Goal: Task Accomplishment & Management: Manage account settings

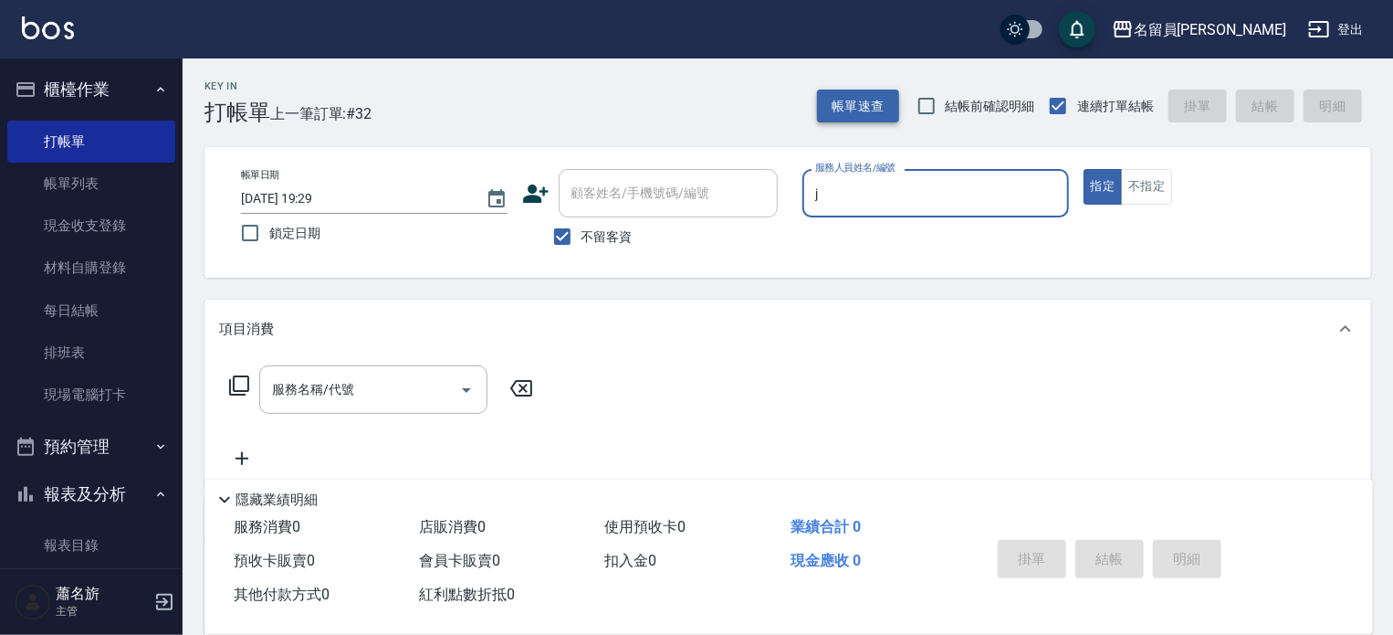
type input "j"
type button "true"
type input "[PERSON_NAME]"
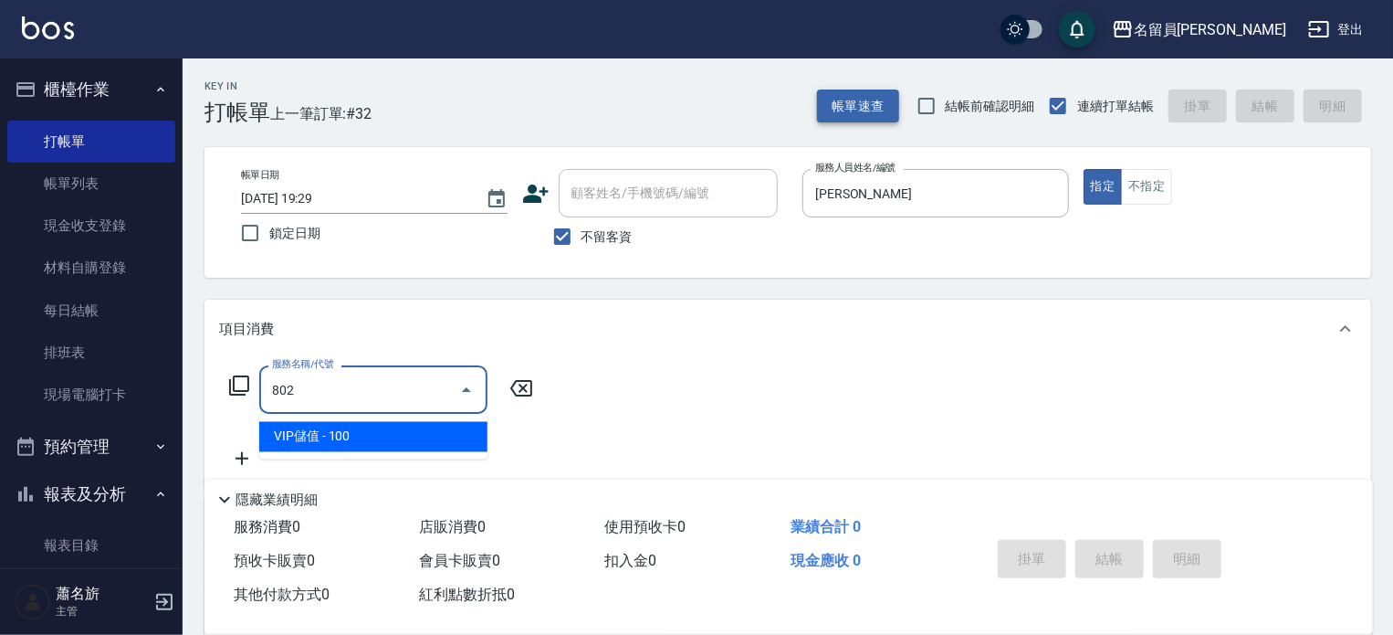
type input "VIP儲值(802)"
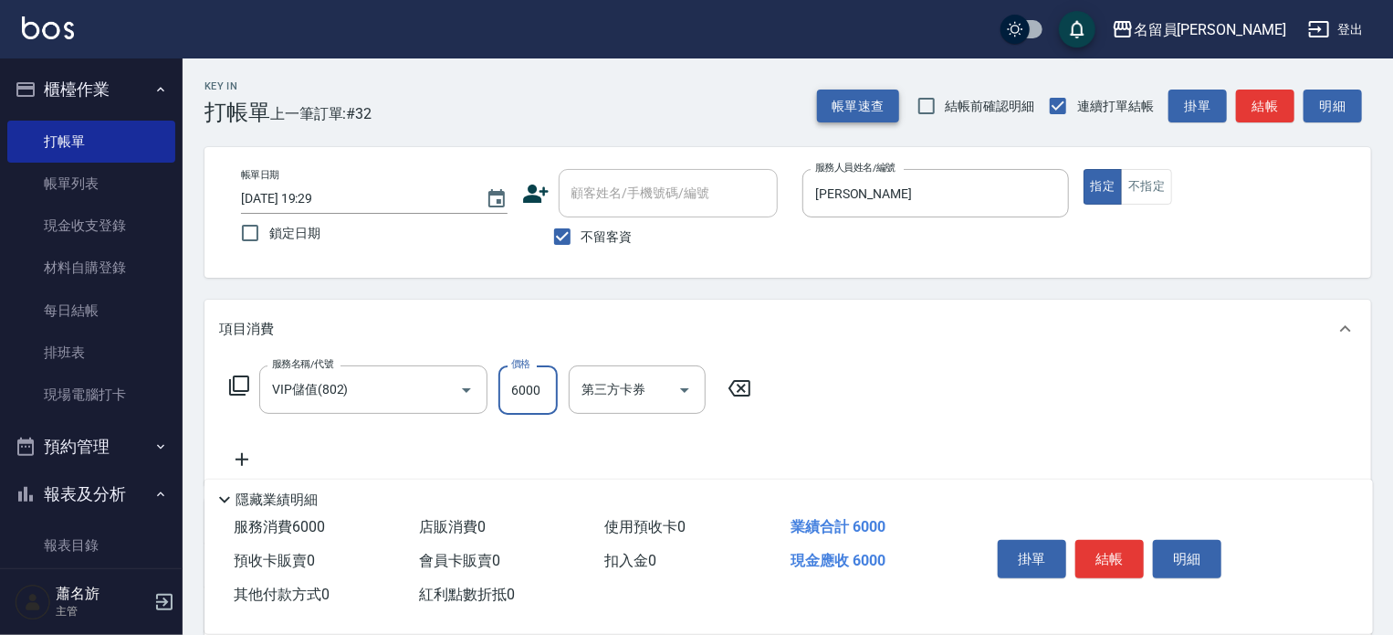
type input "6000"
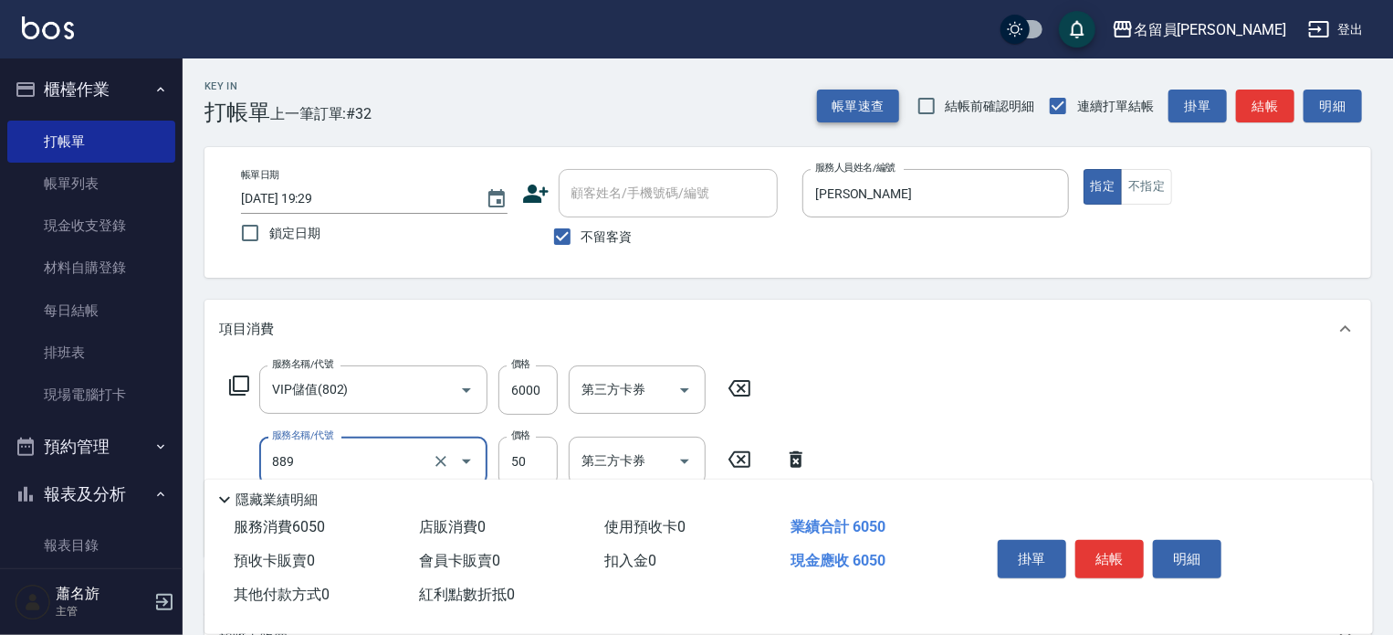
type input "精油(889)"
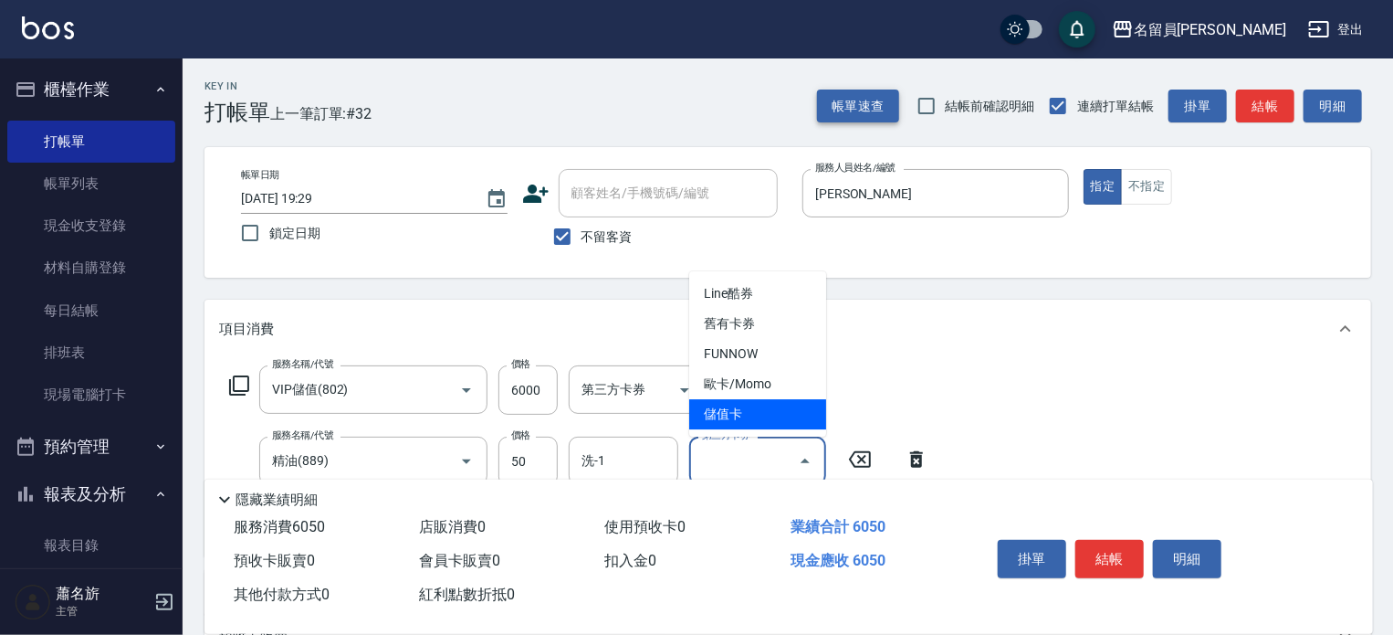
type input "儲值卡"
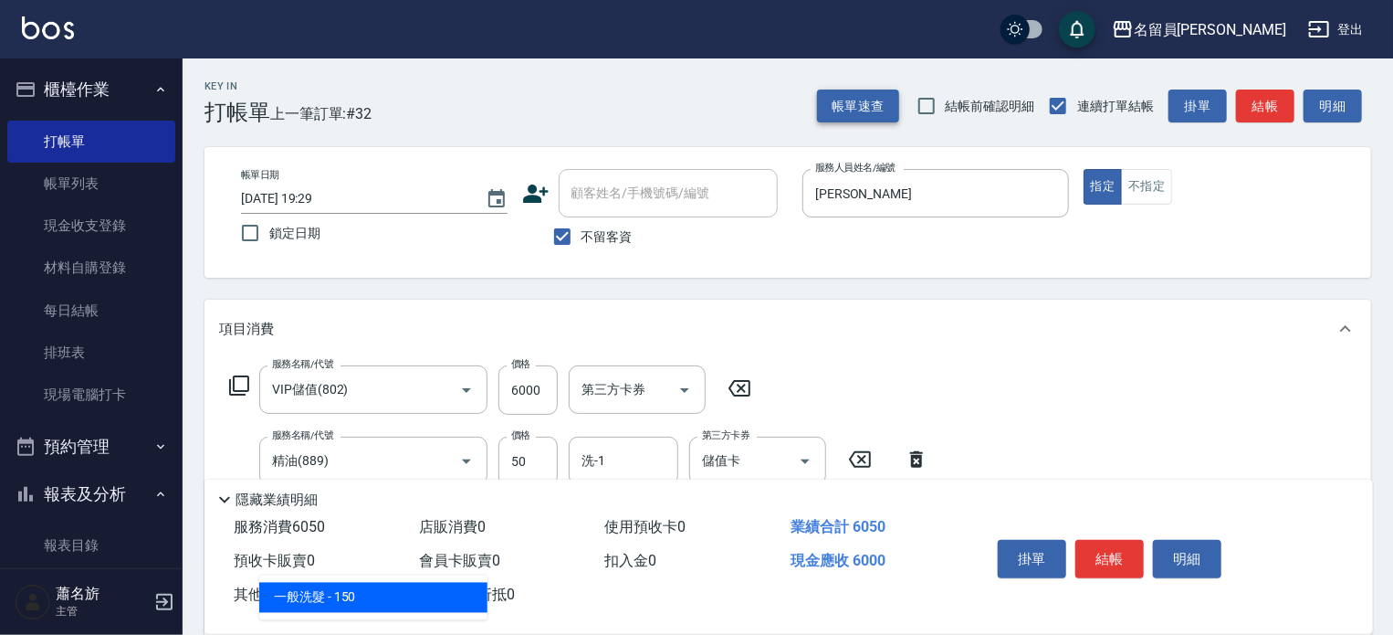
type input "一般洗髮(602)"
type input "200"
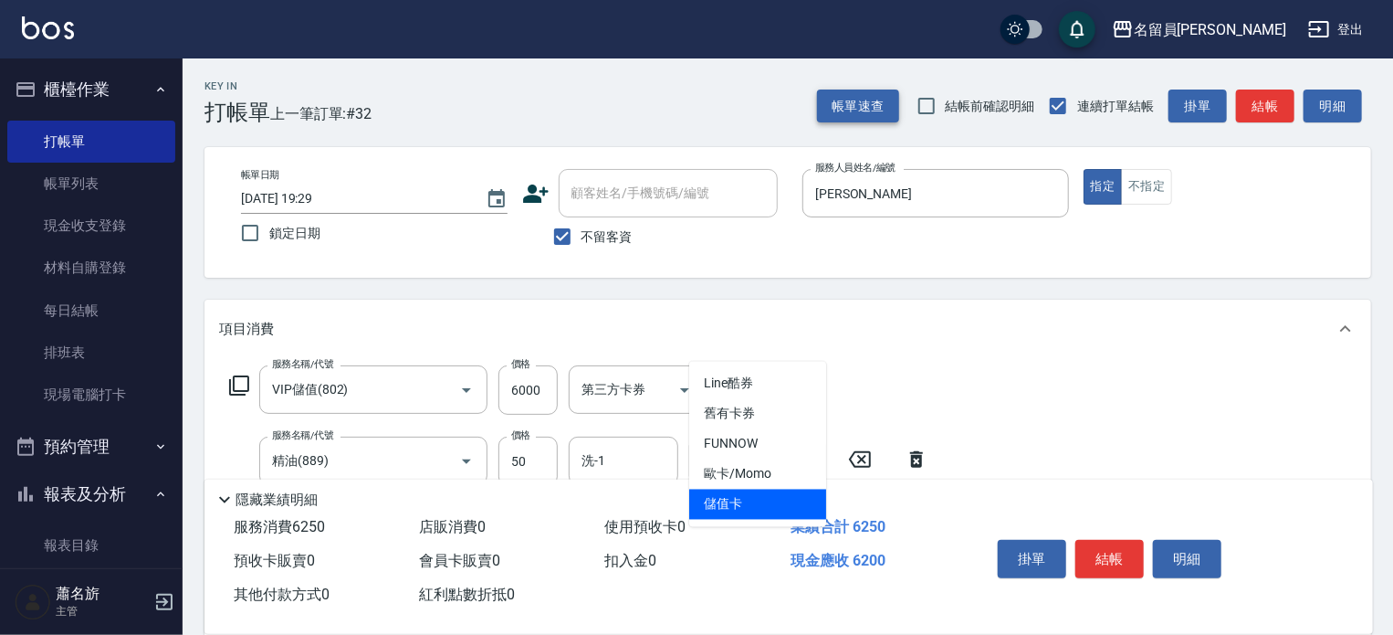
type input "儲值卡"
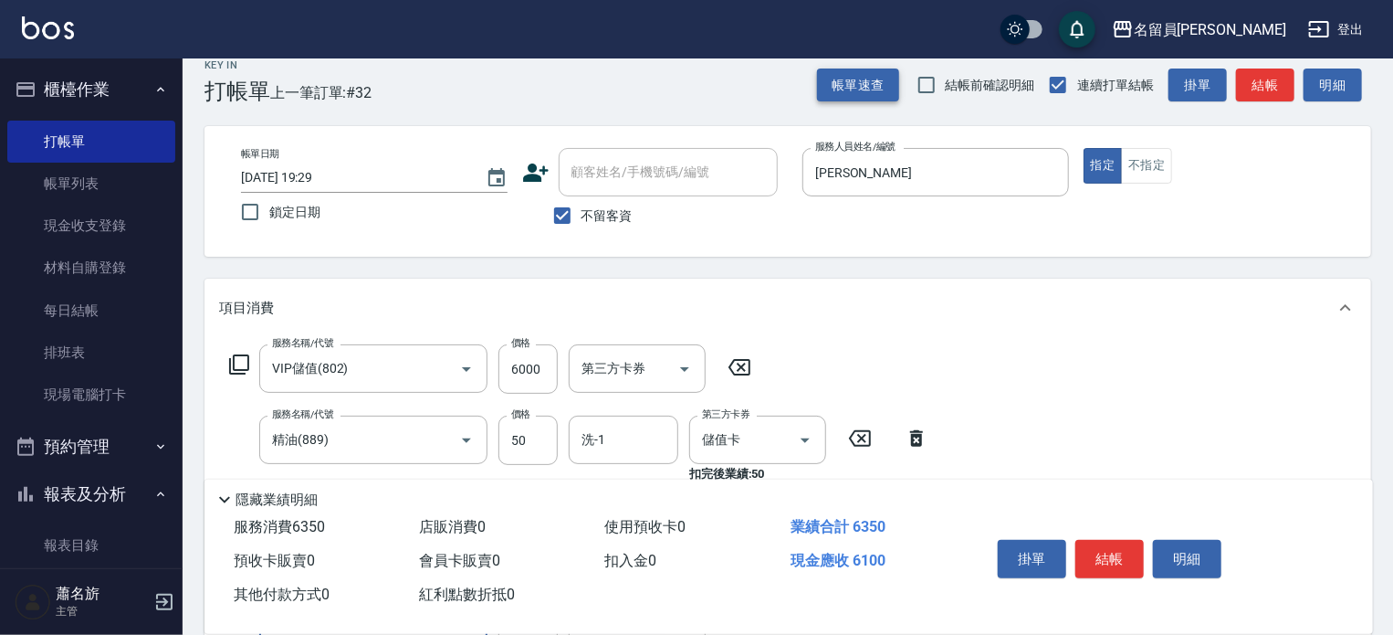
type input "剪髮(302)"
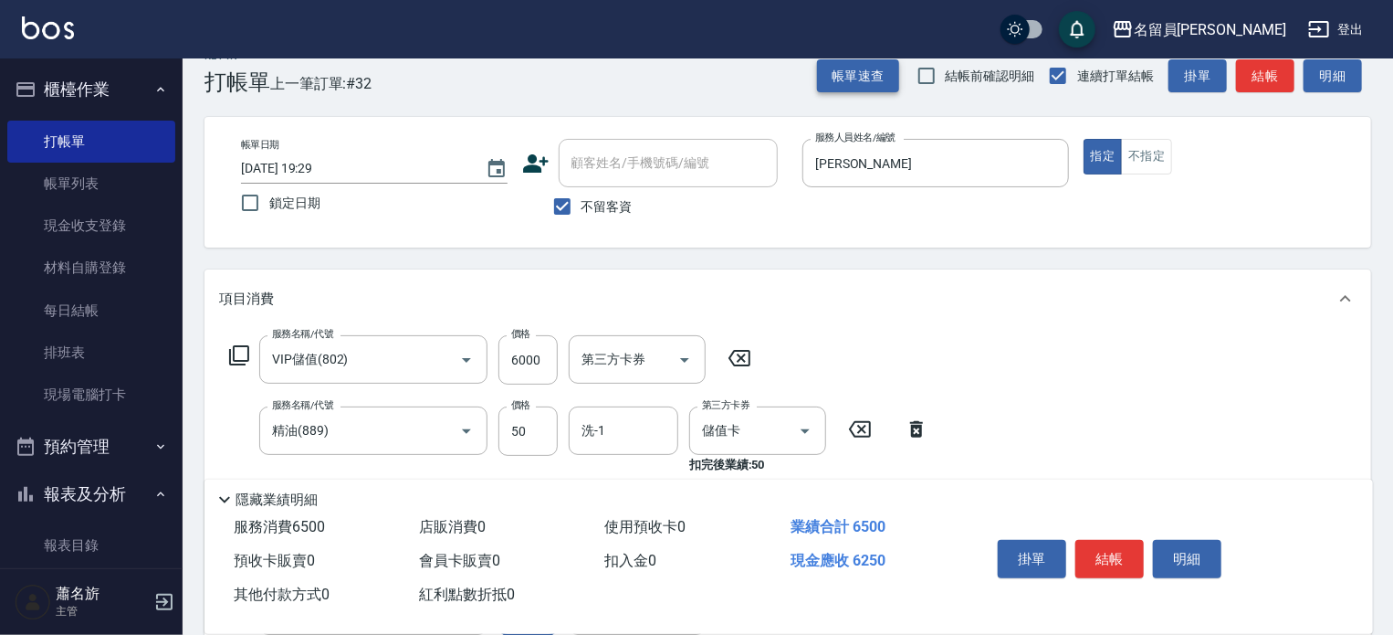
type input "250"
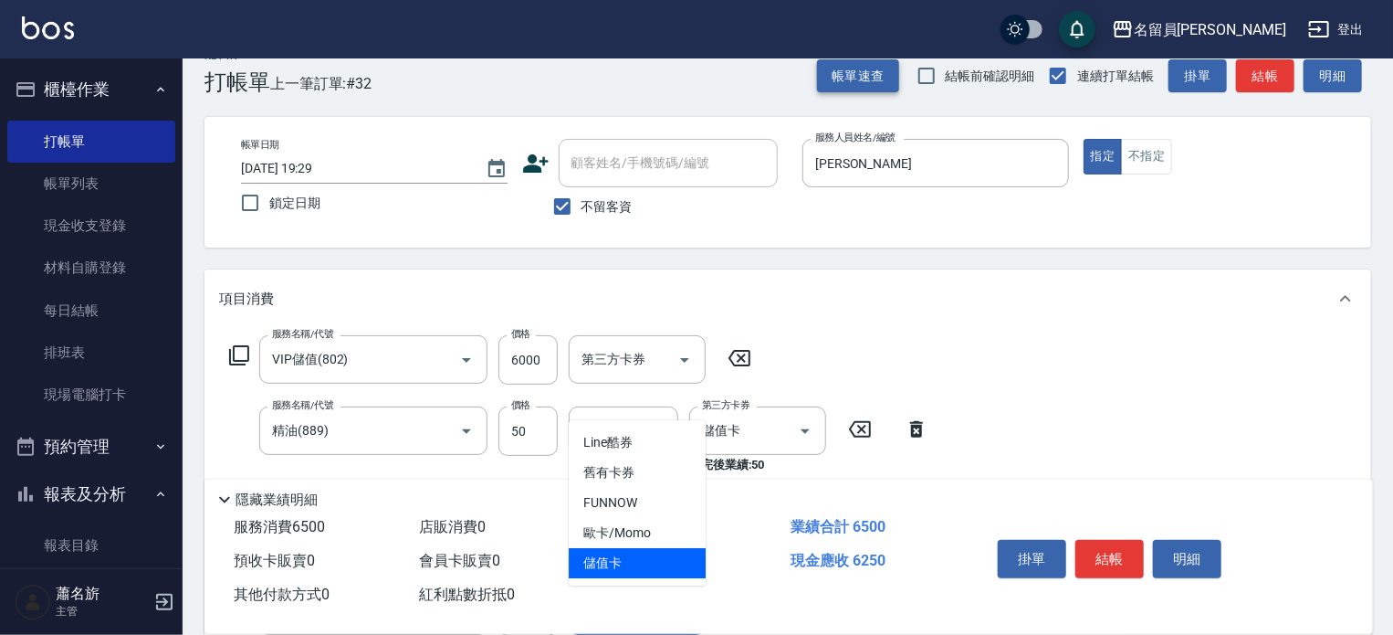
type input "儲值卡"
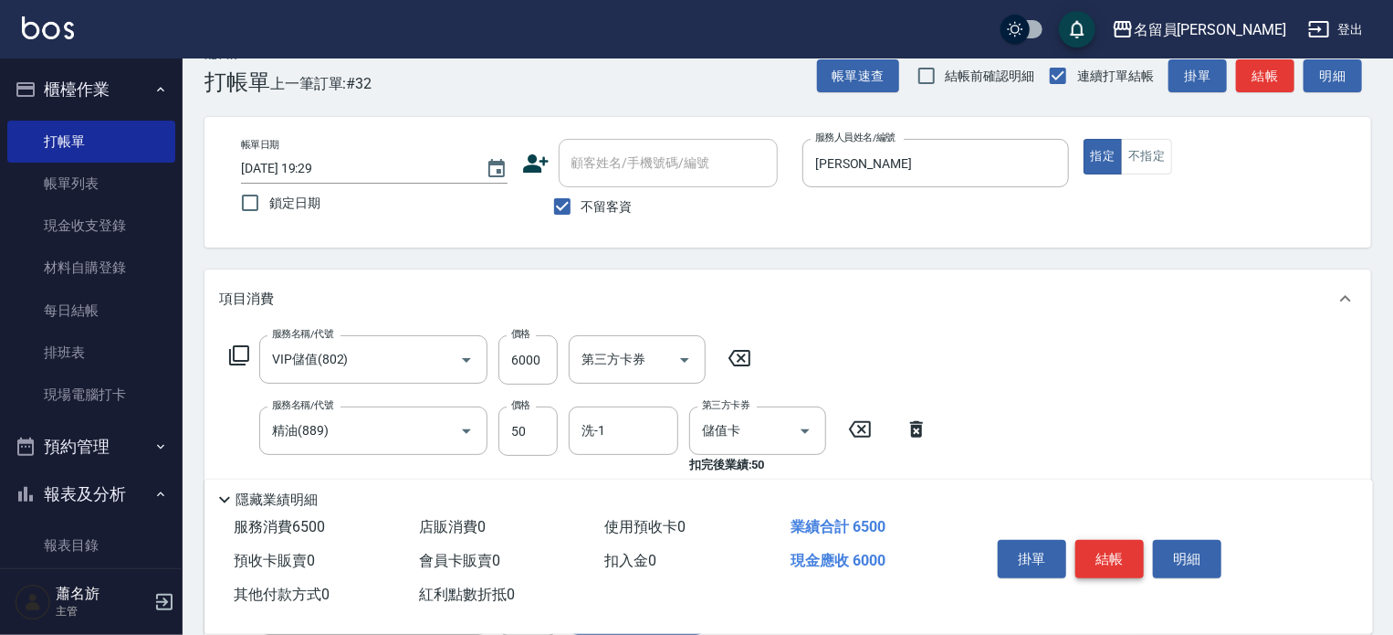
click at [1114, 558] on button "結帳" at bounding box center [1110, 559] width 68 height 38
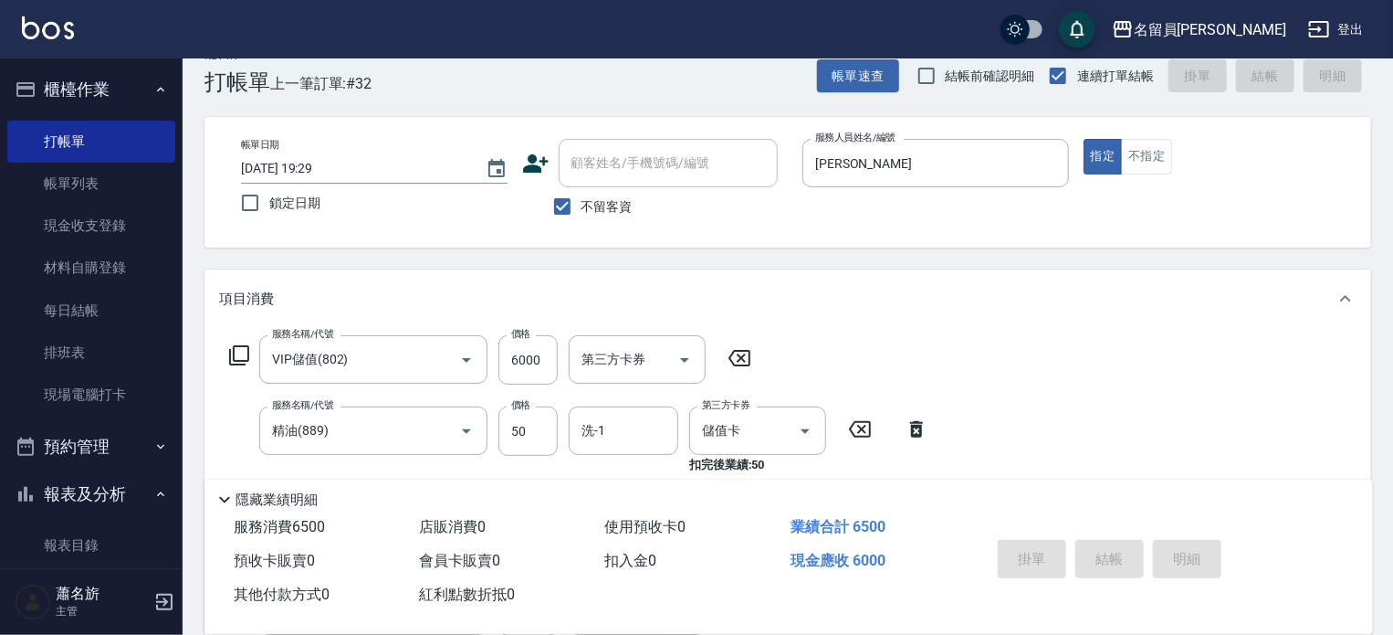
type input "[DATE] 20:23"
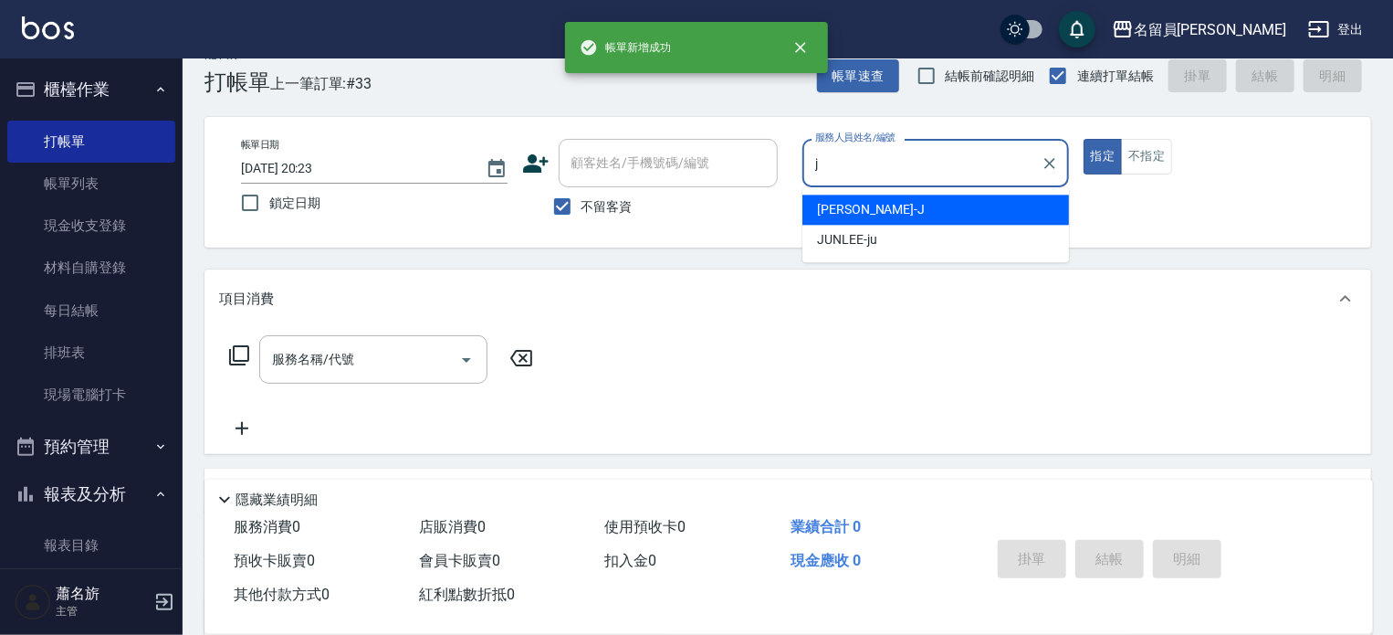
type input "[PERSON_NAME]"
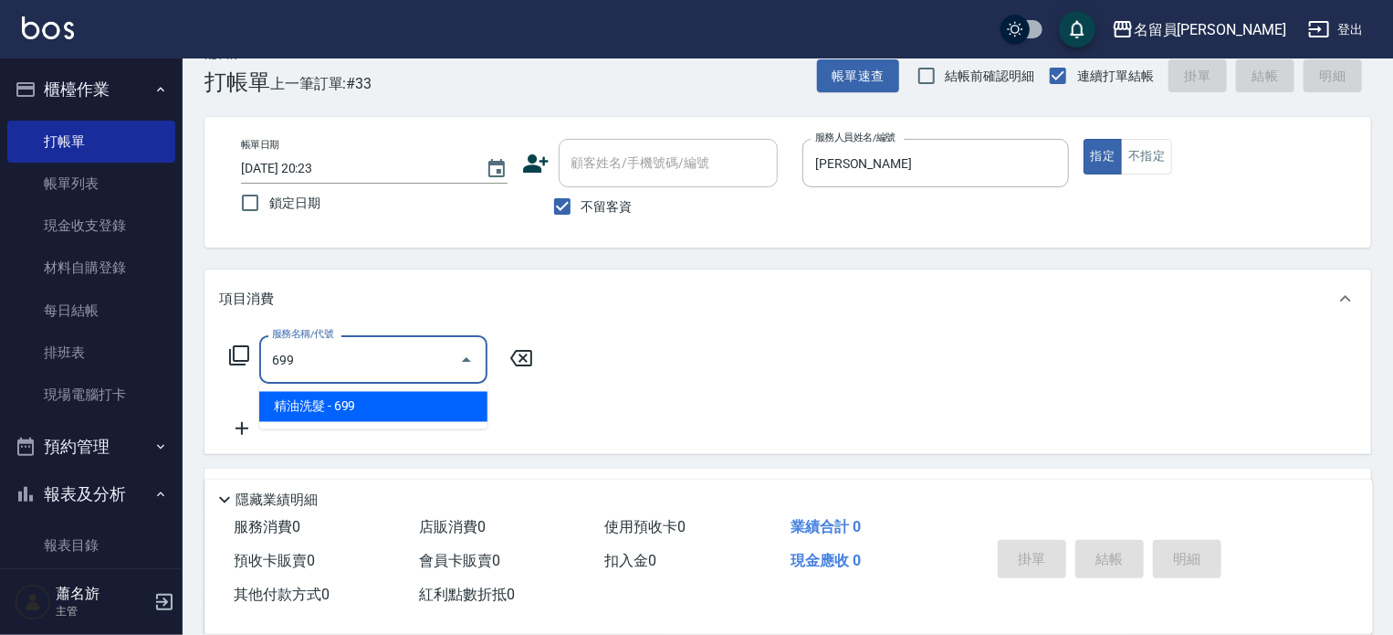
type input "精油洗髮(699)"
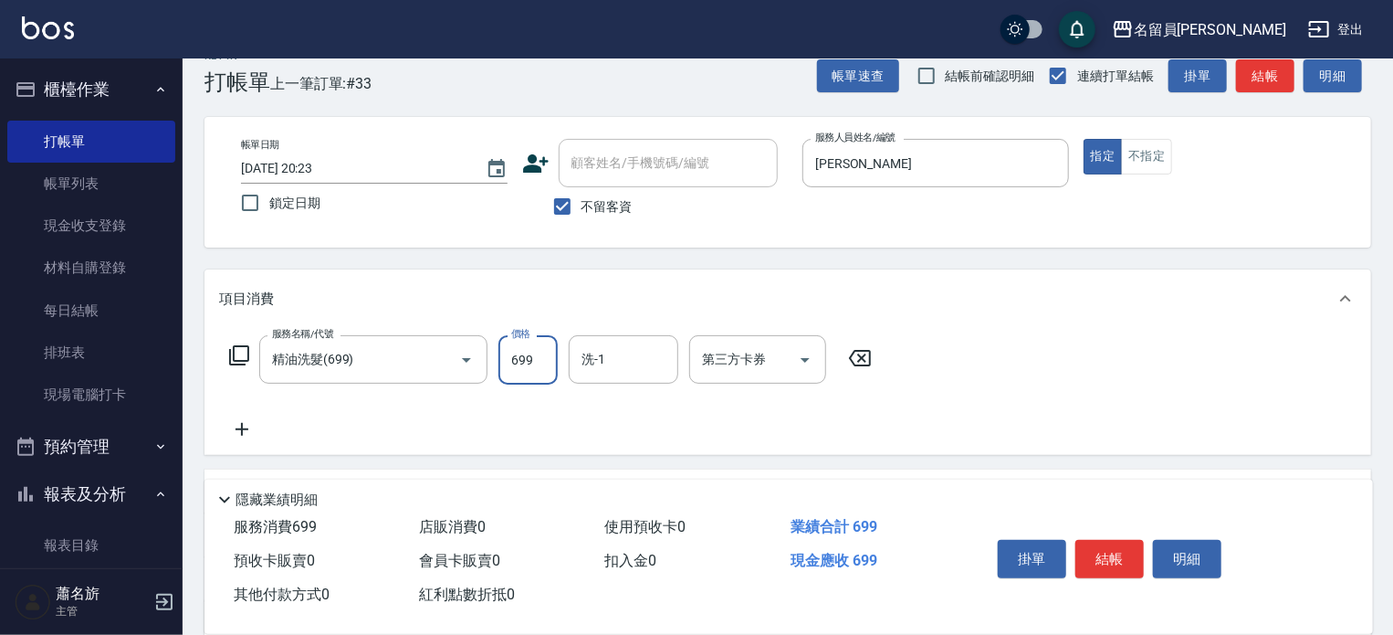
click at [1084, 540] on button "結帳" at bounding box center [1110, 559] width 68 height 38
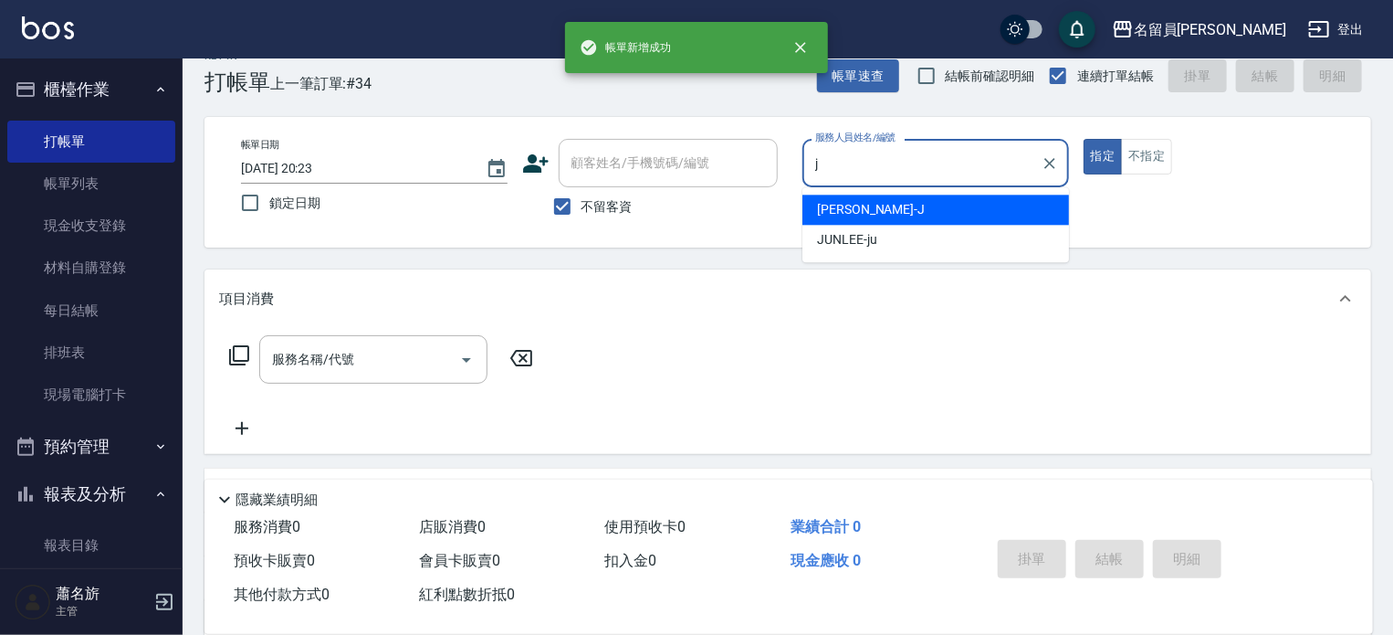
type input "[PERSON_NAME]"
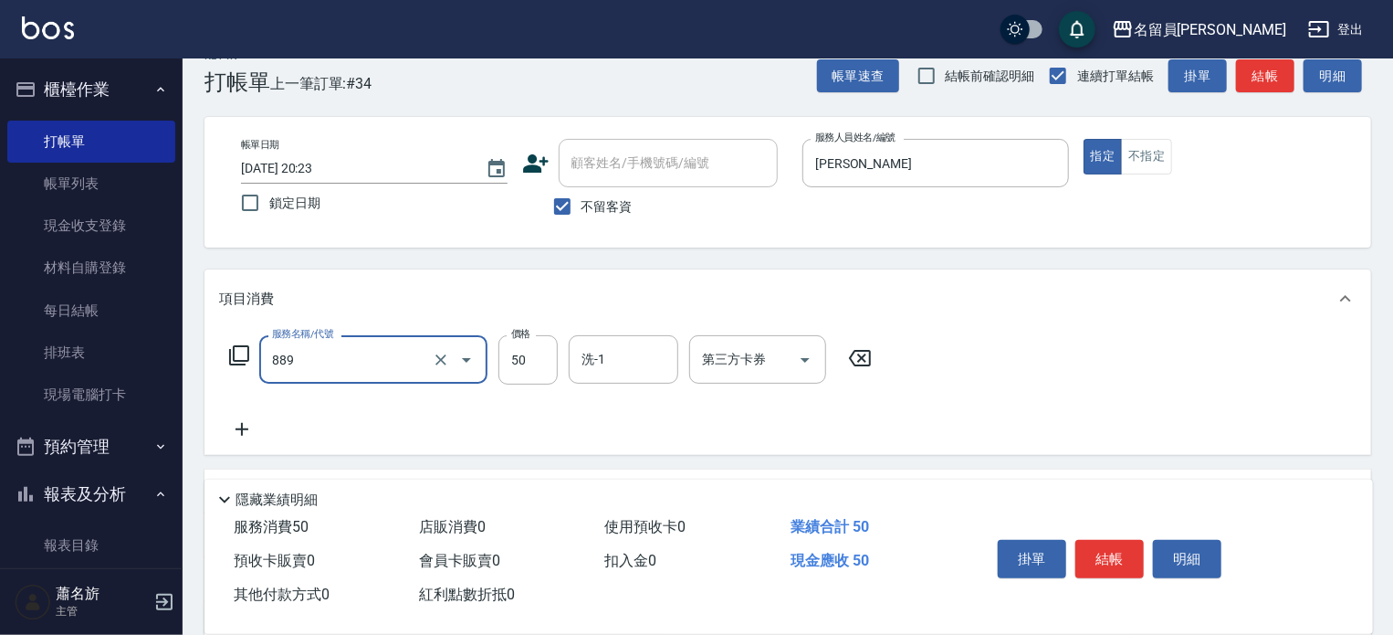
type input "精油(889)"
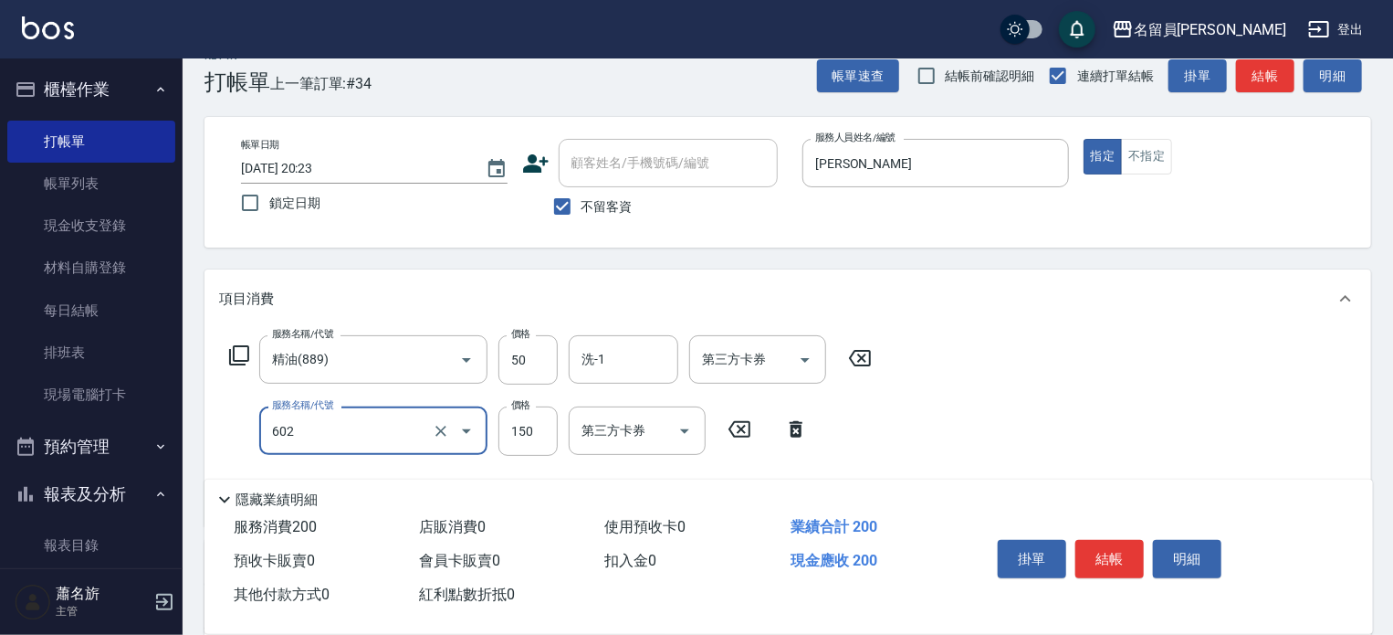
type input "一般洗髮(602)"
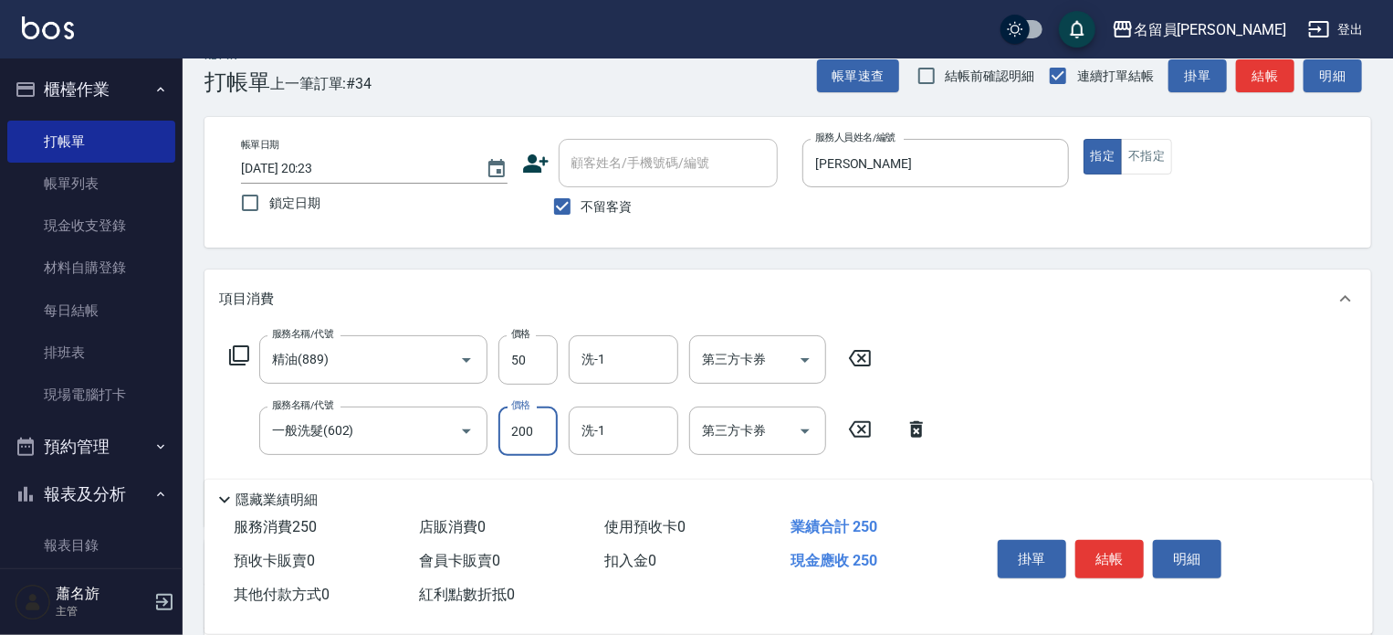
type input "200"
type input "剪髮(302)"
type input "250"
click at [1084, 540] on button "結帳" at bounding box center [1110, 559] width 68 height 38
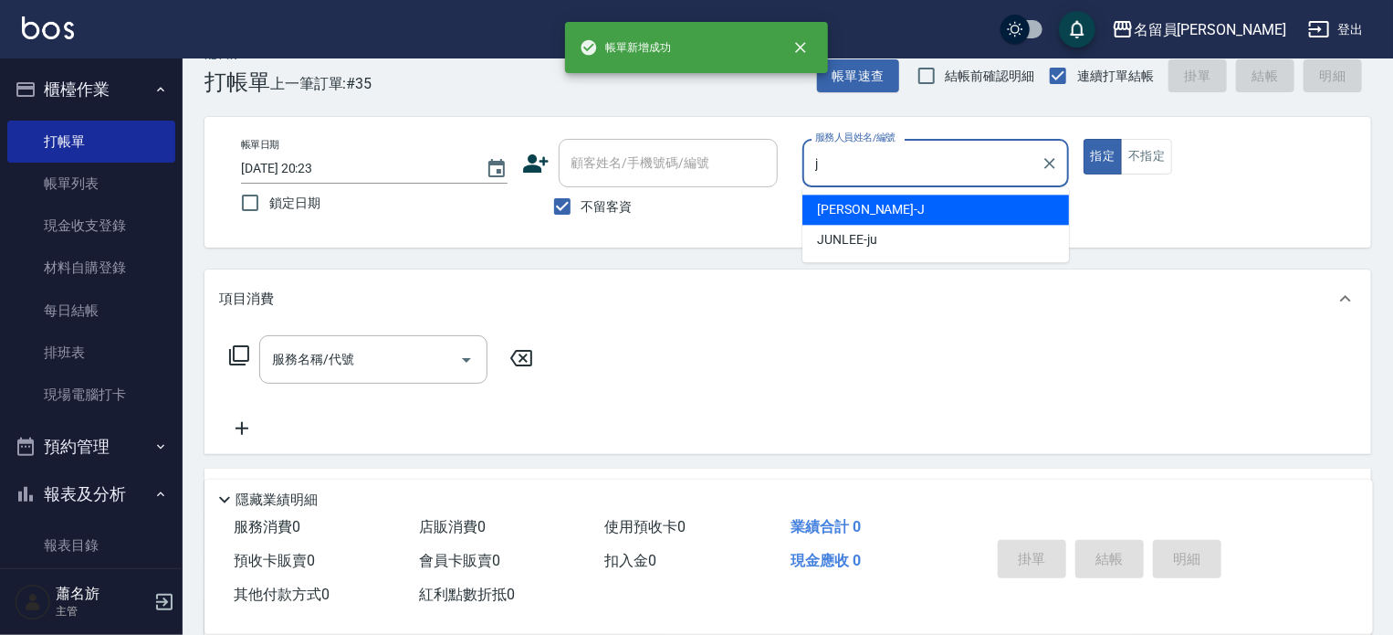
type input "[PERSON_NAME]"
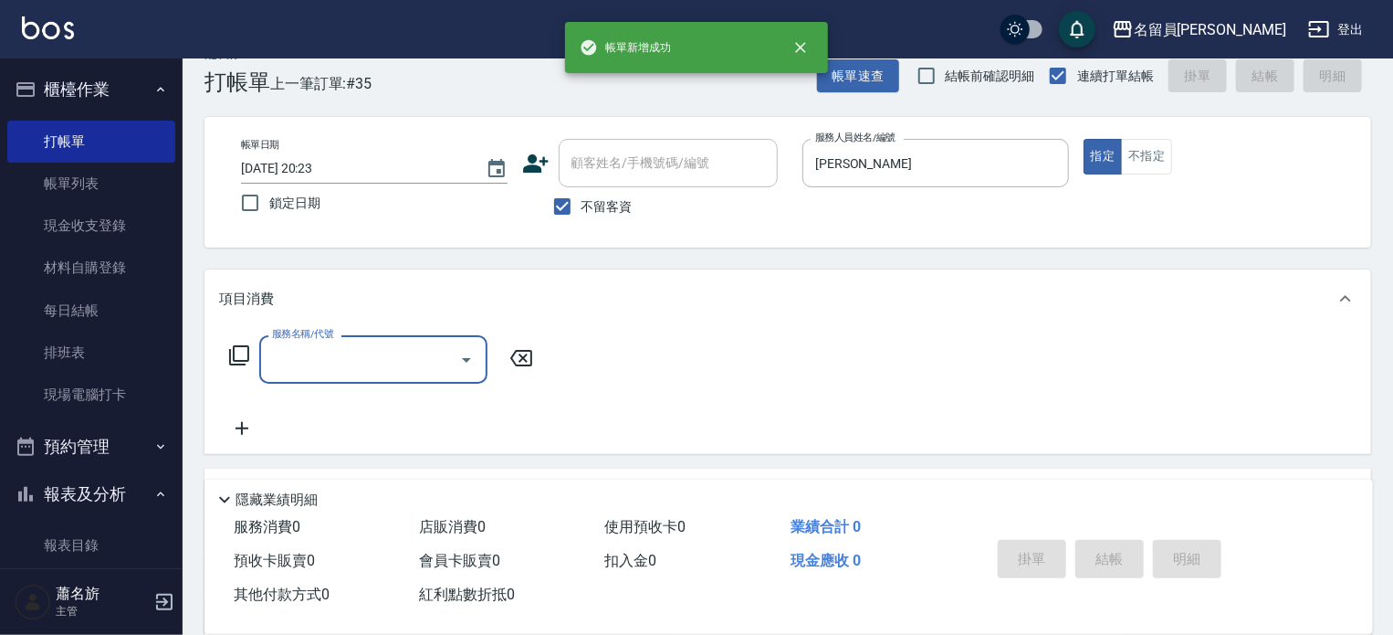
type input "8"
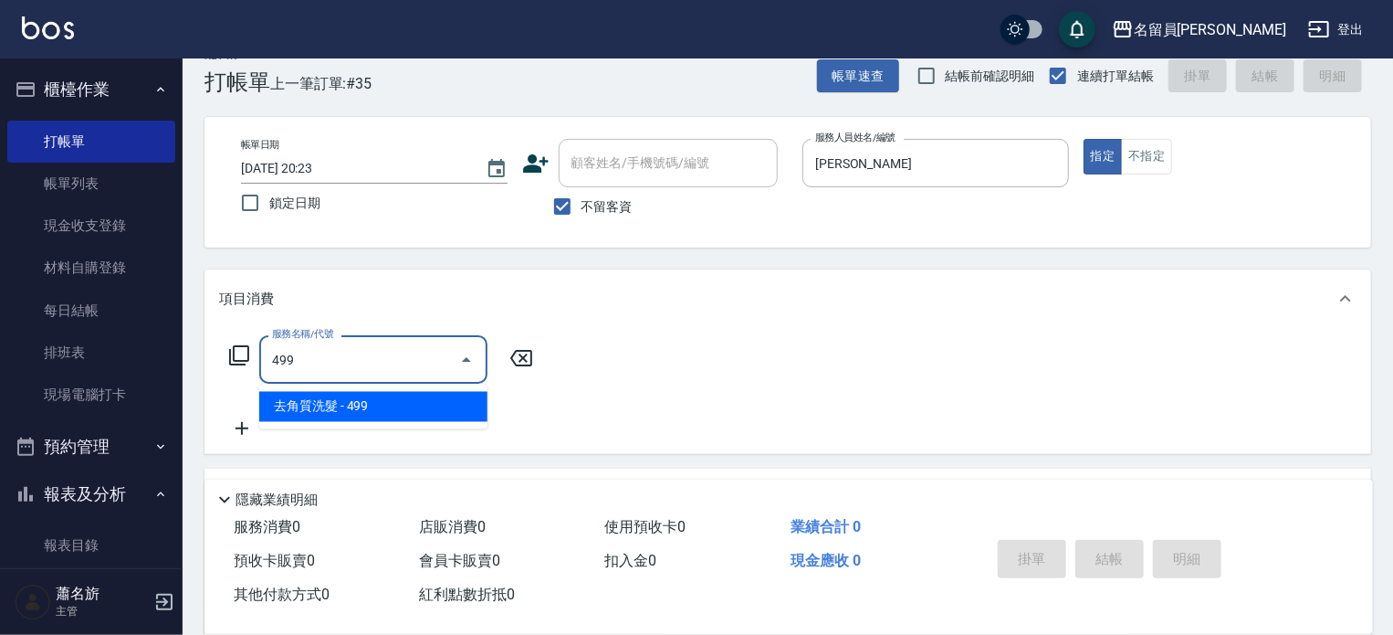
type input "去角質洗髮(499)"
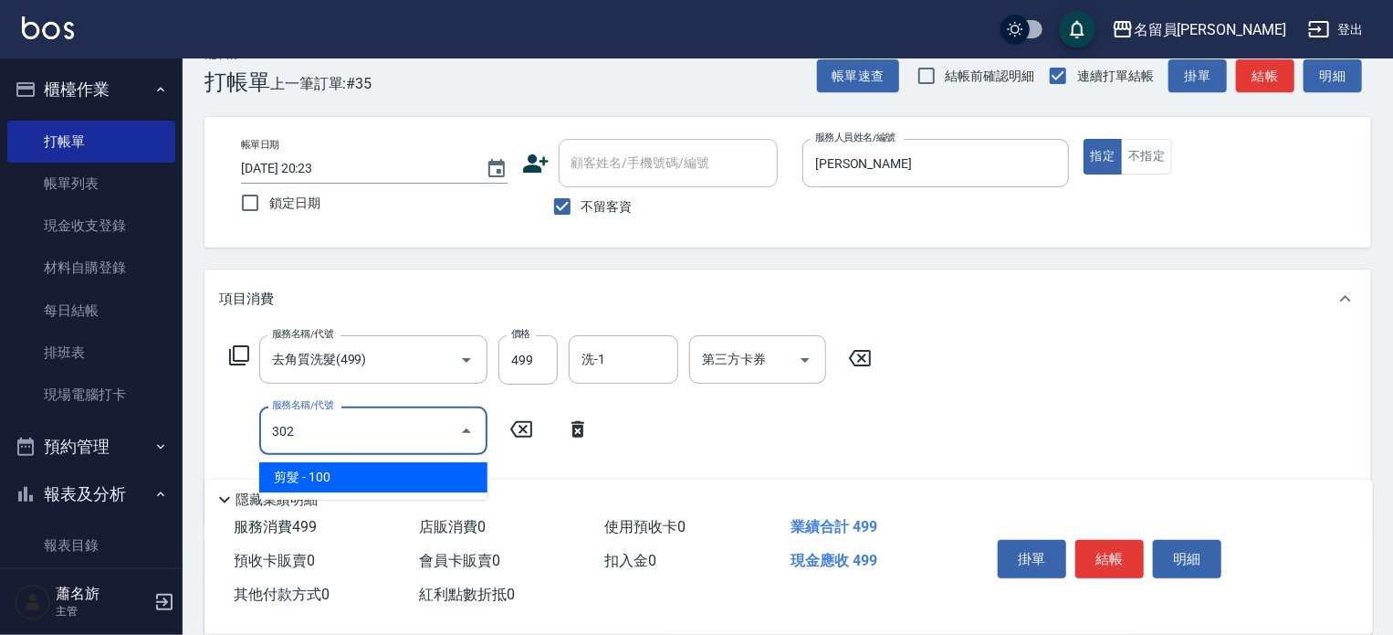
type input "剪髮(302)"
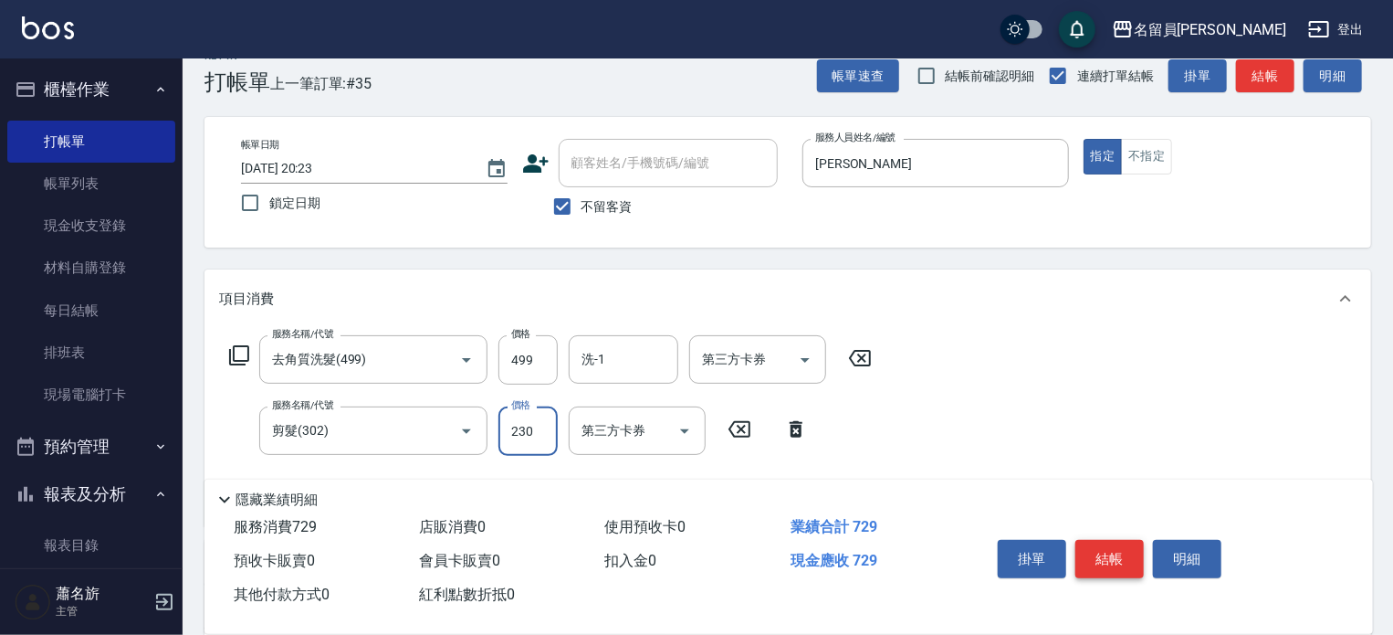
type input "230"
click at [1107, 540] on button "結帳" at bounding box center [1110, 559] width 68 height 38
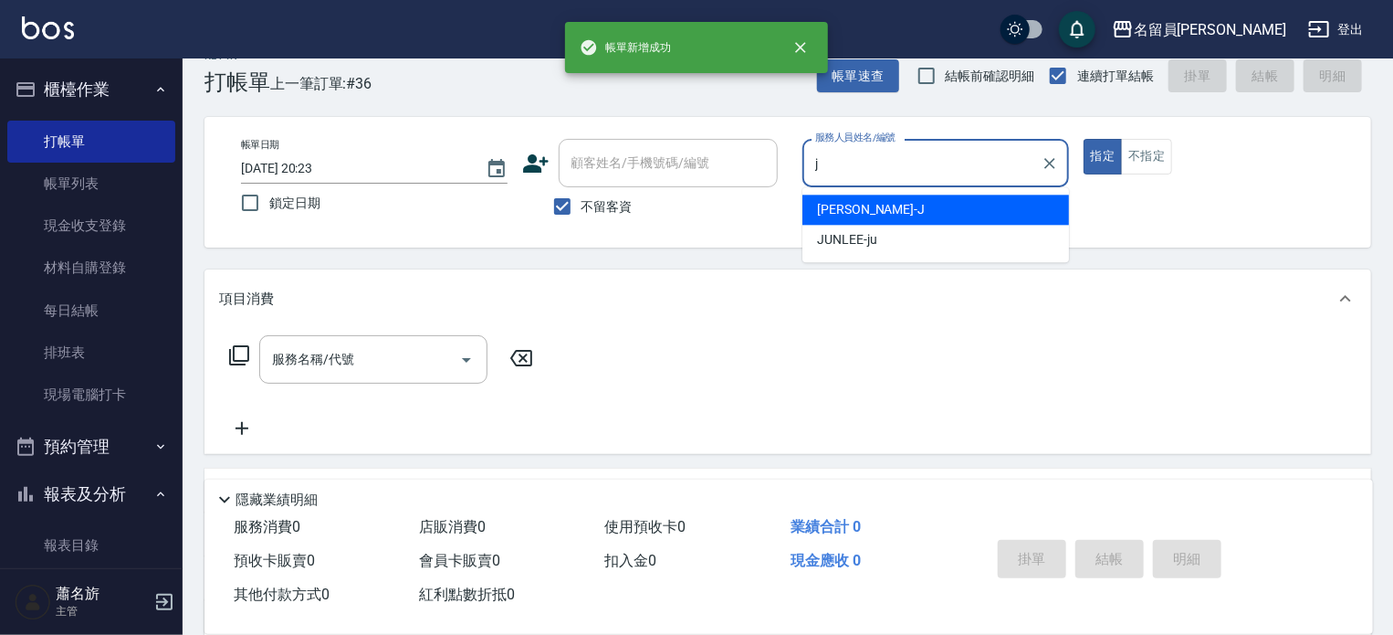
type input "[PERSON_NAME]"
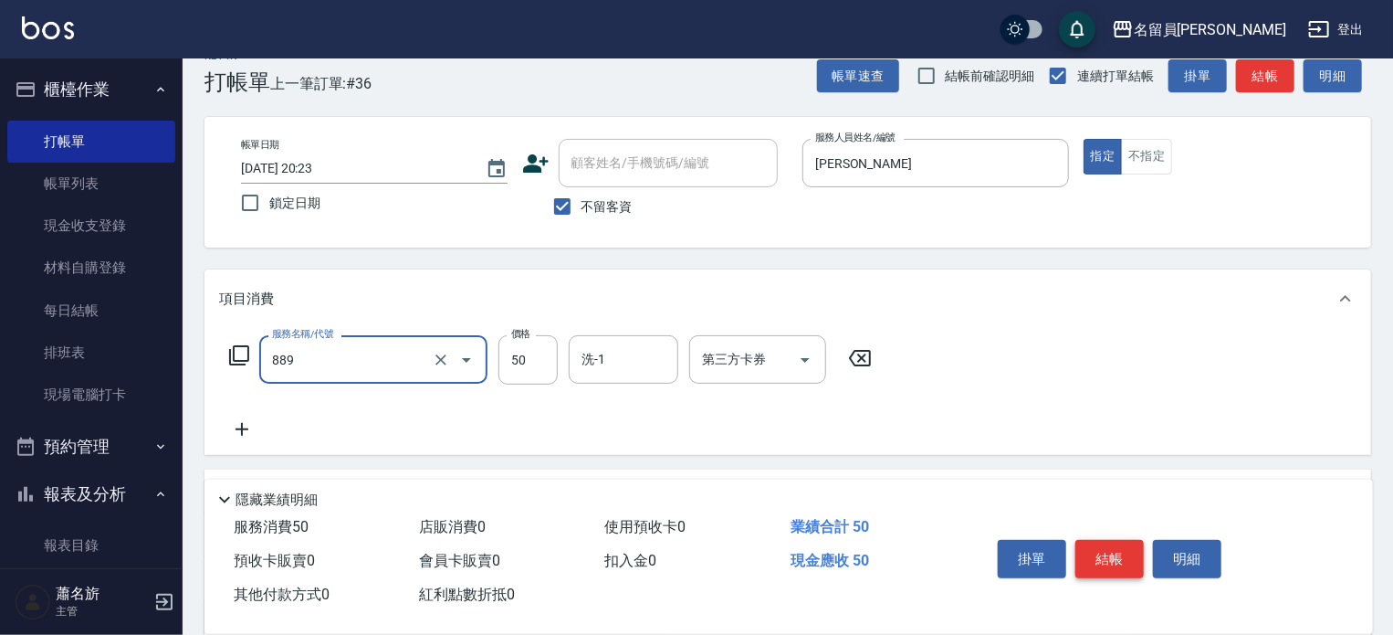
type input "精油(889)"
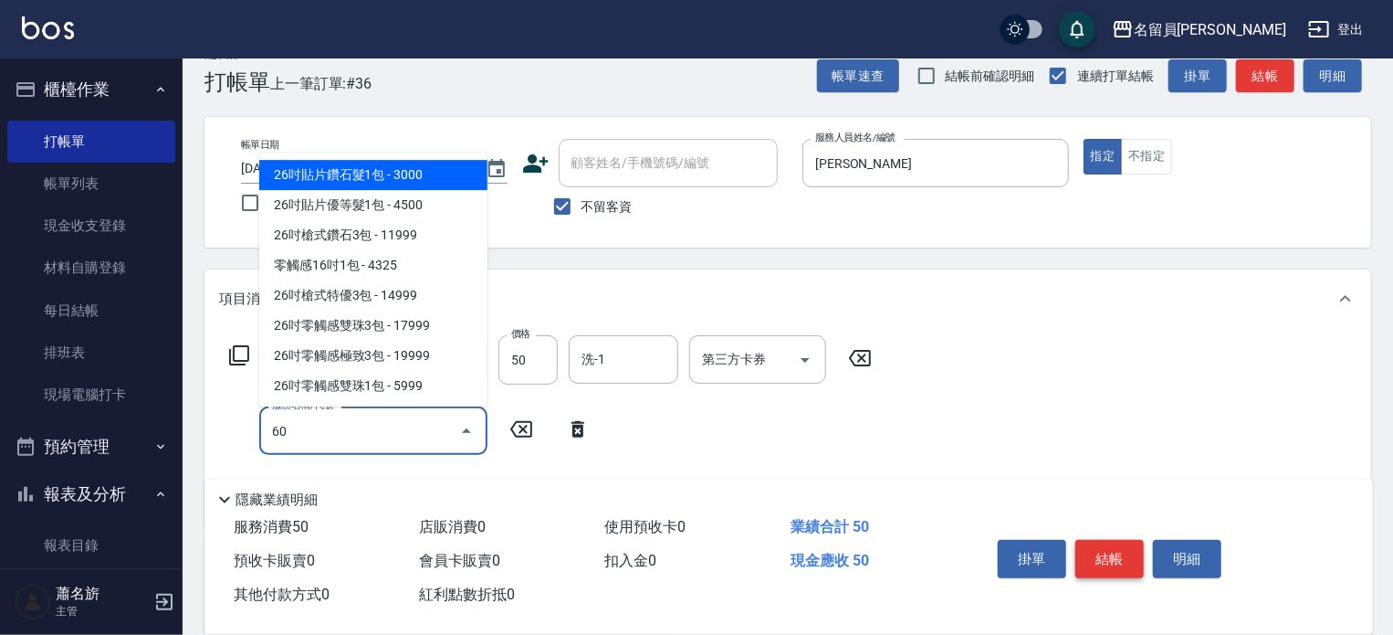
type input "602"
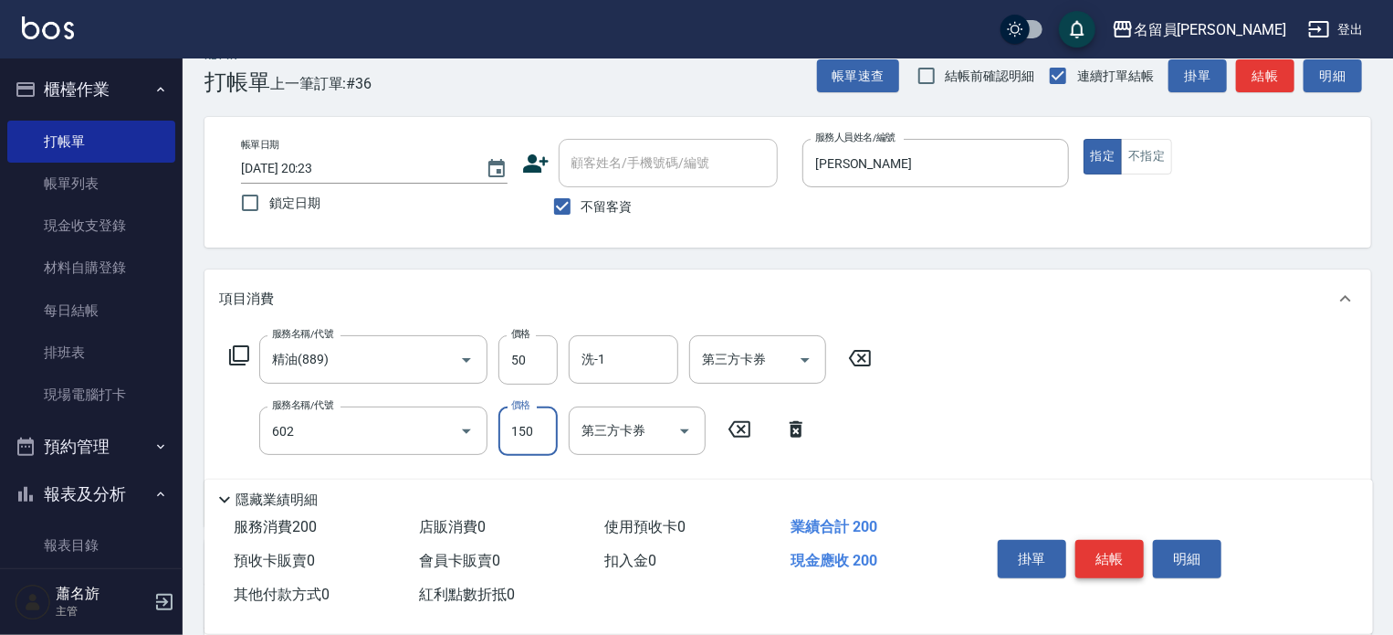
type input "一般洗髮(602)"
type input "200"
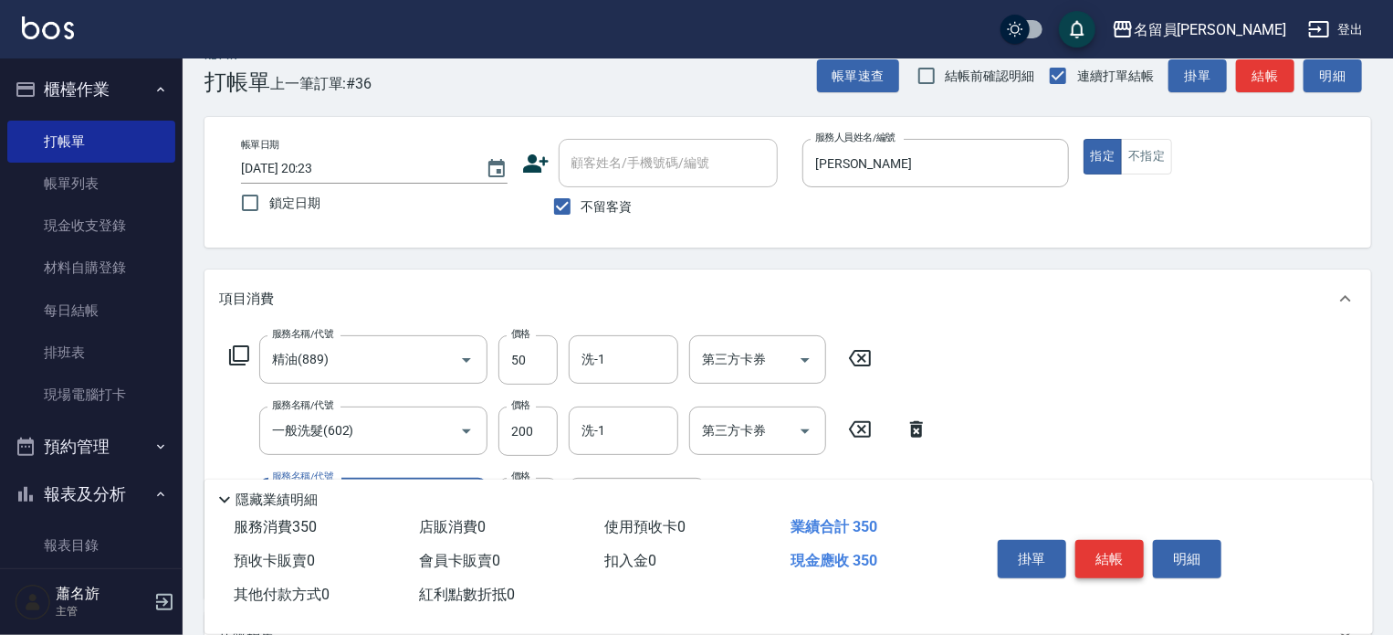
type input "剪髮(302)"
type input "250"
type input "日本精漾護髮(750)"
click at [1107, 540] on button "結帳" at bounding box center [1110, 559] width 68 height 38
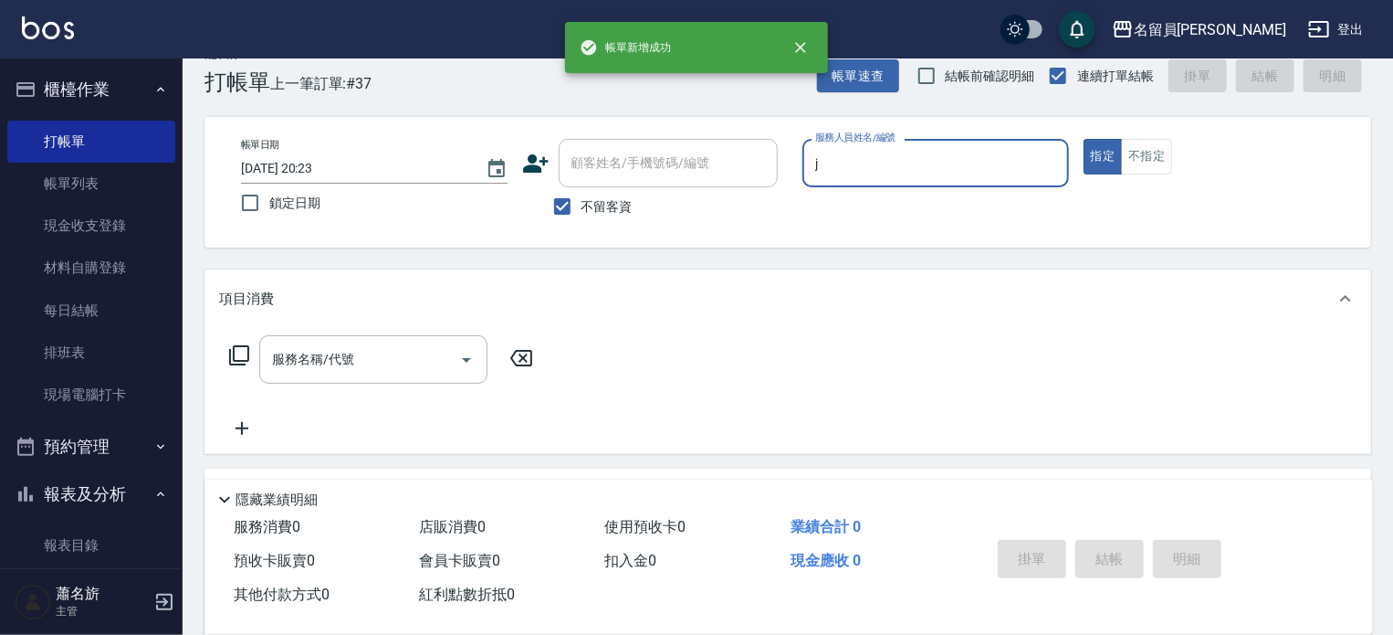
type input "[PERSON_NAME]"
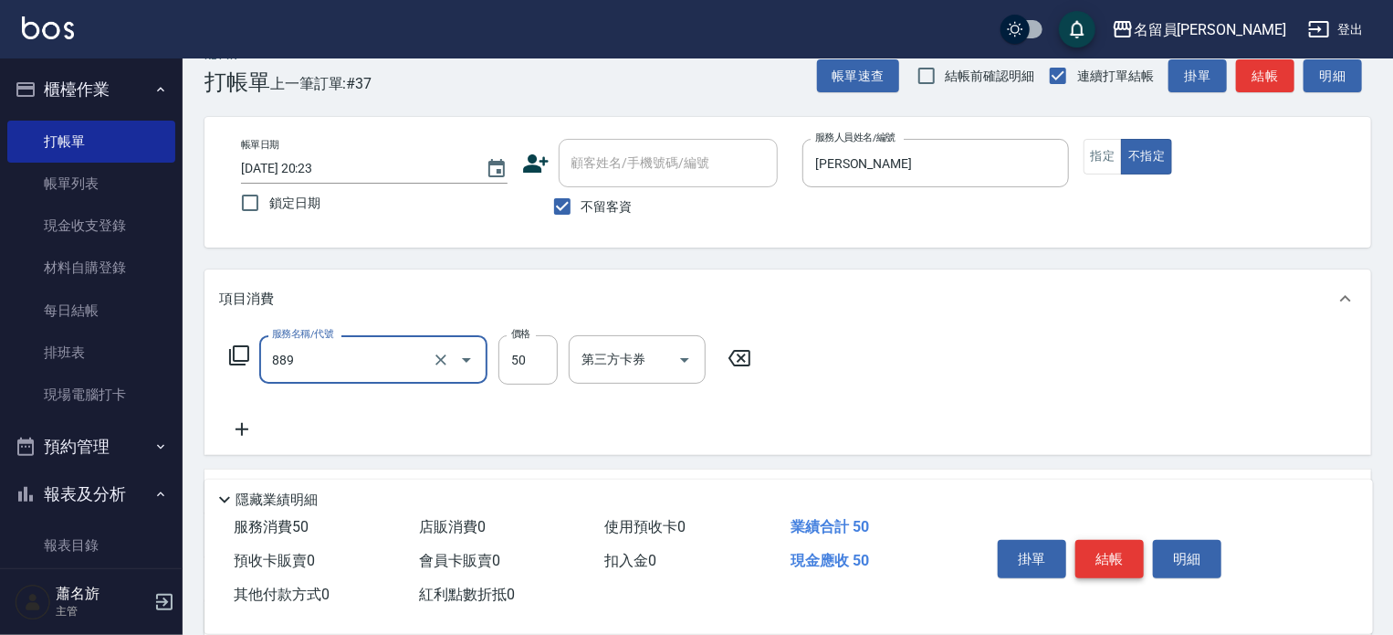
type input "精油(889)"
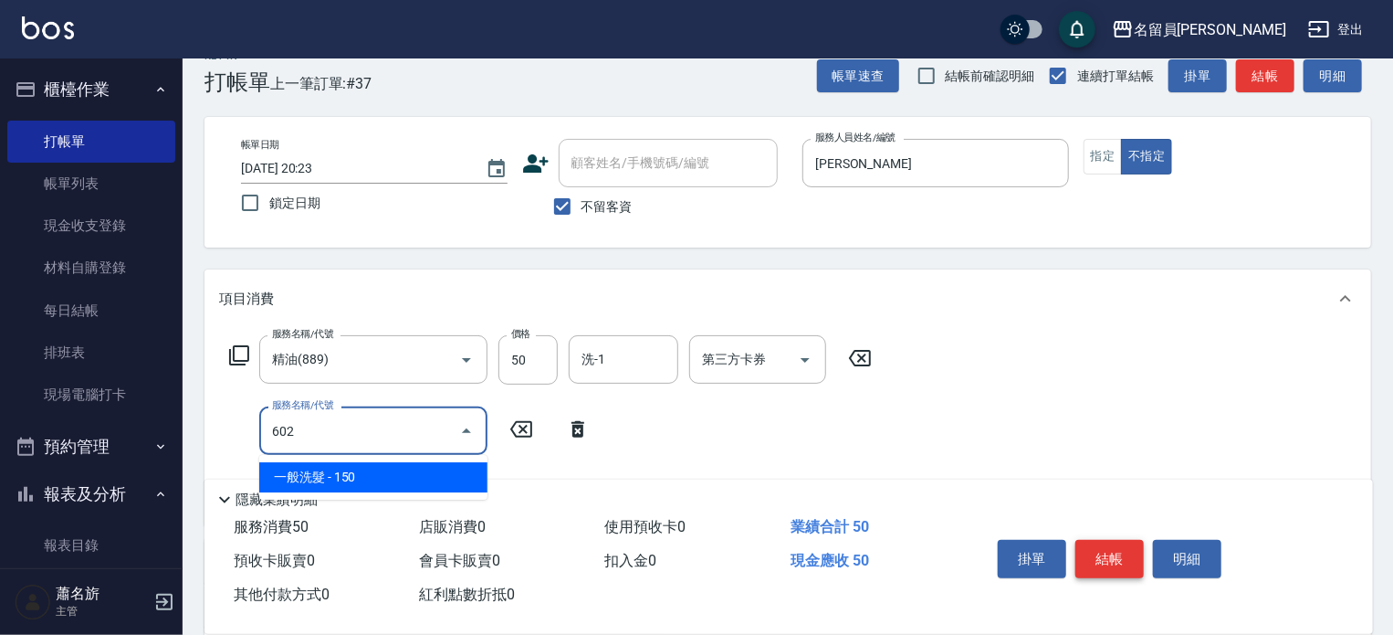
type input "一般洗髮(602)"
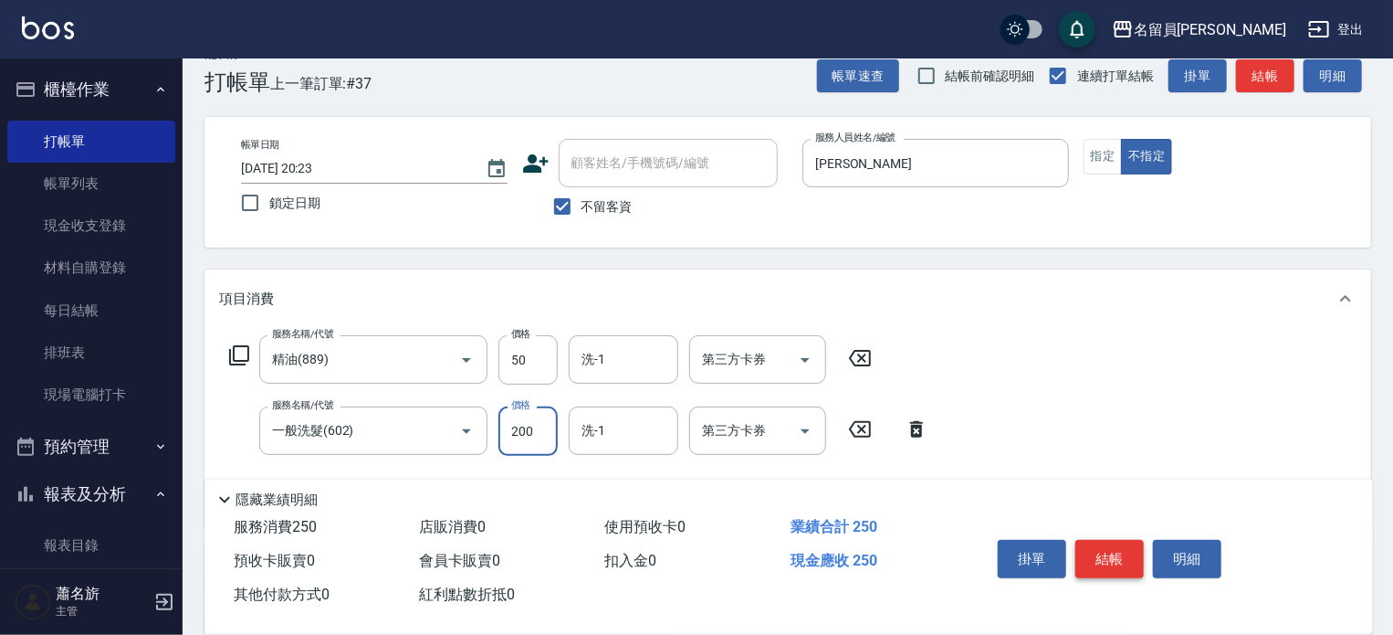
type input "200"
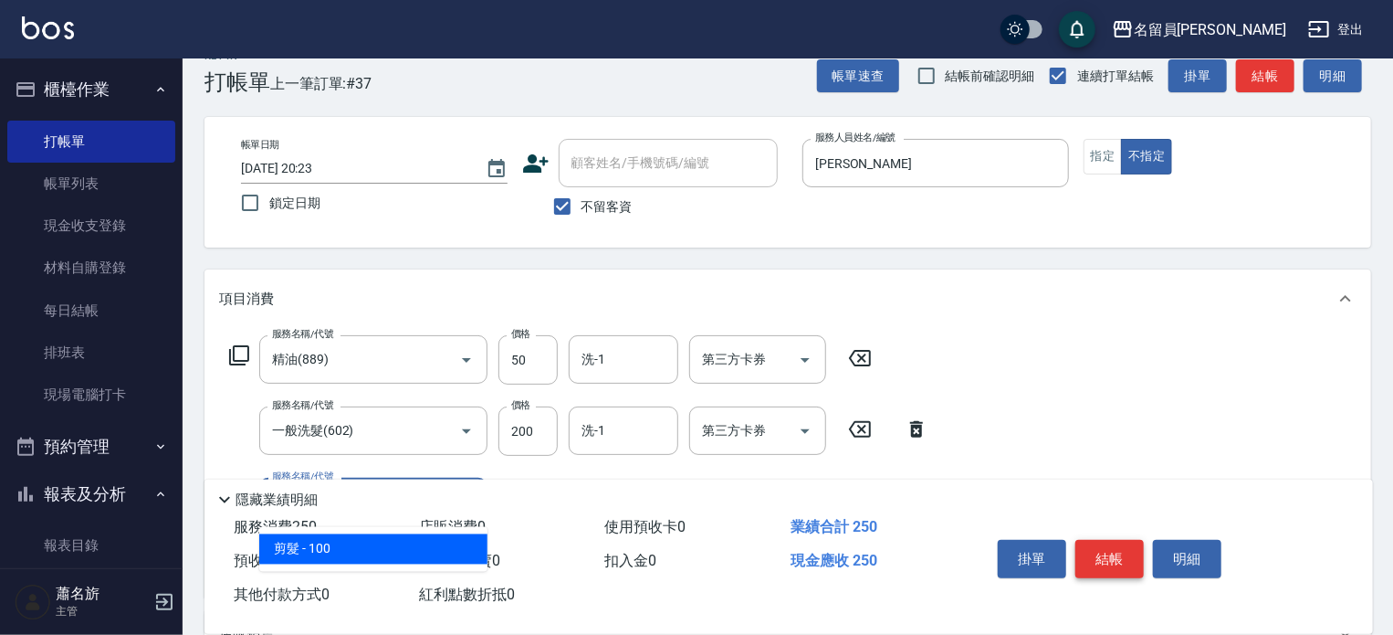
type input "剪髮(302)"
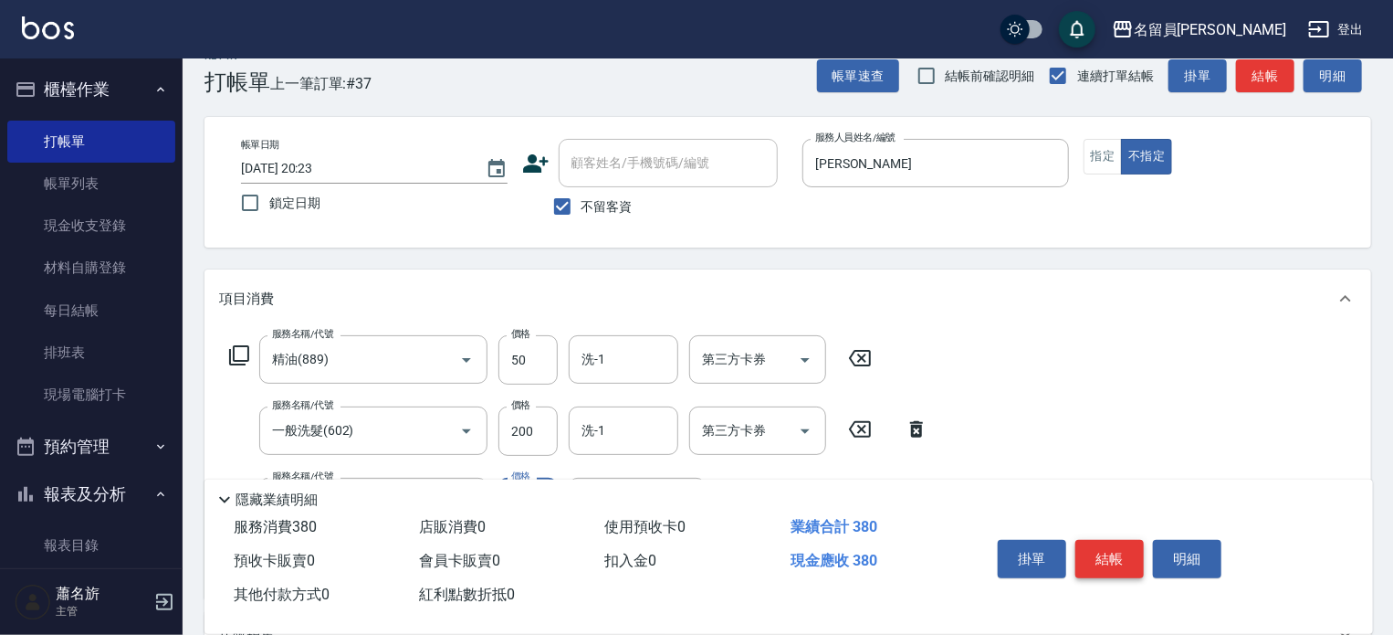
type input "130"
click at [1107, 540] on button "結帳" at bounding box center [1110, 559] width 68 height 38
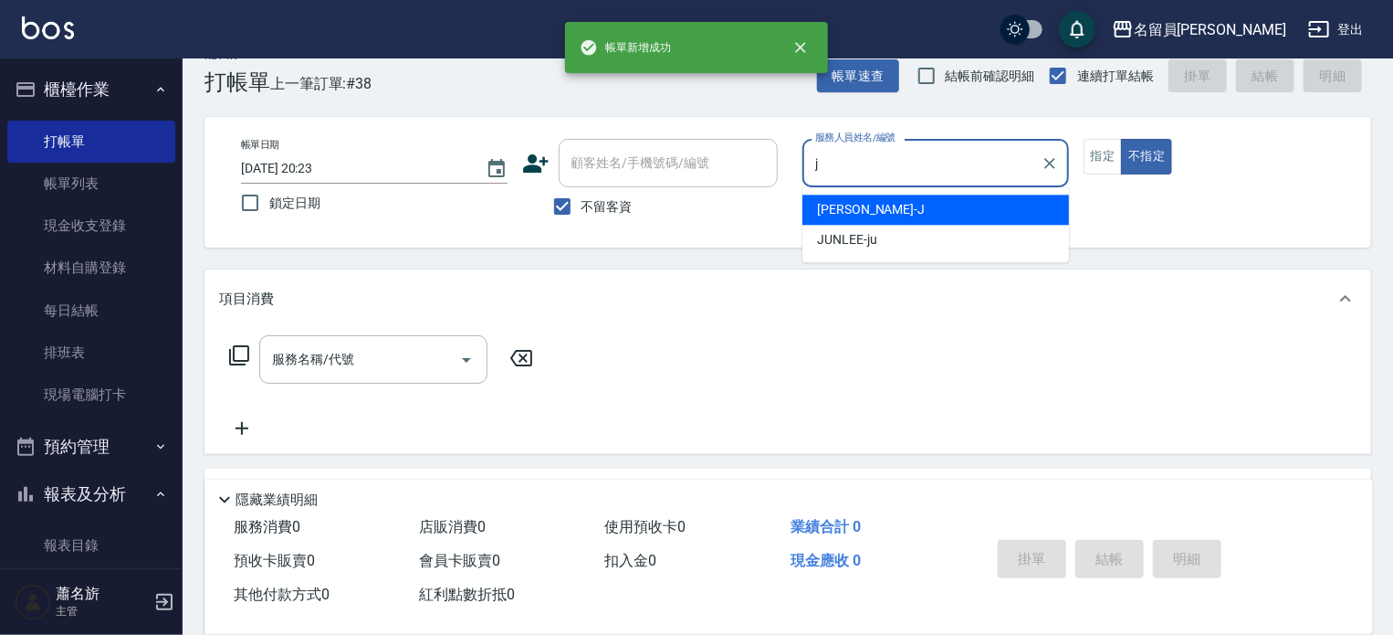
type input "[PERSON_NAME]"
type button "false"
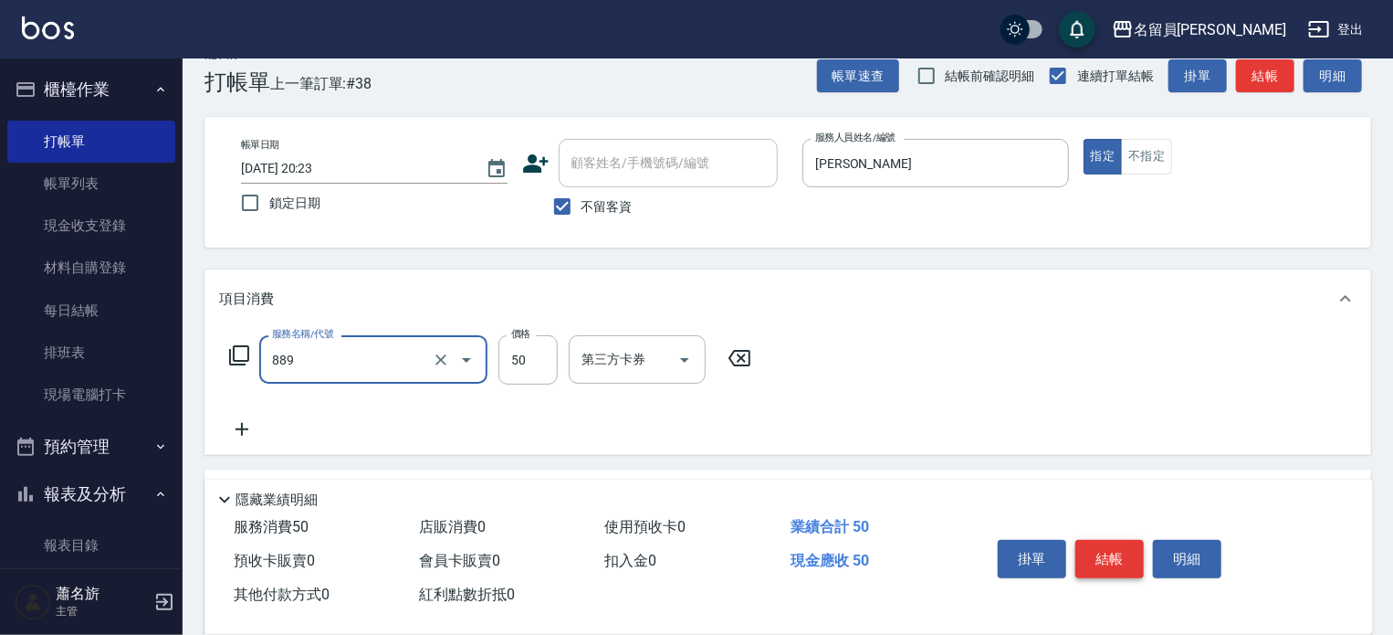
type input "精油(889)"
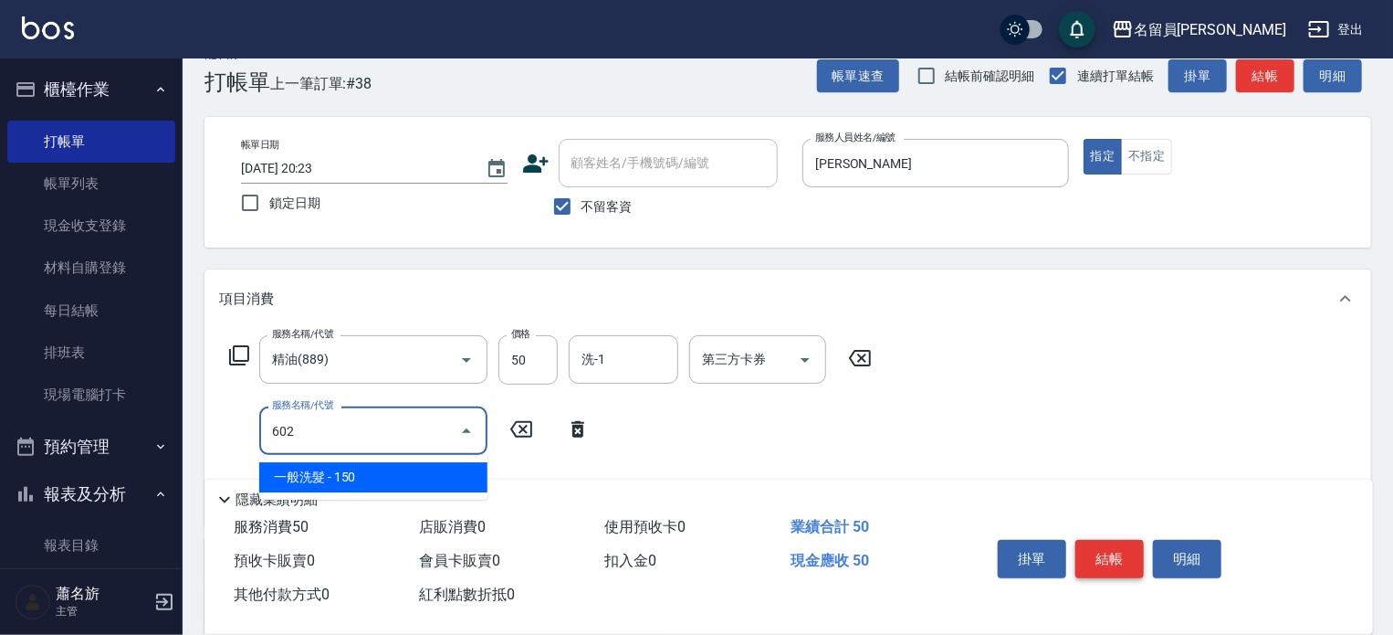
type input "一般洗髮(602)"
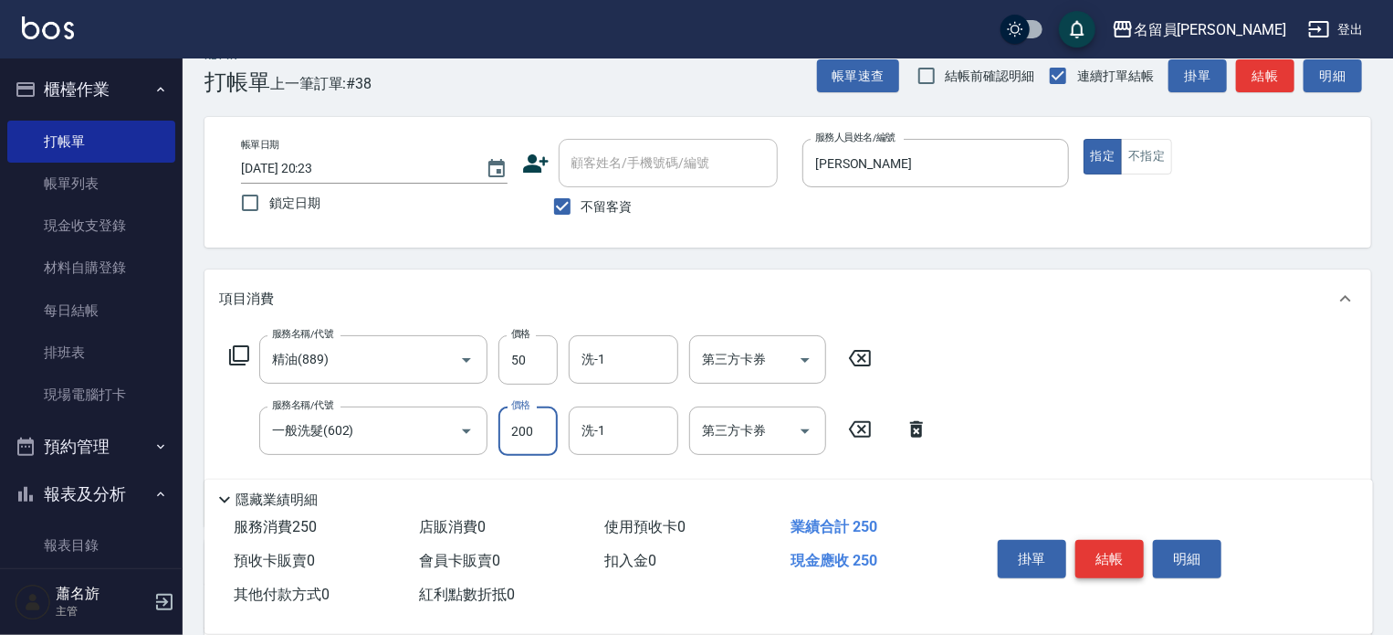
type input "200"
type input "剪髮(302)"
type input "150"
click at [1107, 540] on button "結帳" at bounding box center [1110, 559] width 68 height 38
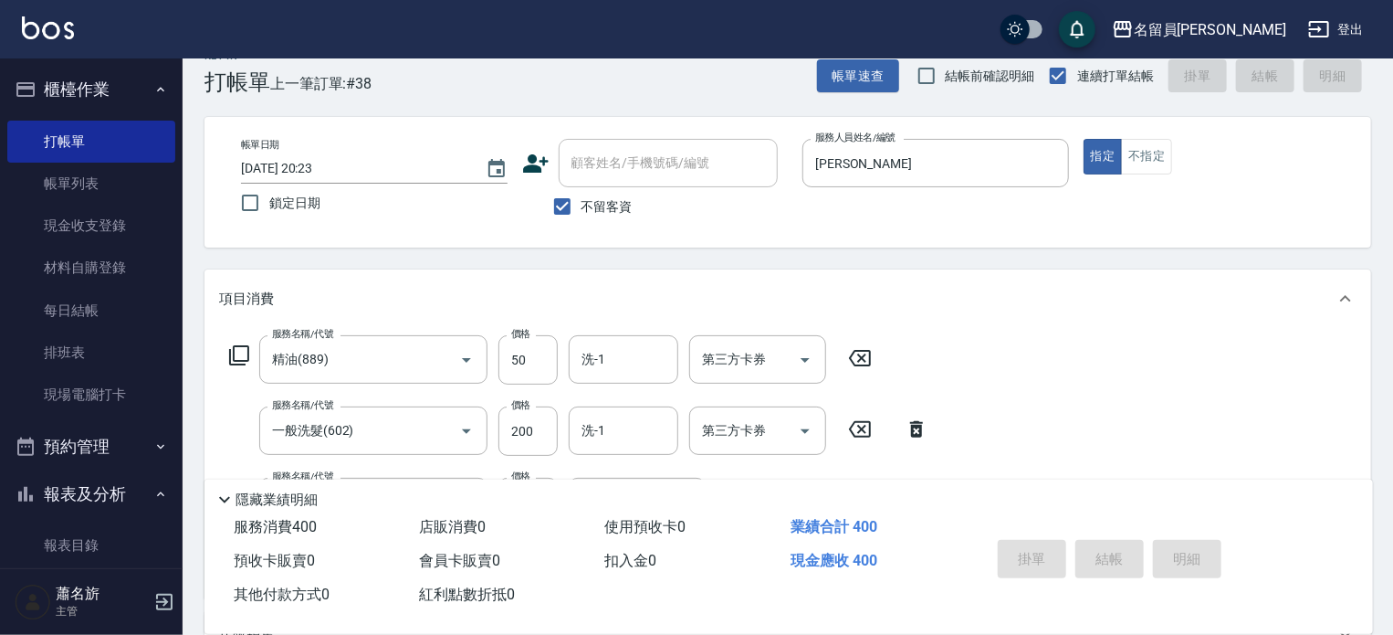
type input "[DATE] 20:24"
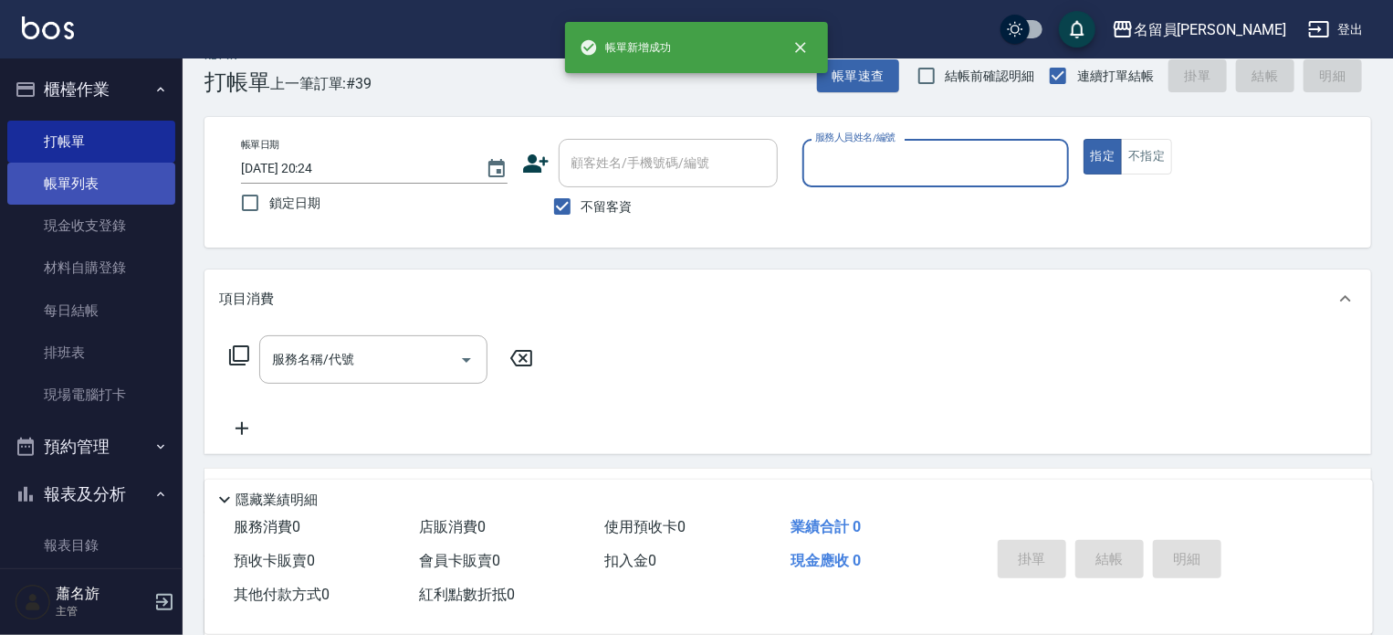
click at [142, 187] on link "帳單列表" at bounding box center [91, 184] width 168 height 42
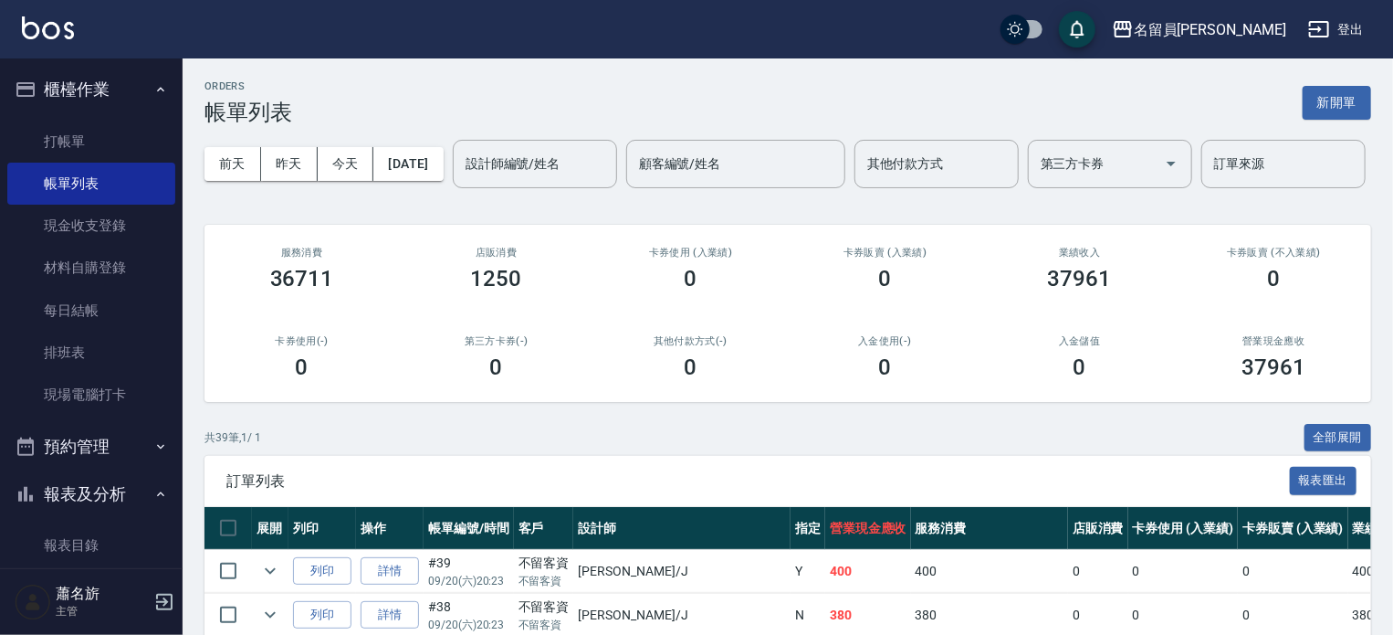
scroll to position [183, 0]
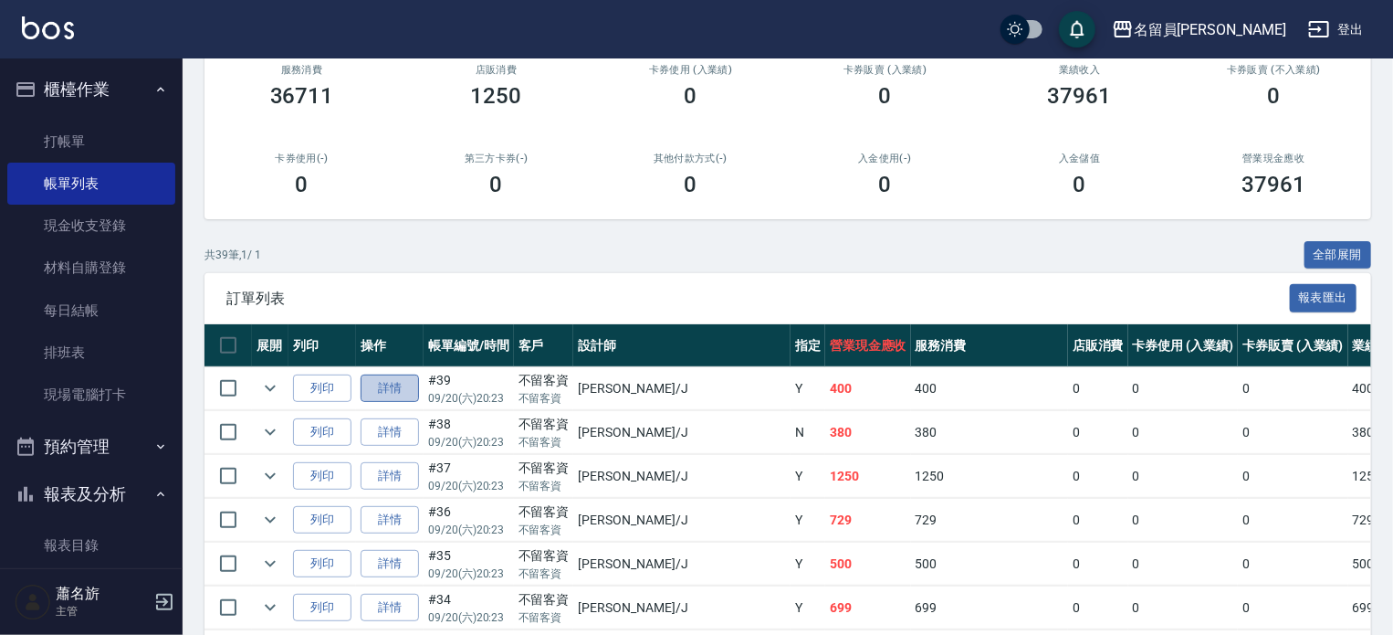
click at [380, 403] on link "詳情" at bounding box center [390, 388] width 58 height 28
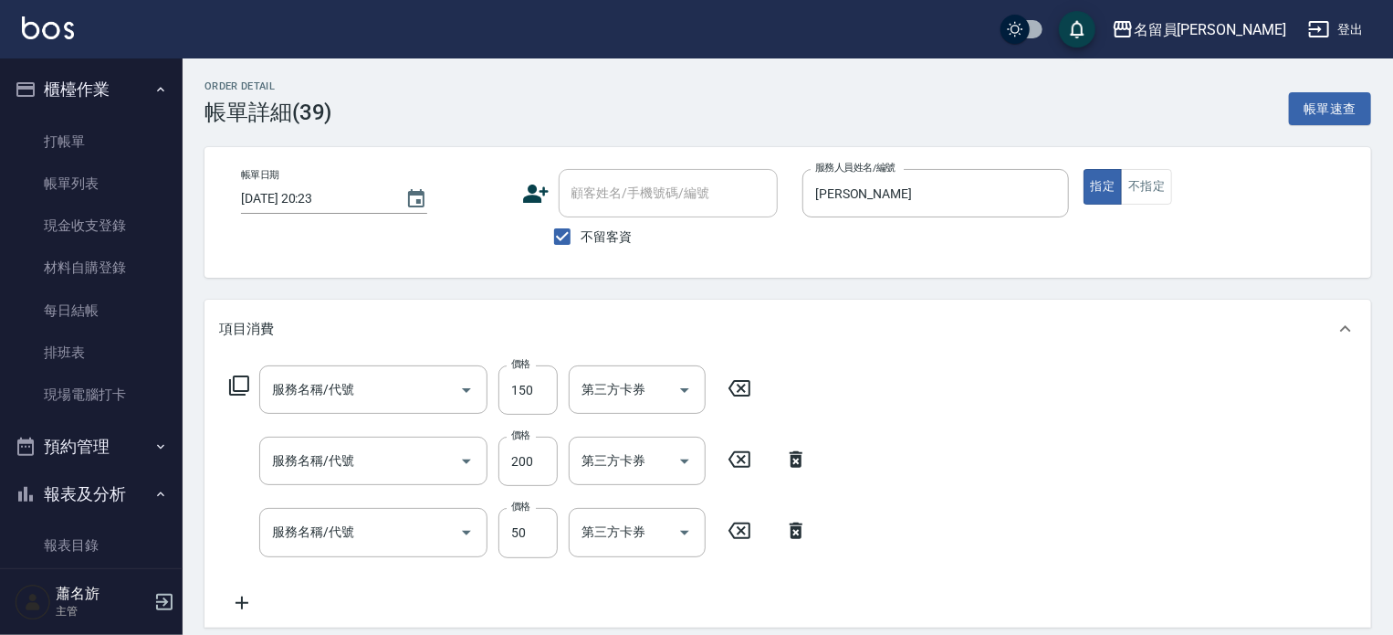
type input "[DATE] 20:23"
checkbox input "true"
type input "[PERSON_NAME]"
type input "剪髮(302)"
type input "一般洗髮(602)"
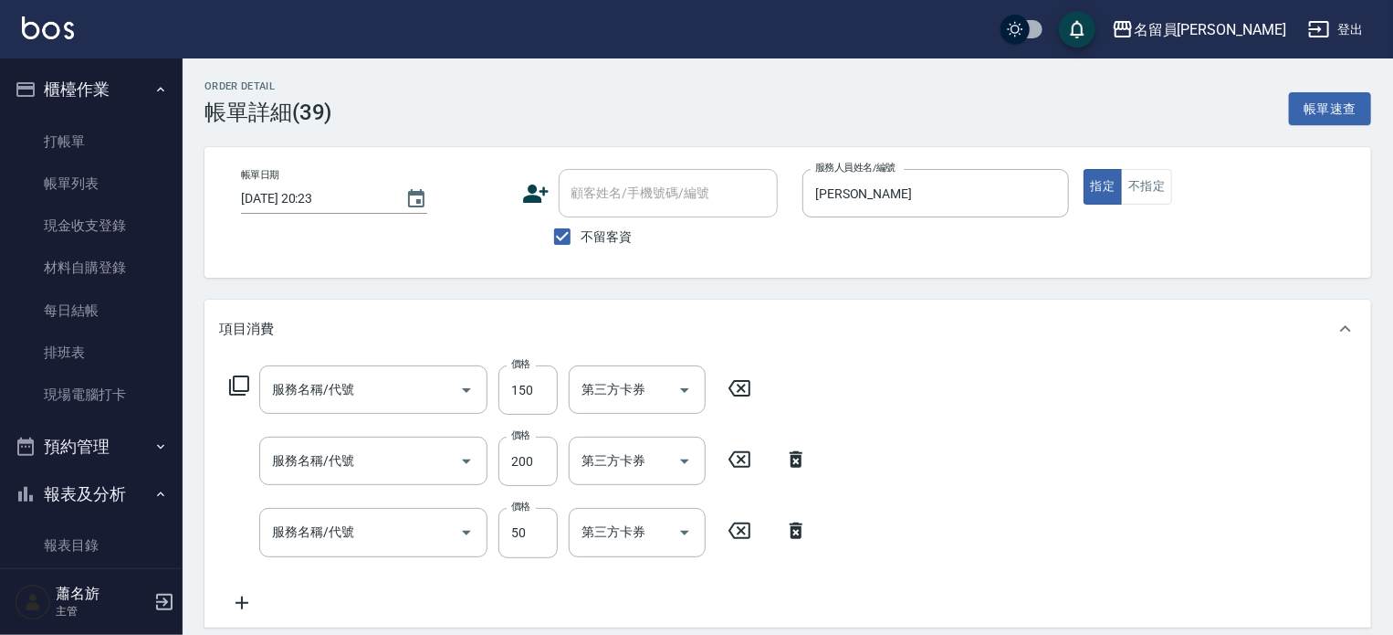
type input "精油(889)"
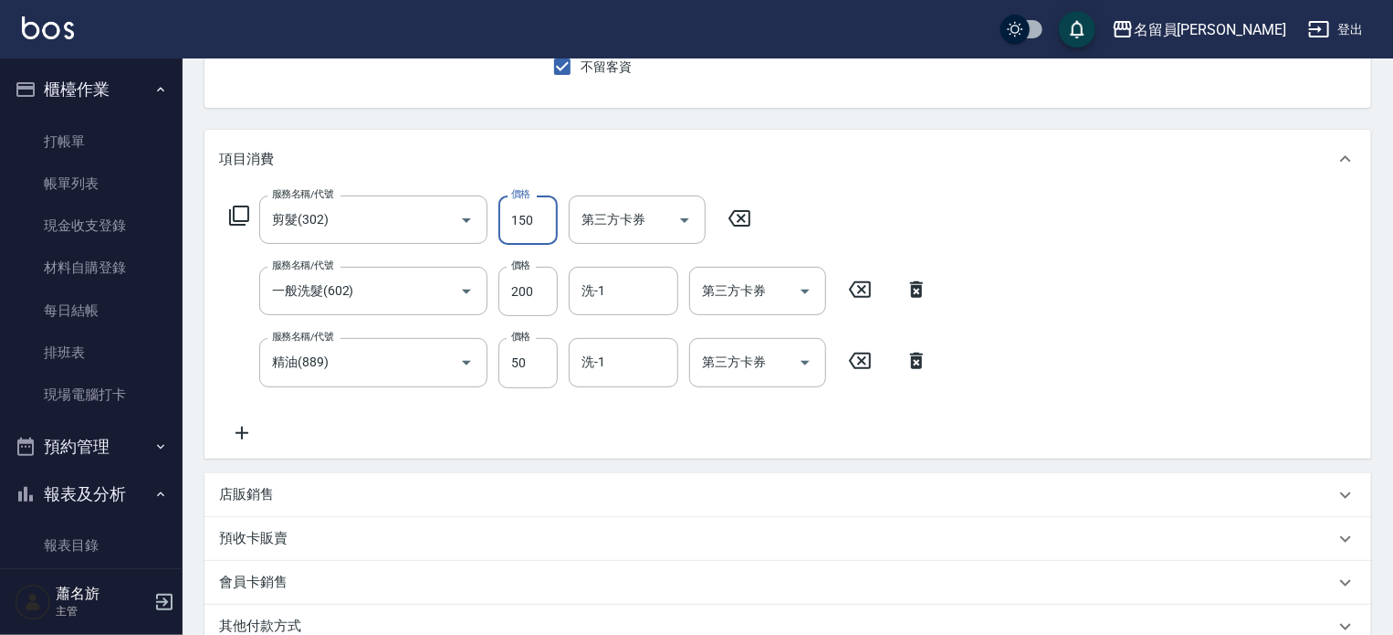
click at [531, 212] on input "150" at bounding box center [528, 219] width 59 height 49
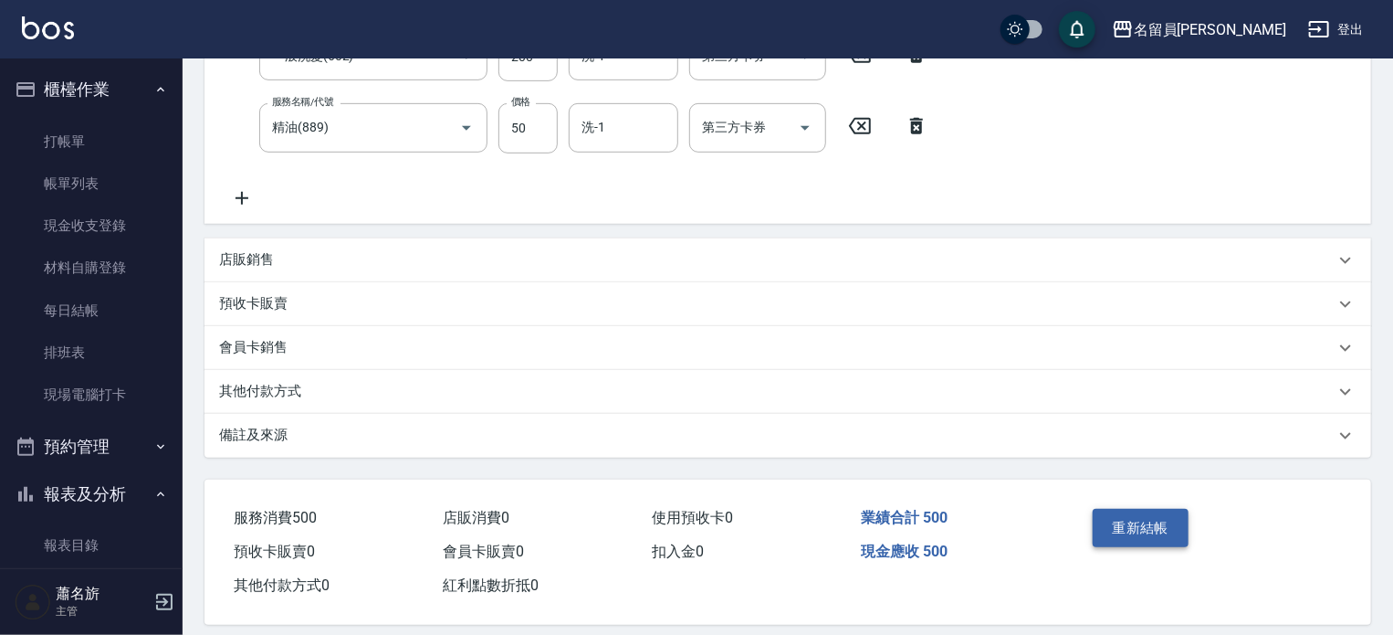
scroll to position [421, 0]
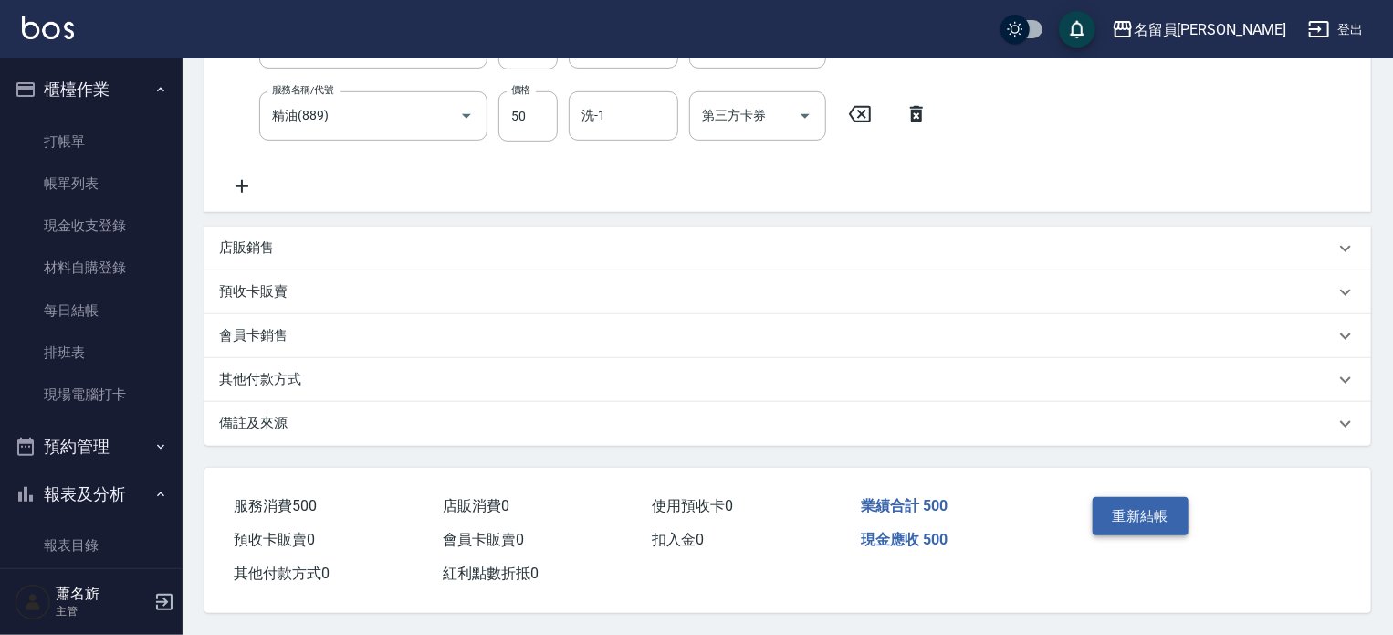
type input "250"
click at [1177, 509] on button "重新結帳" at bounding box center [1141, 516] width 97 height 38
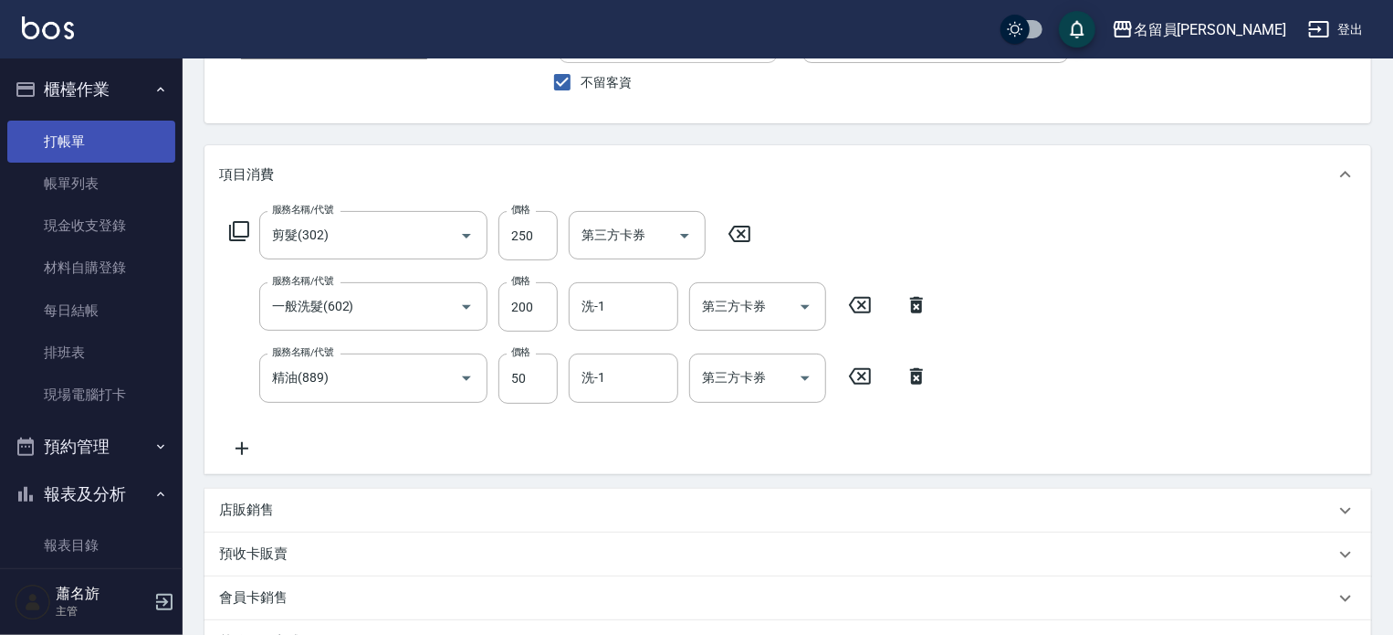
scroll to position [147, 0]
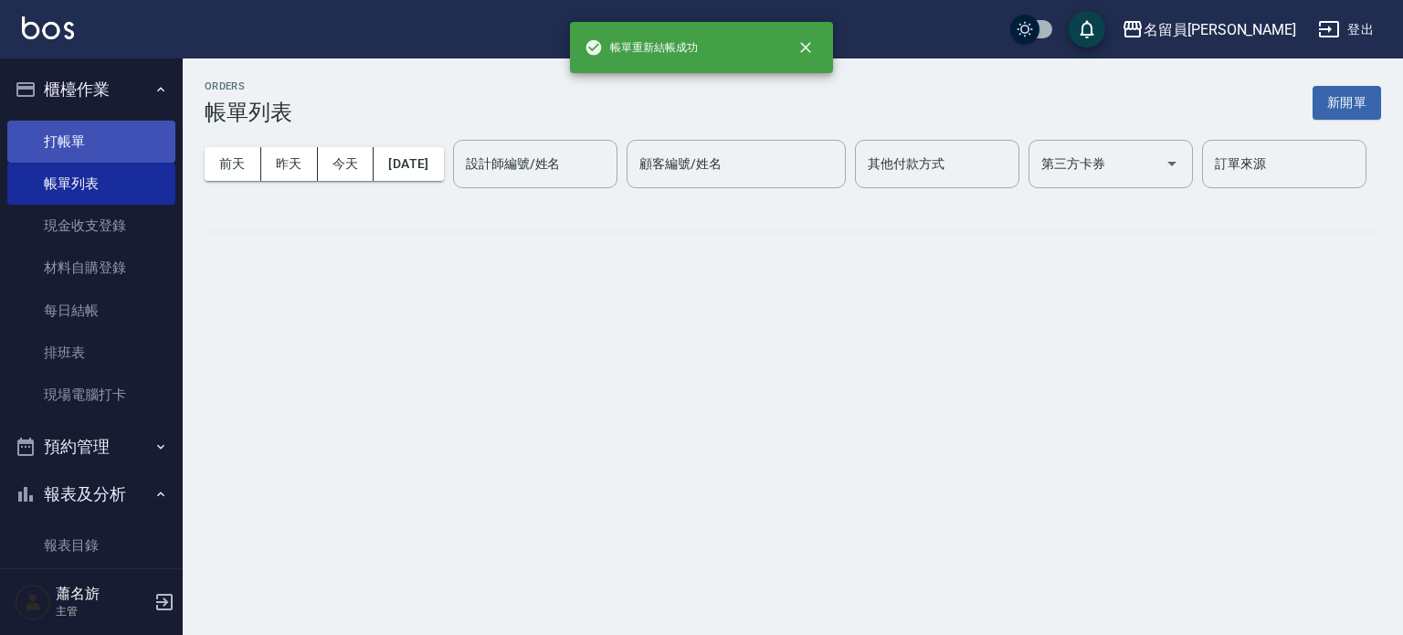
click at [70, 145] on link "打帳單" at bounding box center [91, 142] width 168 height 42
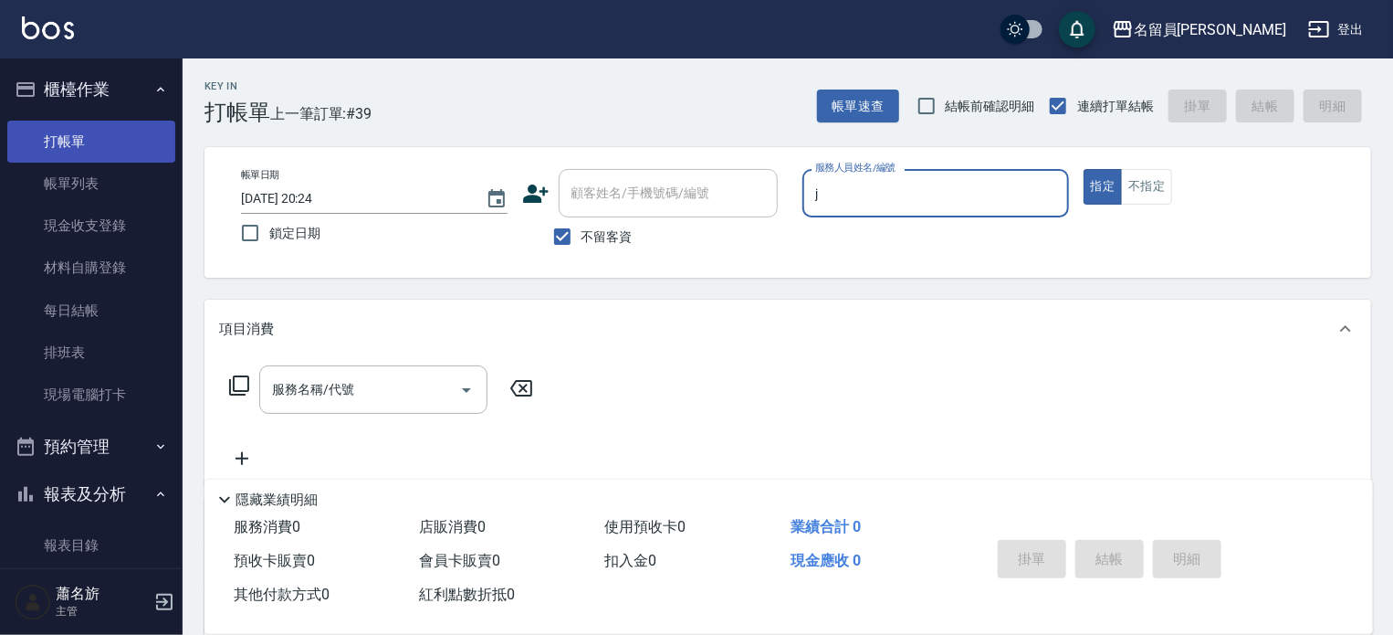
type input "[PERSON_NAME]"
type button "true"
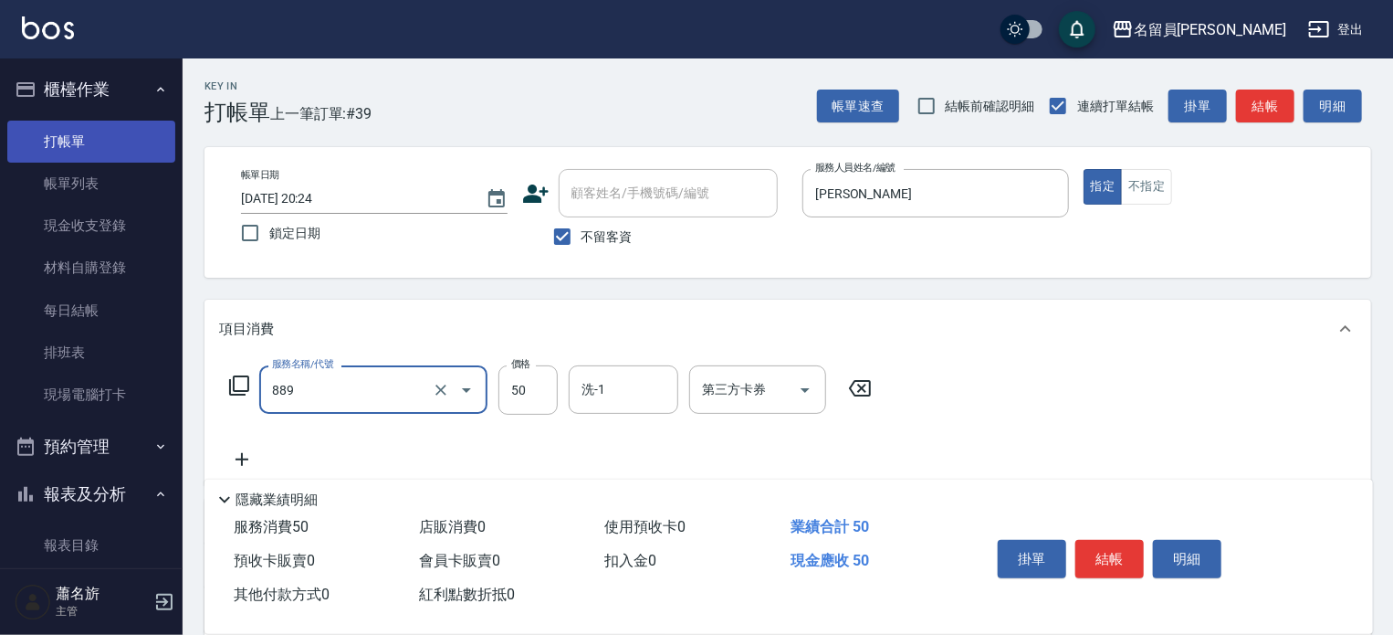
type input "精油(889)"
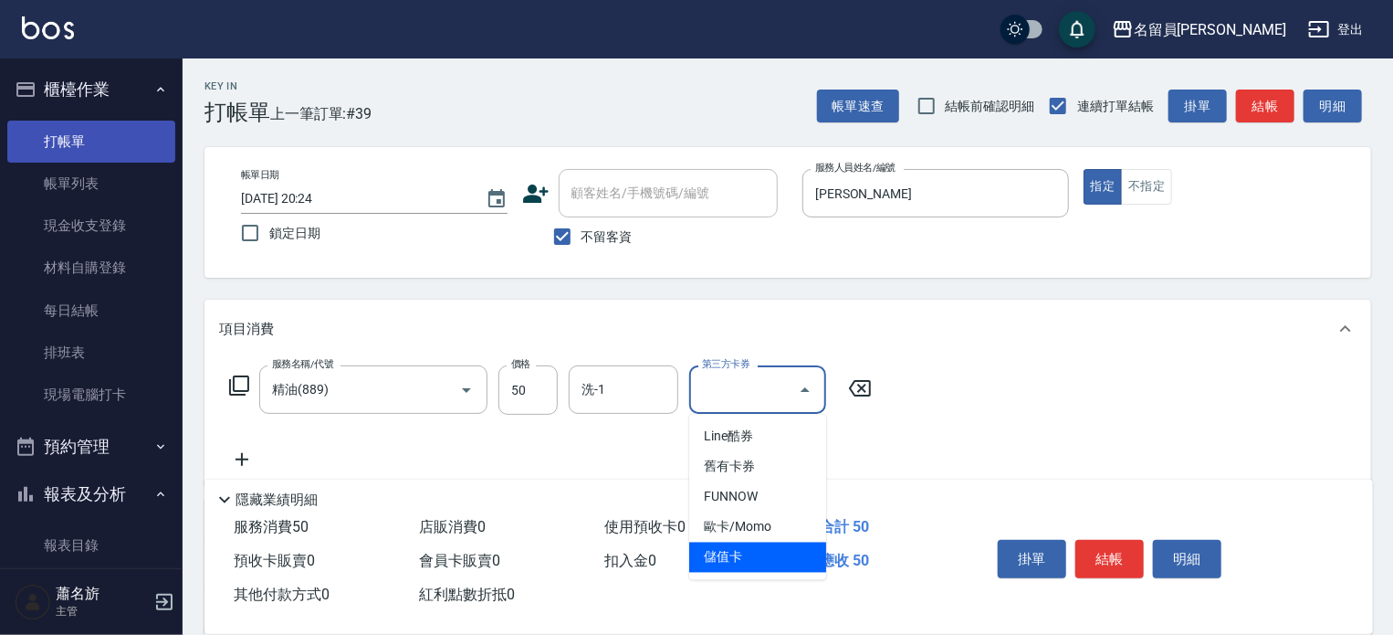
type input "儲值卡"
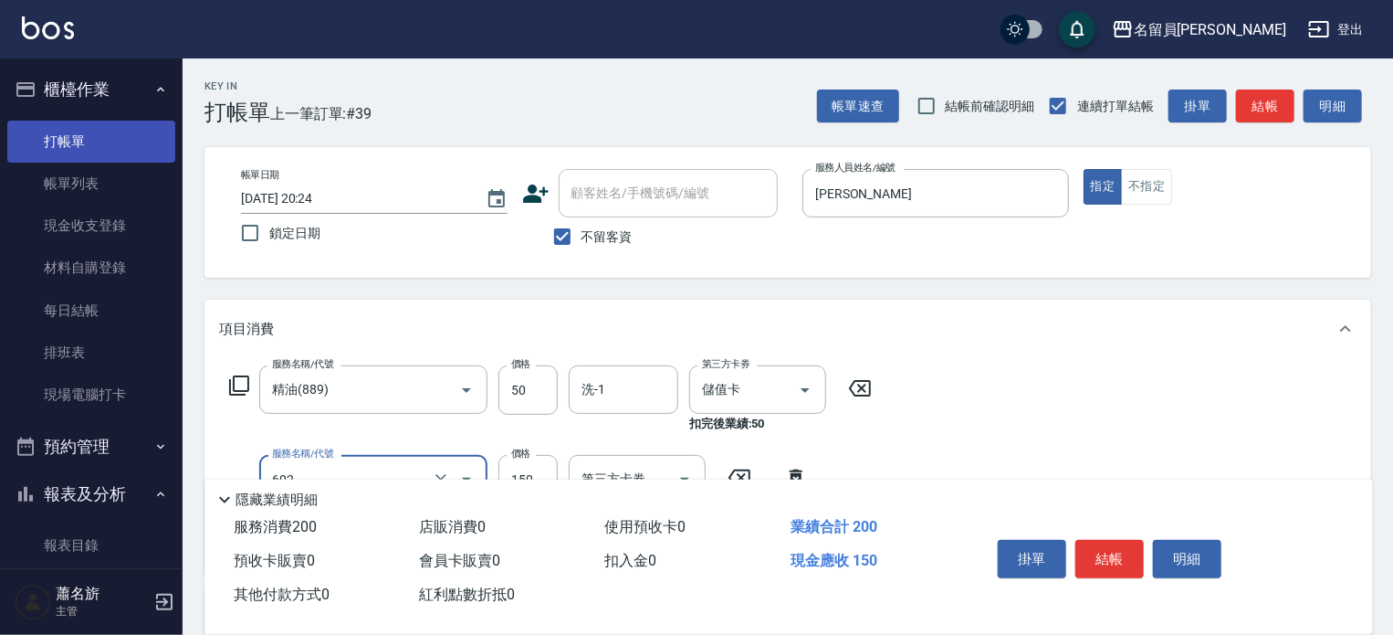
type input "一般洗髮(602)"
type input "200"
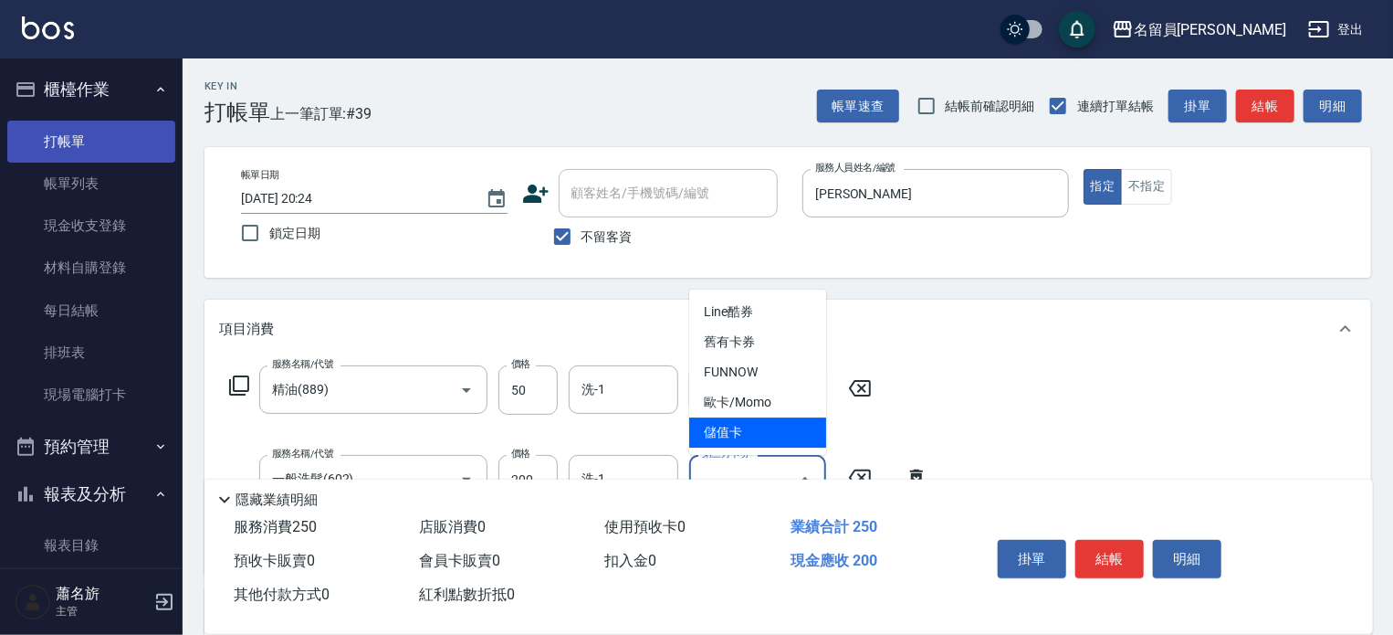
type input "儲值卡"
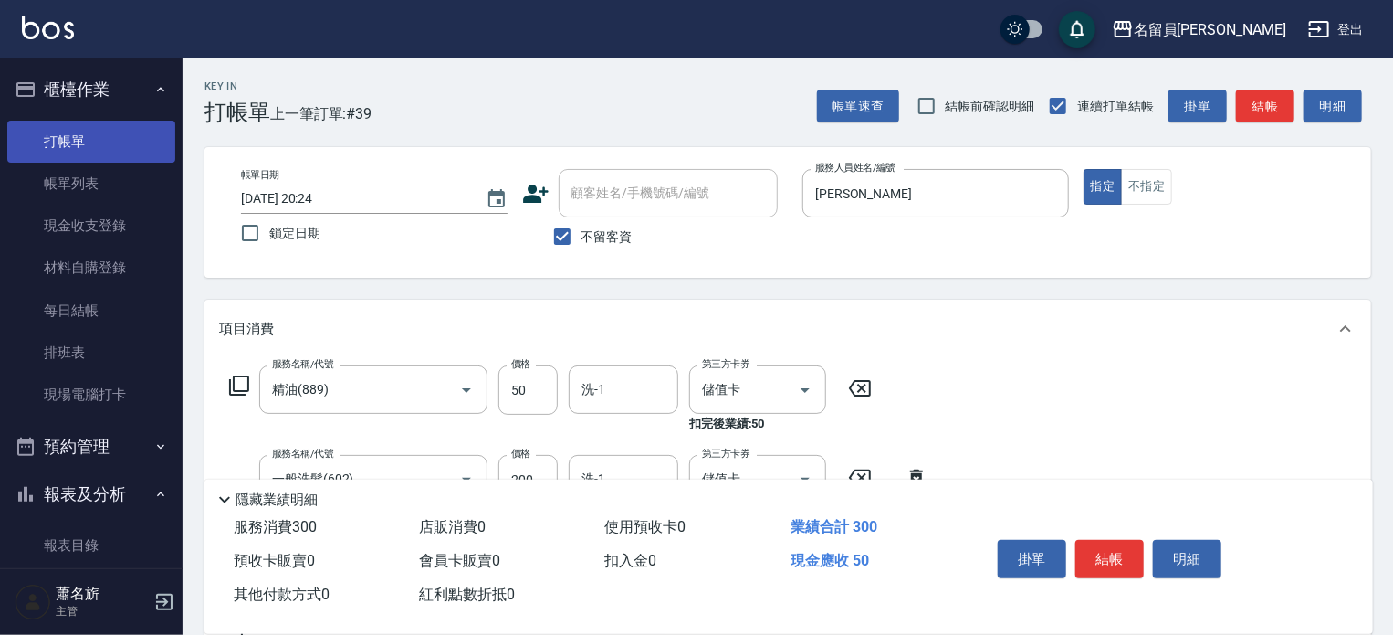
type input "瞬間保養(415)"
type input "儲值卡"
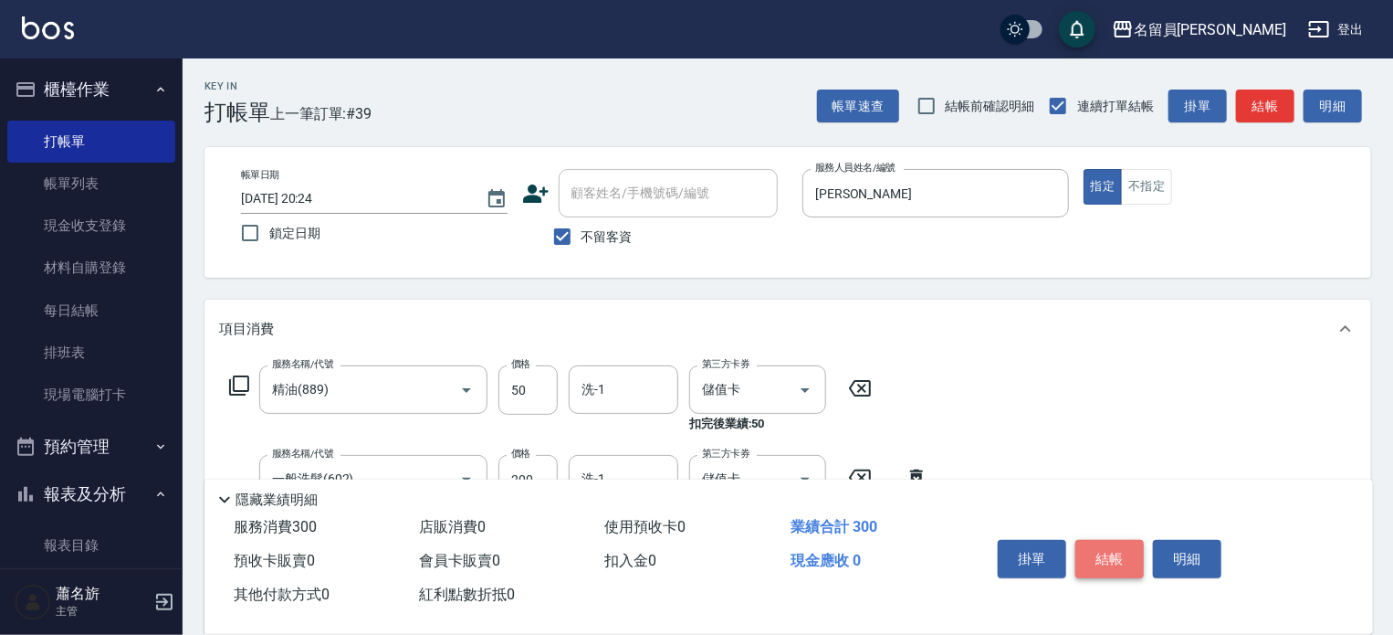
click at [1106, 552] on button "結帳" at bounding box center [1110, 559] width 68 height 38
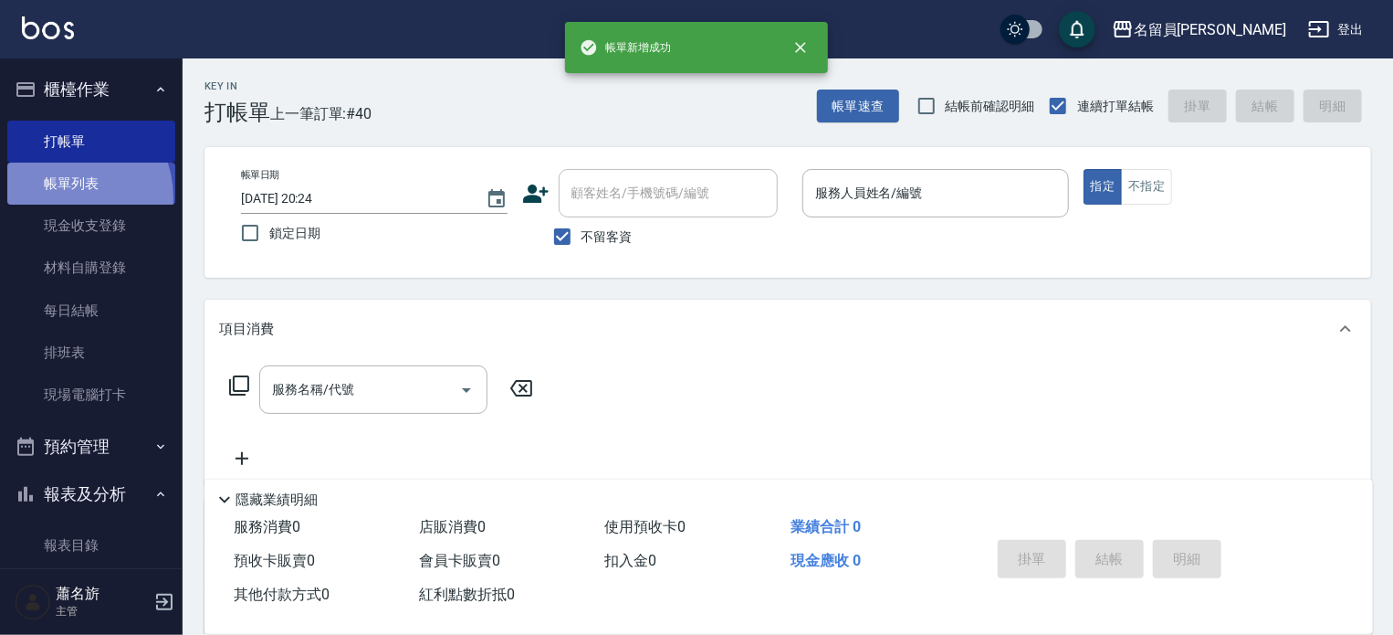
click at [60, 198] on link "帳單列表" at bounding box center [91, 184] width 168 height 42
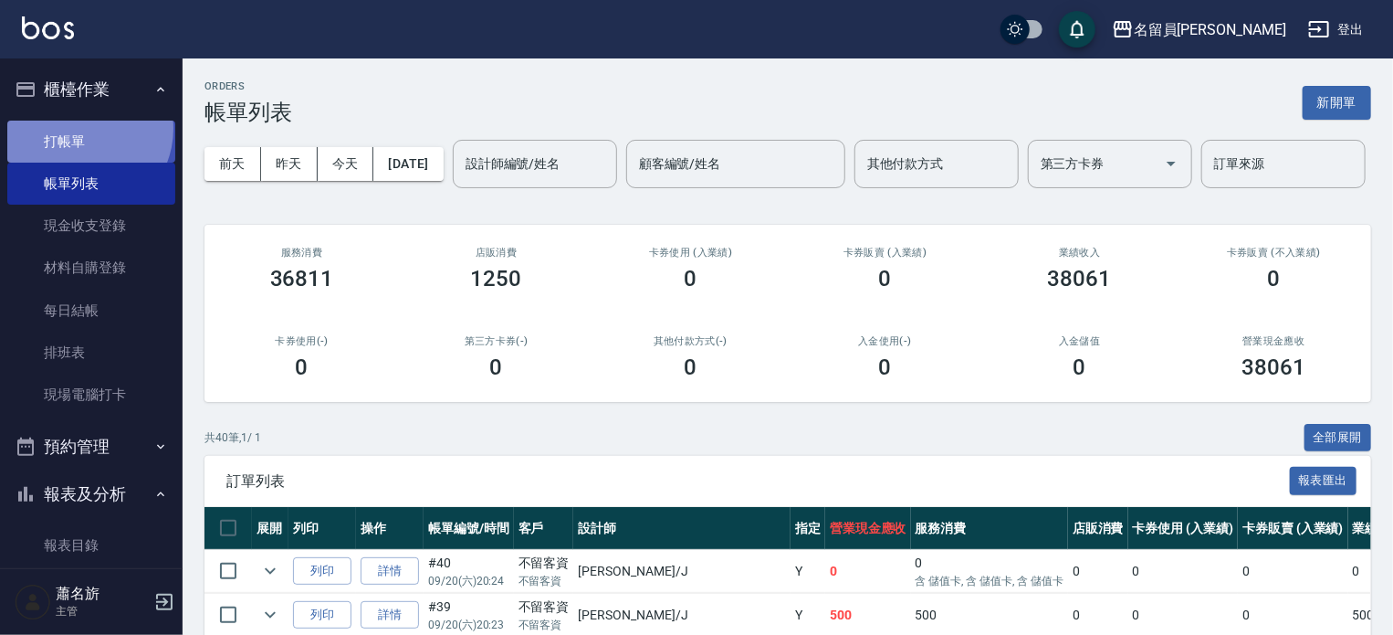
click at [79, 128] on link "打帳單" at bounding box center [91, 142] width 168 height 42
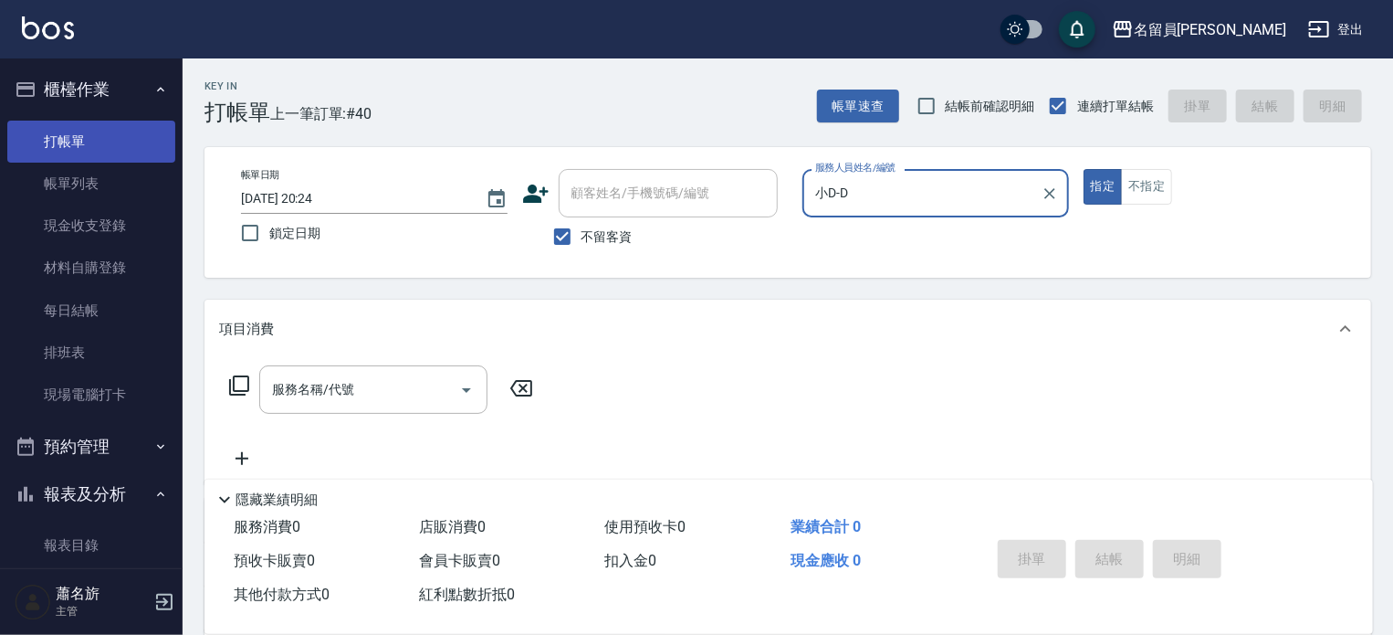
type input "小D-D"
click at [1084, 169] on button "指定" at bounding box center [1103, 187] width 39 height 36
type button "true"
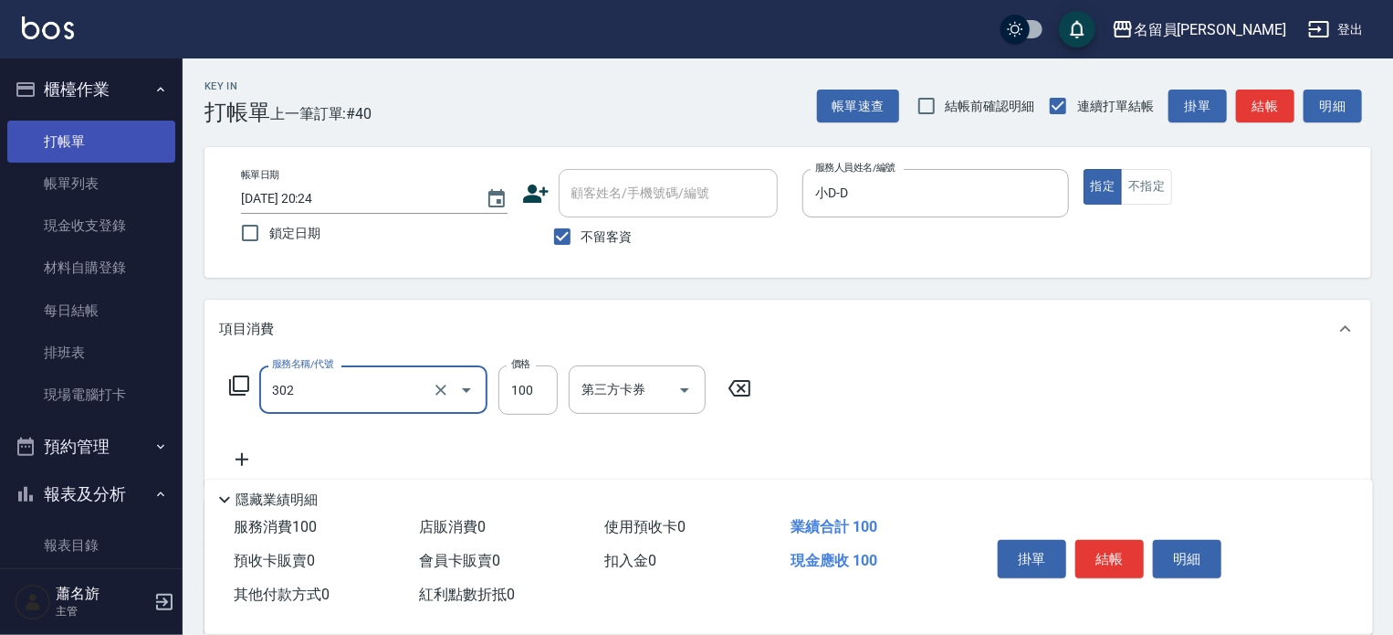
type input "剪髮(302)"
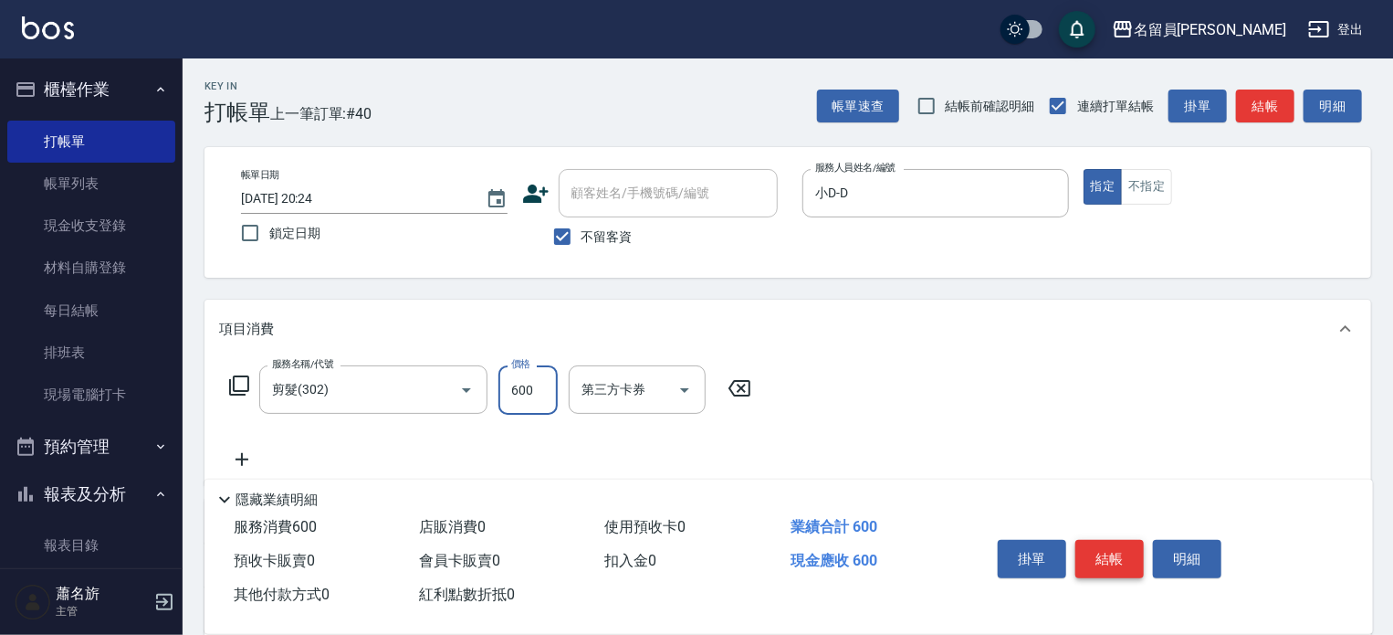
type input "600"
click at [1088, 545] on button "結帳" at bounding box center [1110, 559] width 68 height 38
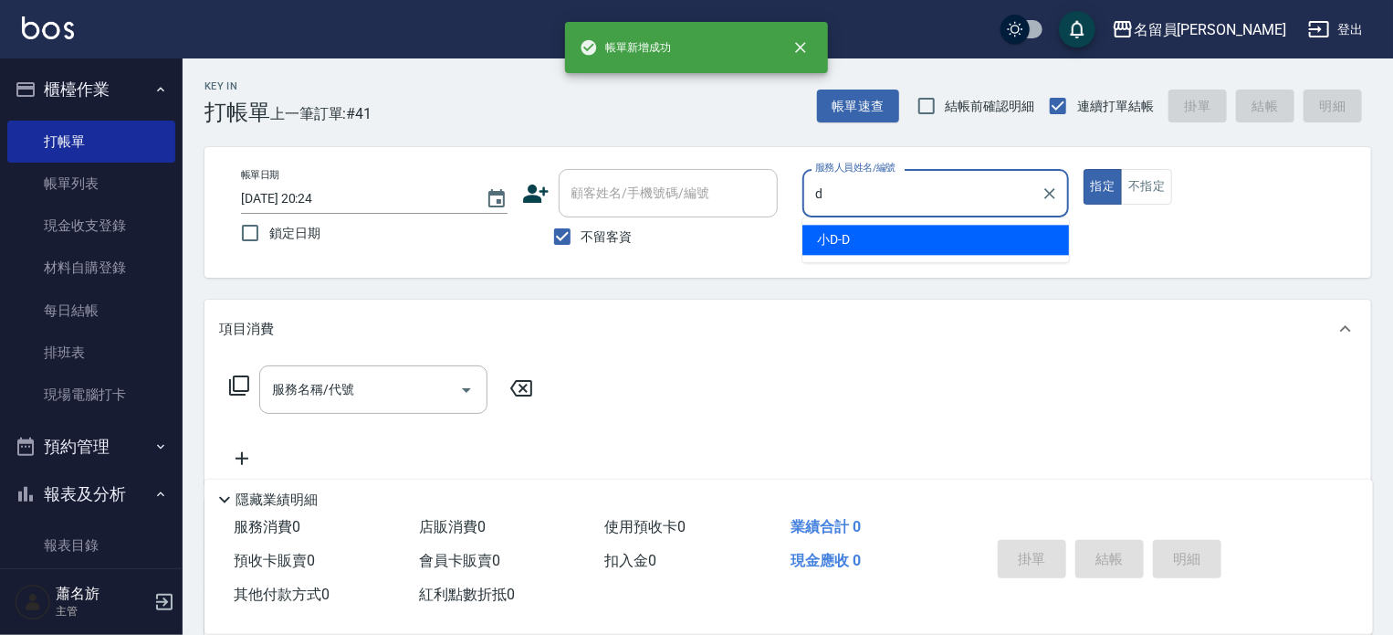
type input "小D-D"
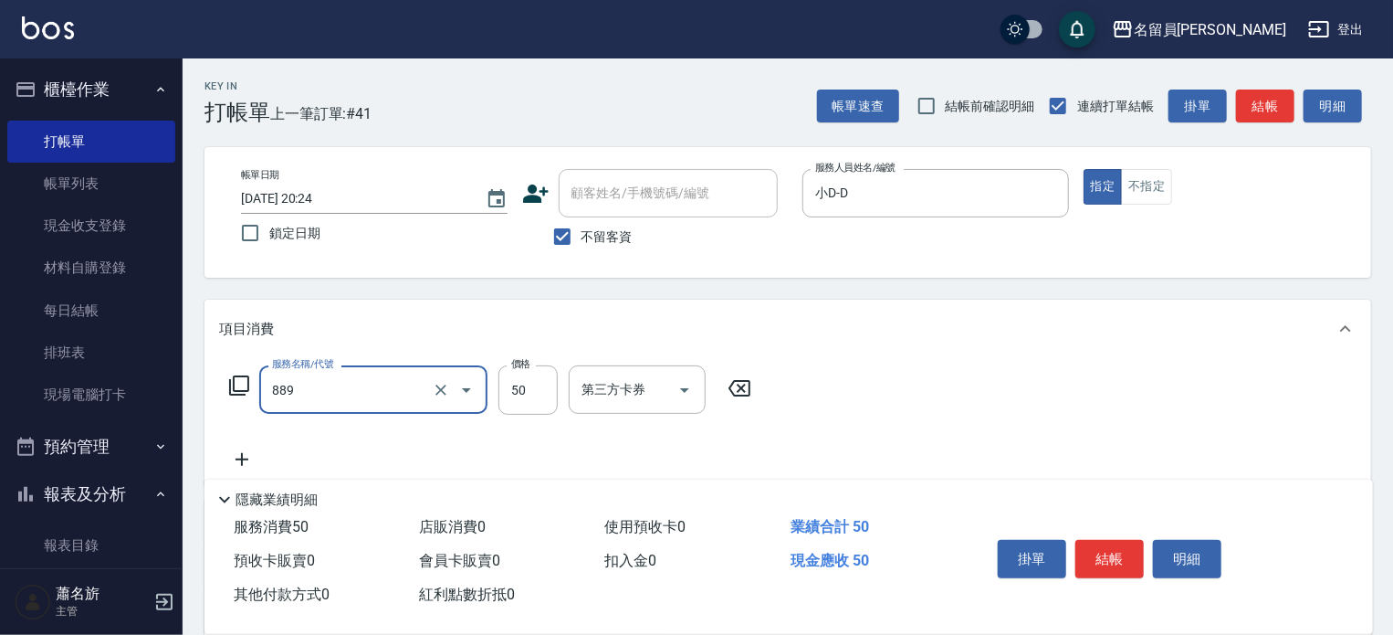
type input "精油(889)"
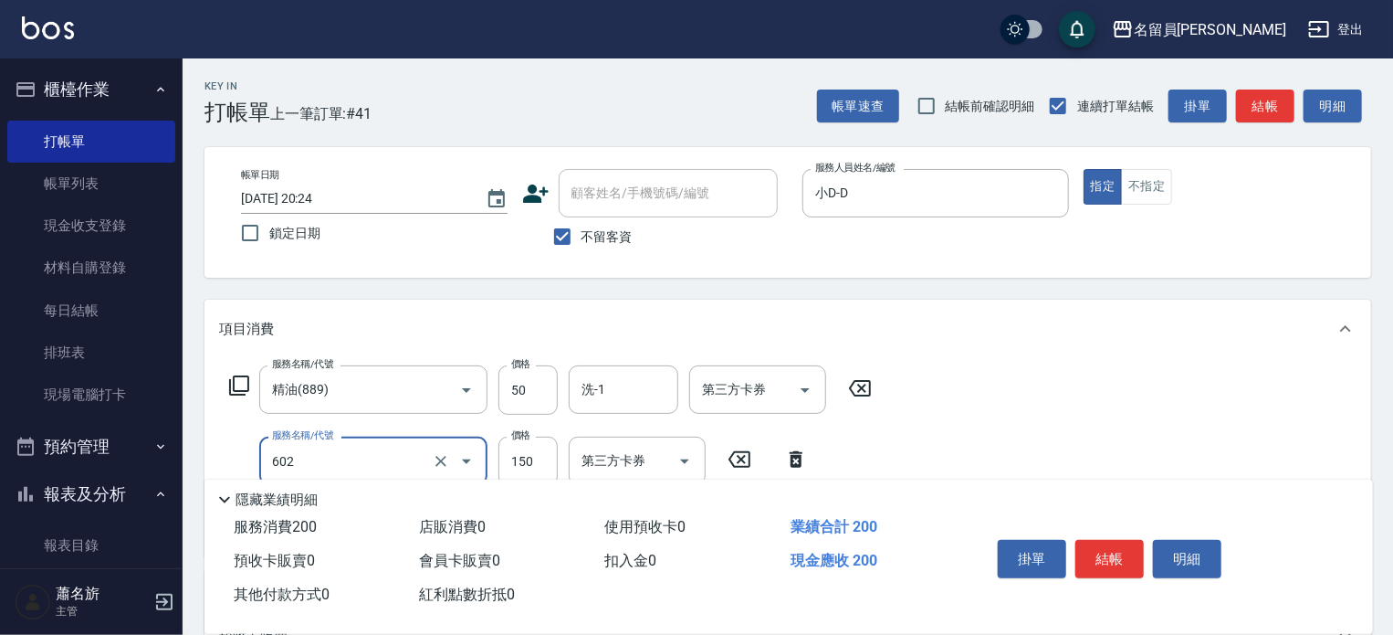
type input "一般洗髮(602)"
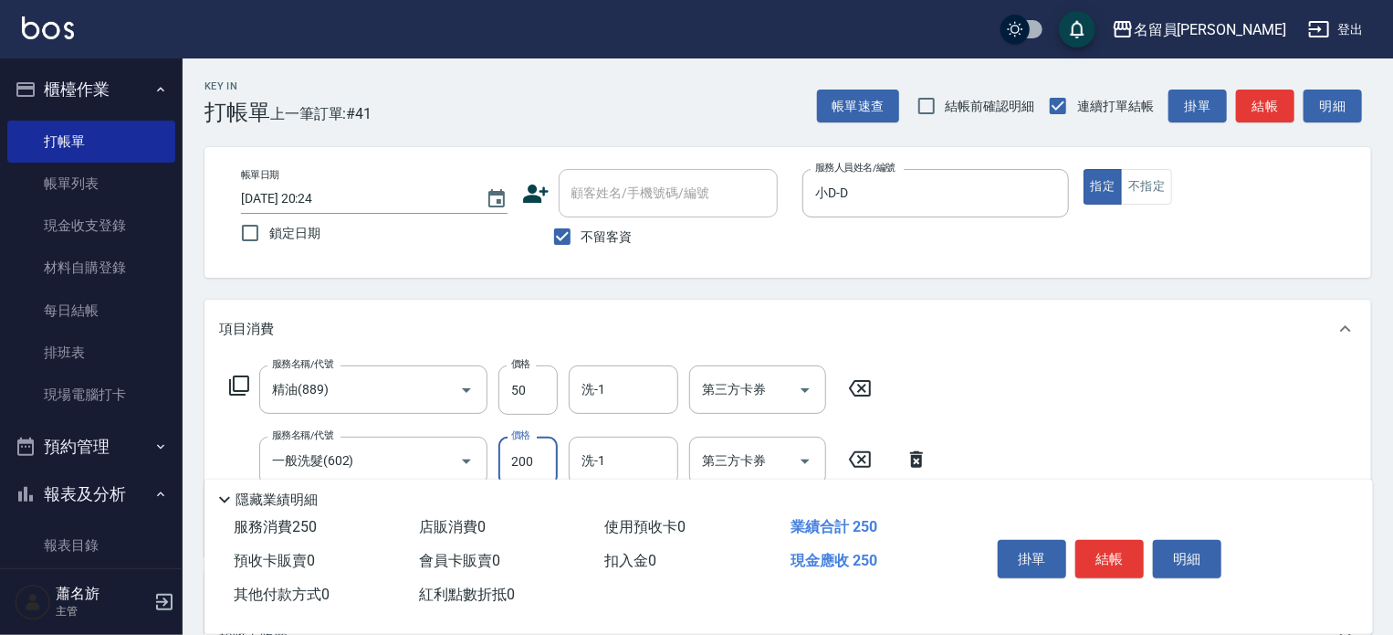
type input "200"
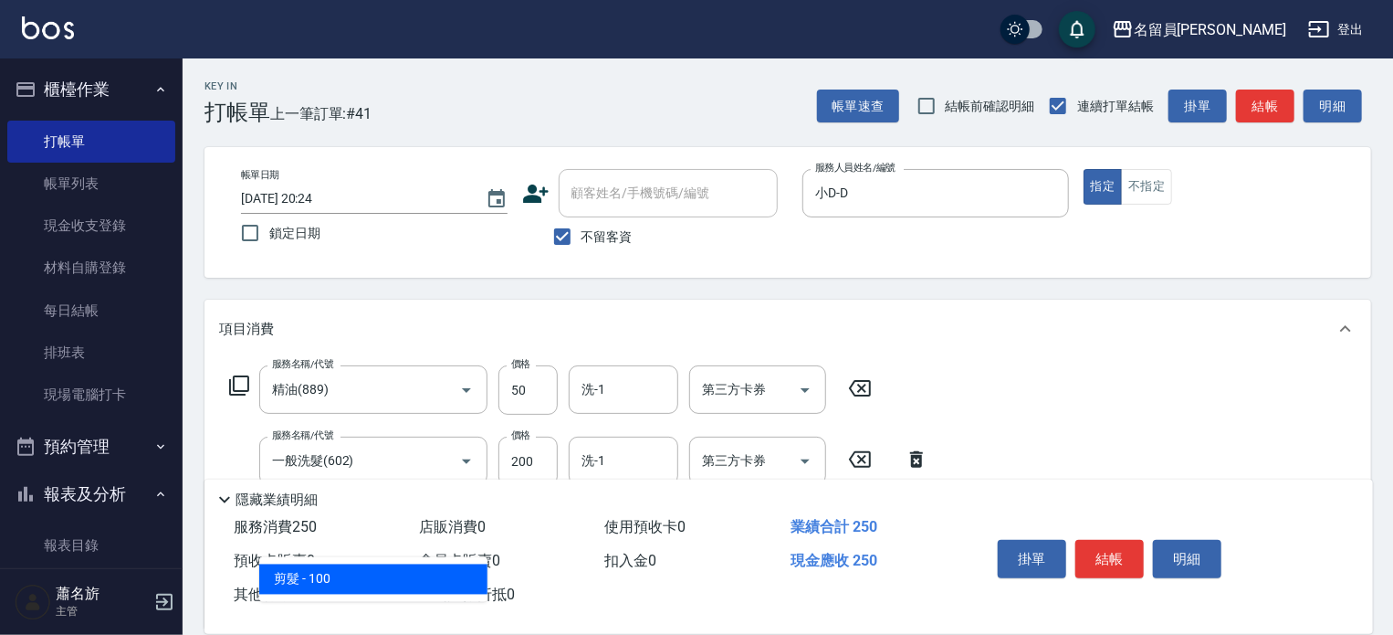
type input "剪髮(302)"
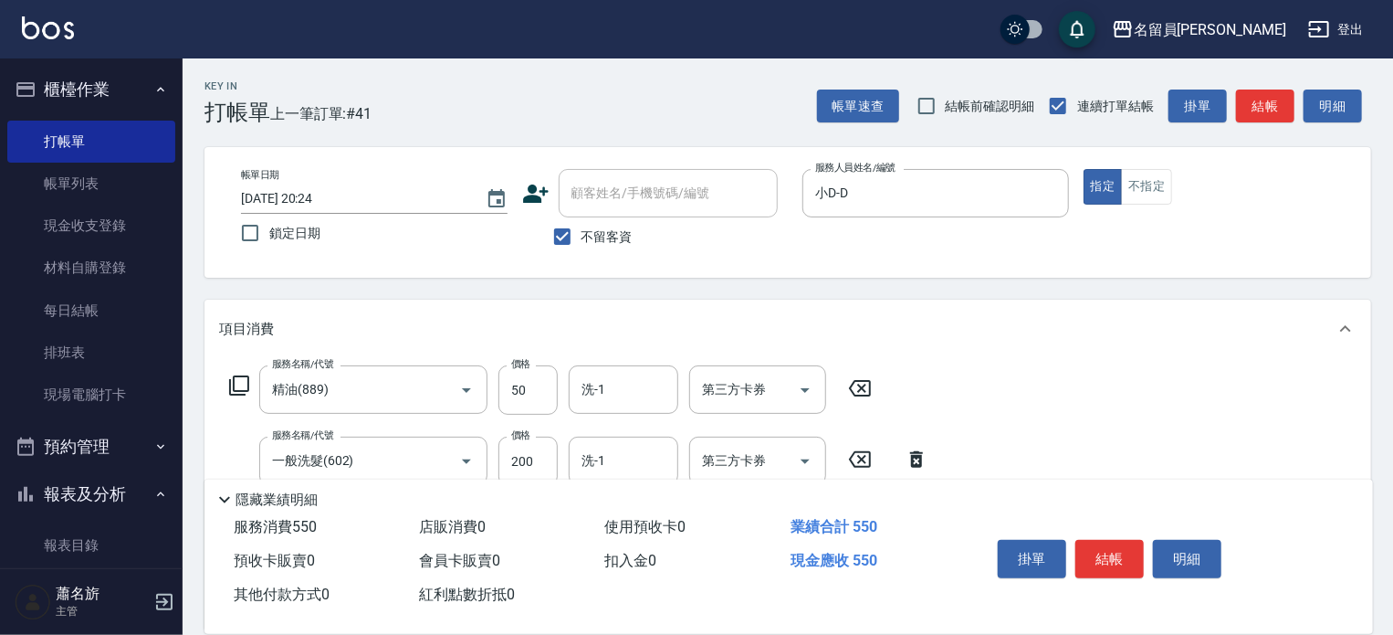
type input "300"
click at [1088, 545] on button "結帳" at bounding box center [1110, 559] width 68 height 38
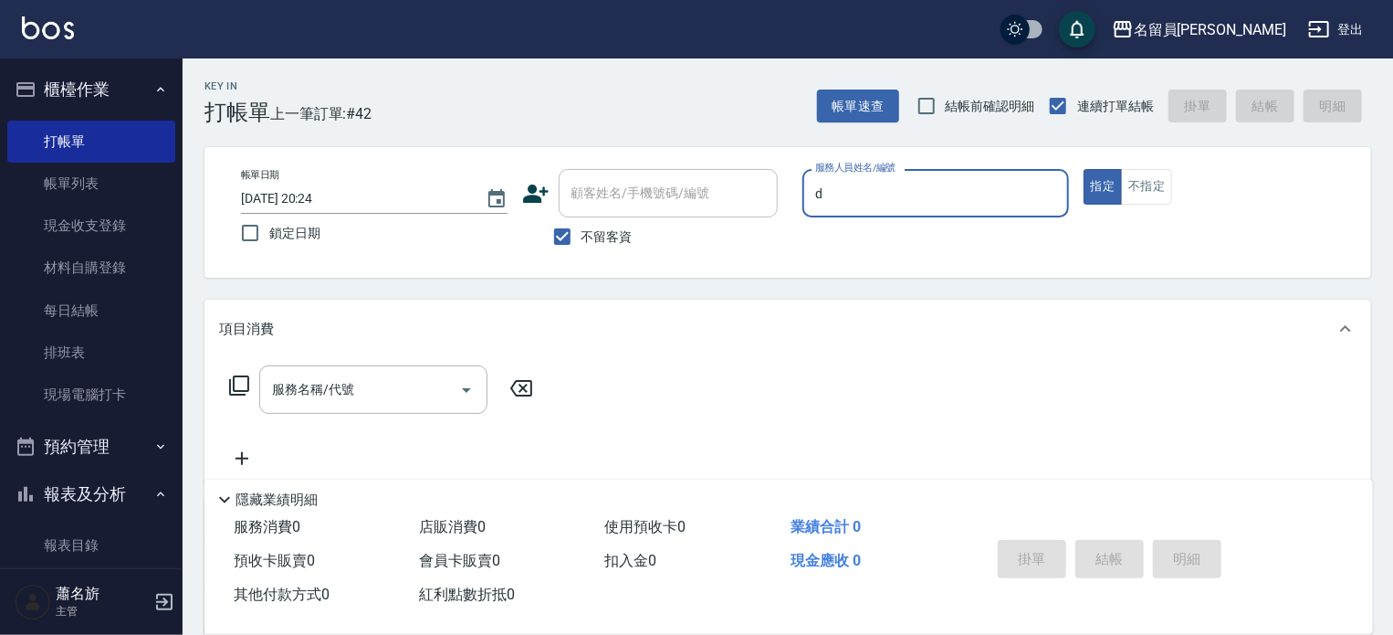
type input "小D-D"
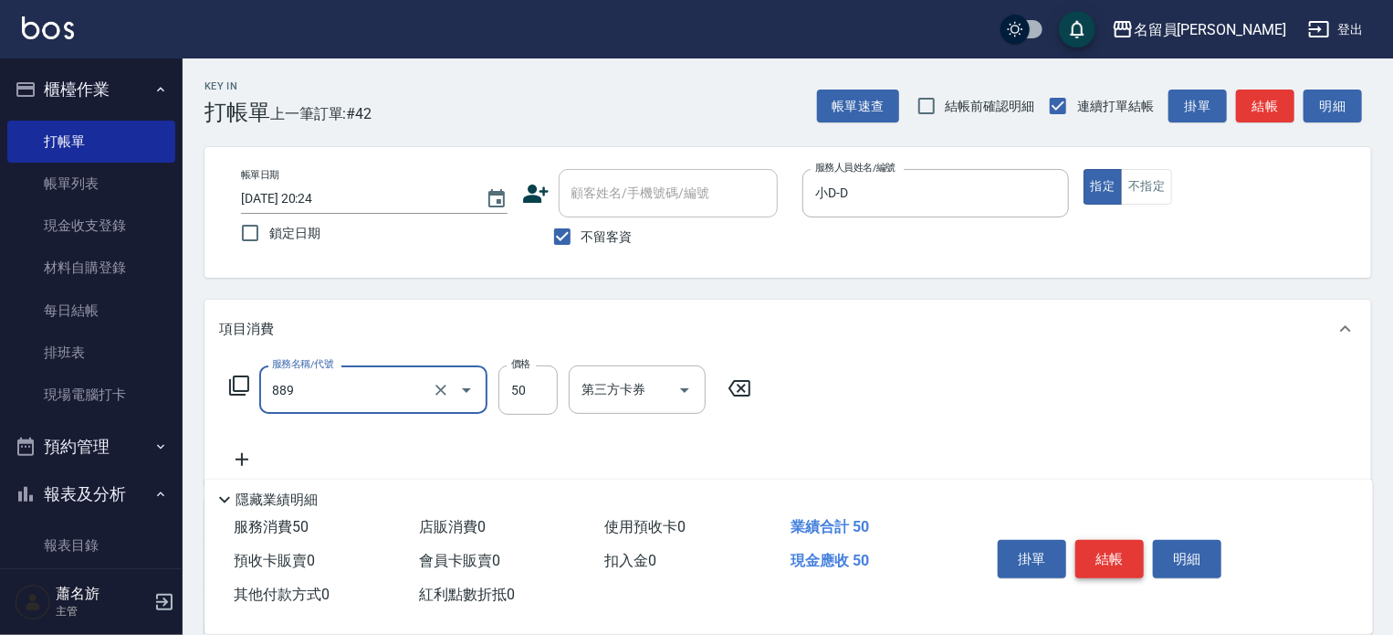
type input "精油(889)"
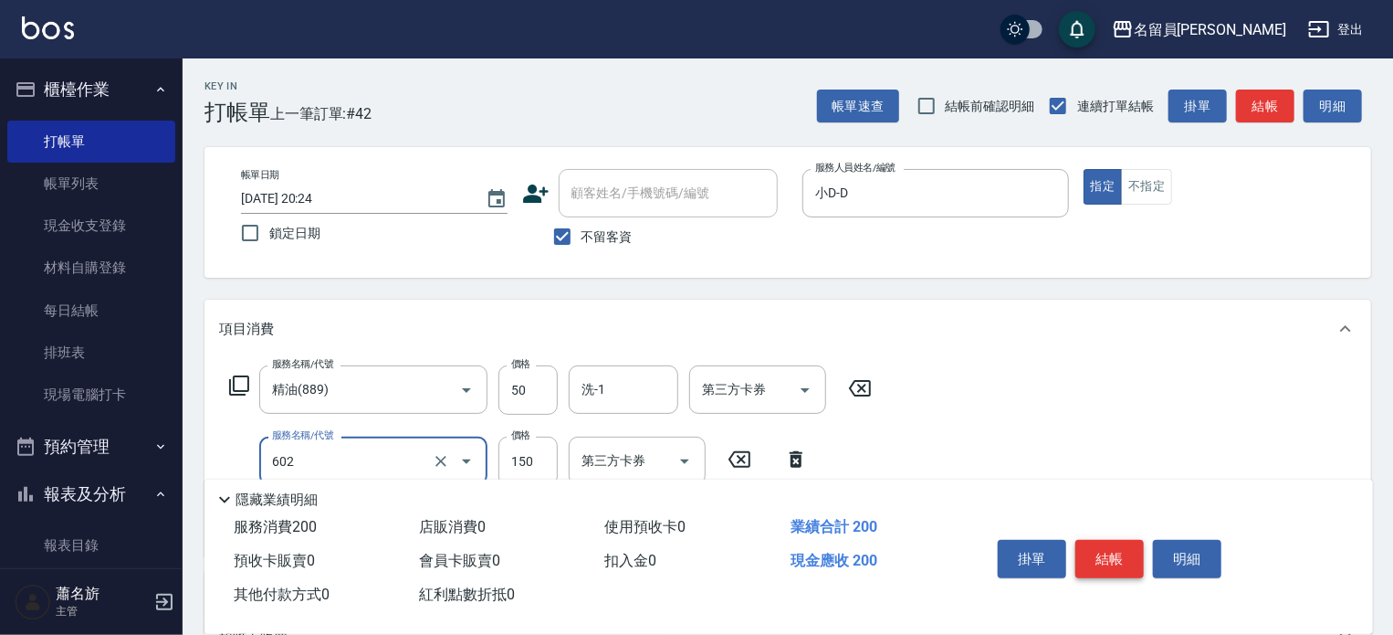
type input "一般洗髮(602)"
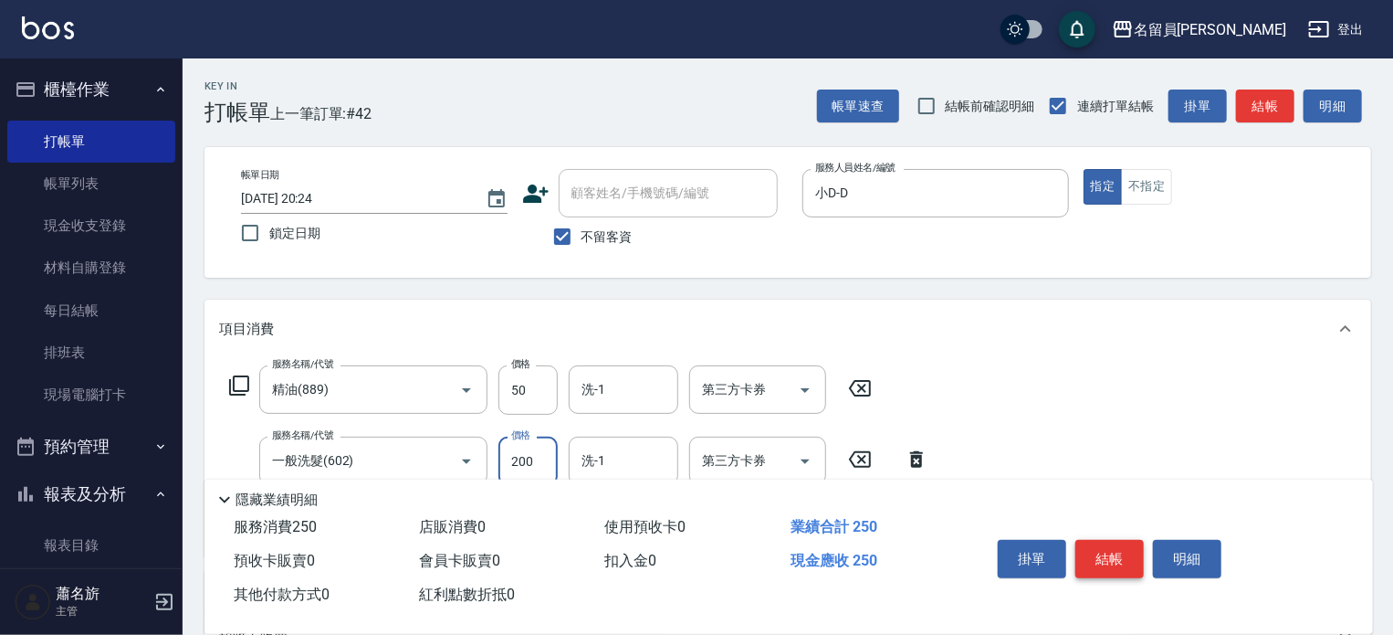
type input "200"
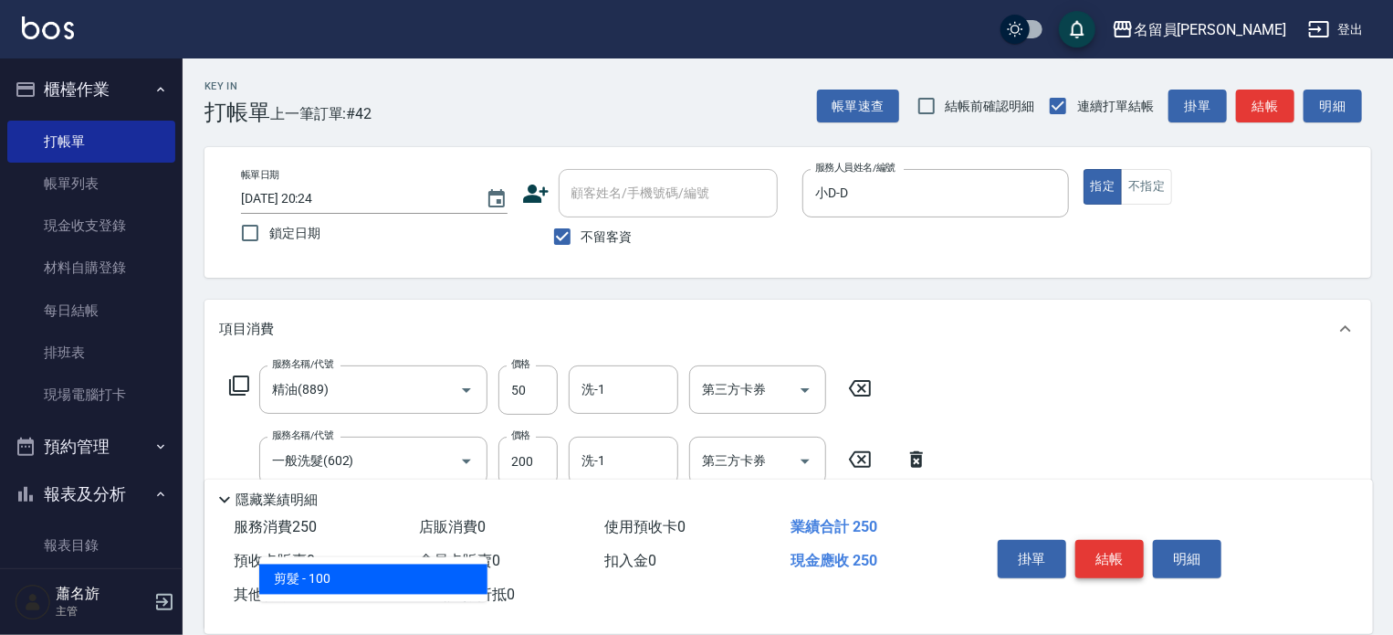
type input "剪髮(302)"
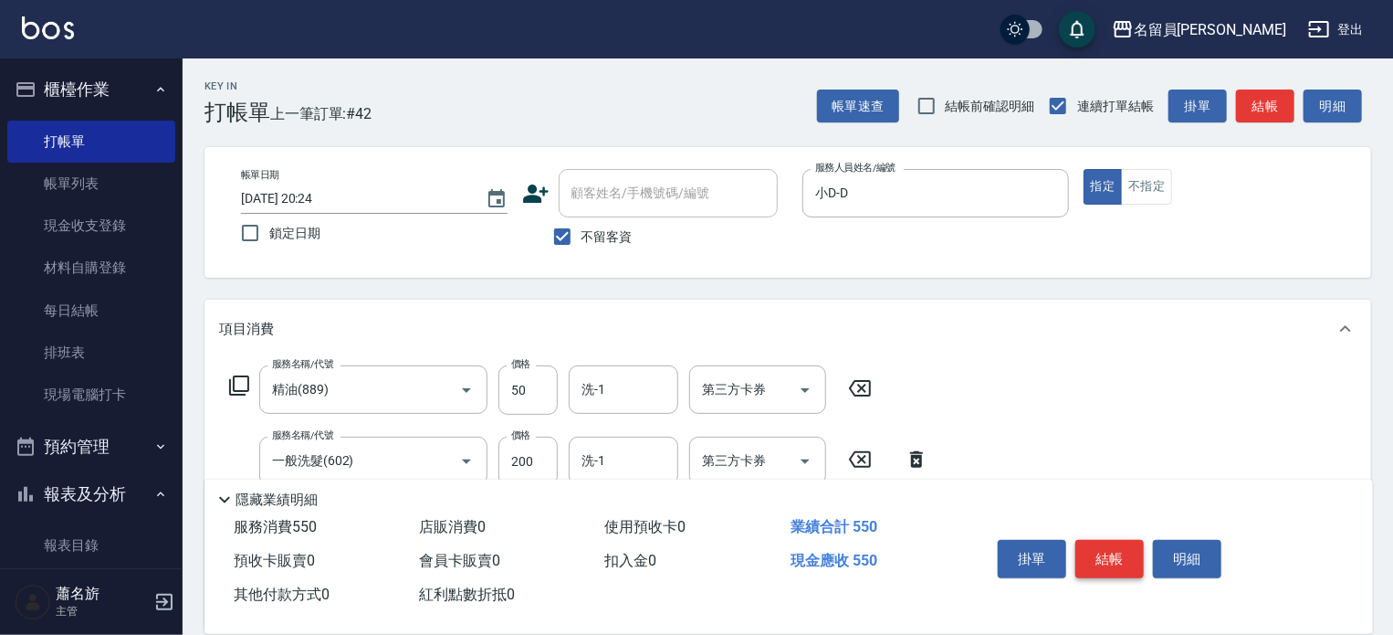
type input "300"
click at [1088, 545] on button "結帳" at bounding box center [1110, 559] width 68 height 38
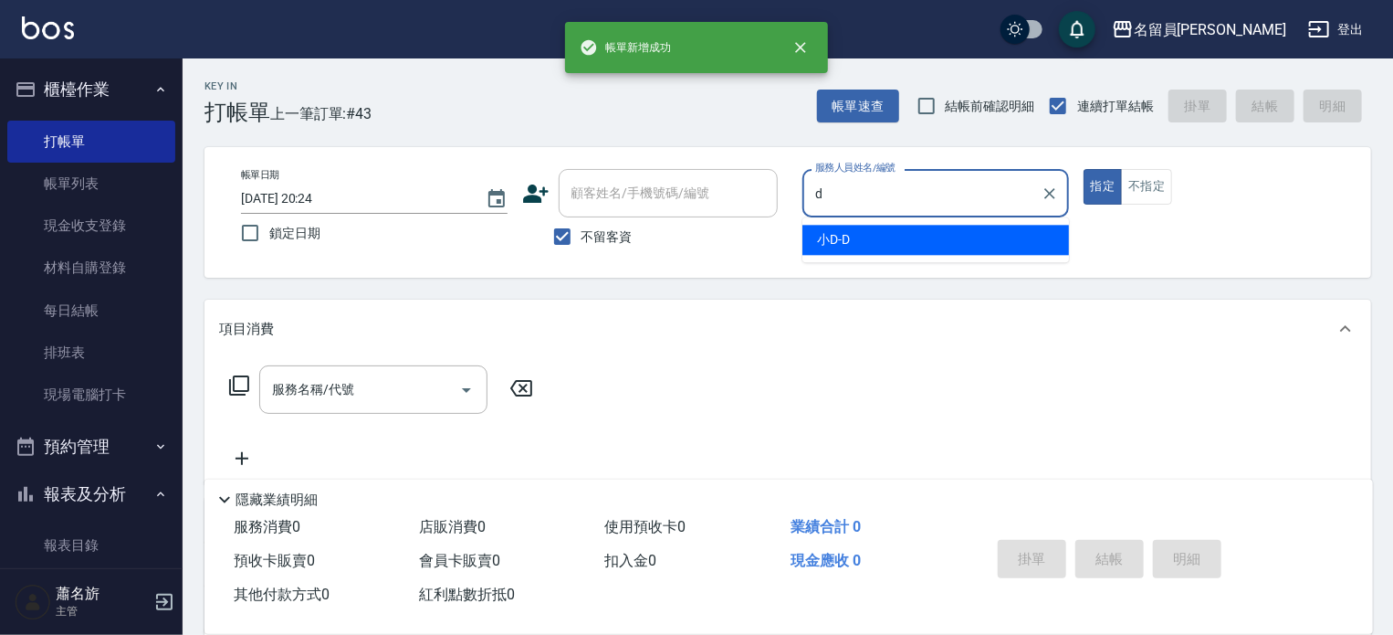
type input "小D-D"
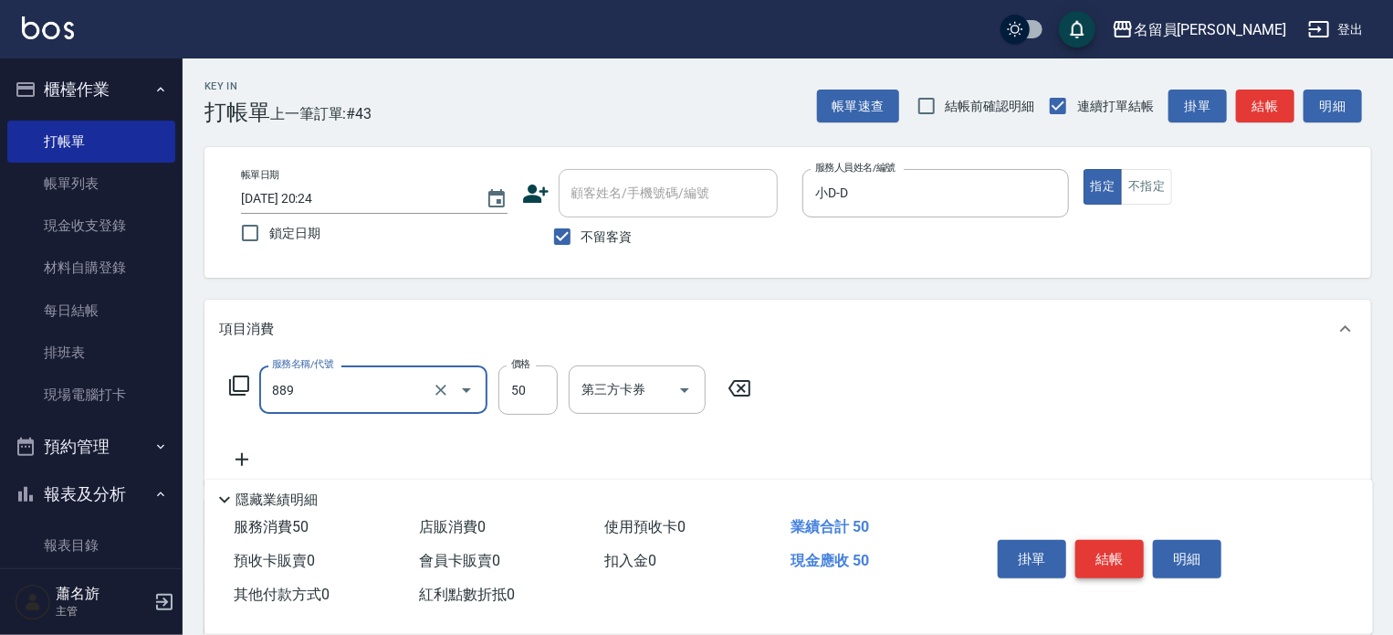
type input "精油(889)"
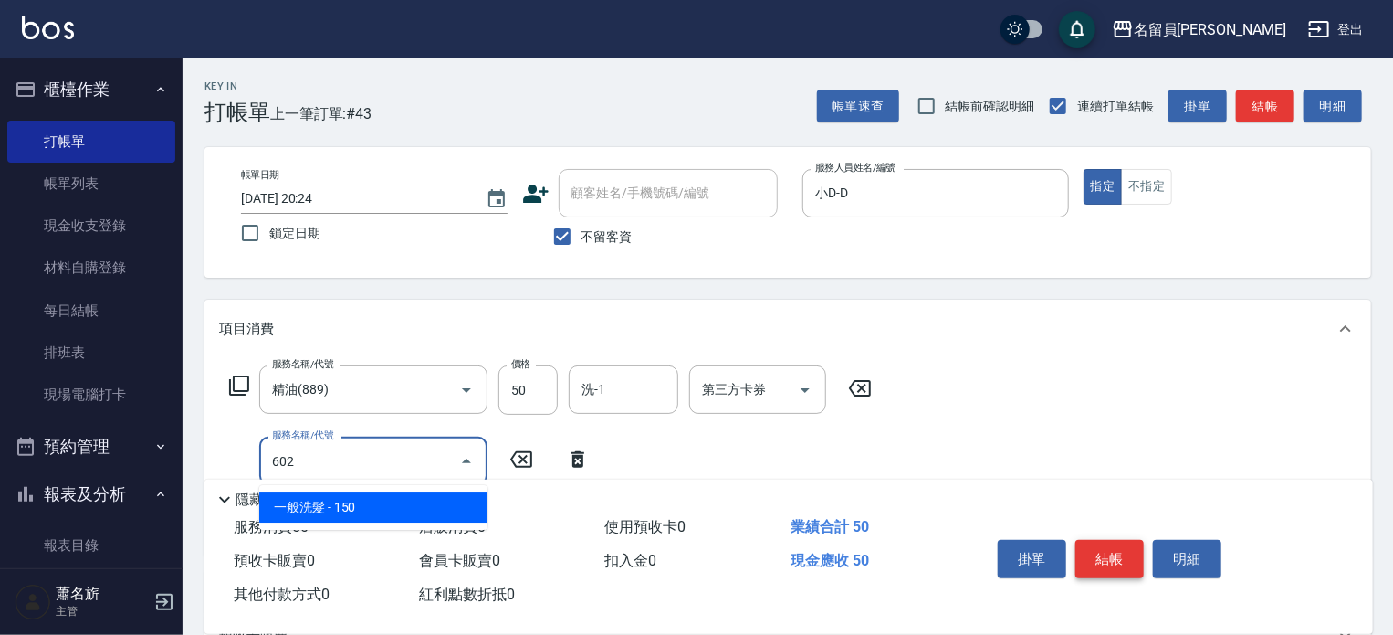
type input "一般洗髮(602)"
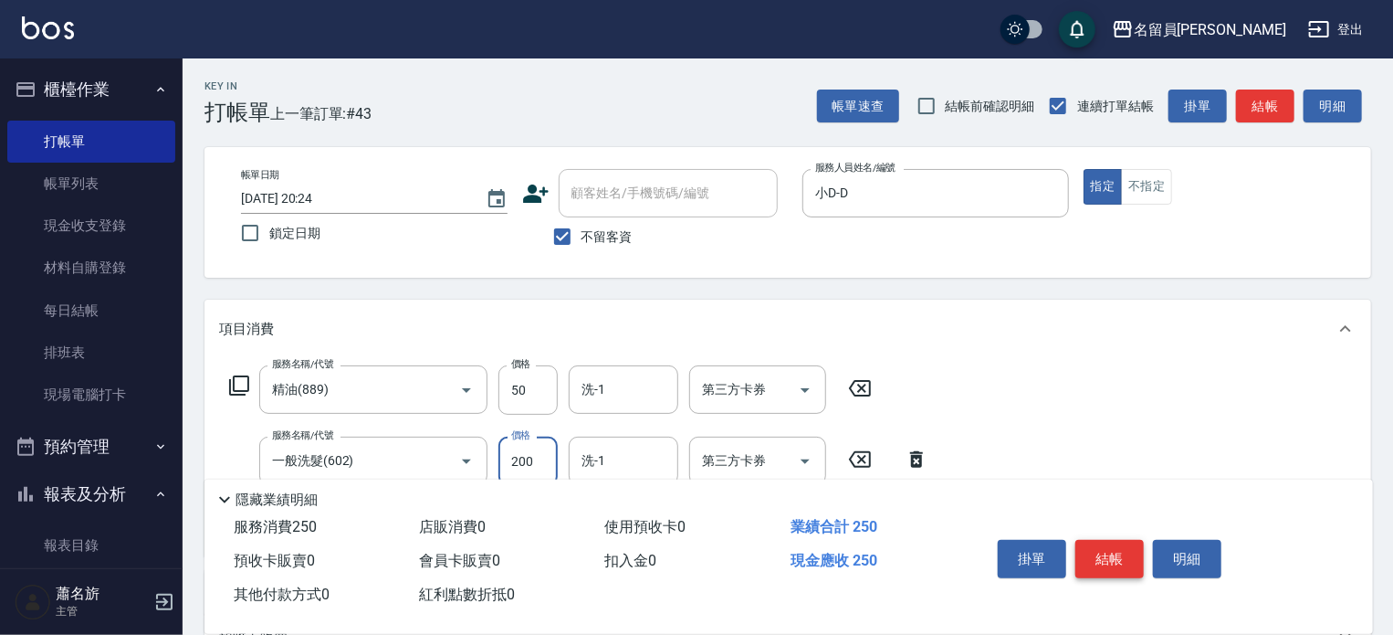
type input "200"
type input "剪髮(302)"
type input "300"
click at [1088, 545] on button "結帳" at bounding box center [1110, 559] width 68 height 38
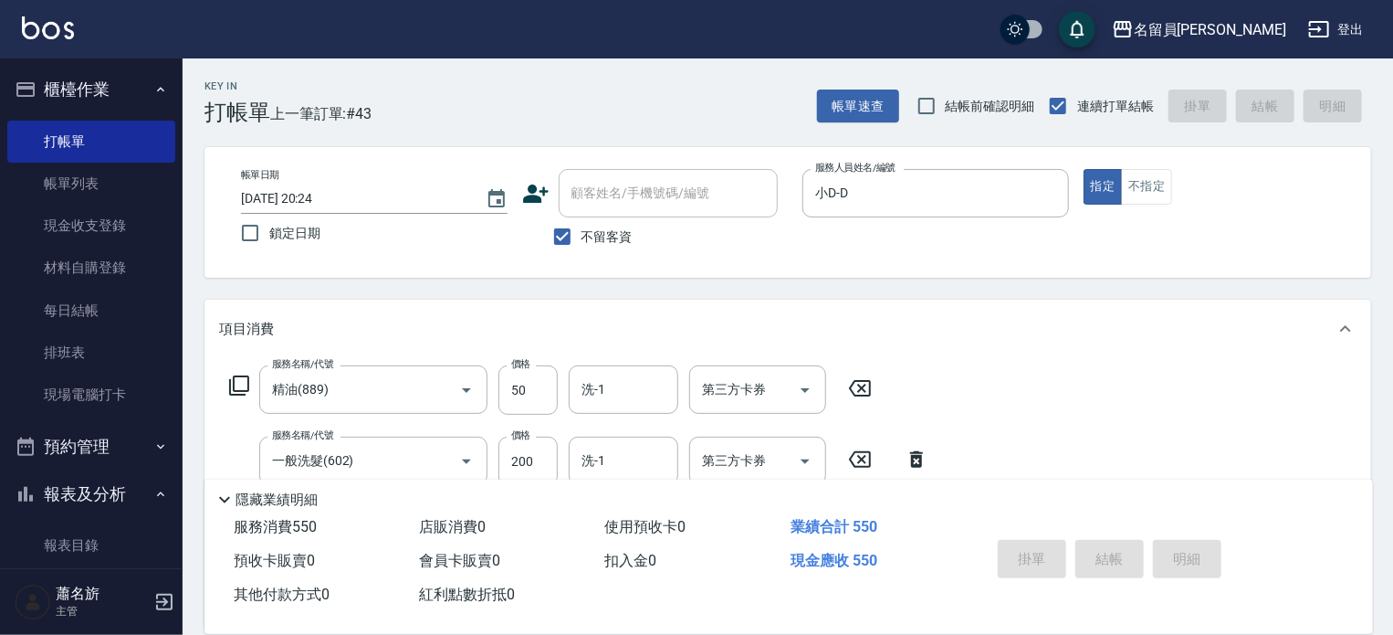
type input "[DATE] 20:25"
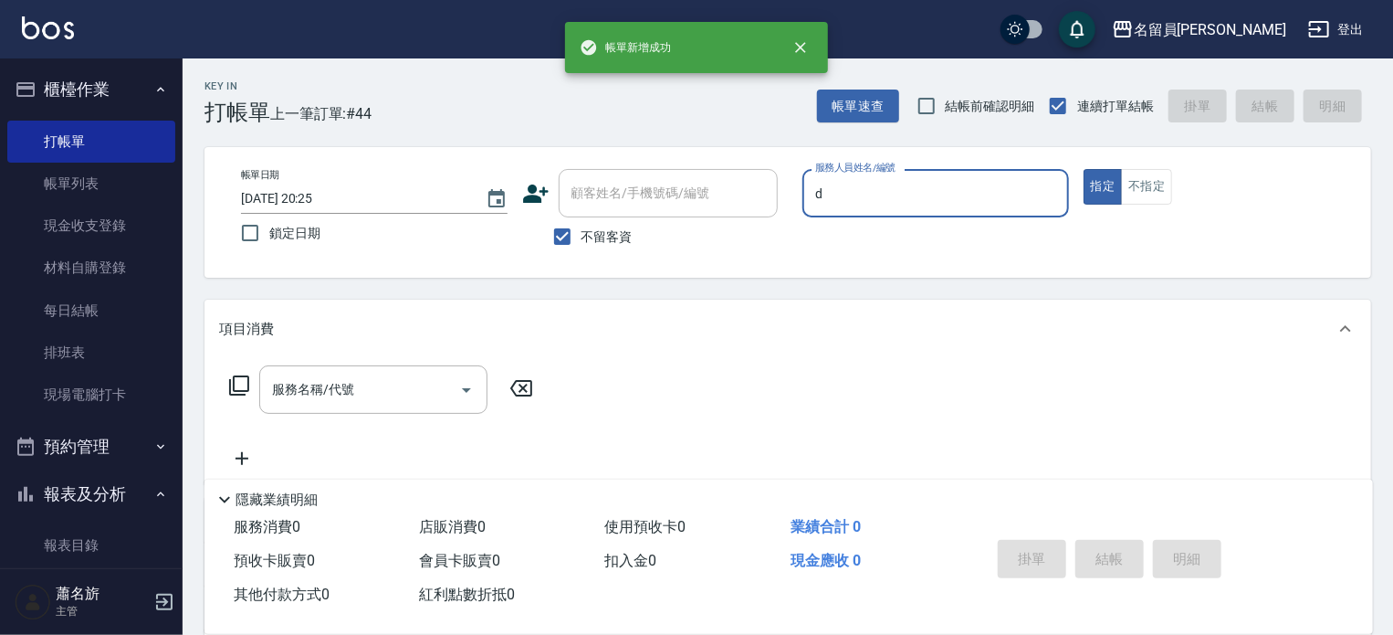
type input "小D-D"
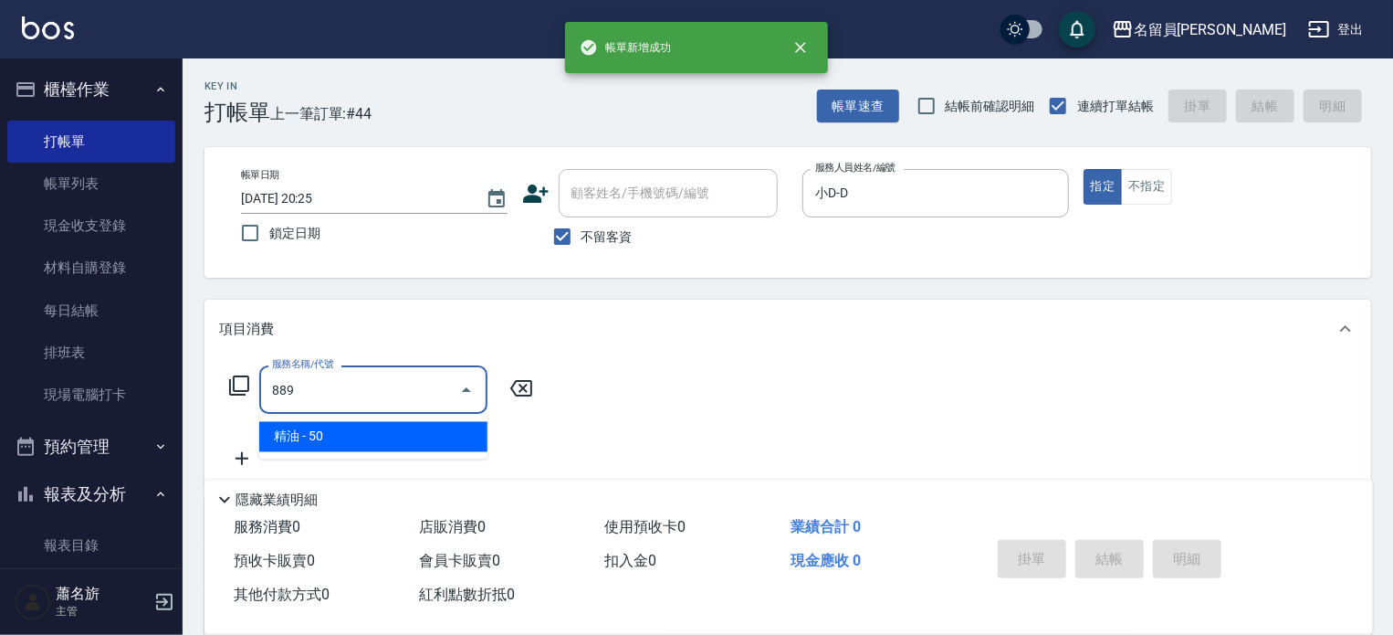
type input "精油(889)"
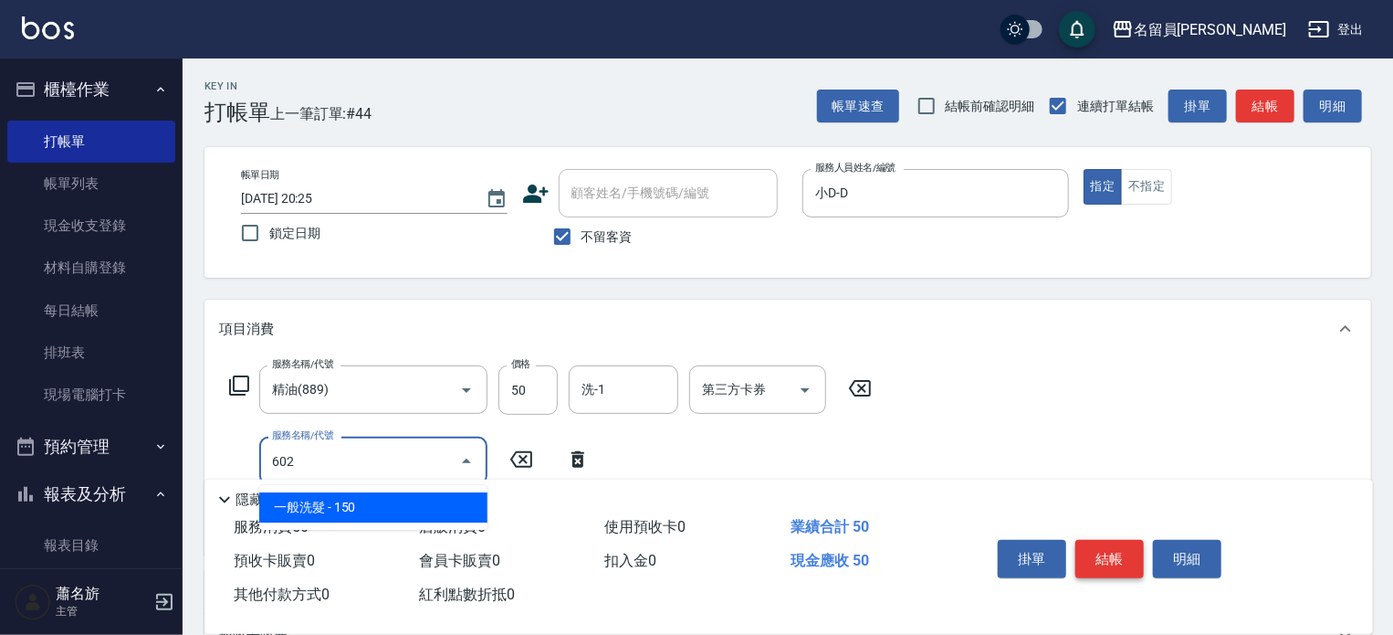
type input "一般洗髮(602)"
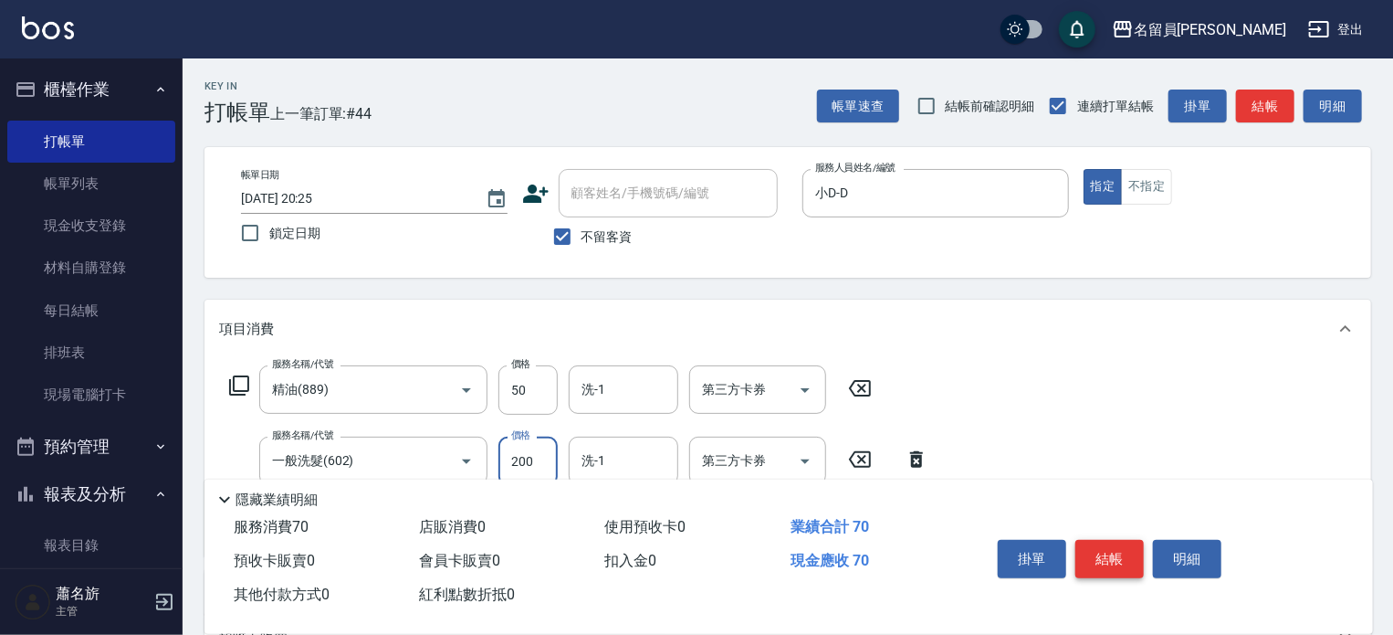
type input "200"
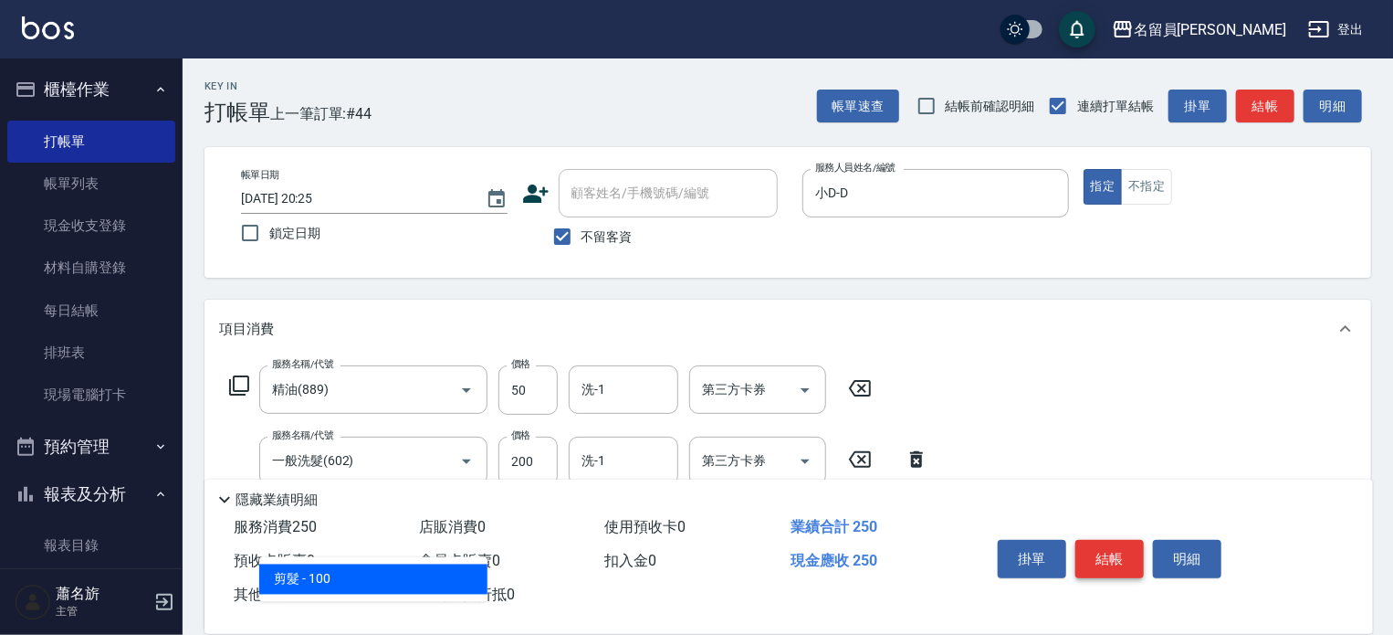
type input "剪髮(302)"
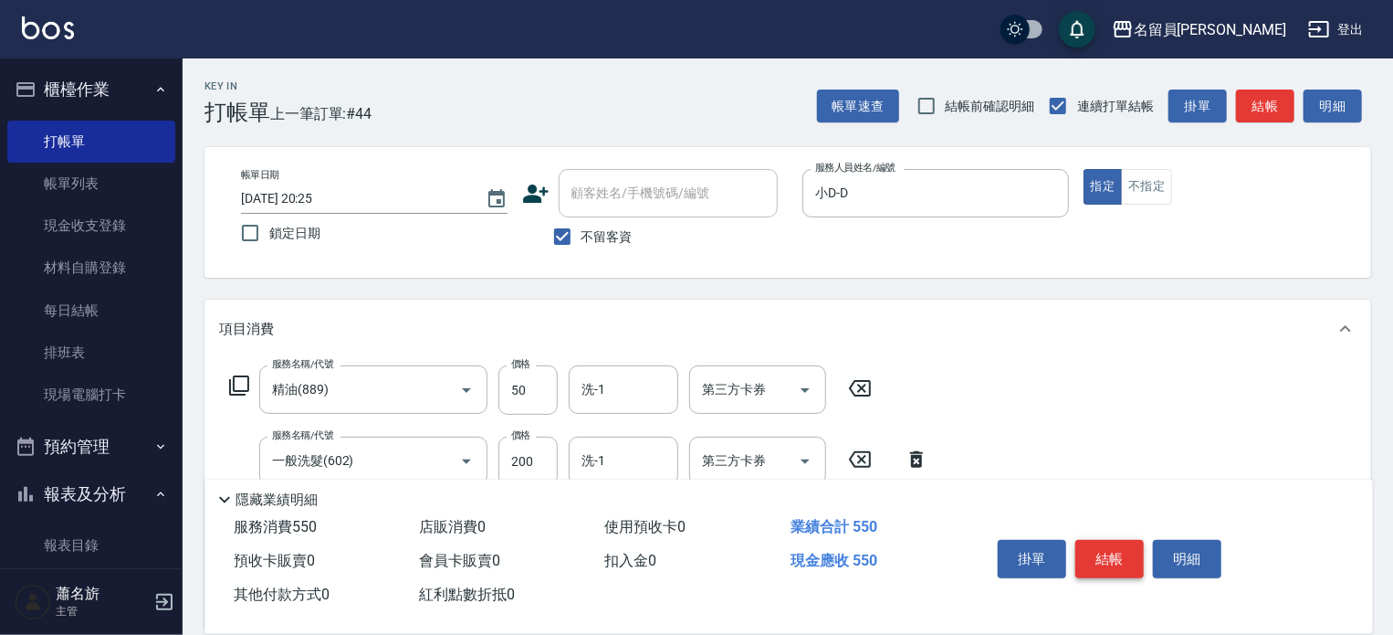
type input "300"
click at [1088, 545] on button "結帳" at bounding box center [1110, 559] width 68 height 38
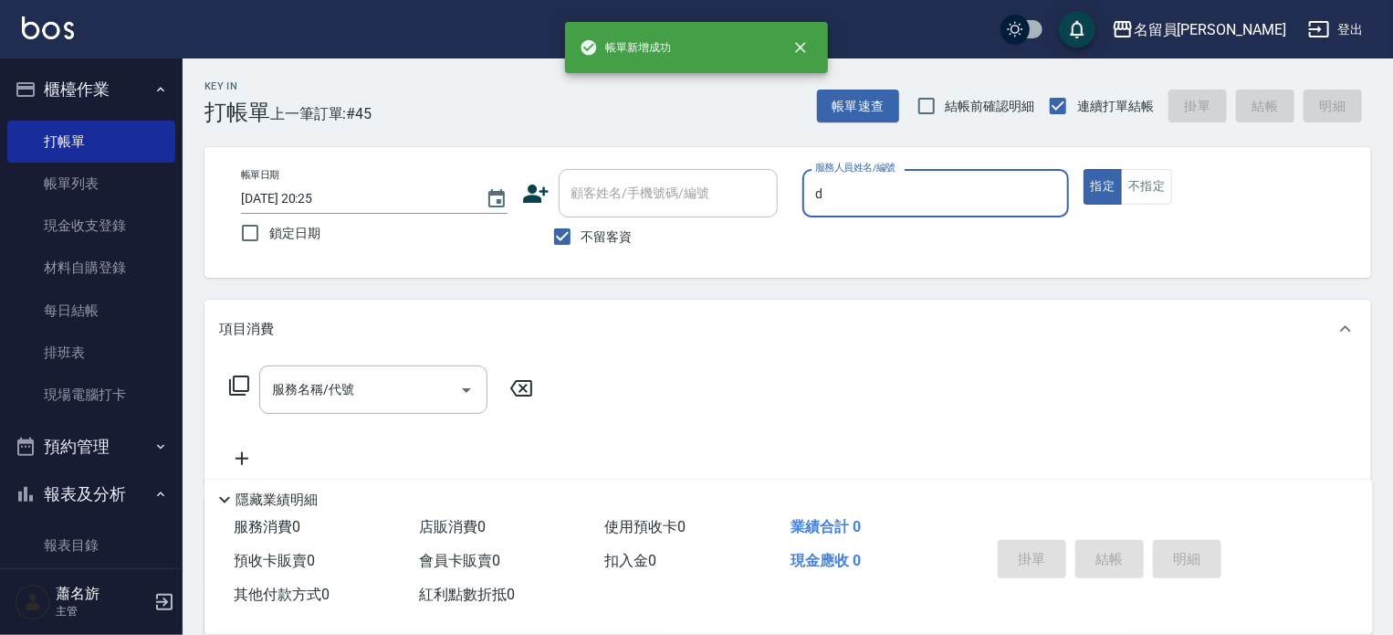
type input "小D-D"
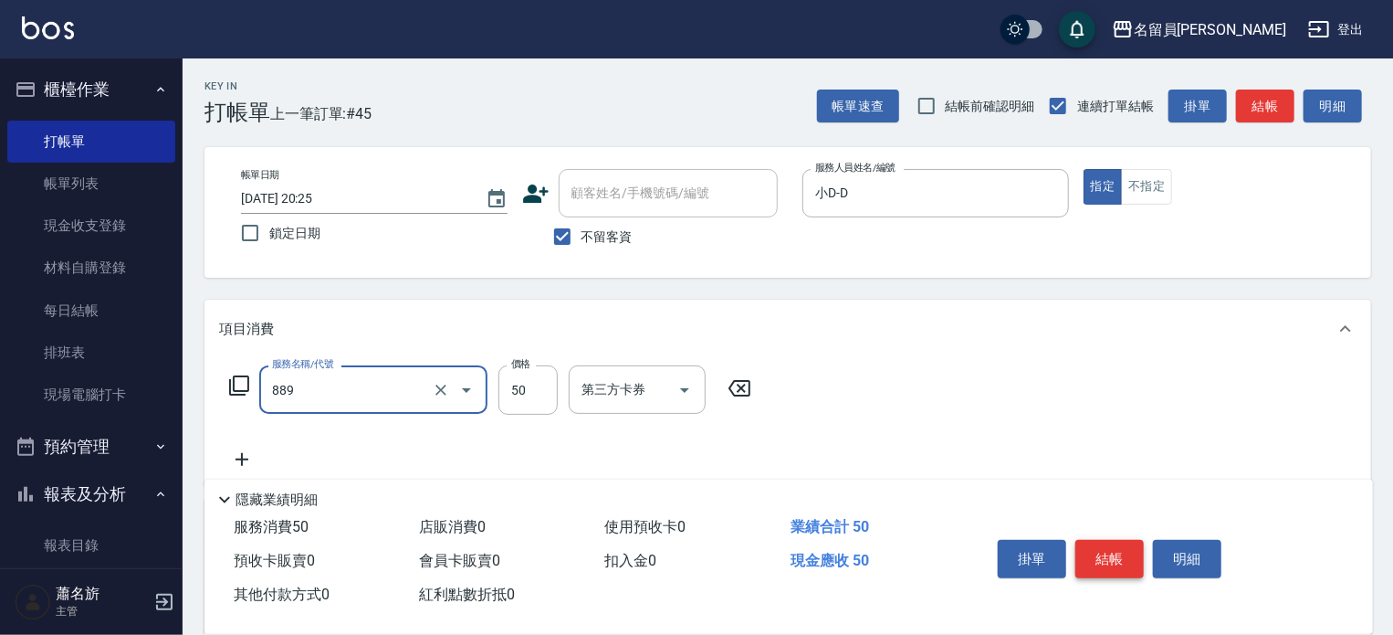
type input "精油(889)"
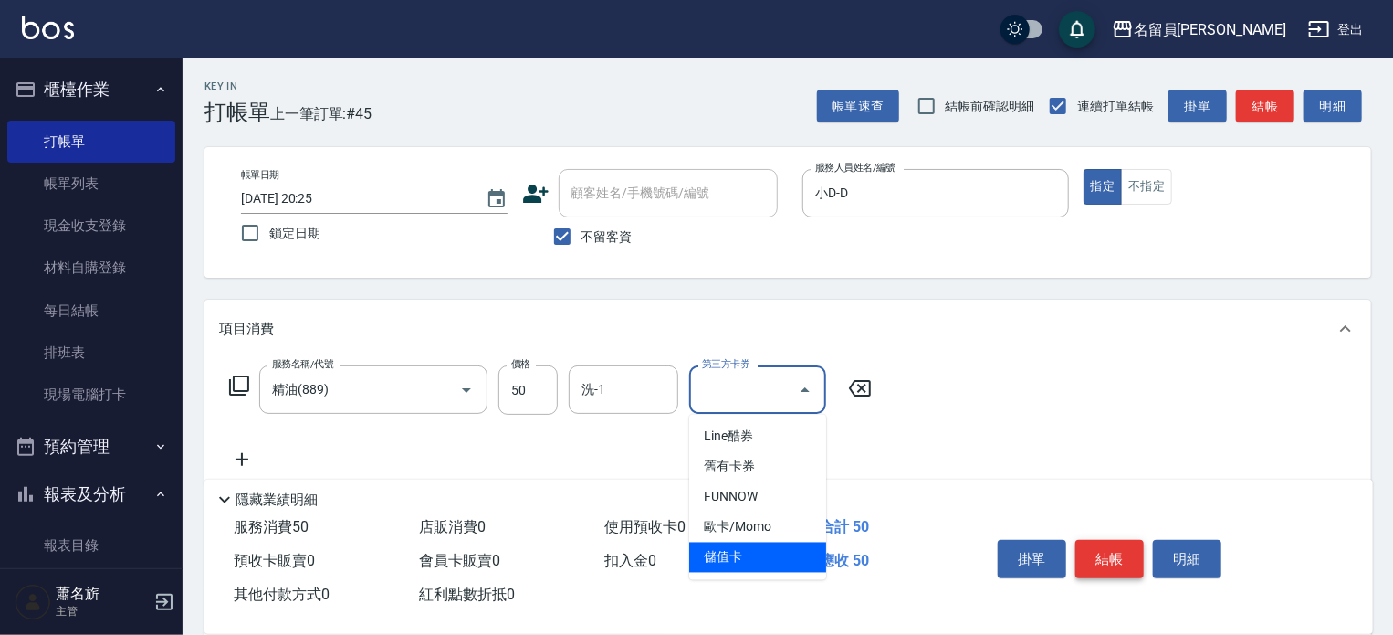
type input "儲值卡"
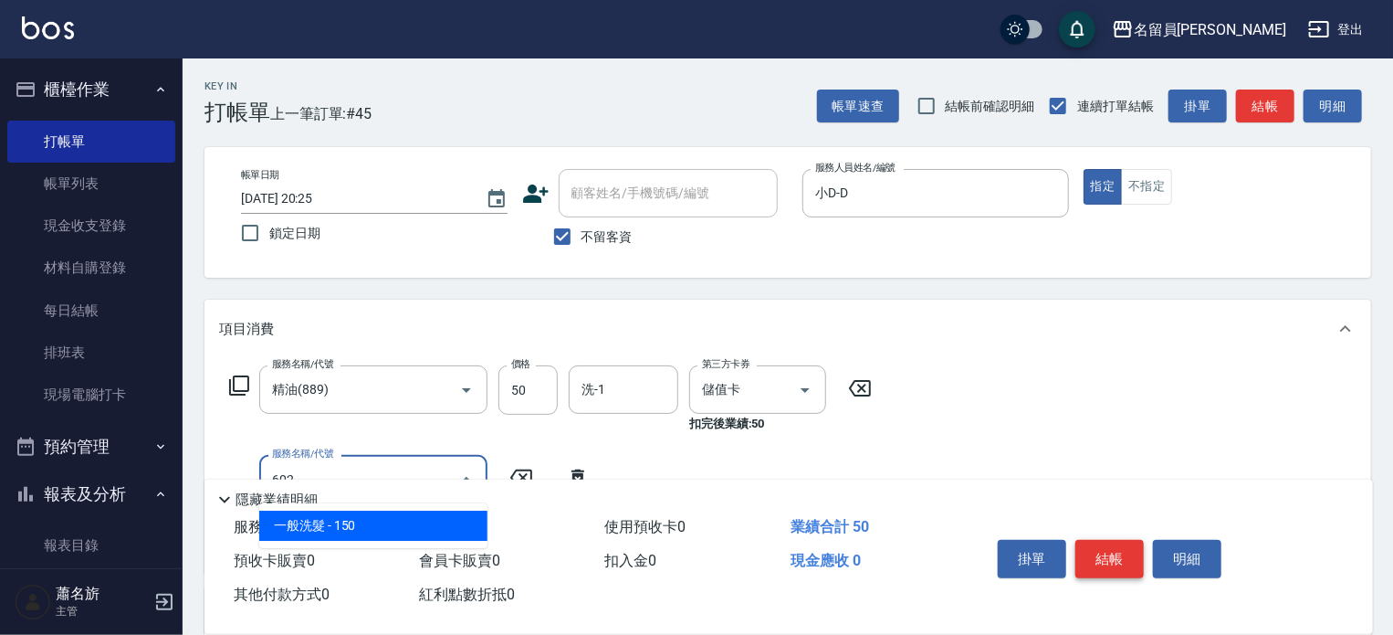
type input "一般洗髮(602)"
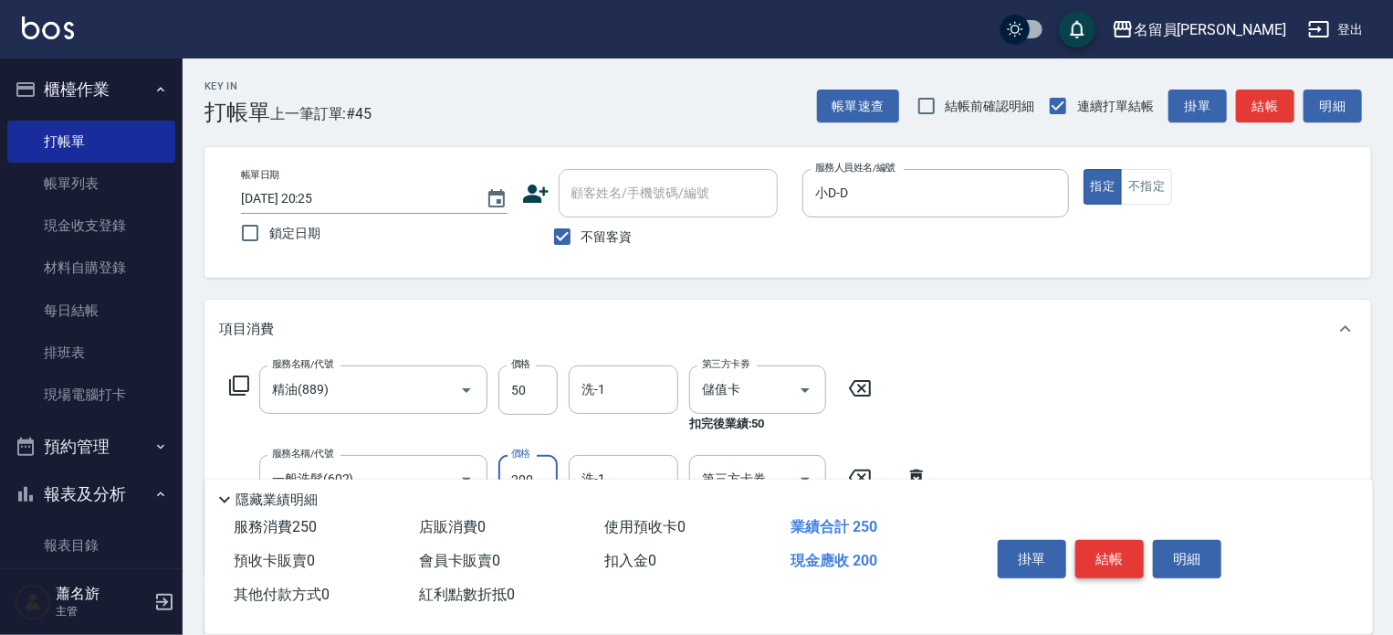
type input "200"
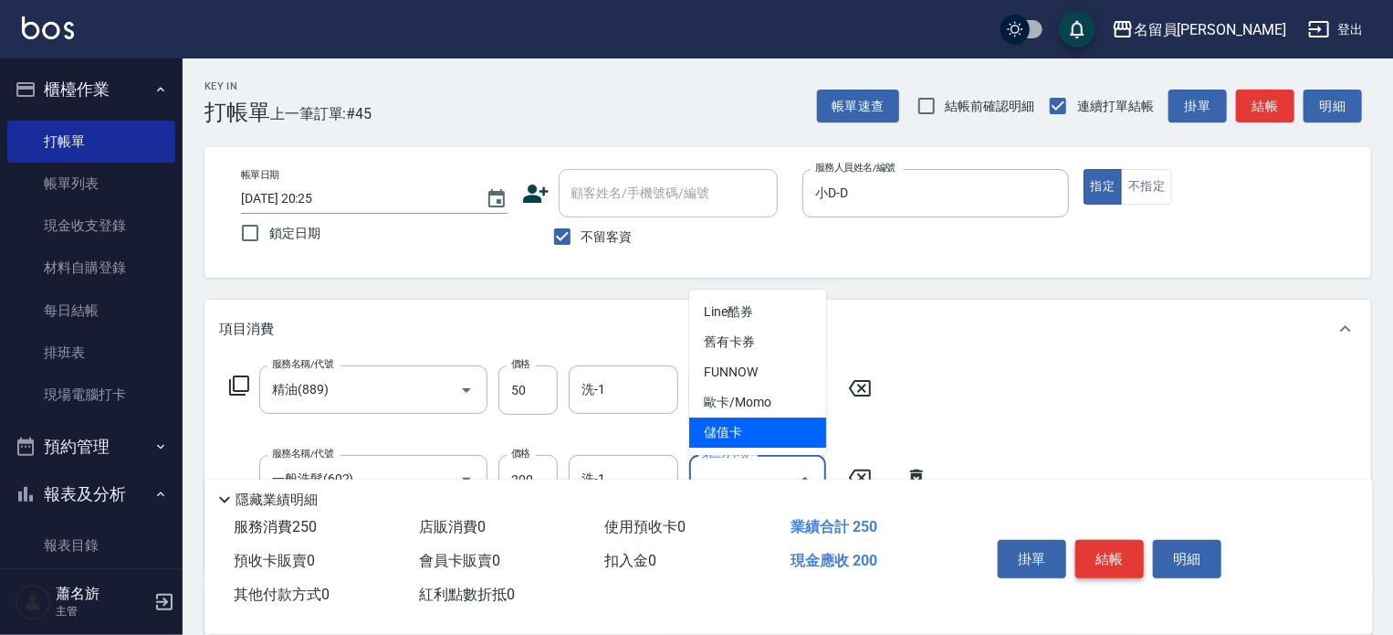
type input "儲值卡"
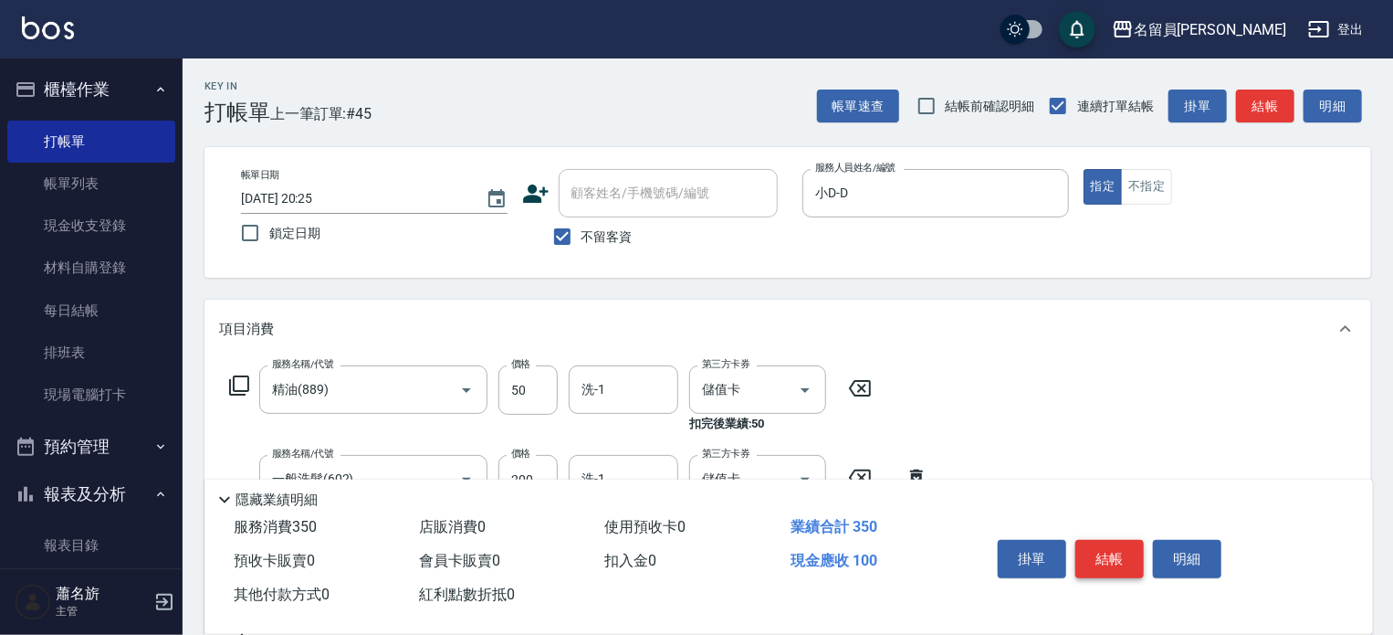
type input "剪髮(302)"
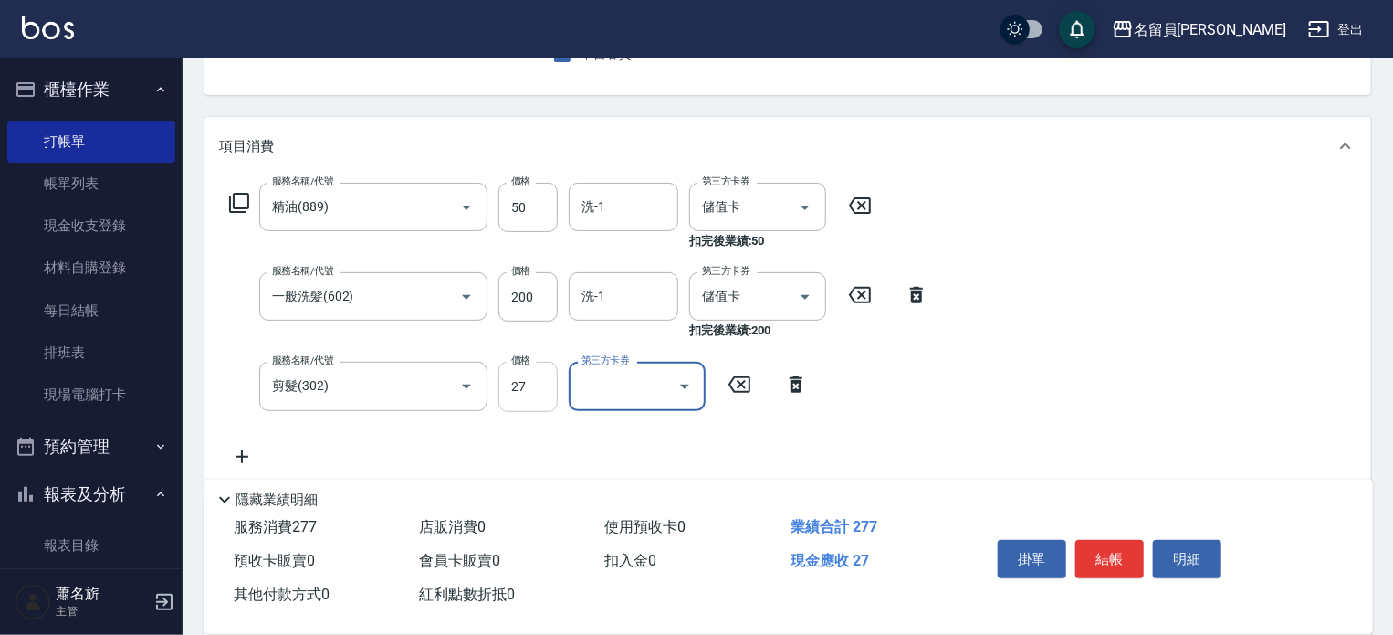
drag, startPoint x: 569, startPoint y: 386, endPoint x: 548, endPoint y: 387, distance: 21.0
click at [565, 387] on div "服務名稱/代號 剪髮(302) 服務名稱/代號 價格 27 價格 第三方卡券 第三方卡券" at bounding box center [519, 386] width 600 height 49
click at [528, 387] on input "27" at bounding box center [528, 386] width 59 height 49
type input "270"
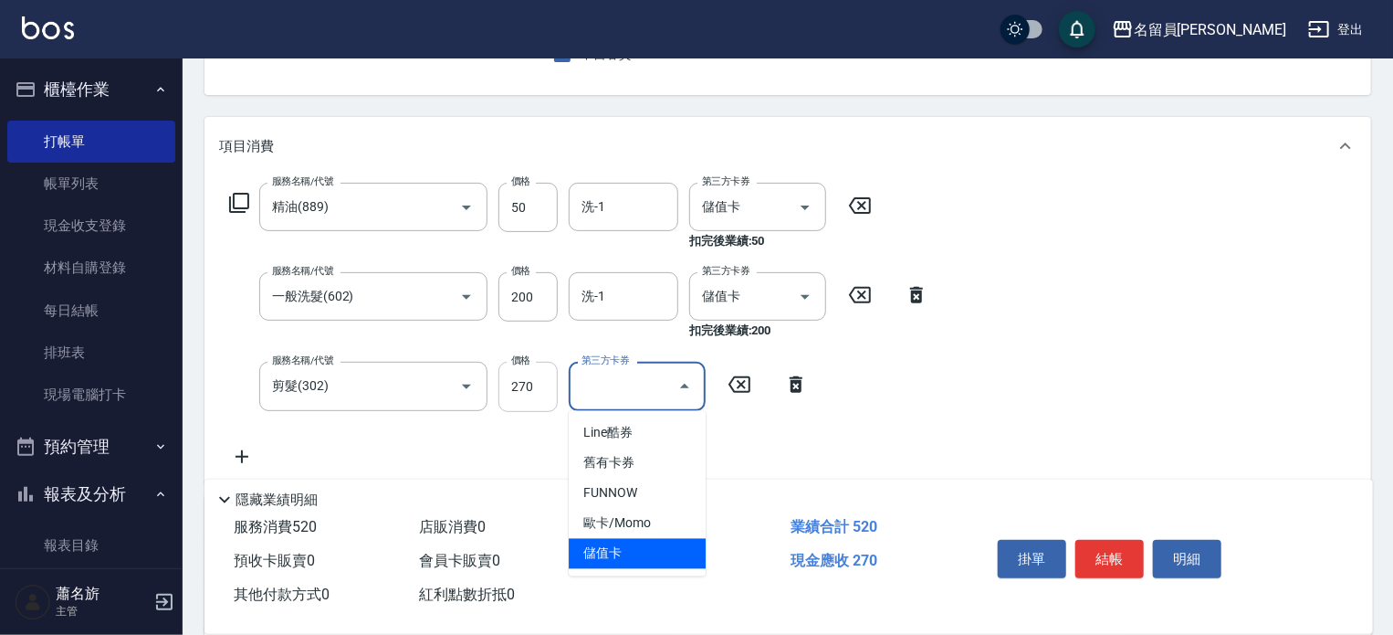
type input "儲值卡"
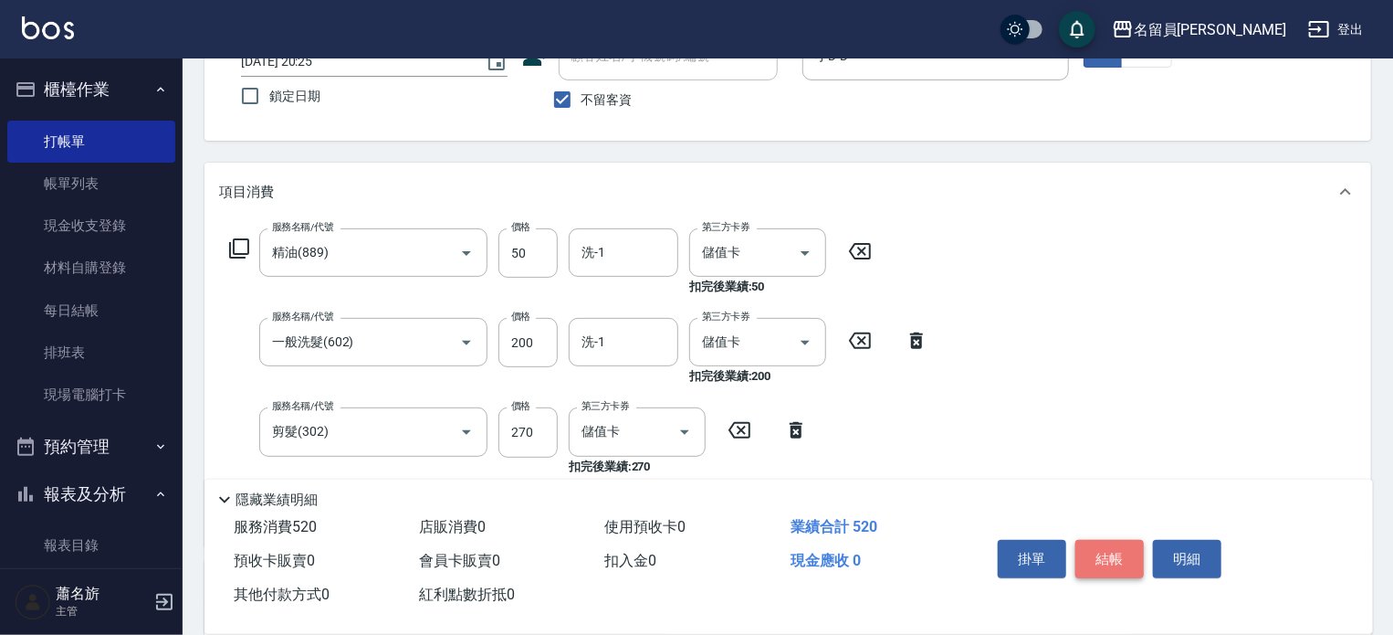
click at [1092, 546] on button "結帳" at bounding box center [1110, 559] width 68 height 38
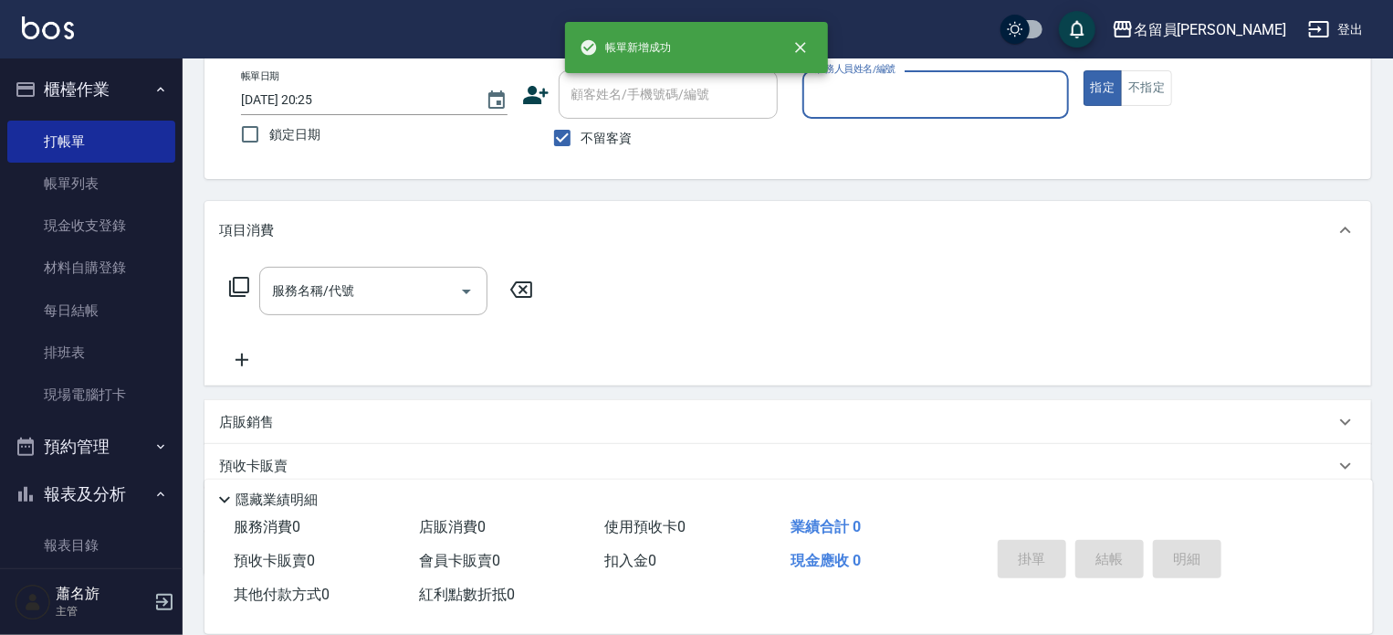
scroll to position [0, 0]
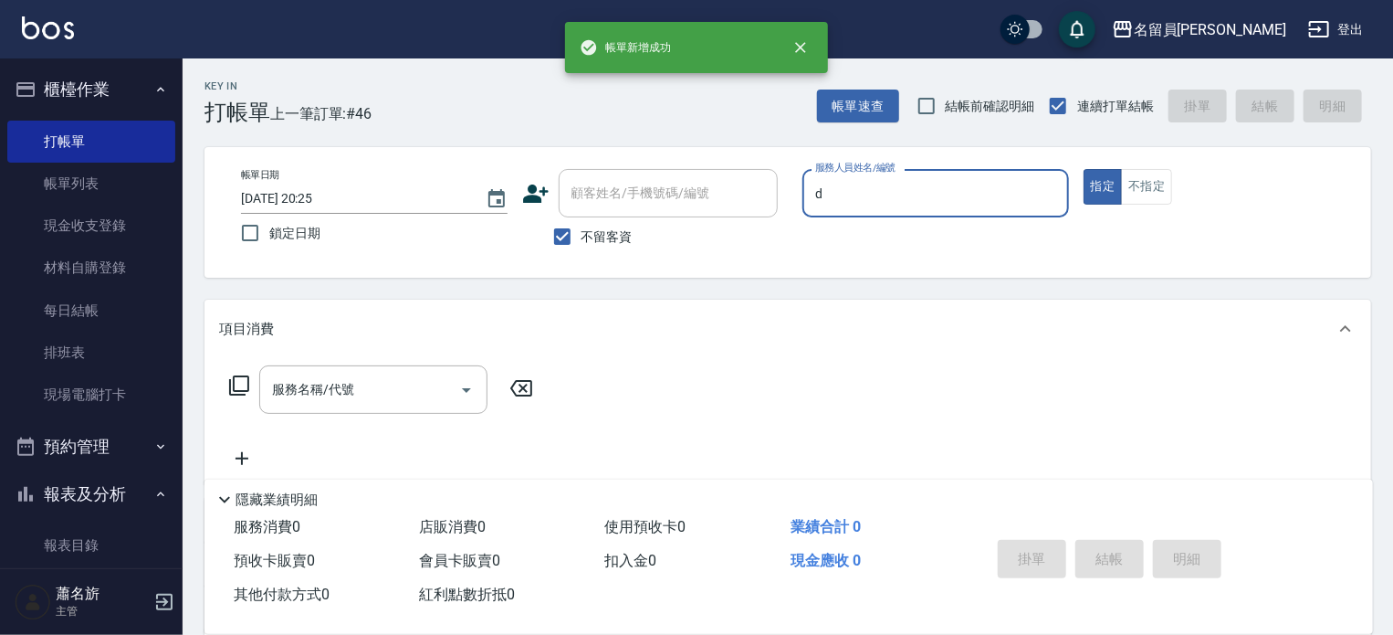
type input "小D-D"
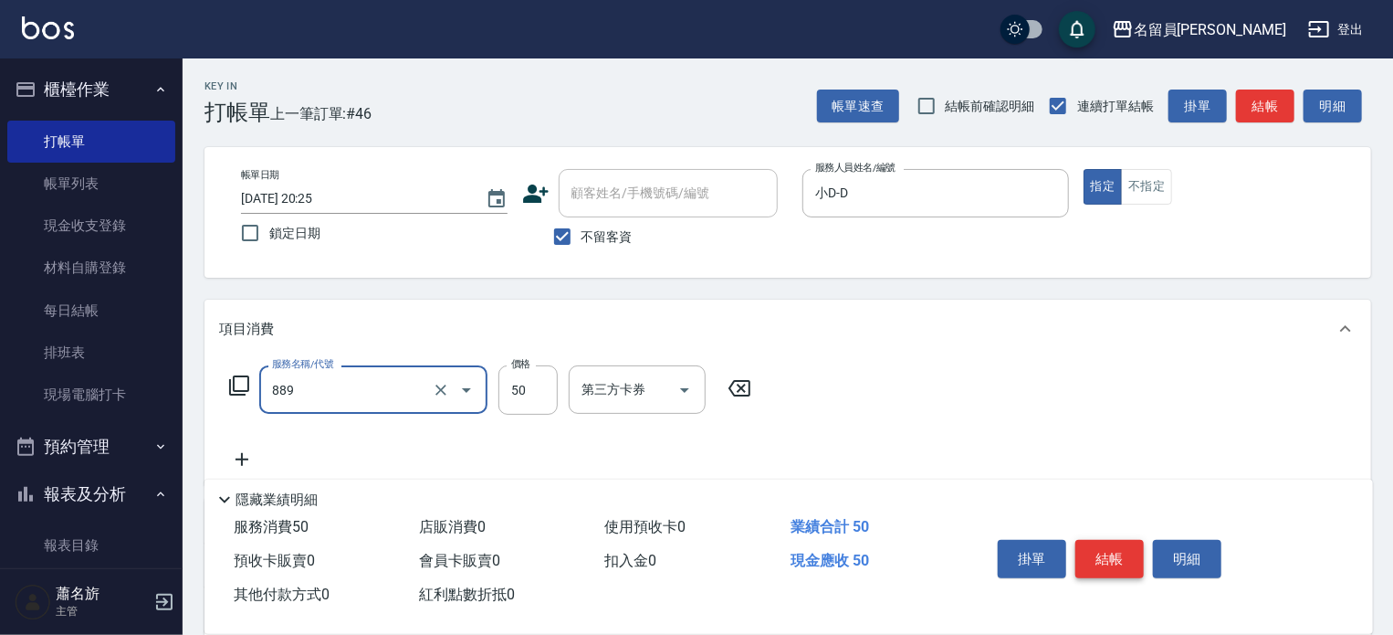
type input "精油(889)"
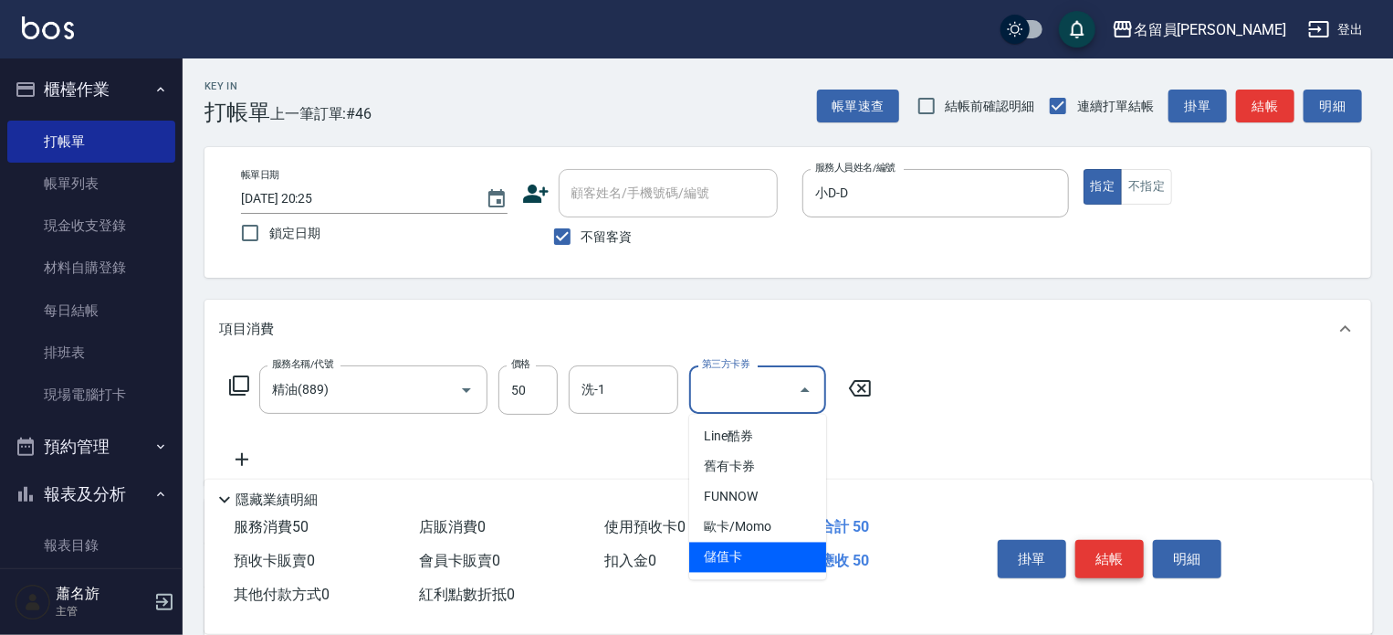
type input "儲值卡"
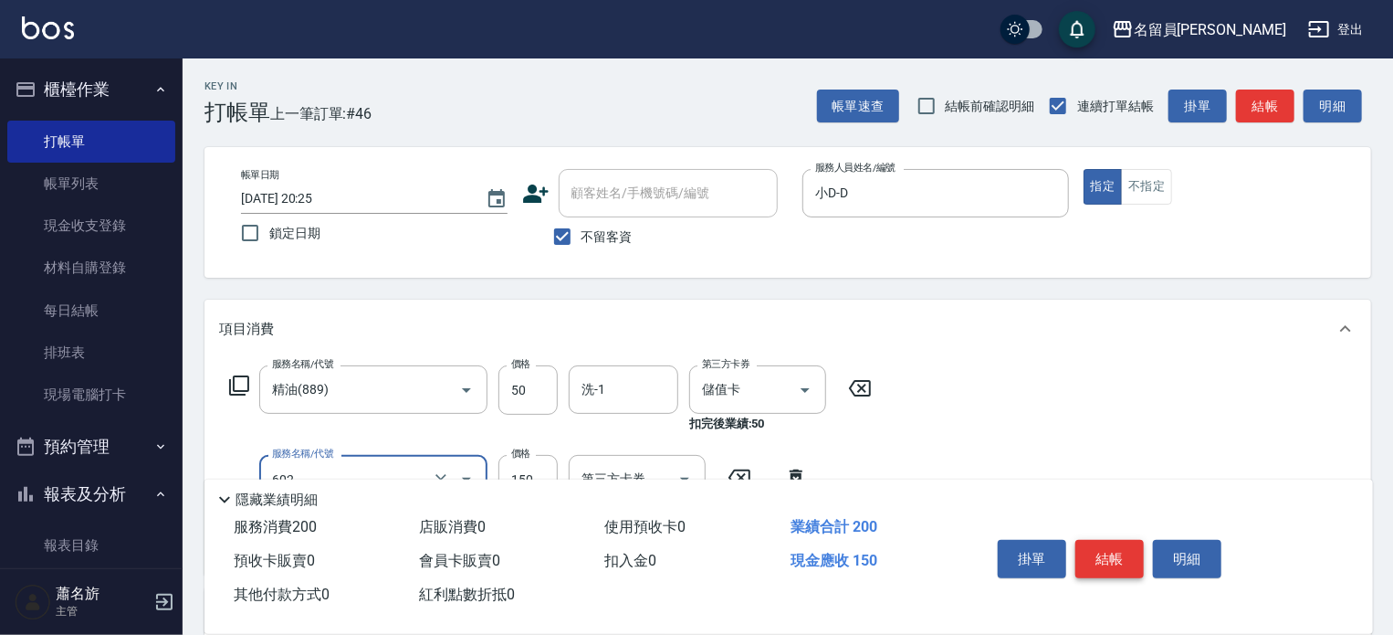
type input "一般洗髮(602)"
type input "200"
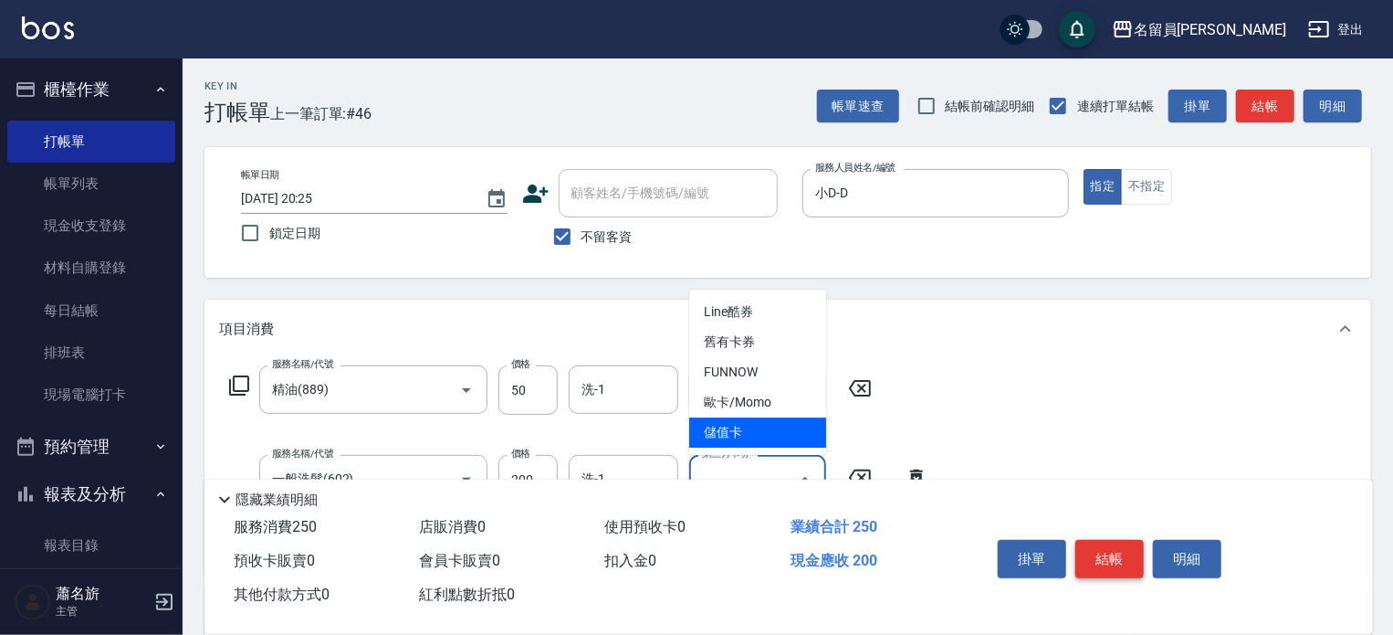
type input "儲值卡"
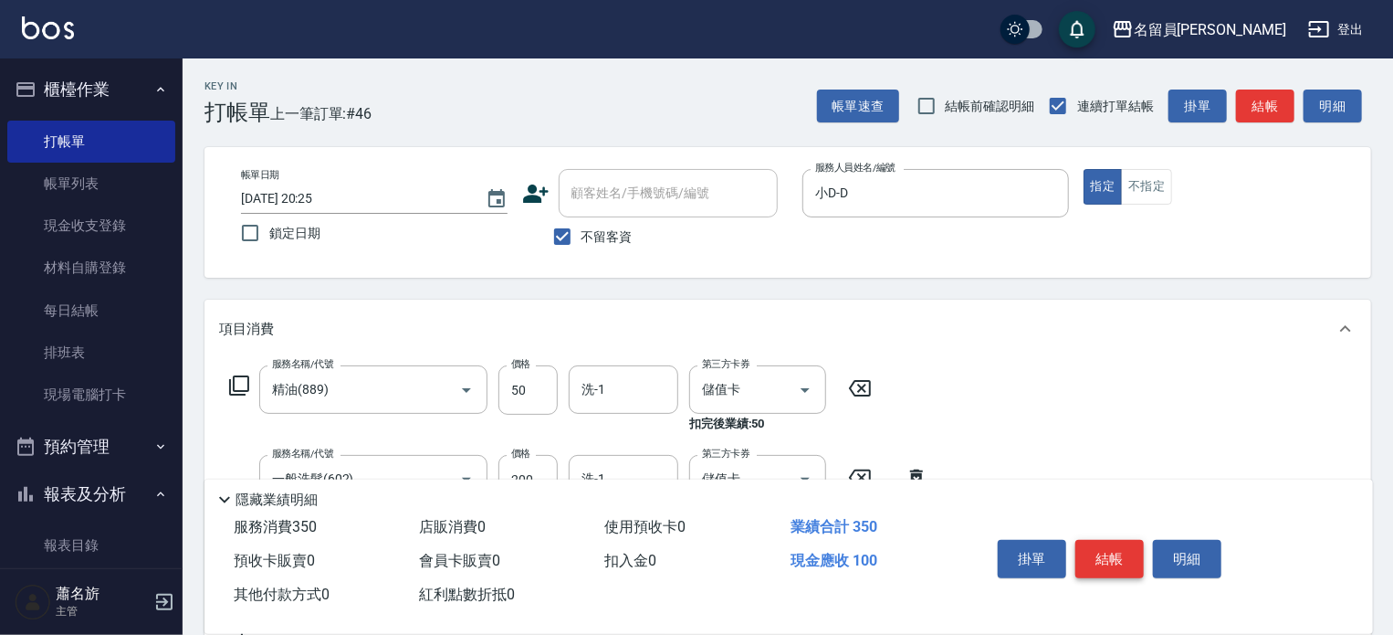
type input "剪髮(302)"
type input "270"
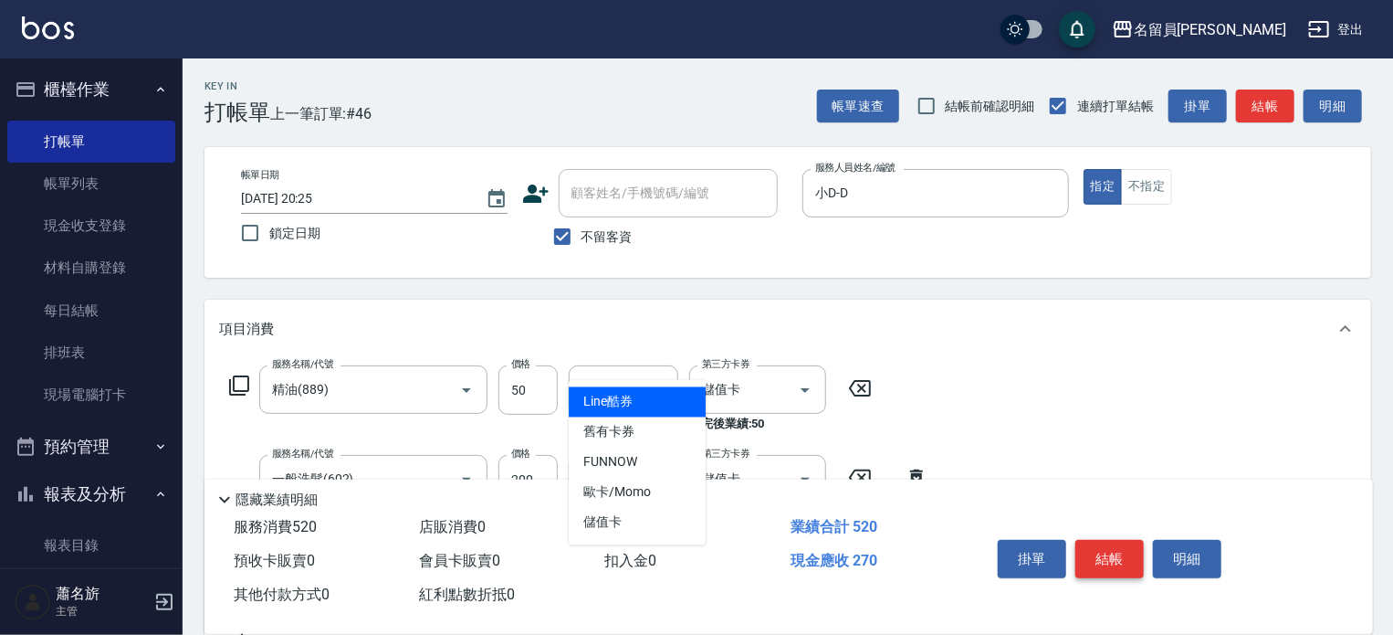
type input "儲值卡"
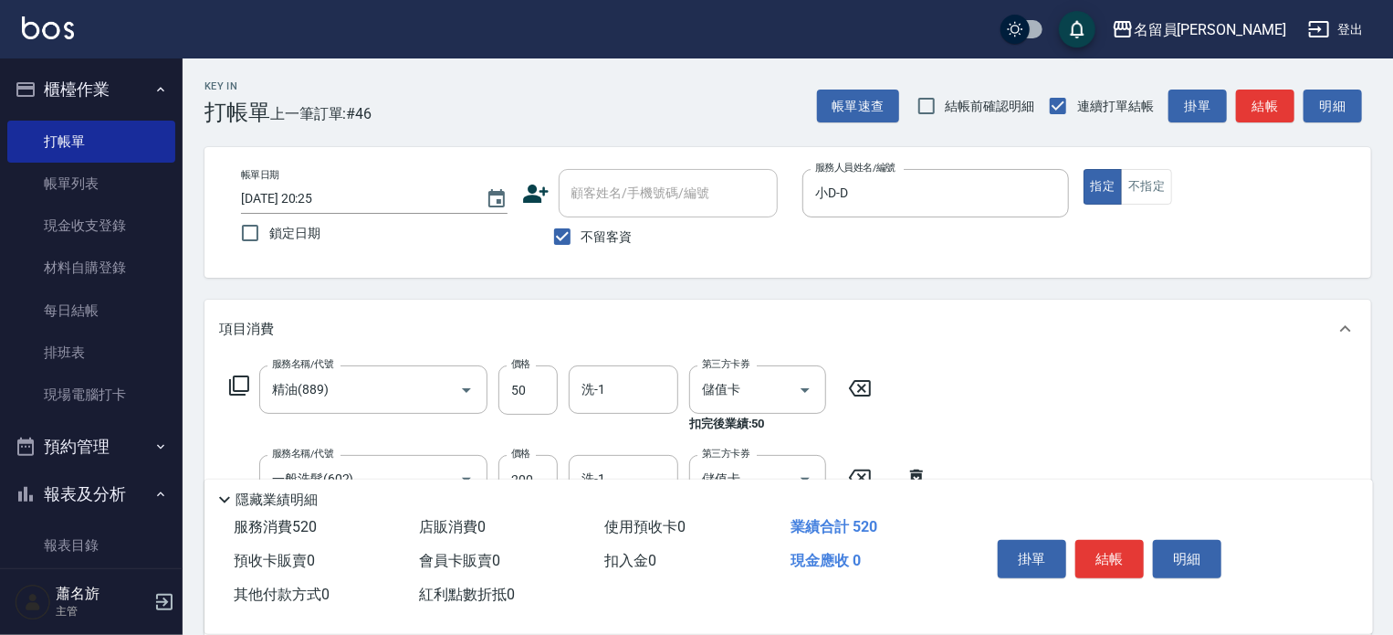
click at [1122, 584] on div "掛單 結帳 明細" at bounding box center [1110, 561] width 238 height 58
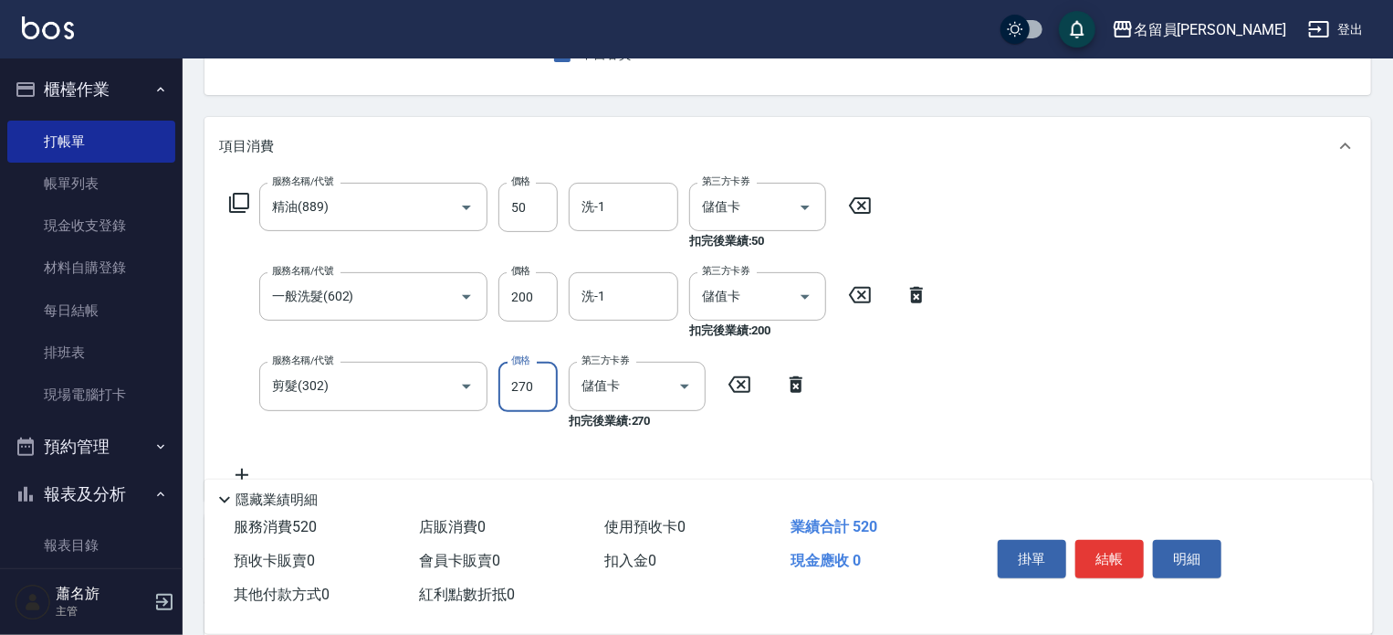
click at [555, 378] on input "270" at bounding box center [528, 386] width 59 height 49
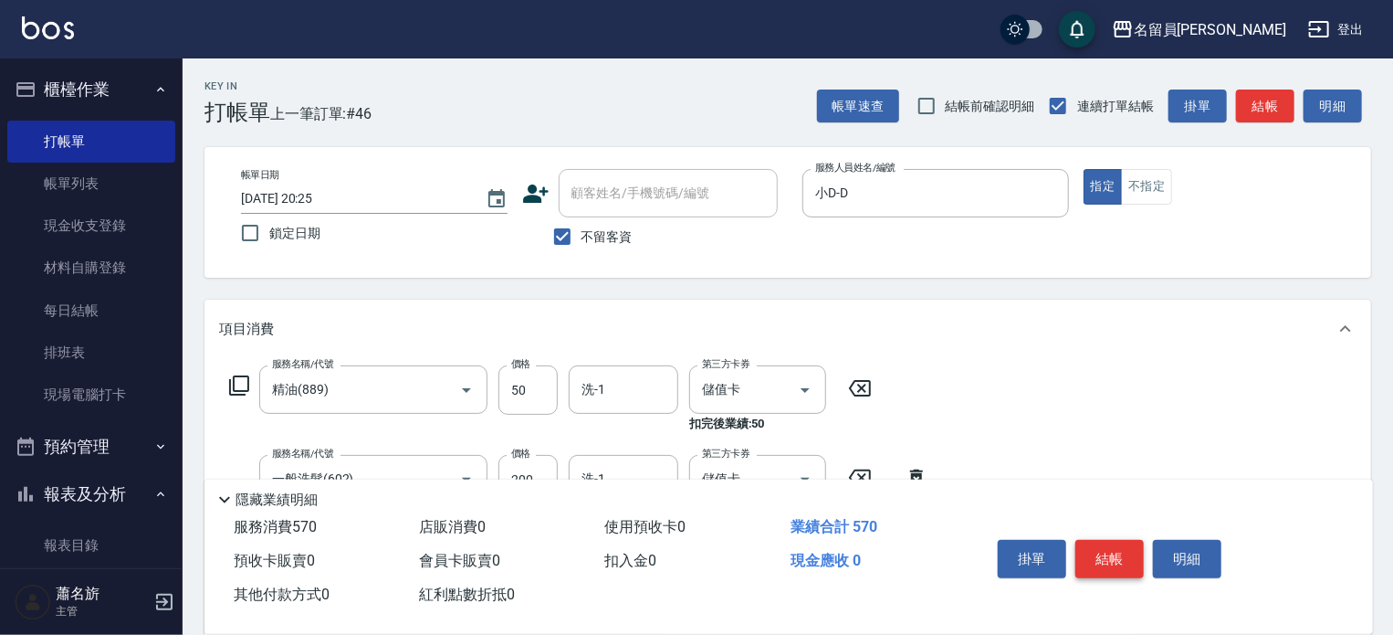
type input "320"
drag, startPoint x: 1117, startPoint y: 564, endPoint x: 1092, endPoint y: 552, distance: 27.8
click at [1110, 561] on button "結帳" at bounding box center [1110, 559] width 68 height 38
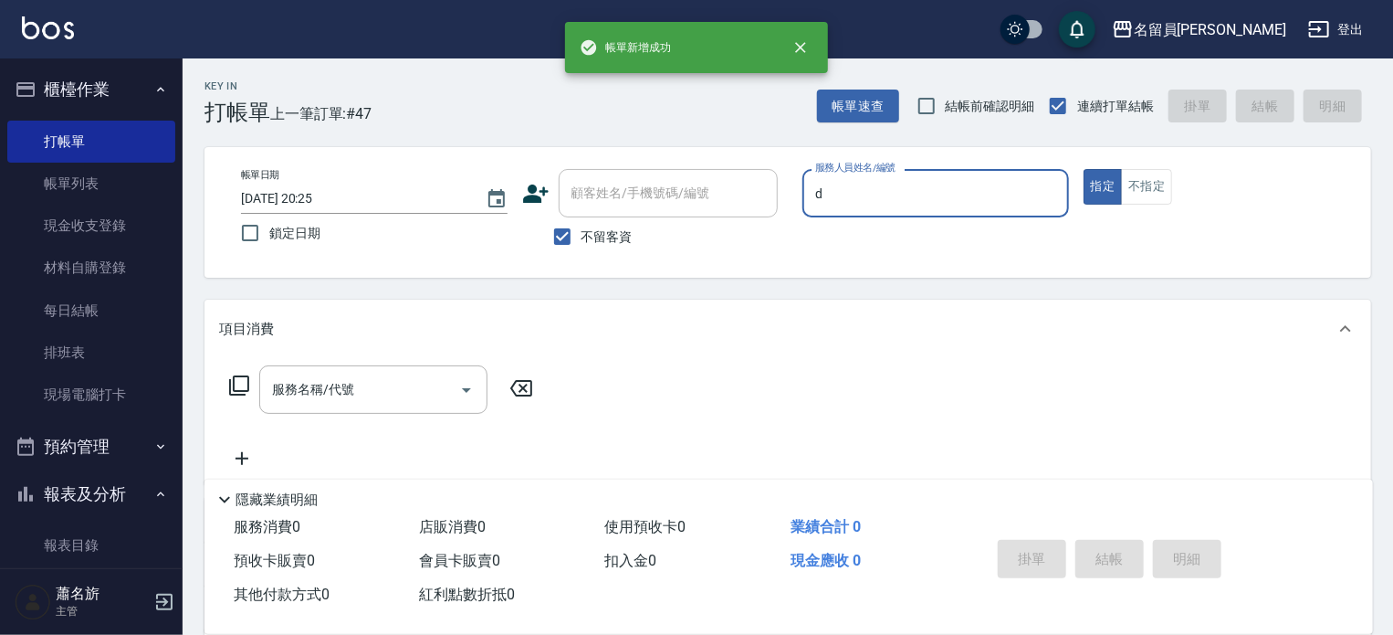
type input "小D-D"
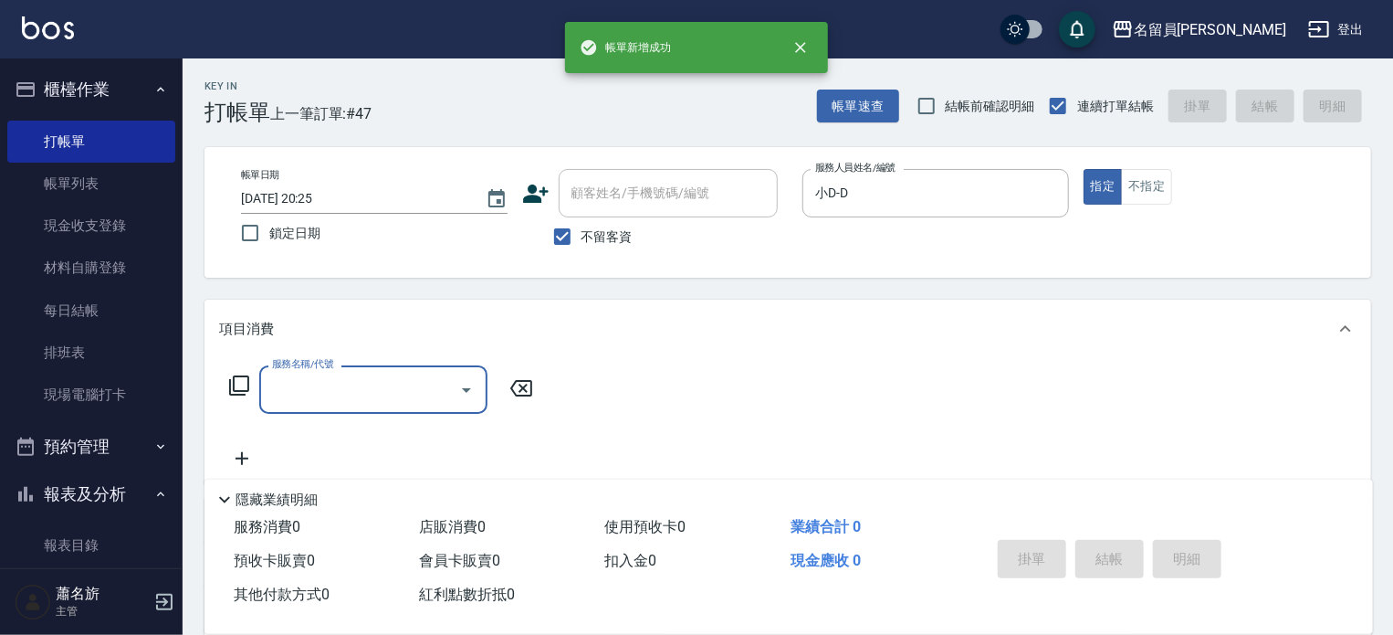
type input "8"
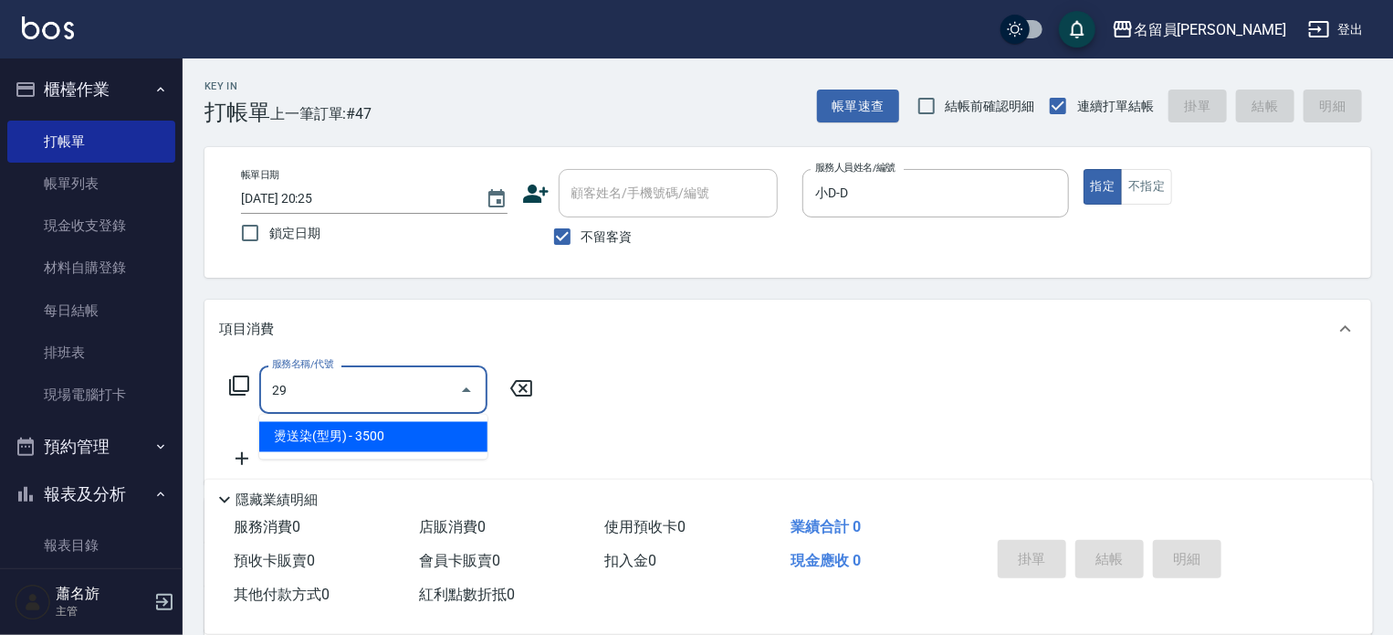
type input "2"
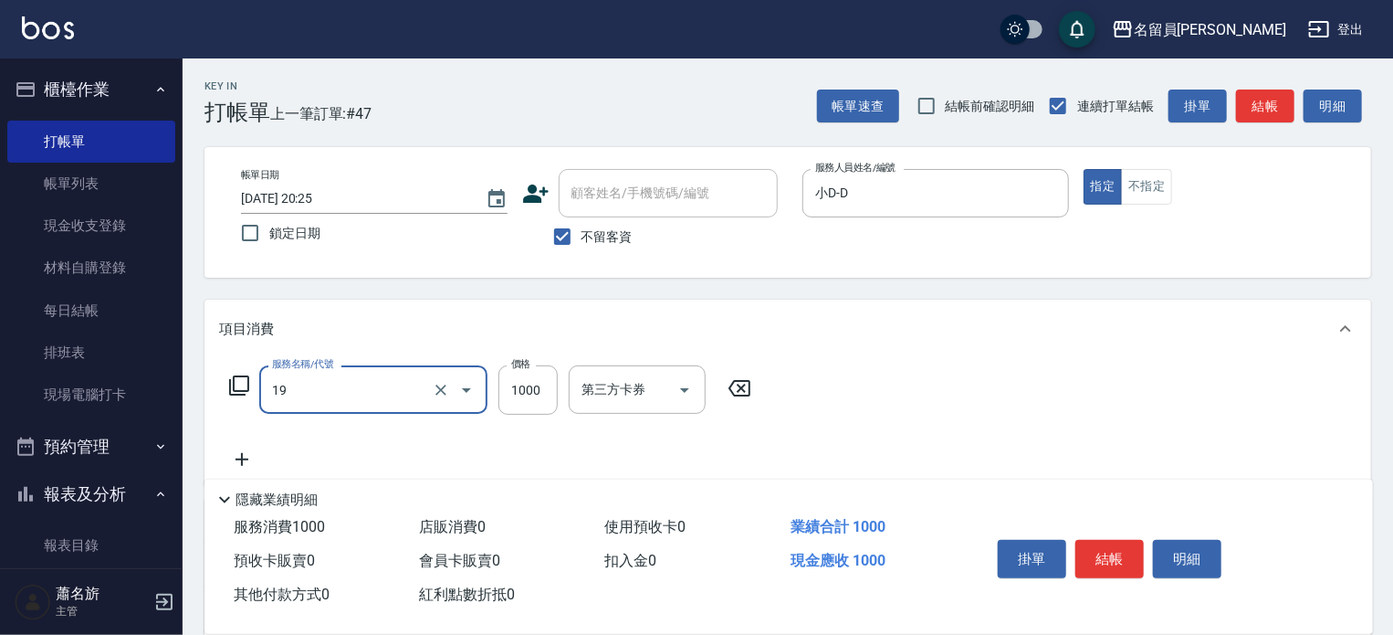
type input "一般燙髮(19)"
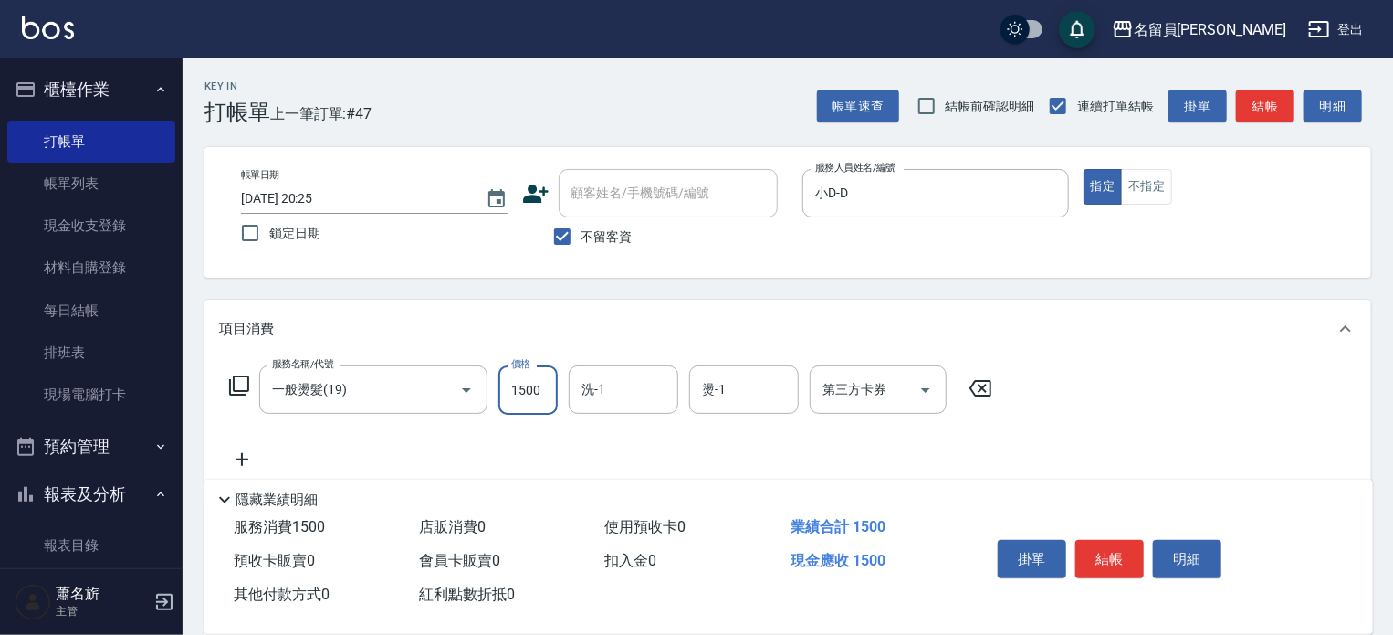
type input "1500"
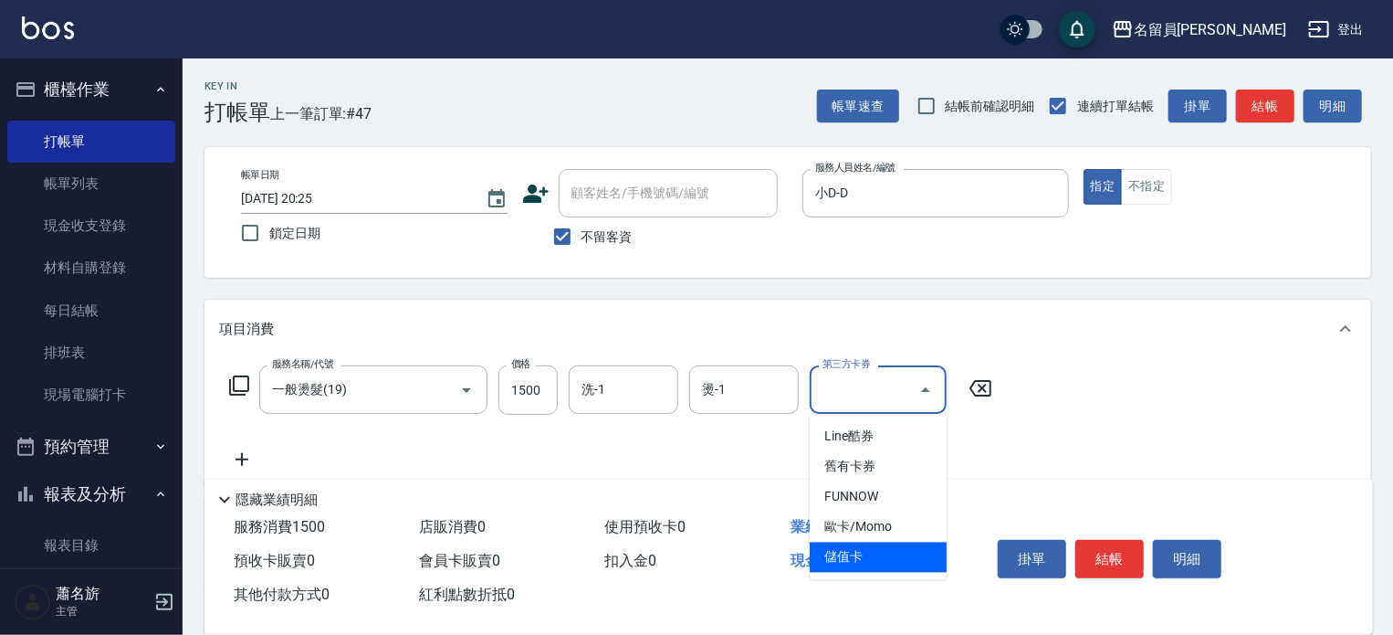
type input "儲值卡"
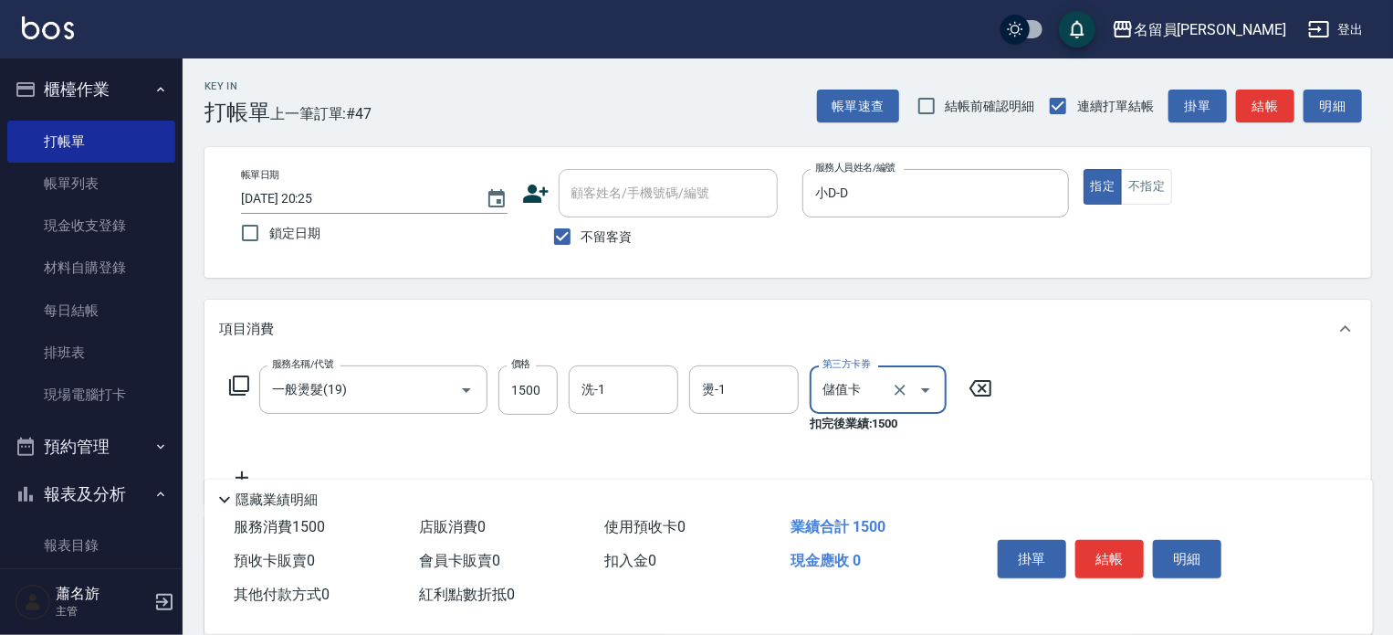
click at [1087, 551] on button "結帳" at bounding box center [1110, 559] width 68 height 38
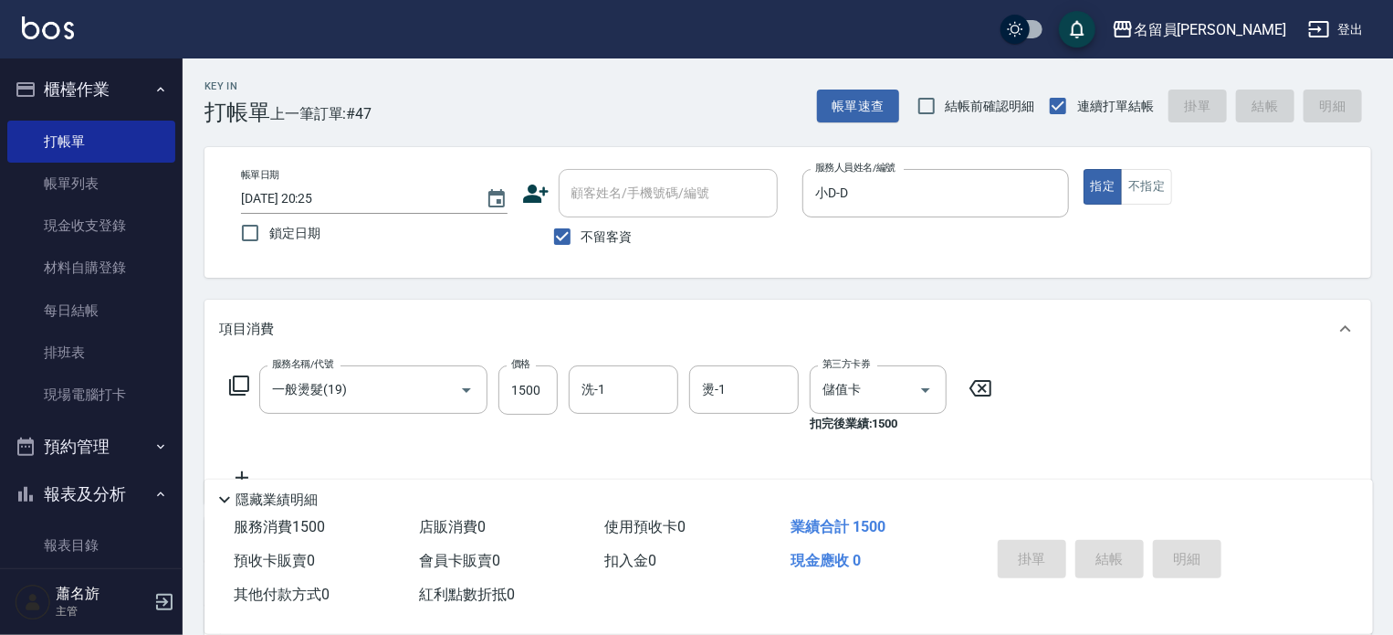
type input "[DATE] 20:26"
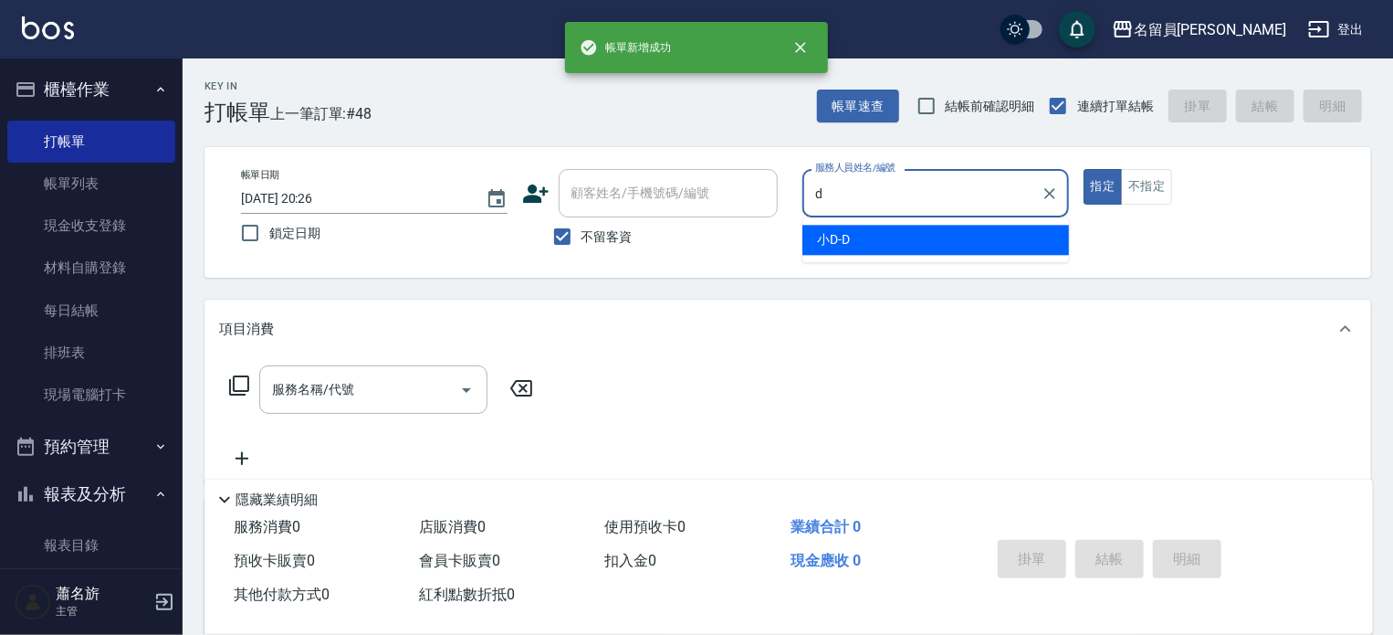
type input "小D-D"
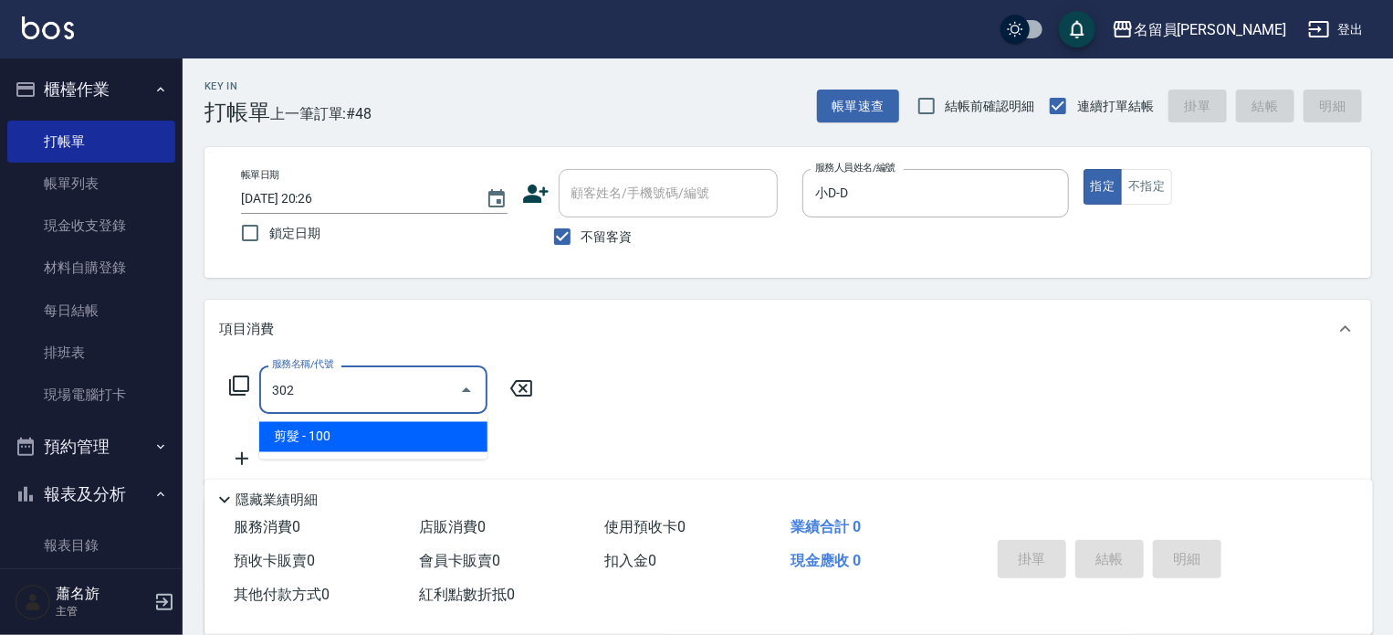
type input "剪髮(302)"
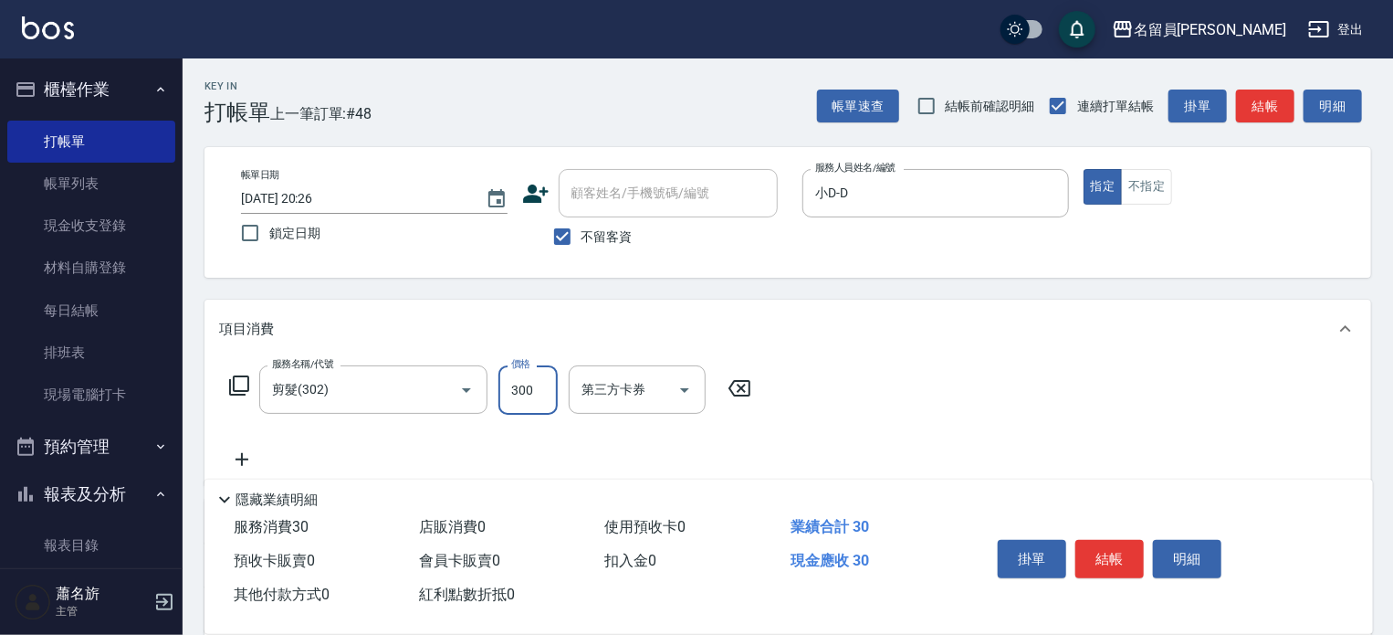
type input "300"
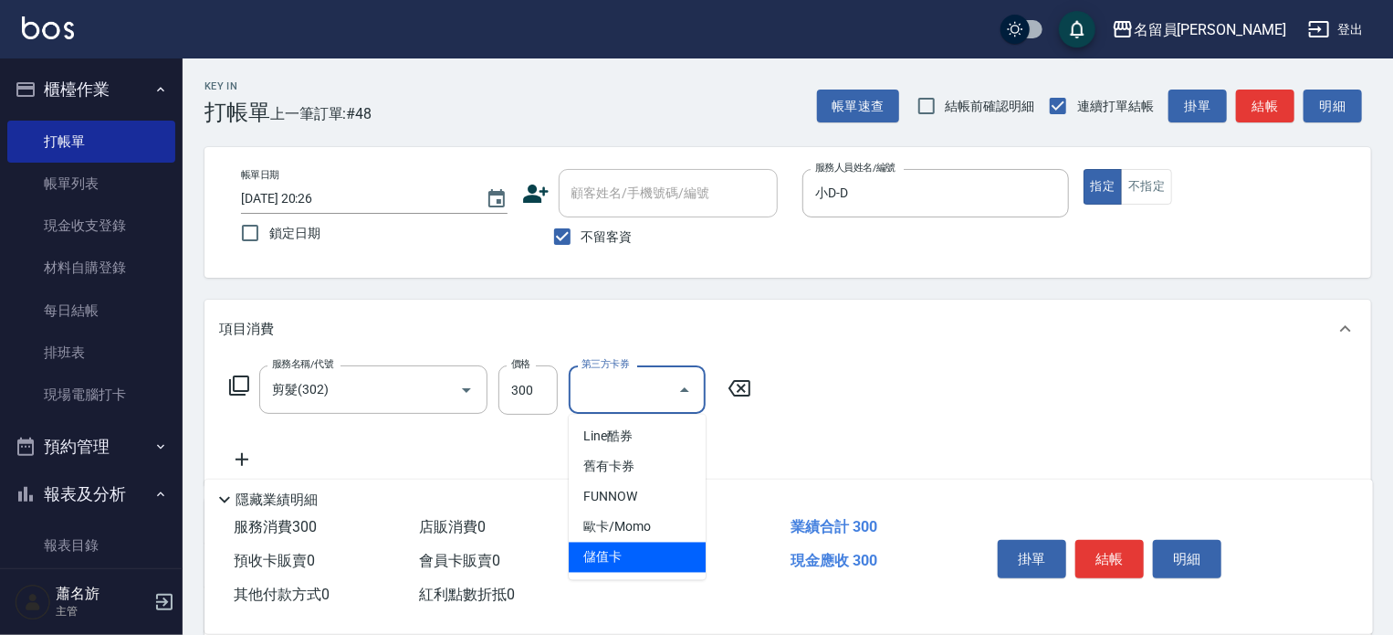
type input "儲值卡"
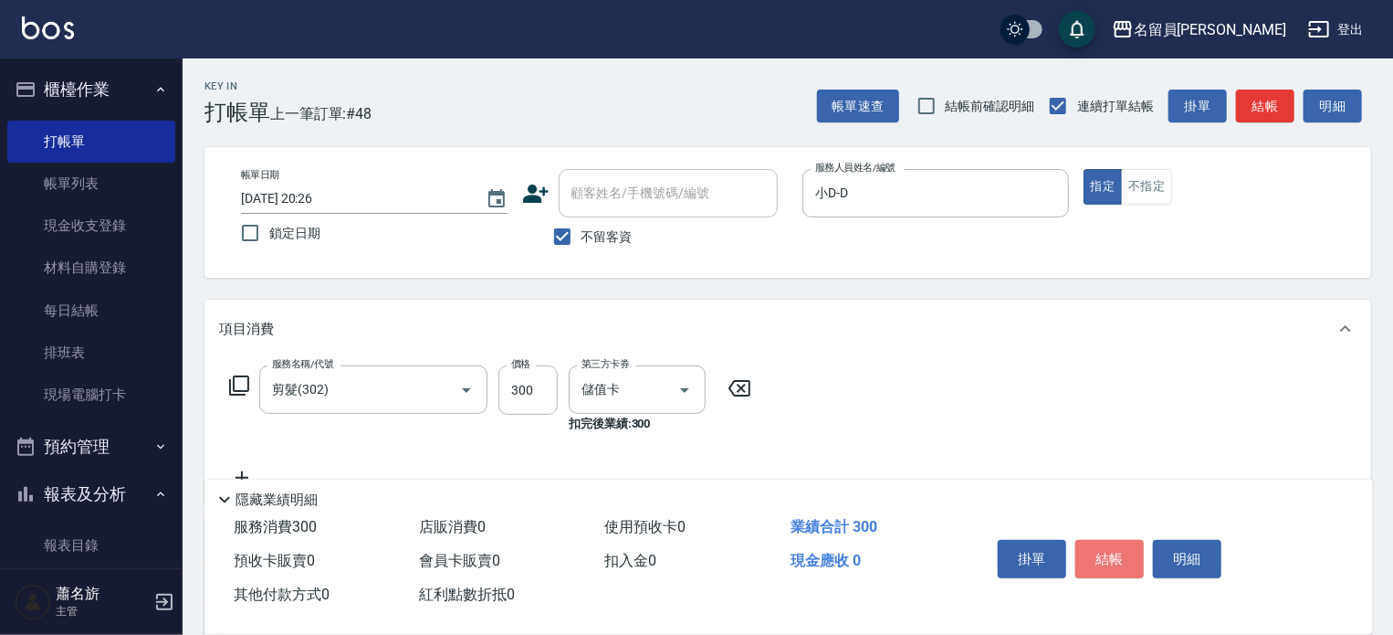
click at [1087, 551] on button "結帳" at bounding box center [1110, 559] width 68 height 38
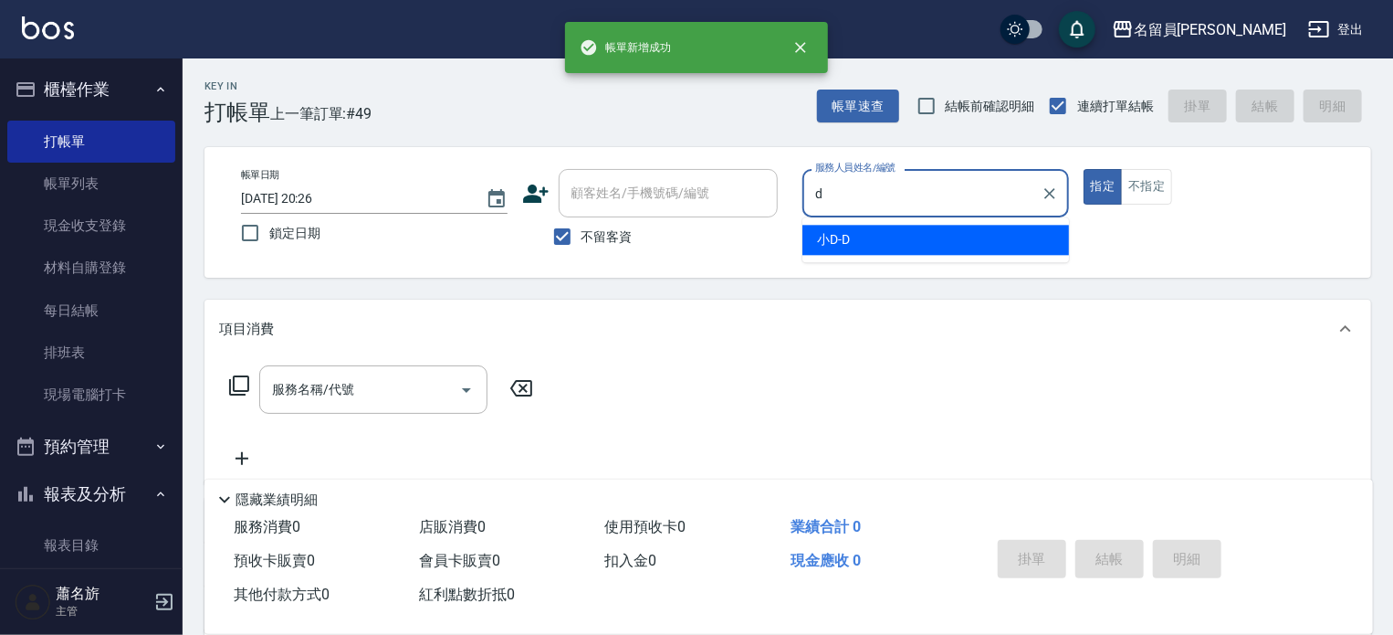
type input "小D-D"
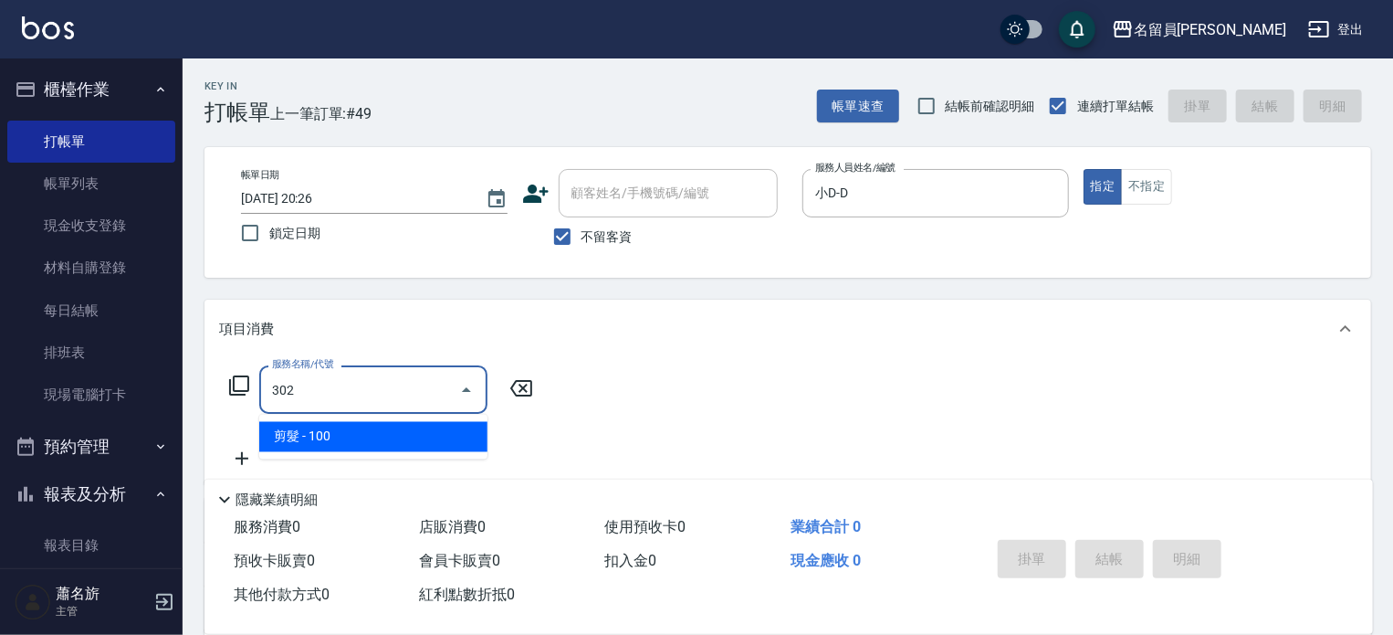
type input "剪髮(302)"
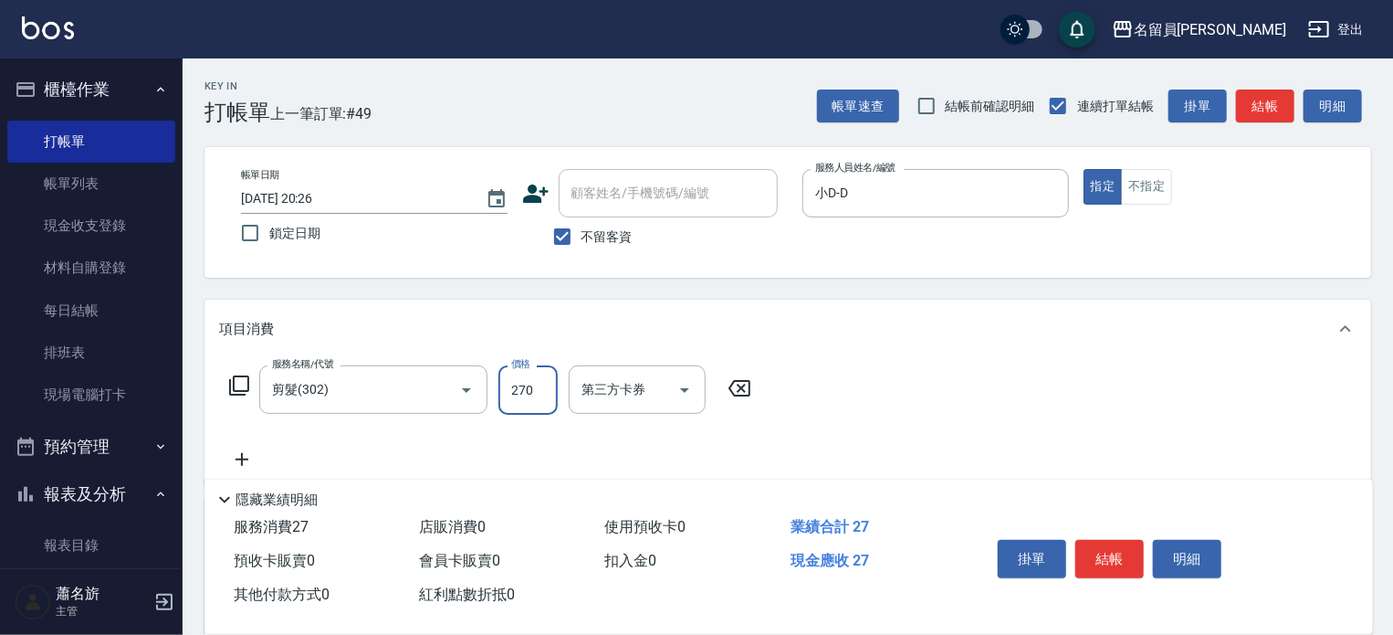
type input "270"
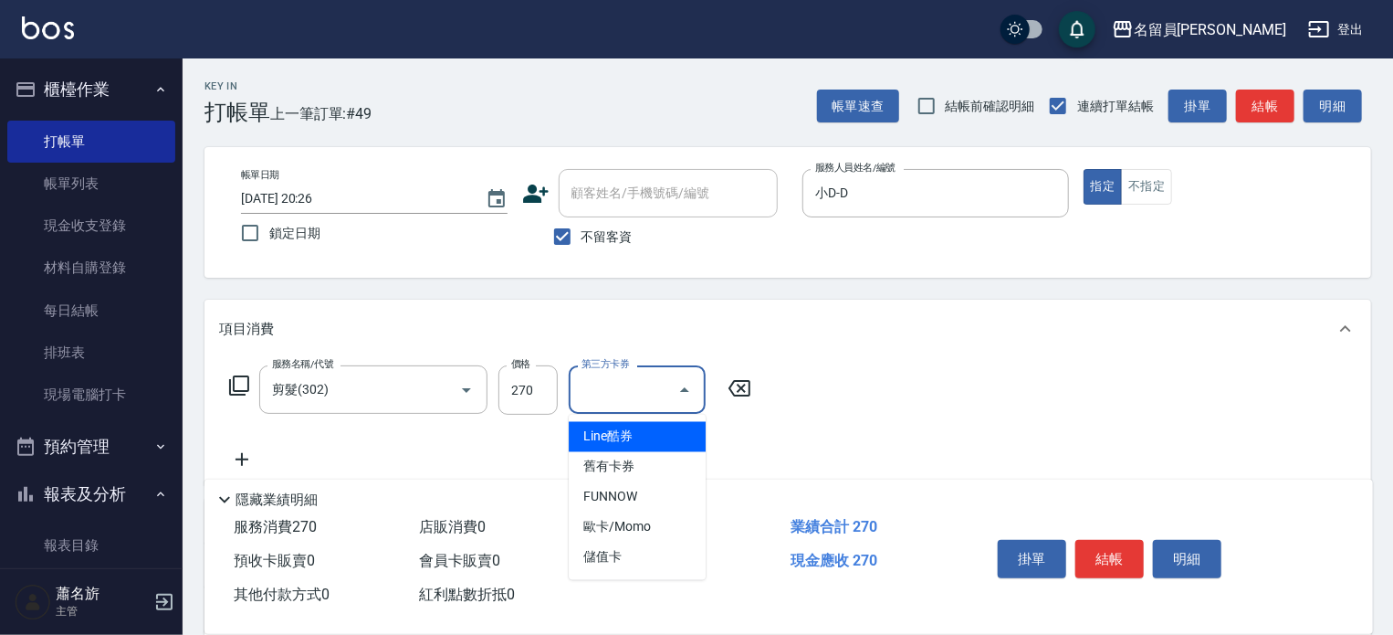
type input "儲值卡"
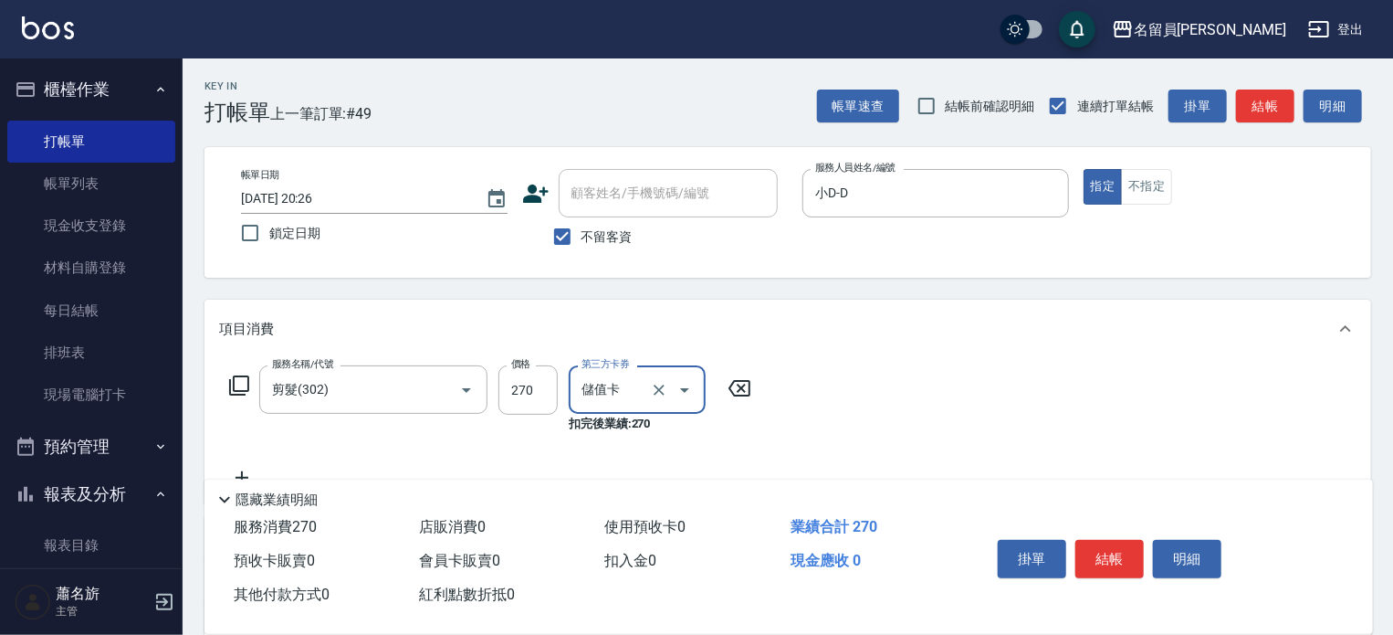
click at [1107, 573] on div "掛單 結帳 明細" at bounding box center [1110, 561] width 238 height 58
click at [1109, 562] on button "結帳" at bounding box center [1110, 559] width 68 height 38
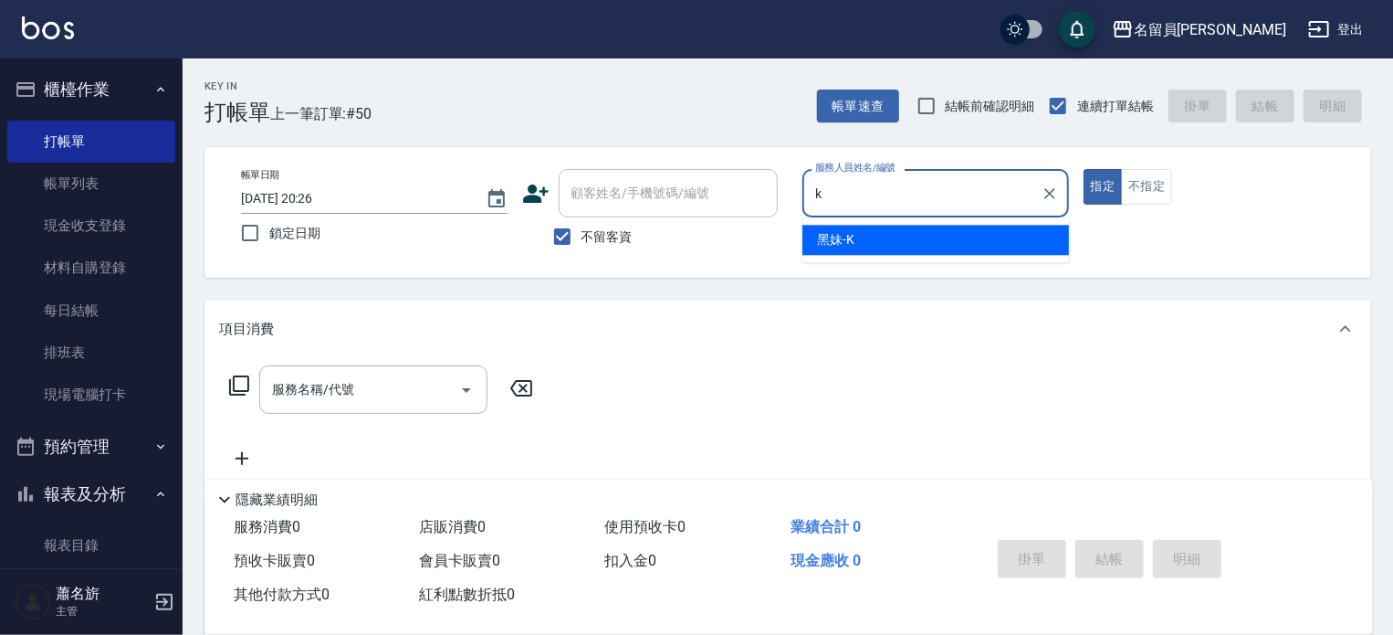
type input "黑妹-K"
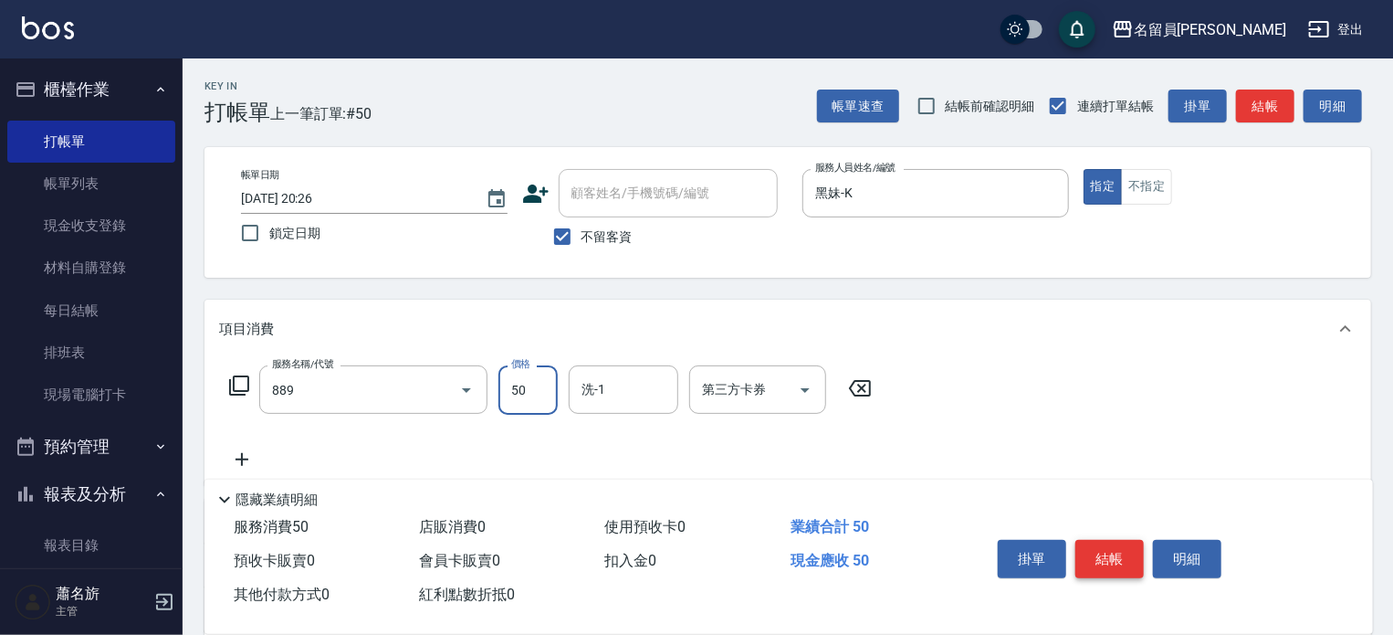
type input "精油(889)"
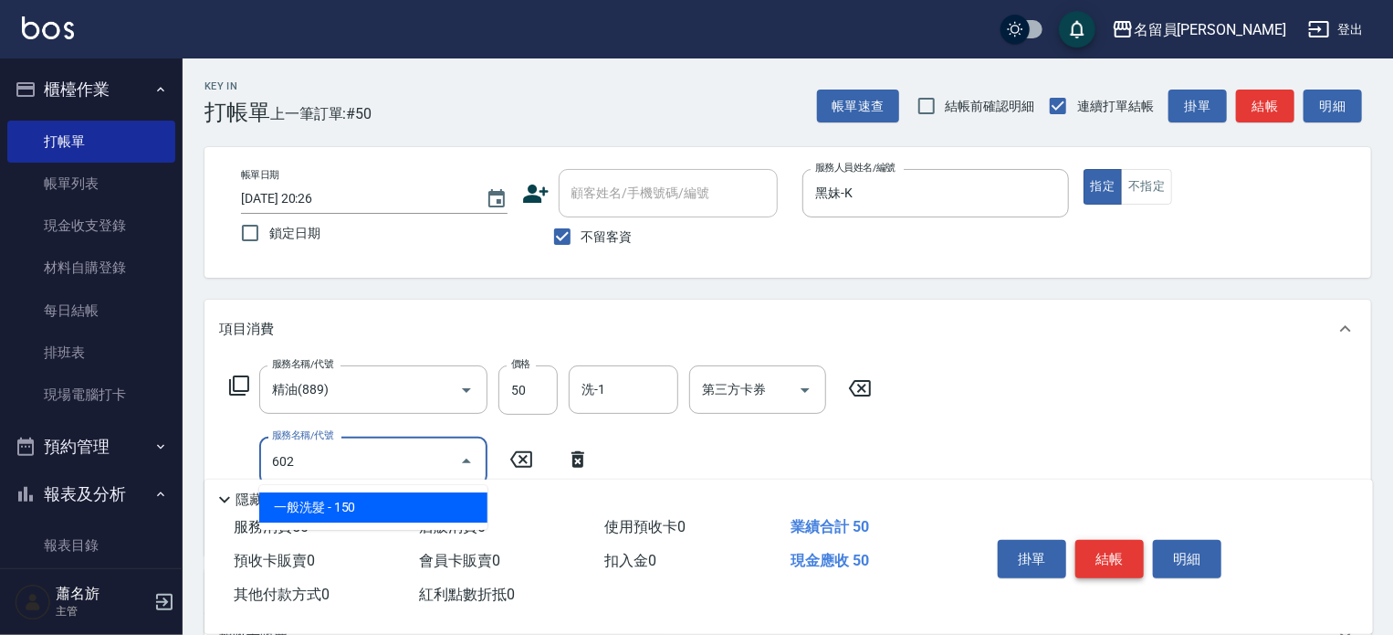
type input "一般洗髮(602)"
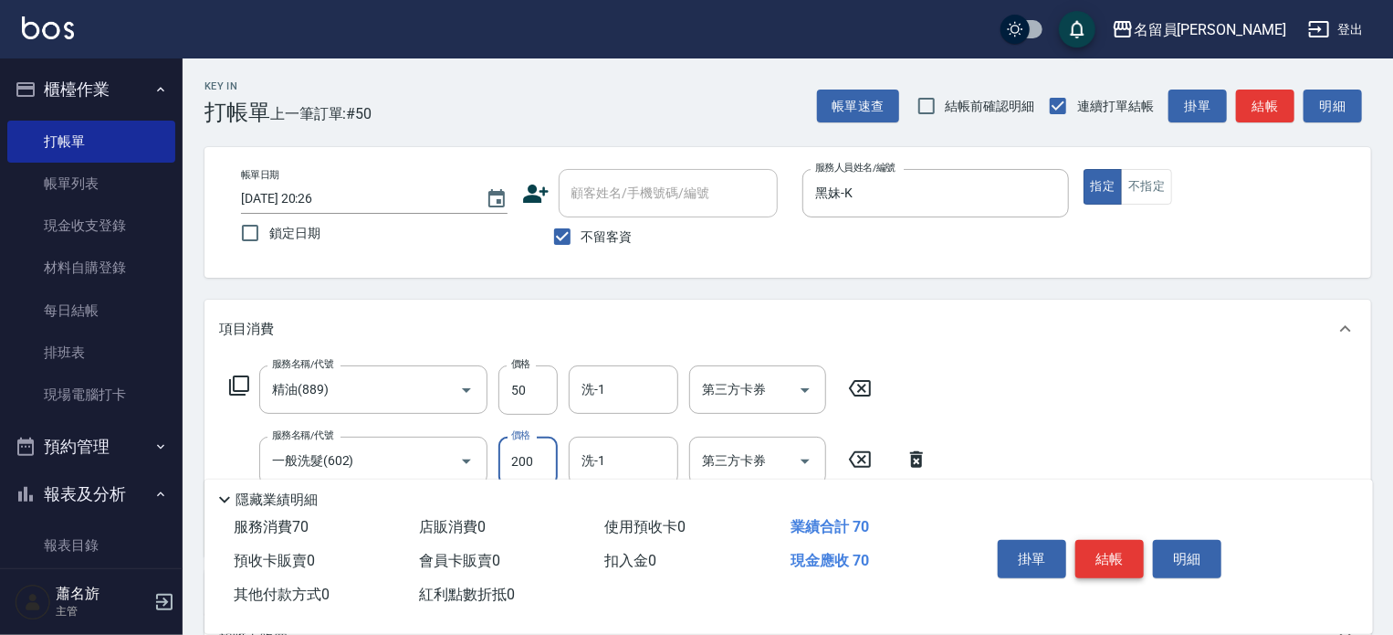
type input "200"
type input "剪髮(302)"
type input "150"
click at [1109, 562] on button "結帳" at bounding box center [1110, 559] width 68 height 38
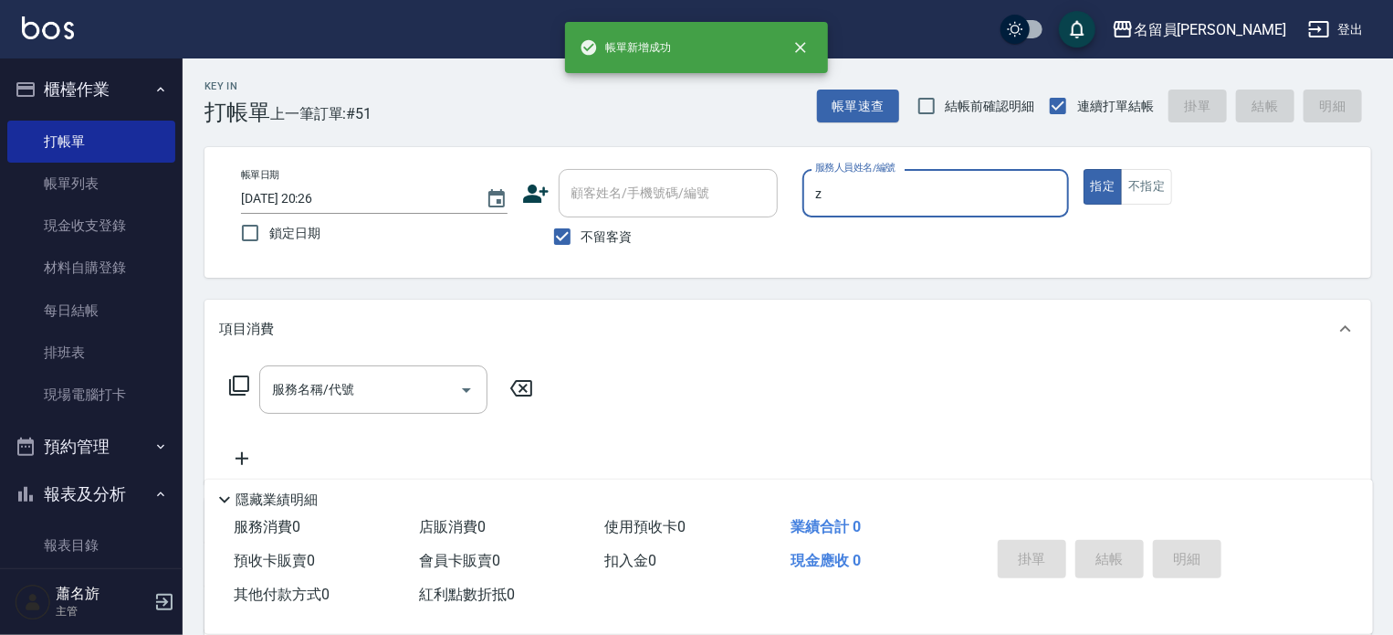
type input "維尼-Z"
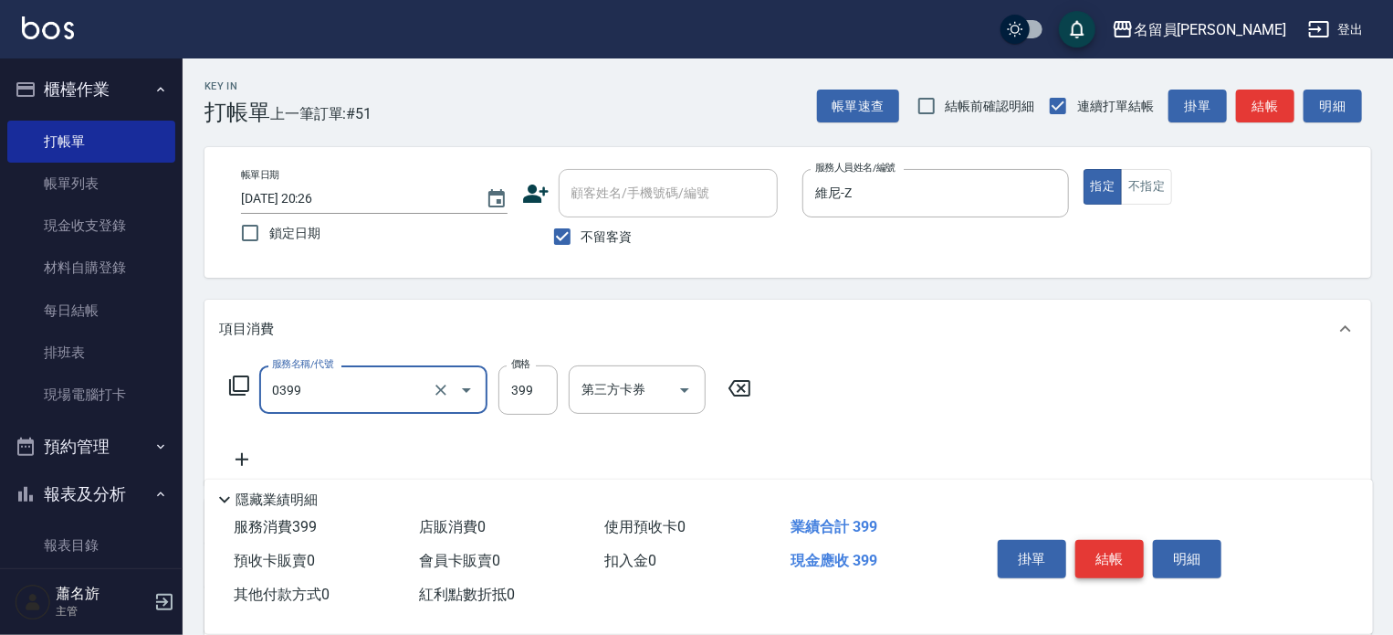
type input "海鹽SPA(0399)"
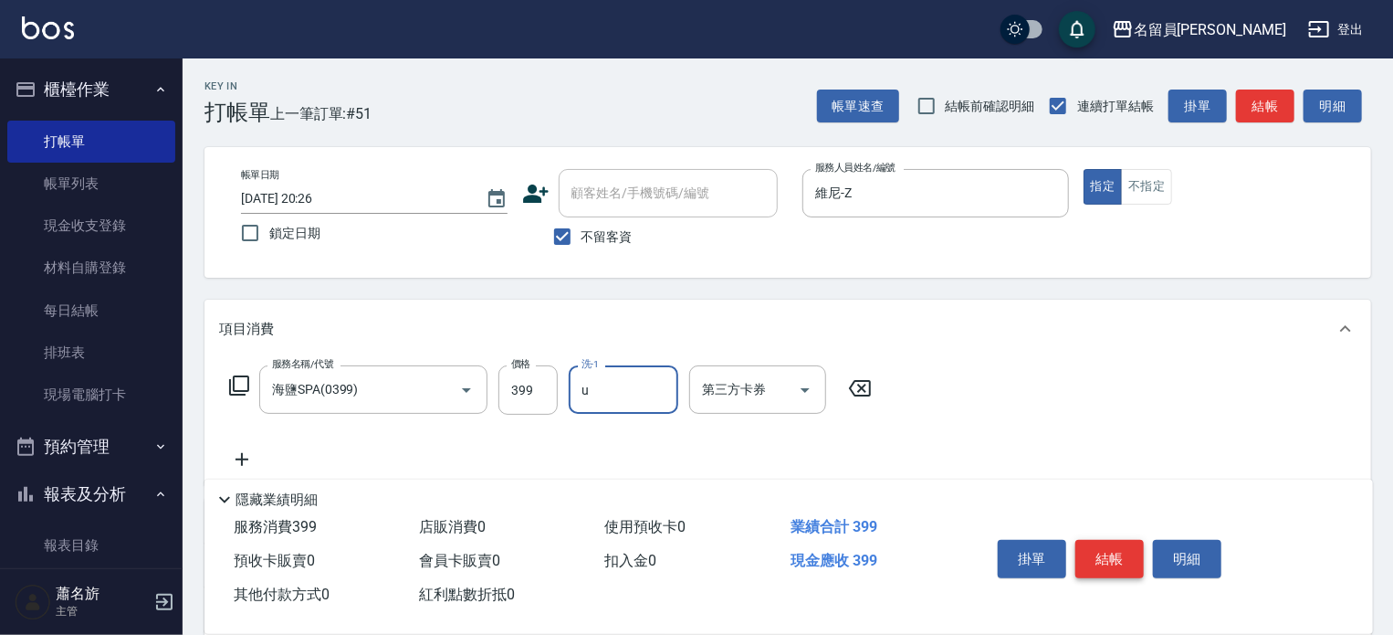
type input "una-u"
click at [1109, 562] on button "結帳" at bounding box center [1110, 559] width 68 height 38
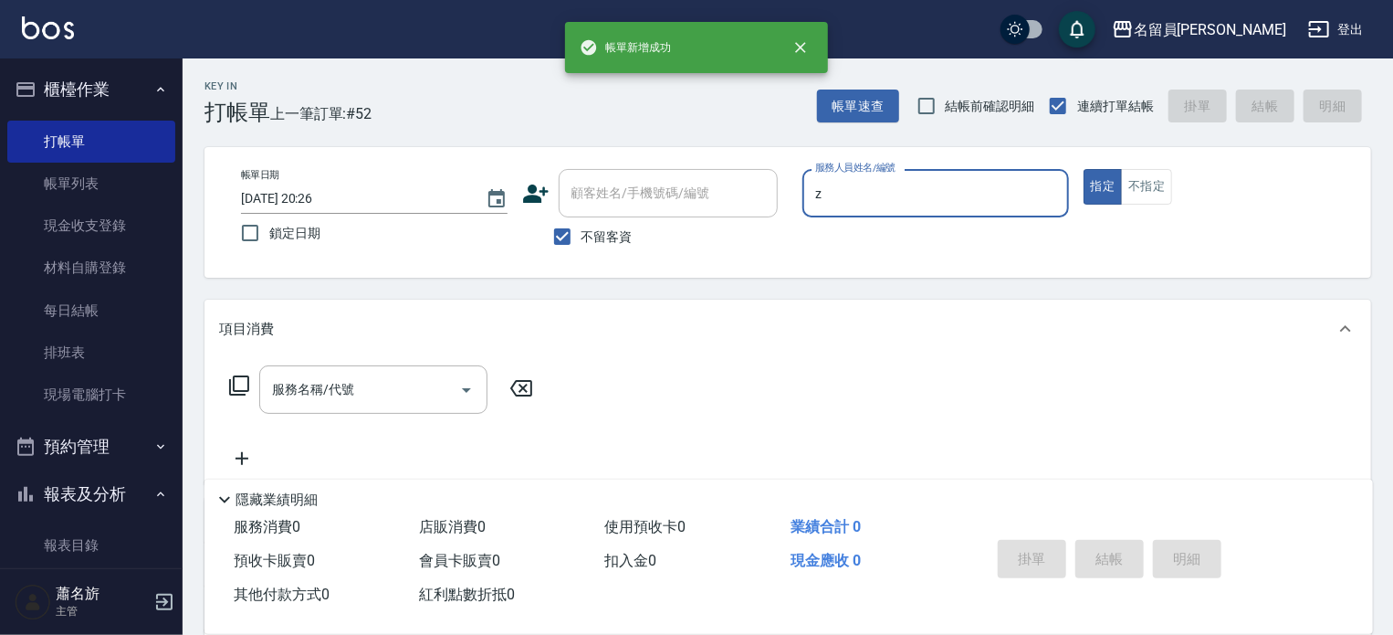
type input "維尼-Z"
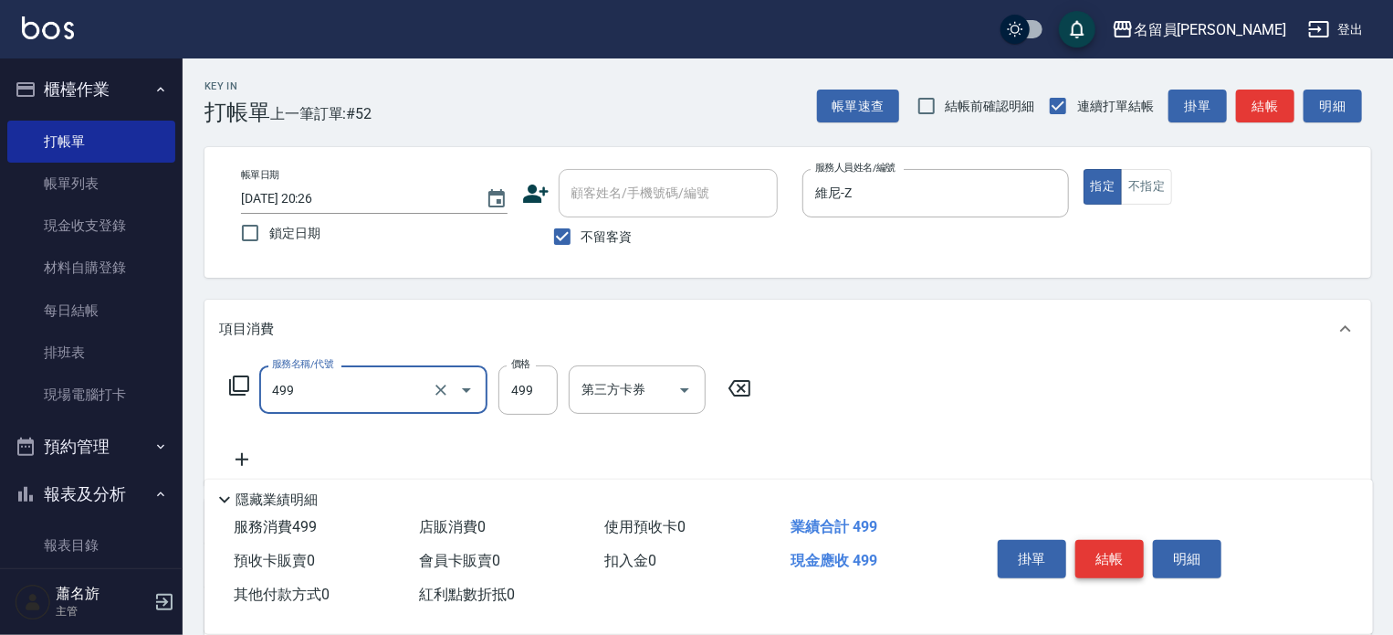
type input "去角質洗髮(499)"
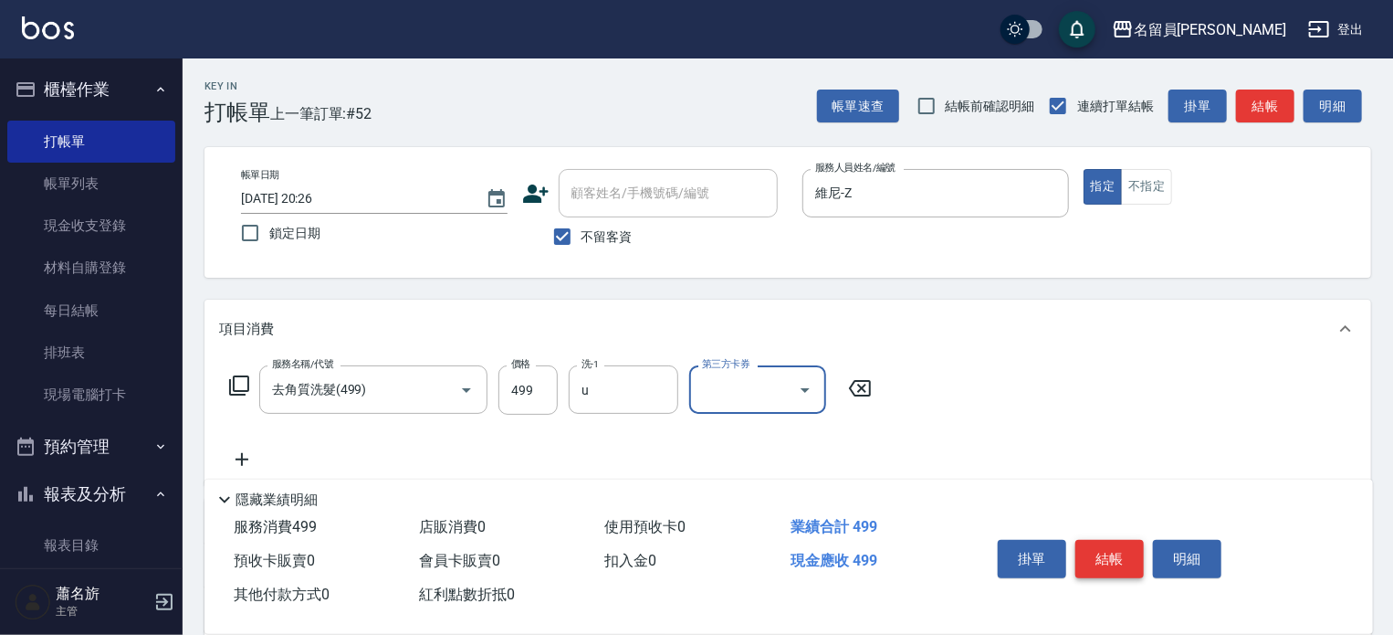
type input "una-u"
click at [1109, 562] on button "結帳" at bounding box center [1110, 559] width 68 height 38
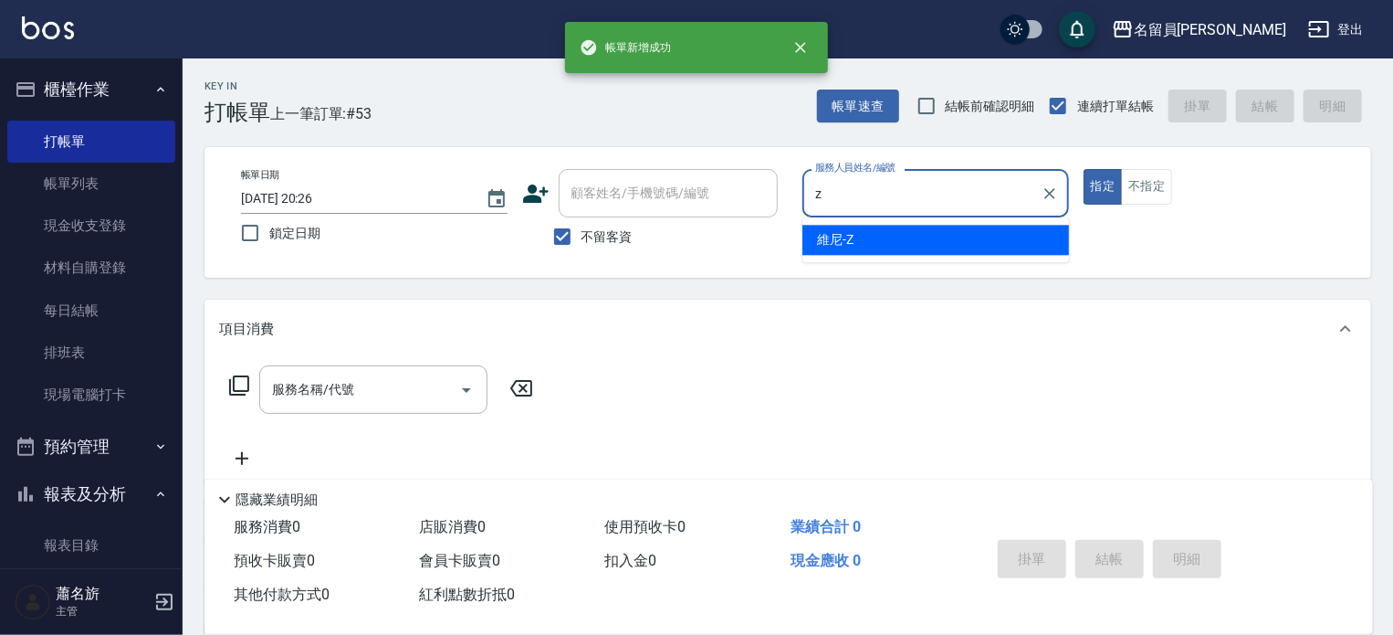
type input "維尼-Z"
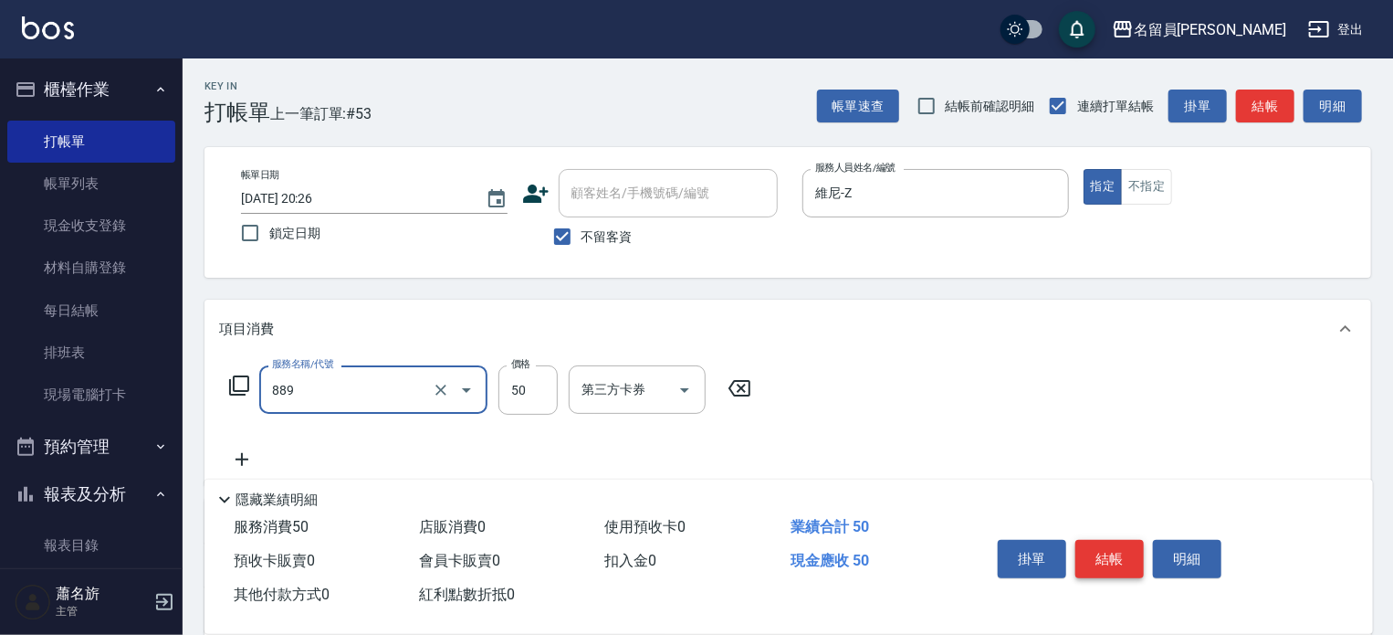
type input "精油(889)"
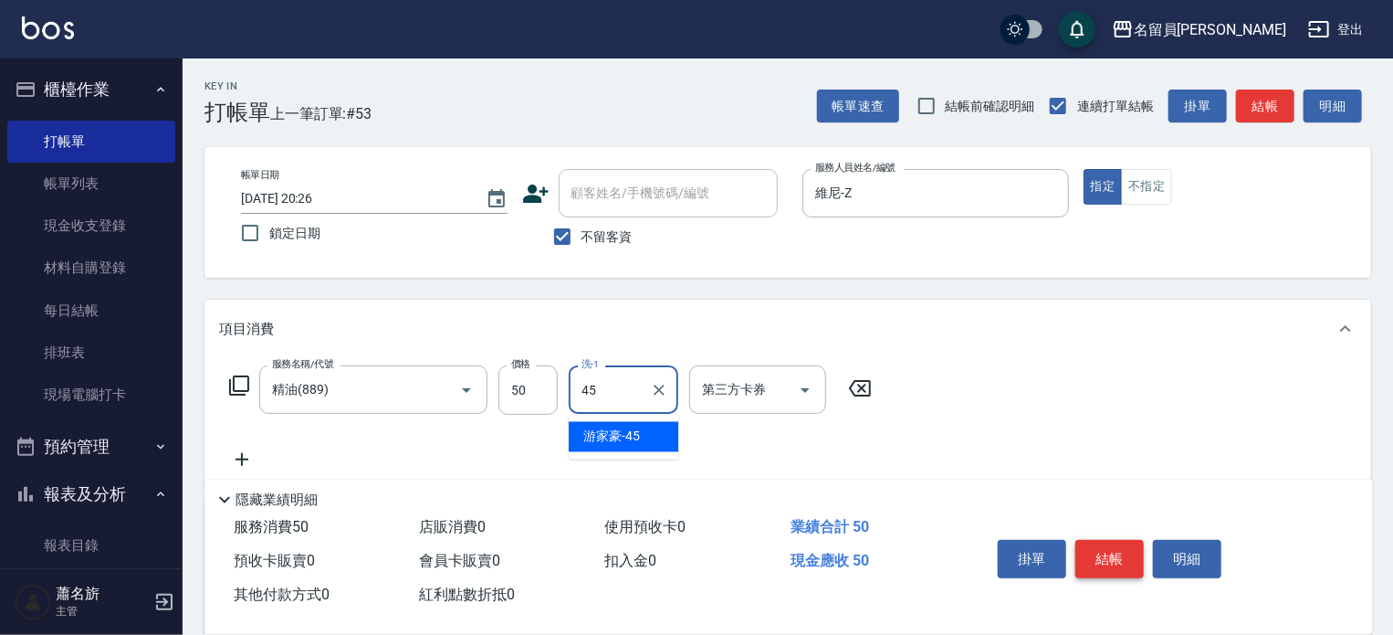
type input "[PERSON_NAME]-45"
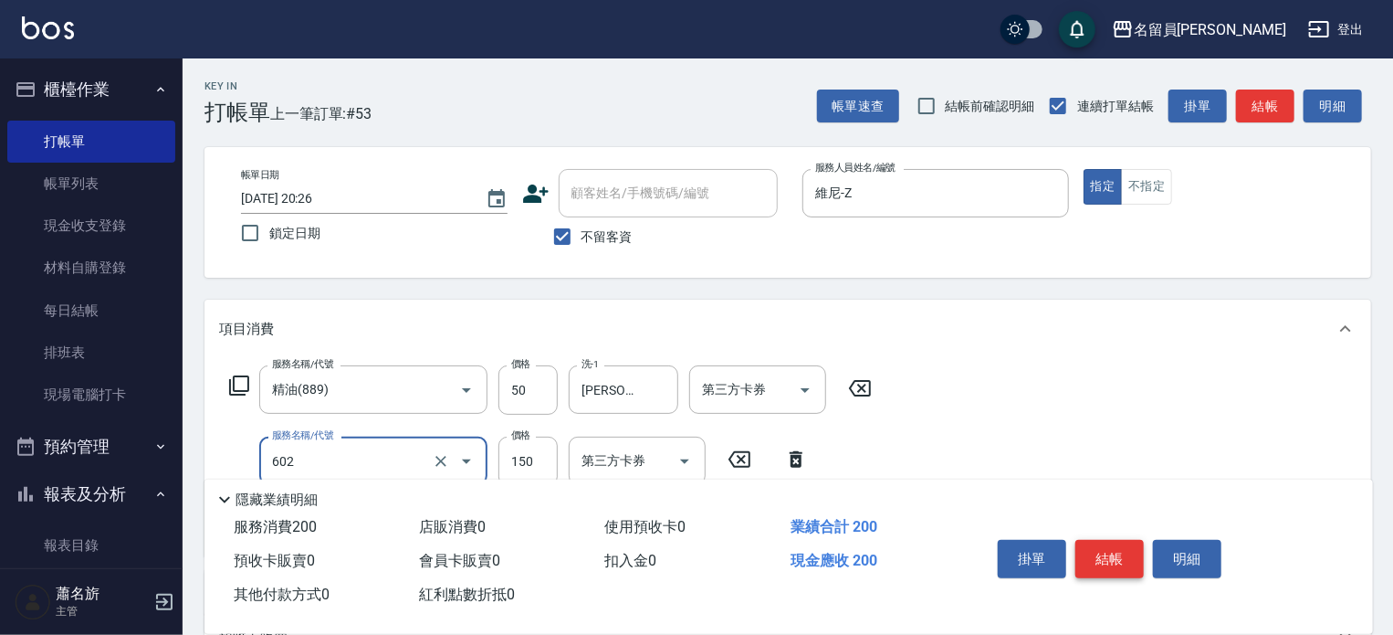
type input "一般洗髮(602)"
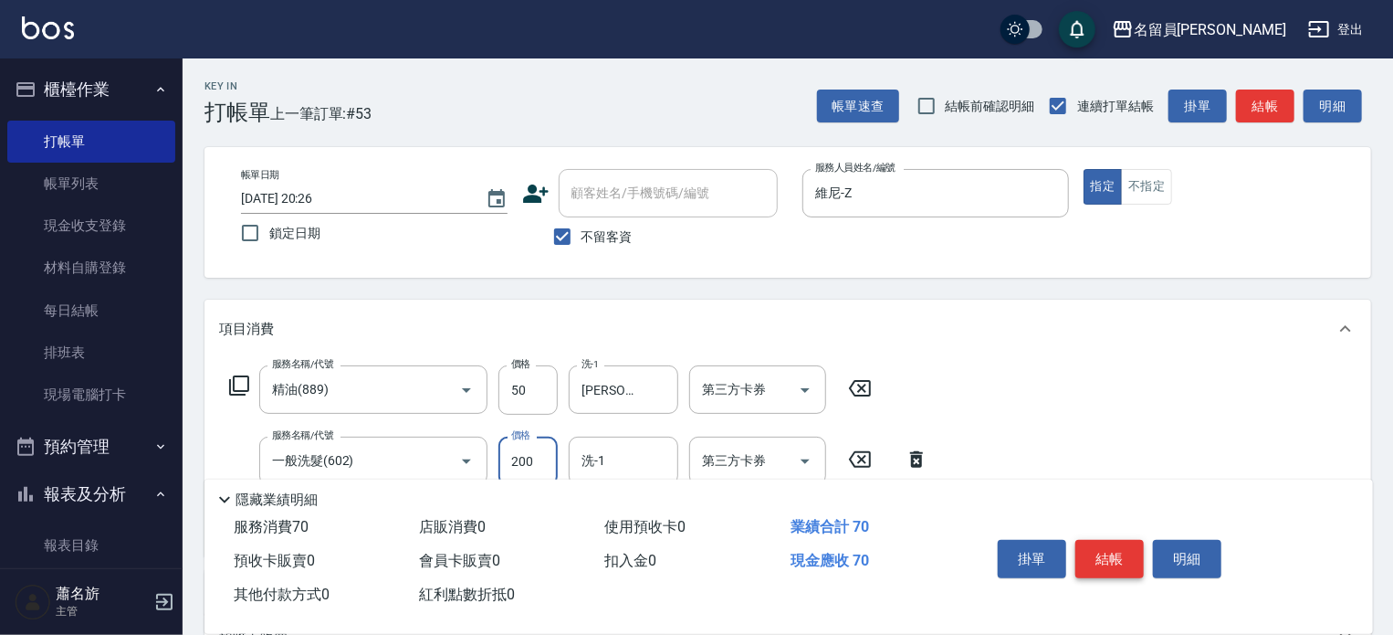
type input "200"
type input "[PERSON_NAME]-45"
type input "瞬間保養(415)"
type input "[PERSON_NAME]-45"
type input "剪髮(302)"
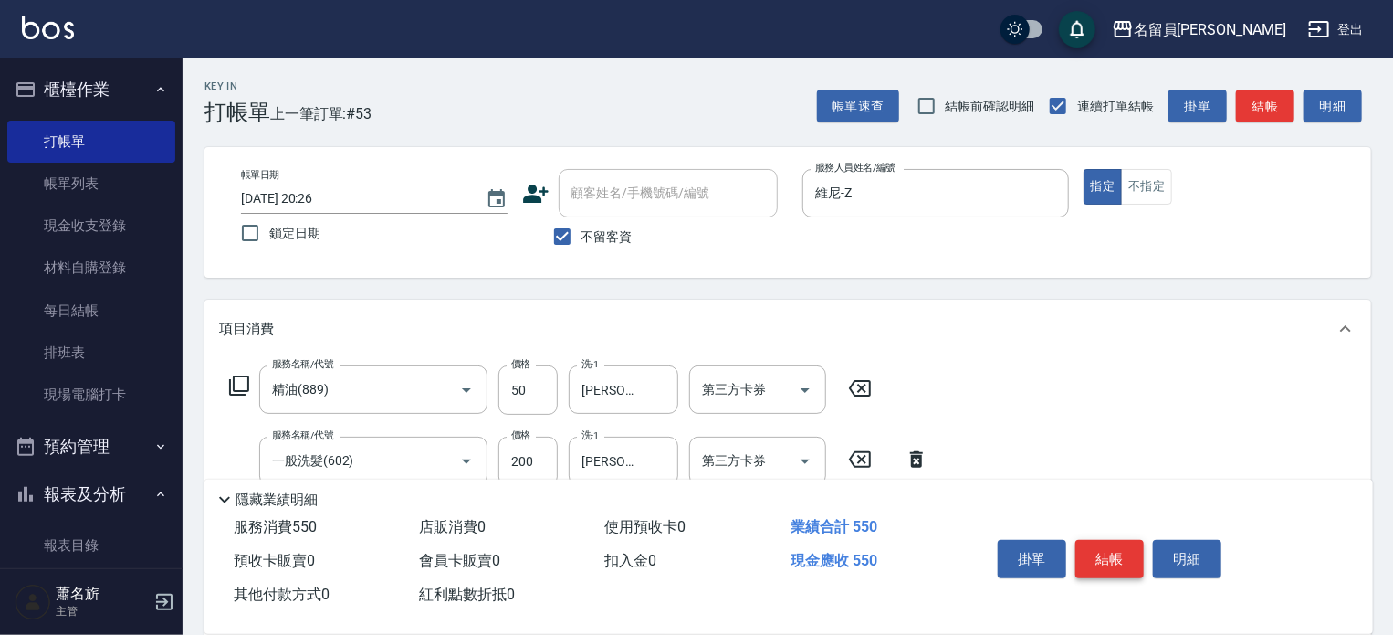
type input "250"
click at [1109, 562] on button "結帳" at bounding box center [1110, 559] width 68 height 38
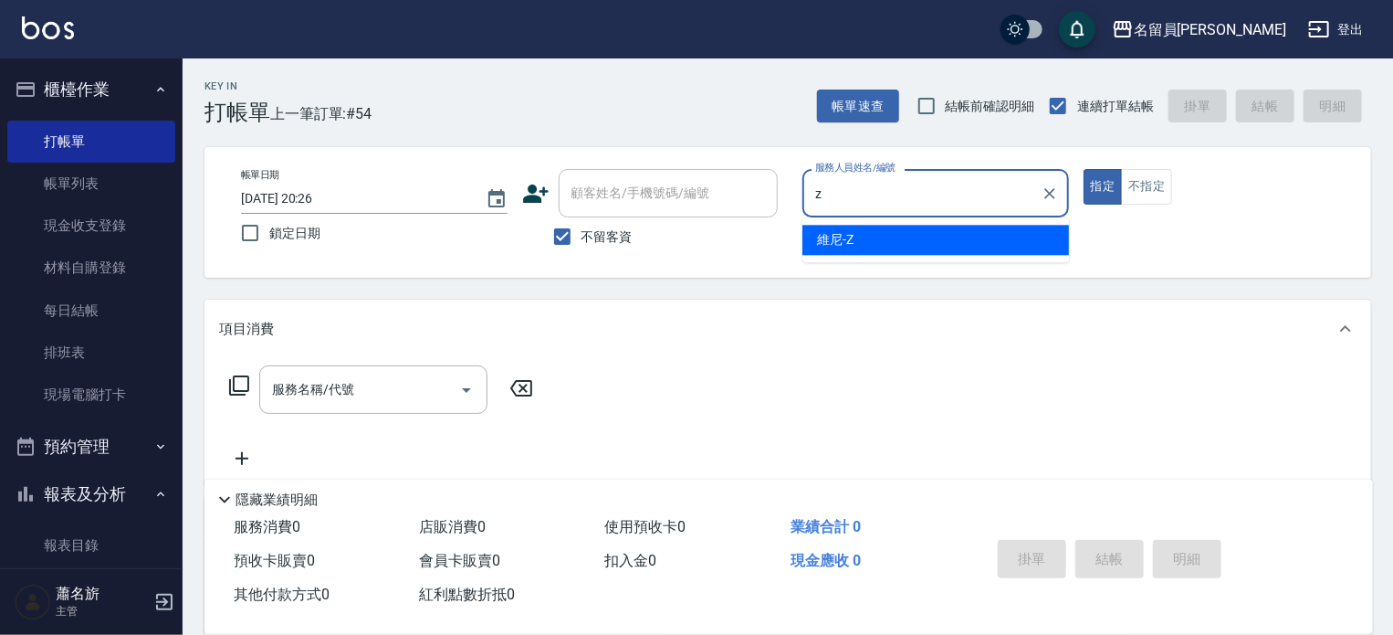
type input "維尼-Z"
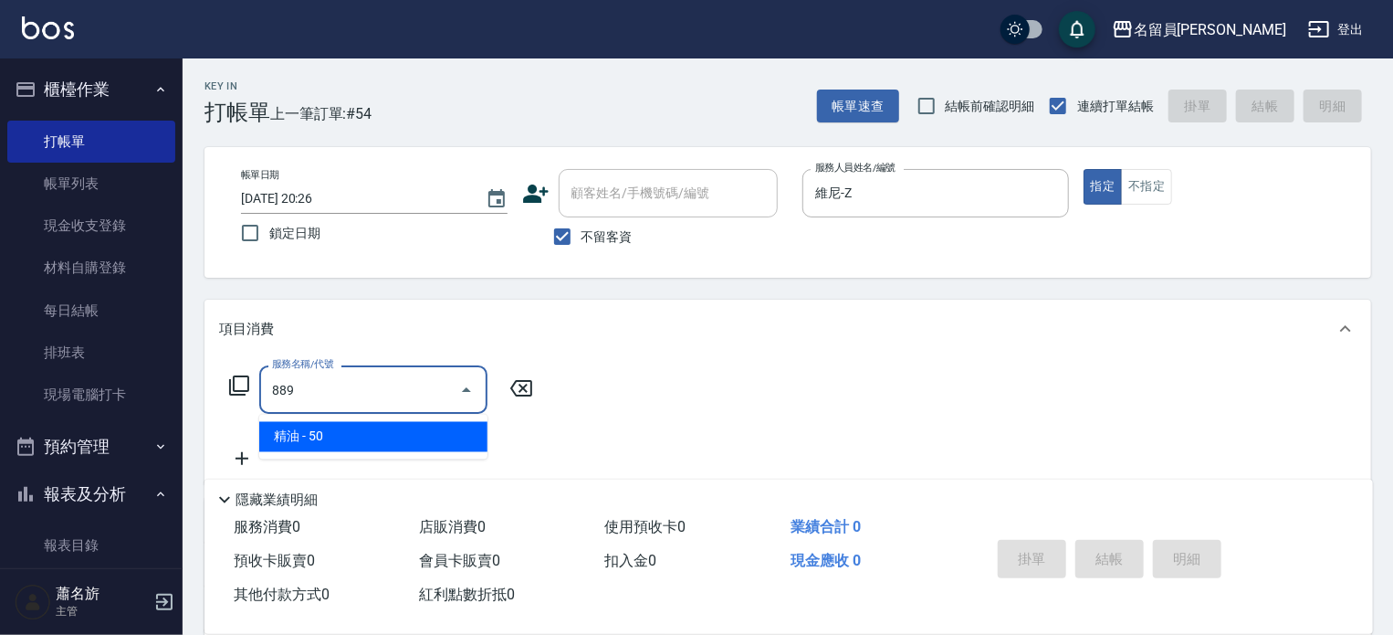
type input "精油(889)"
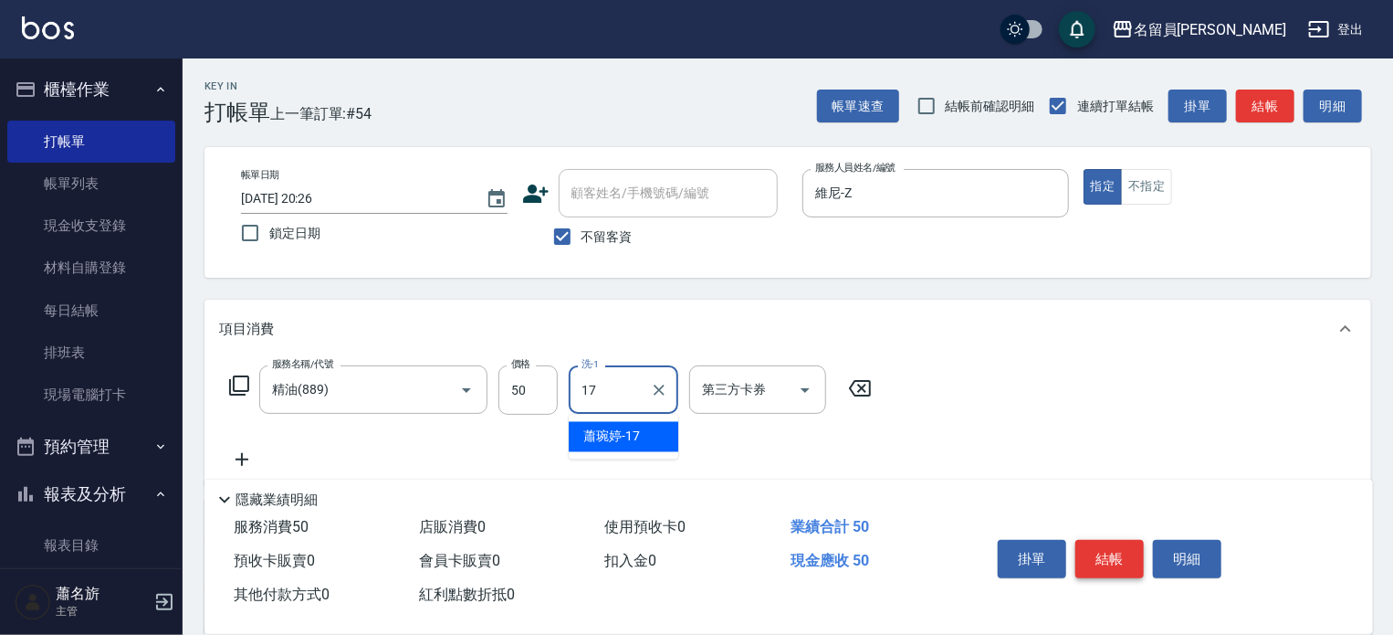
type input "[PERSON_NAME]-17"
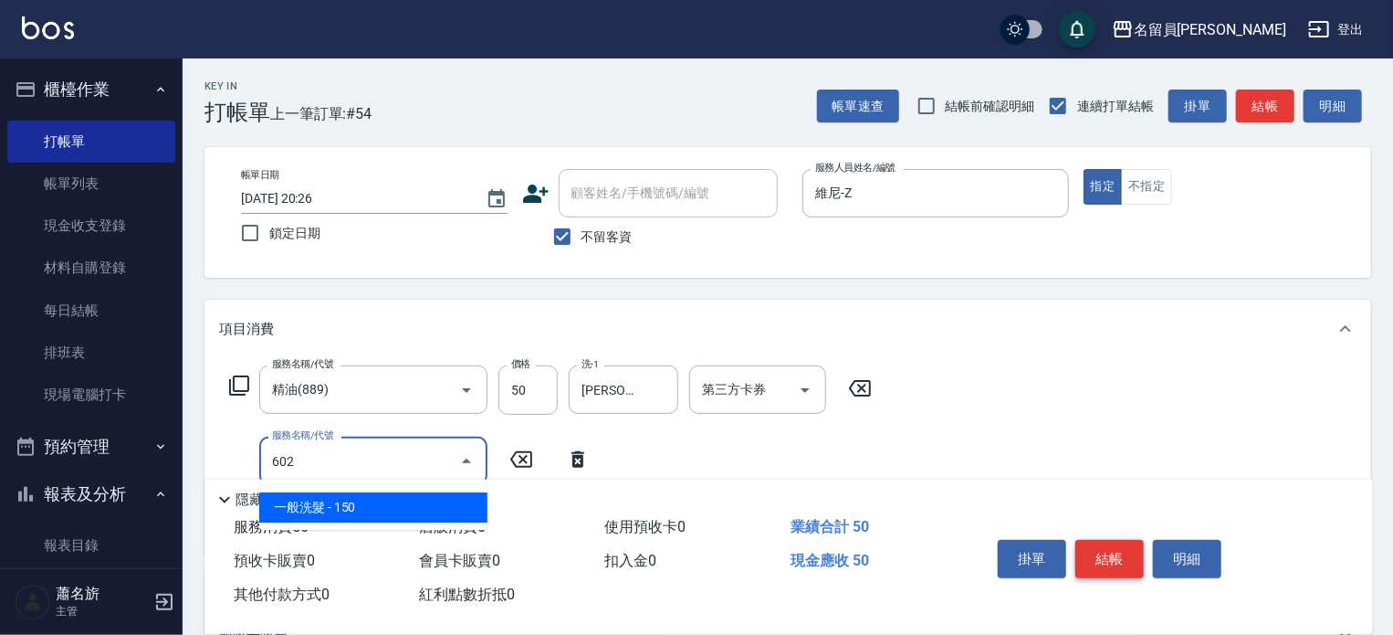
type input "一般洗髮(602)"
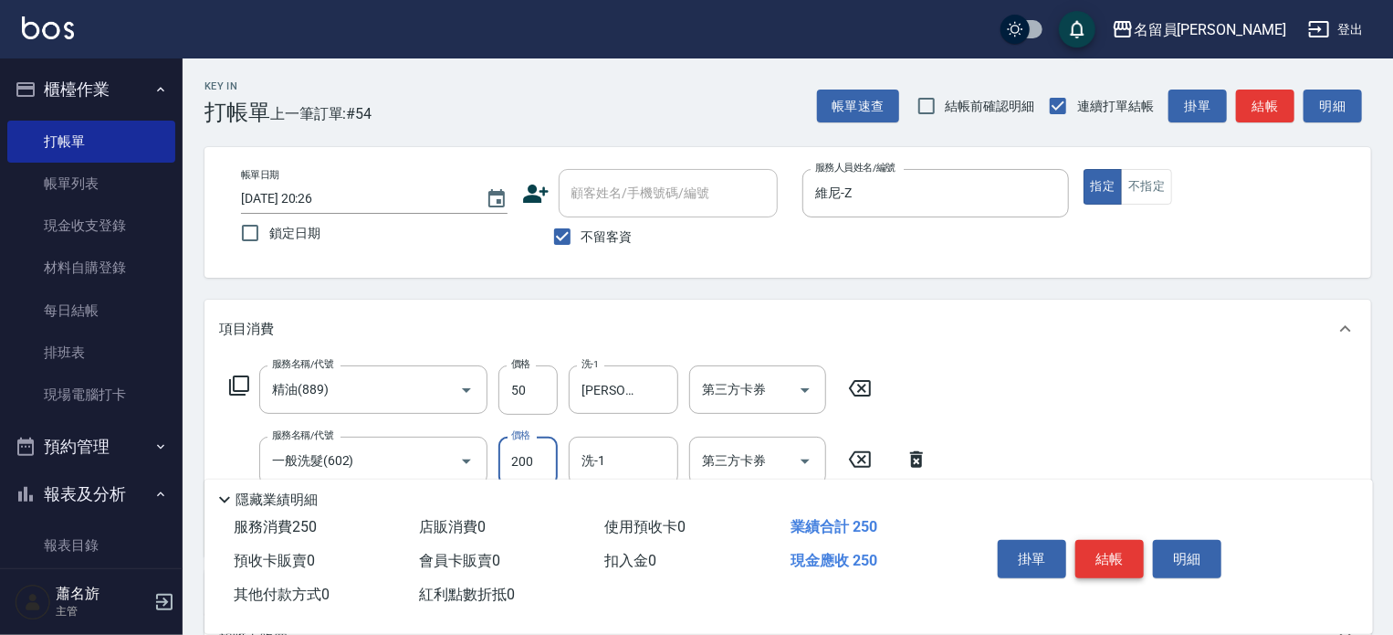
type input "200"
type input "[PERSON_NAME]-17"
click at [1109, 562] on button "結帳" at bounding box center [1110, 559] width 68 height 38
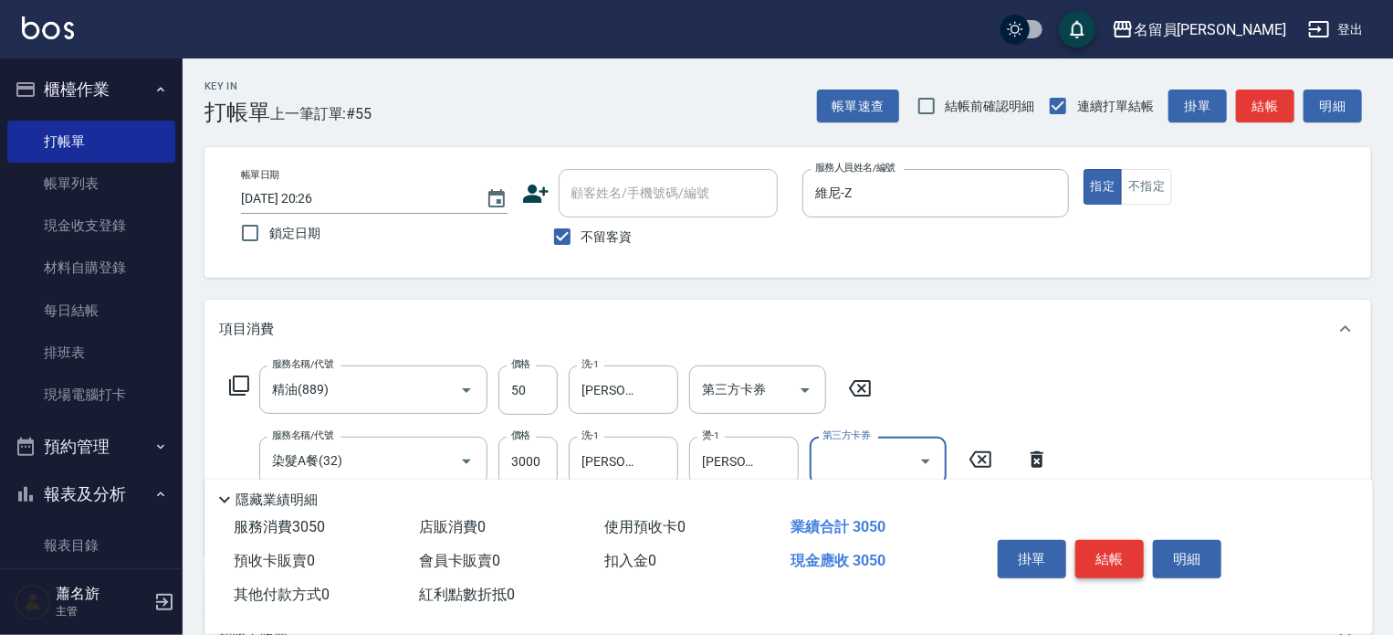
click at [1109, 562] on button "結帳" at bounding box center [1110, 559] width 68 height 38
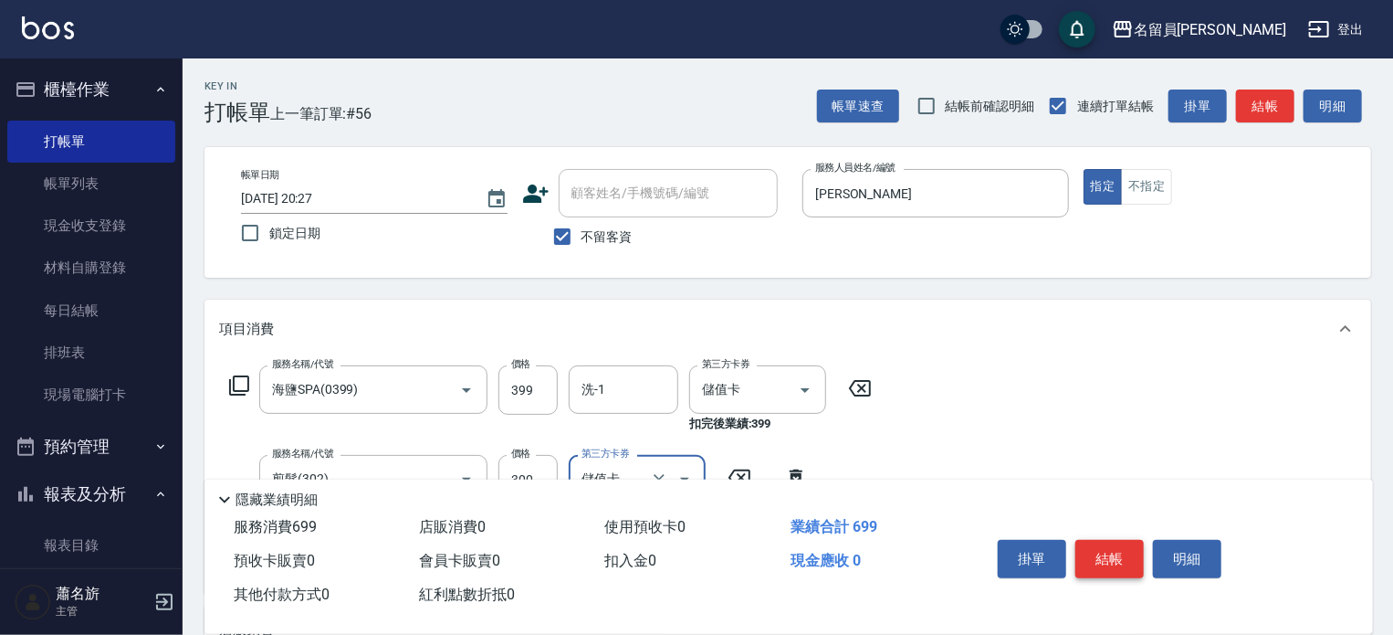
click at [1109, 562] on button "結帳" at bounding box center [1110, 559] width 68 height 38
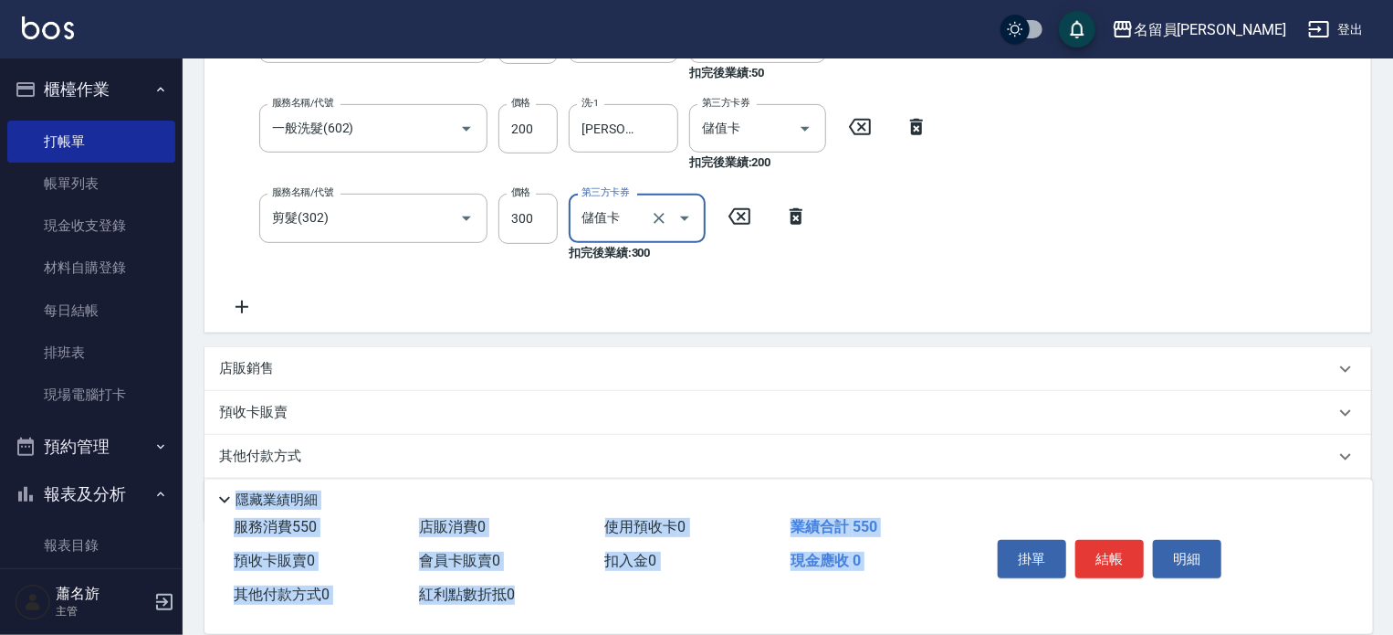
click at [1187, 634] on html "名留員[PERSON_NAME] 登出 櫃檯作業 打帳單 帳單列表 現金收支登錄 材料自購登錄 每日結帳 排班表 現場電腦打卡 預約管理 預約管理 單日預約紀…" at bounding box center [696, 172] width 1393 height 1046
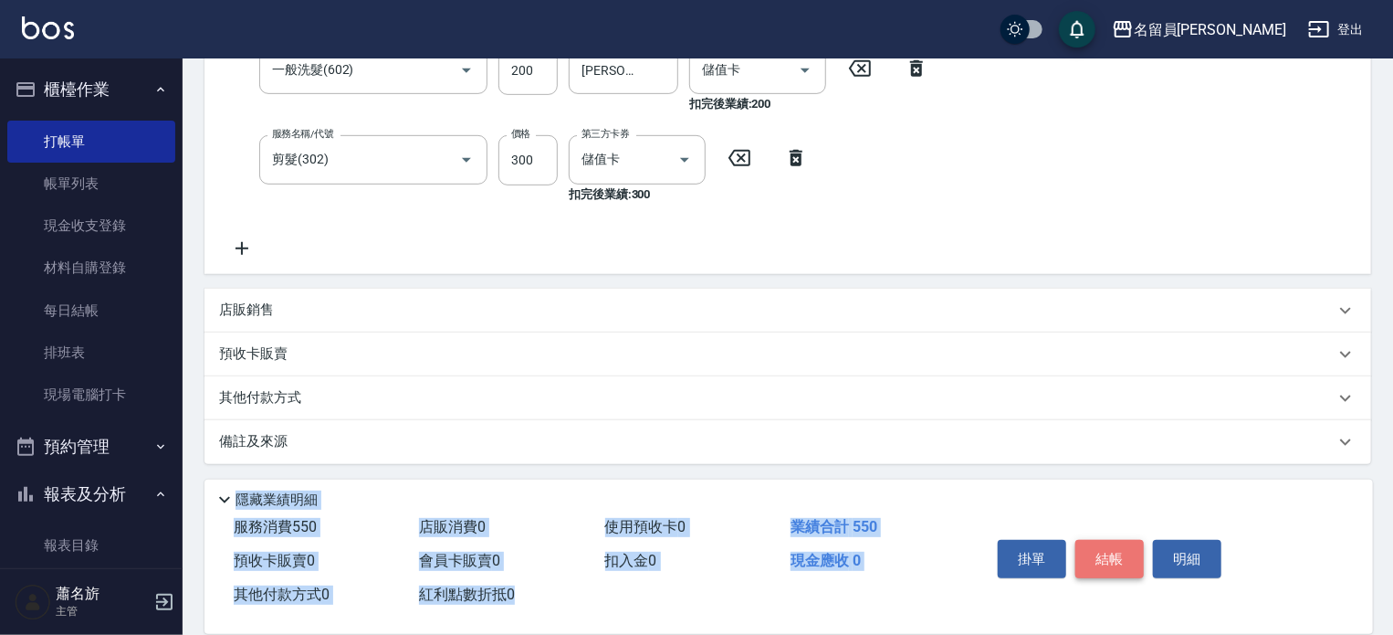
click at [1112, 565] on button "結帳" at bounding box center [1110, 559] width 68 height 38
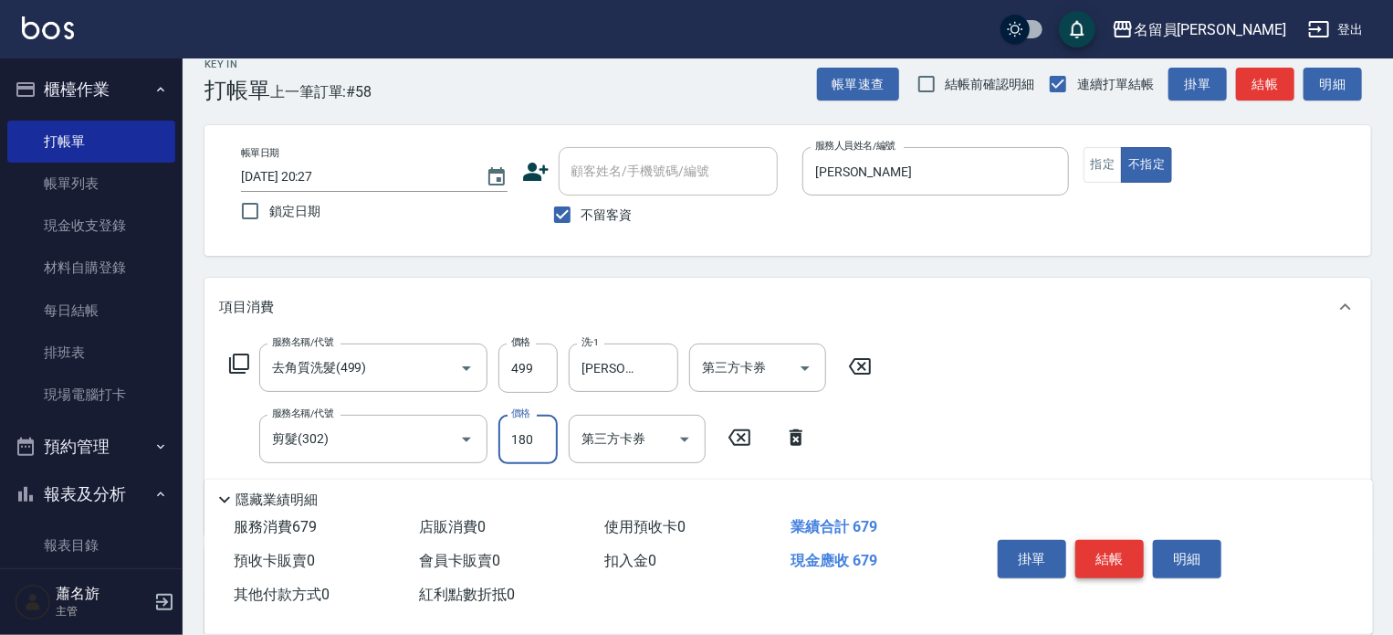
scroll to position [0, 0]
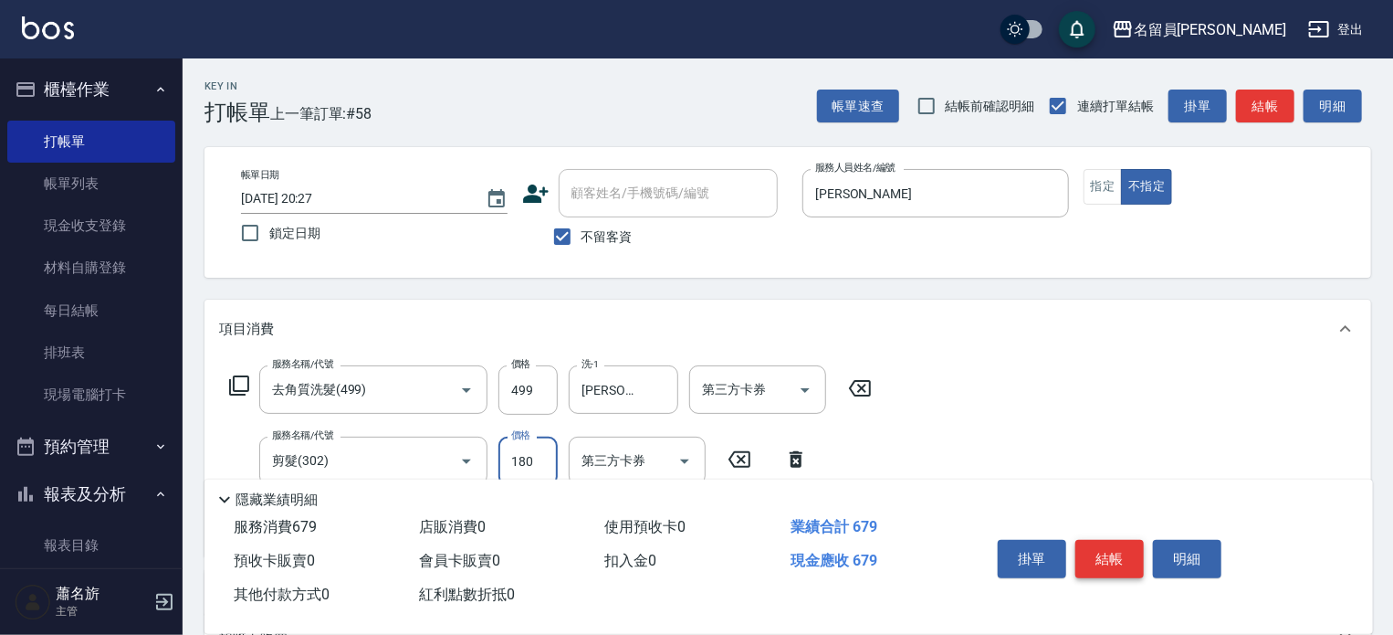
click at [1125, 544] on button "結帳" at bounding box center [1110, 559] width 68 height 38
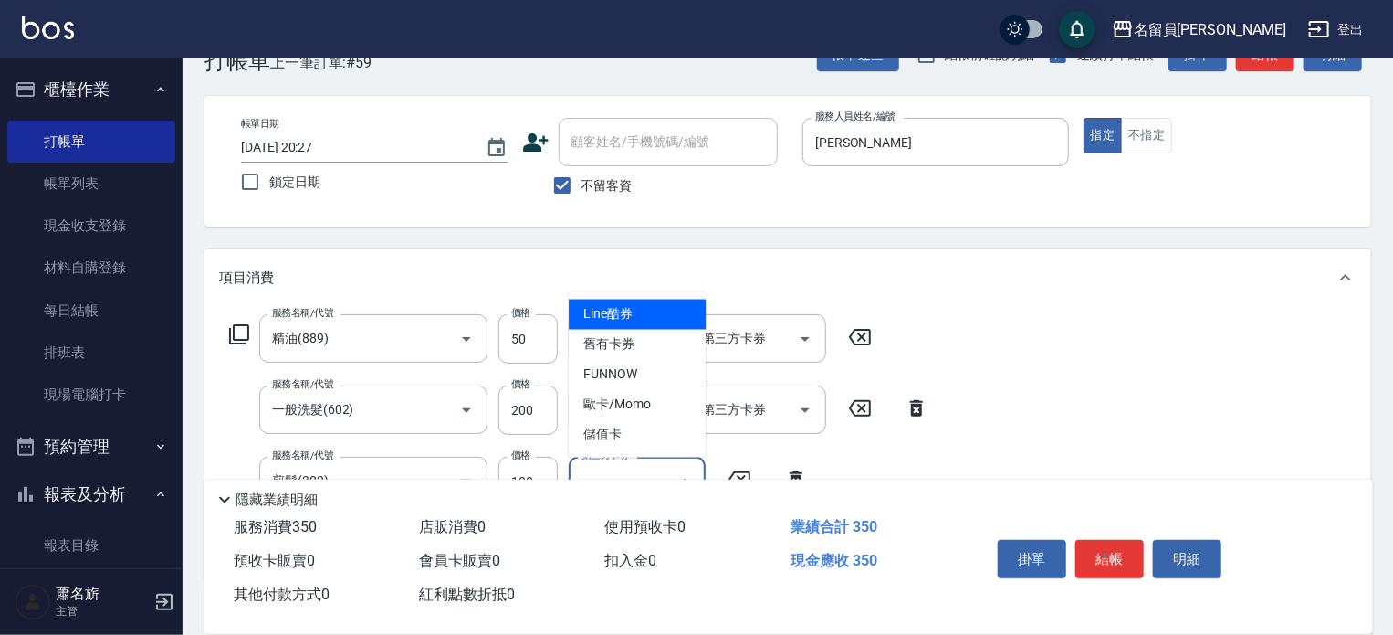
scroll to position [183, 0]
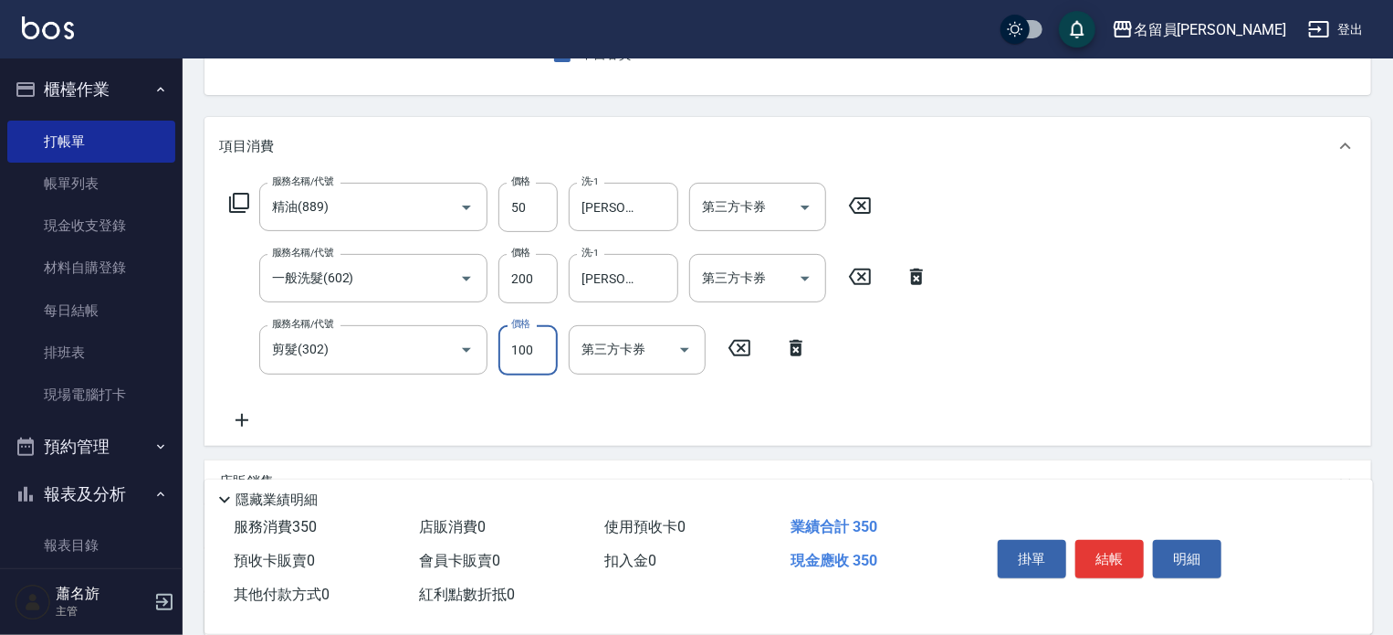
click at [507, 335] on input "100" at bounding box center [528, 349] width 59 height 49
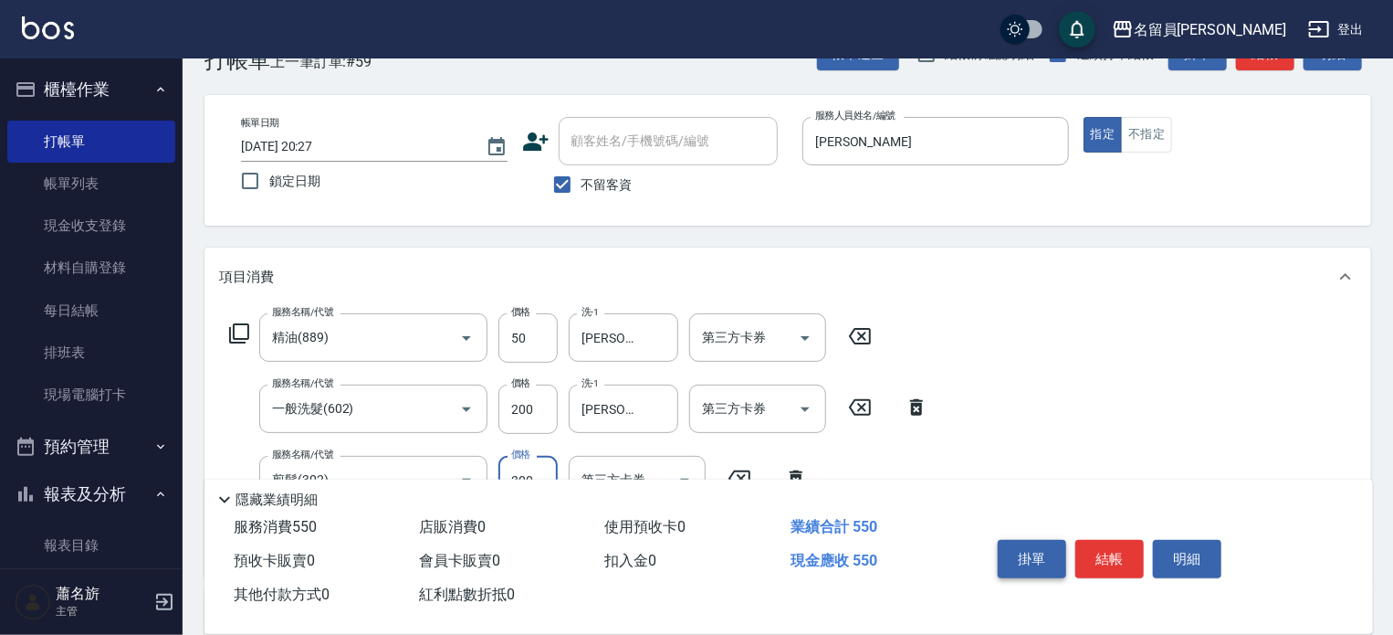
scroll to position [0, 0]
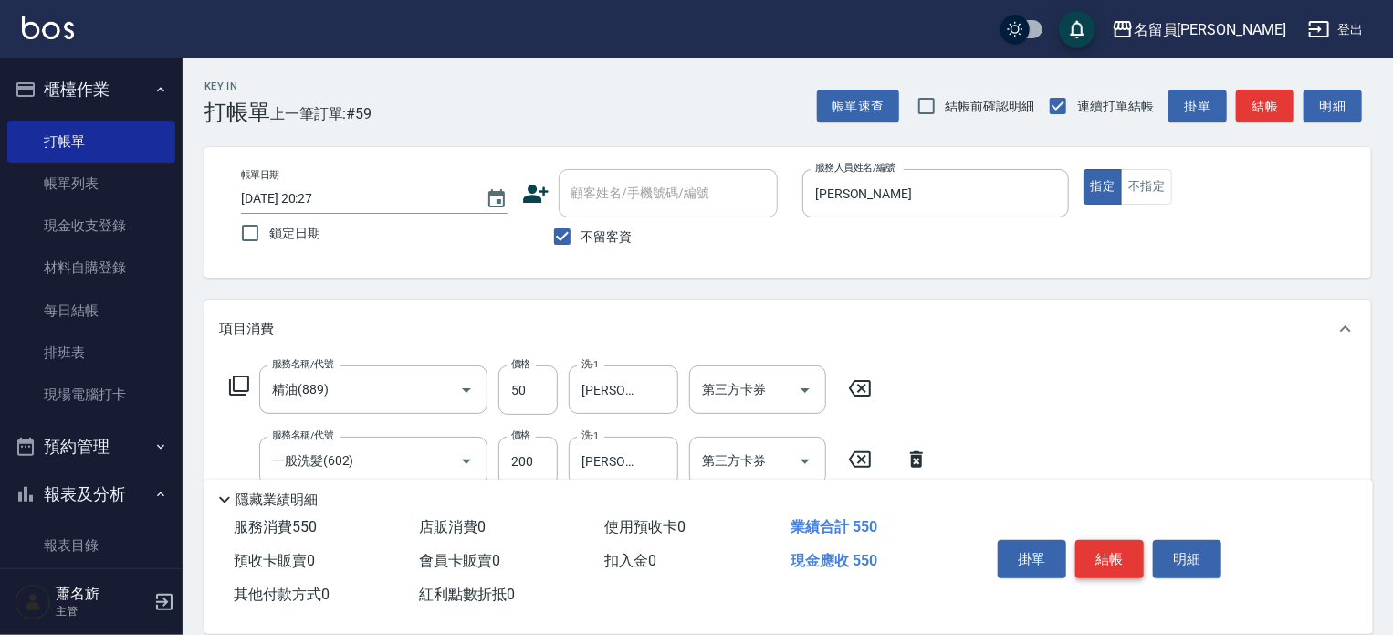
click at [1099, 569] on button "結帳" at bounding box center [1110, 559] width 68 height 38
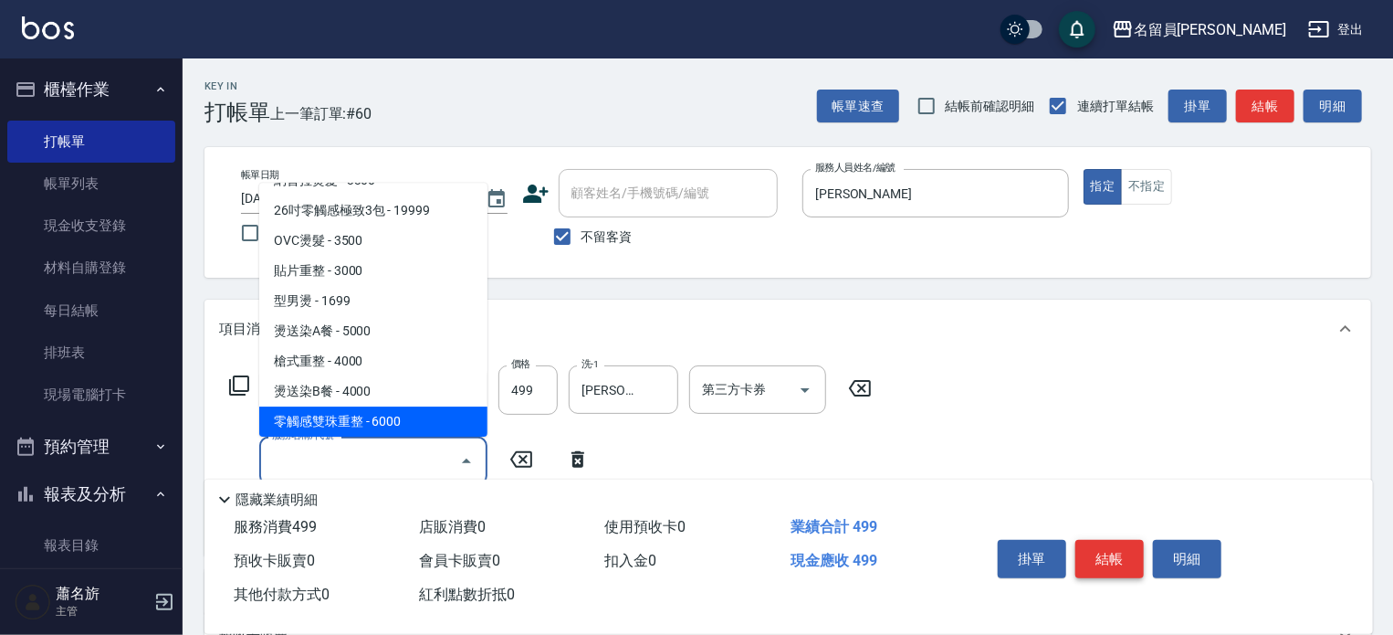
scroll to position [1230, 0]
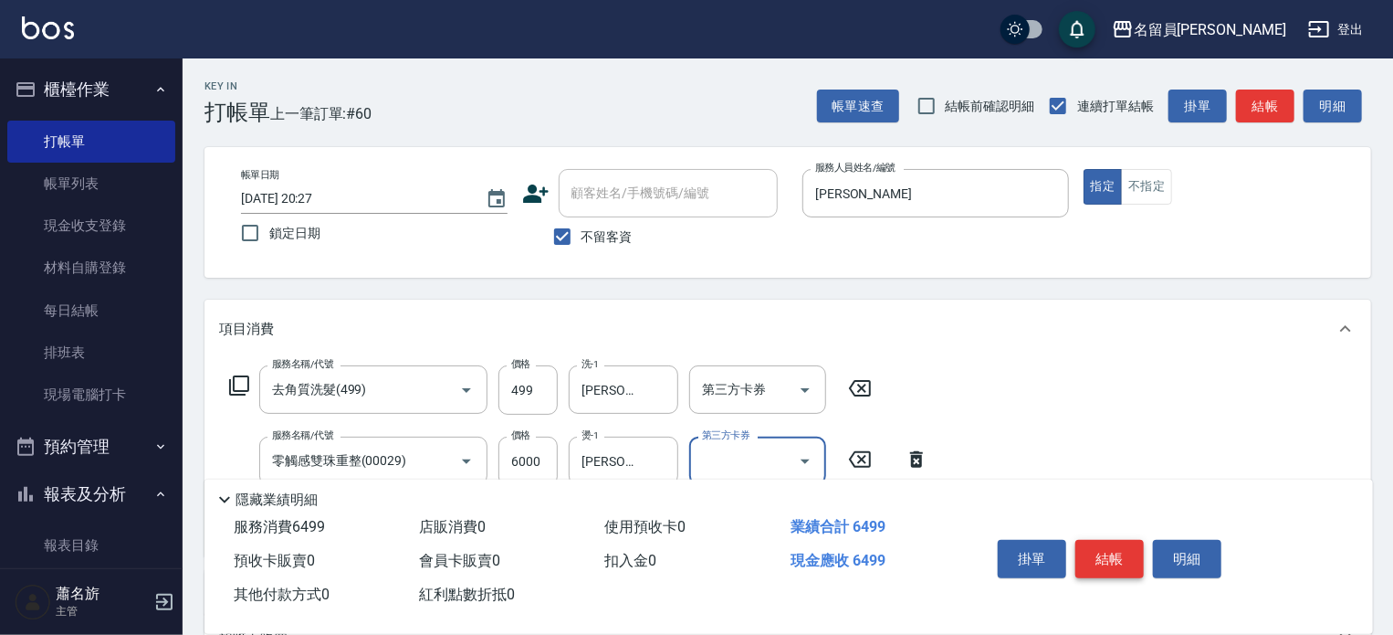
click at [1099, 569] on button "結帳" at bounding box center [1110, 559] width 68 height 38
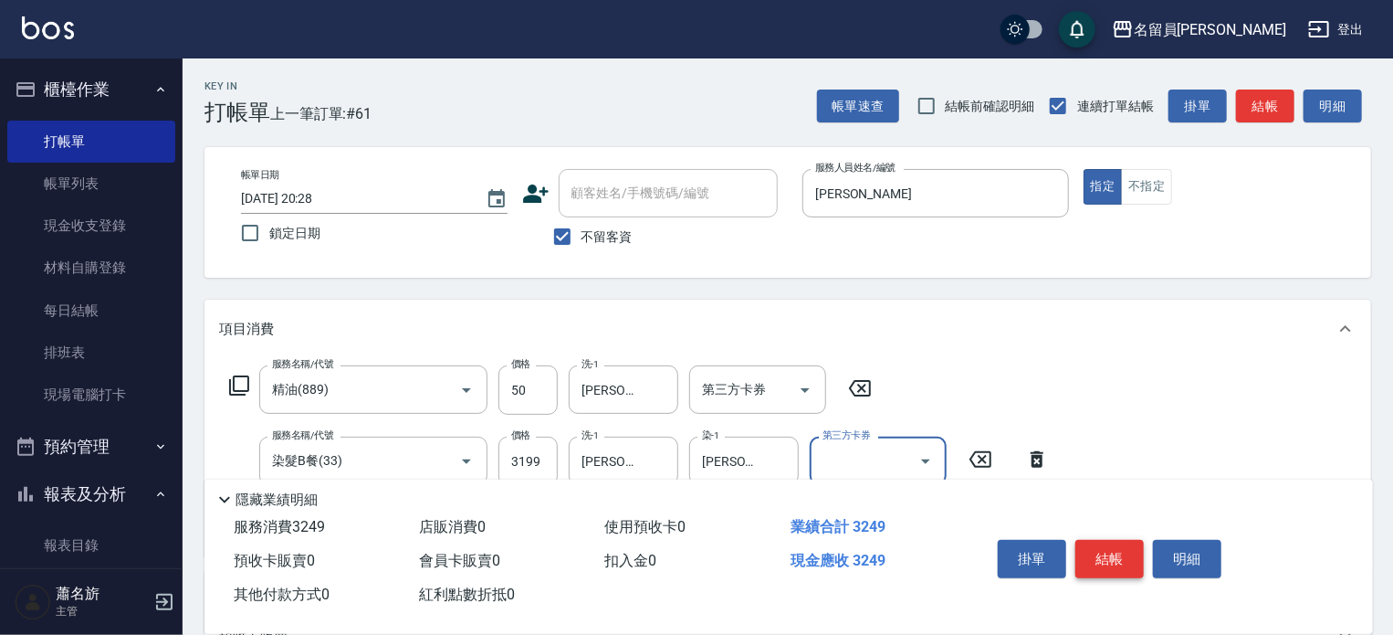
click at [1099, 569] on button "結帳" at bounding box center [1110, 559] width 68 height 38
drag, startPoint x: 1097, startPoint y: 559, endPoint x: 1120, endPoint y: 348, distance: 212.3
click at [1120, 348] on div "Key In 打帳單 上一筆訂單:#62 帳單速查 結帳前確認明細 連續打單結帳 掛單 結帳 明細 帳單日期 [DATE] 20:28 鎖定日期 顧客姓名/手…" at bounding box center [788, 488] width 1211 height 861
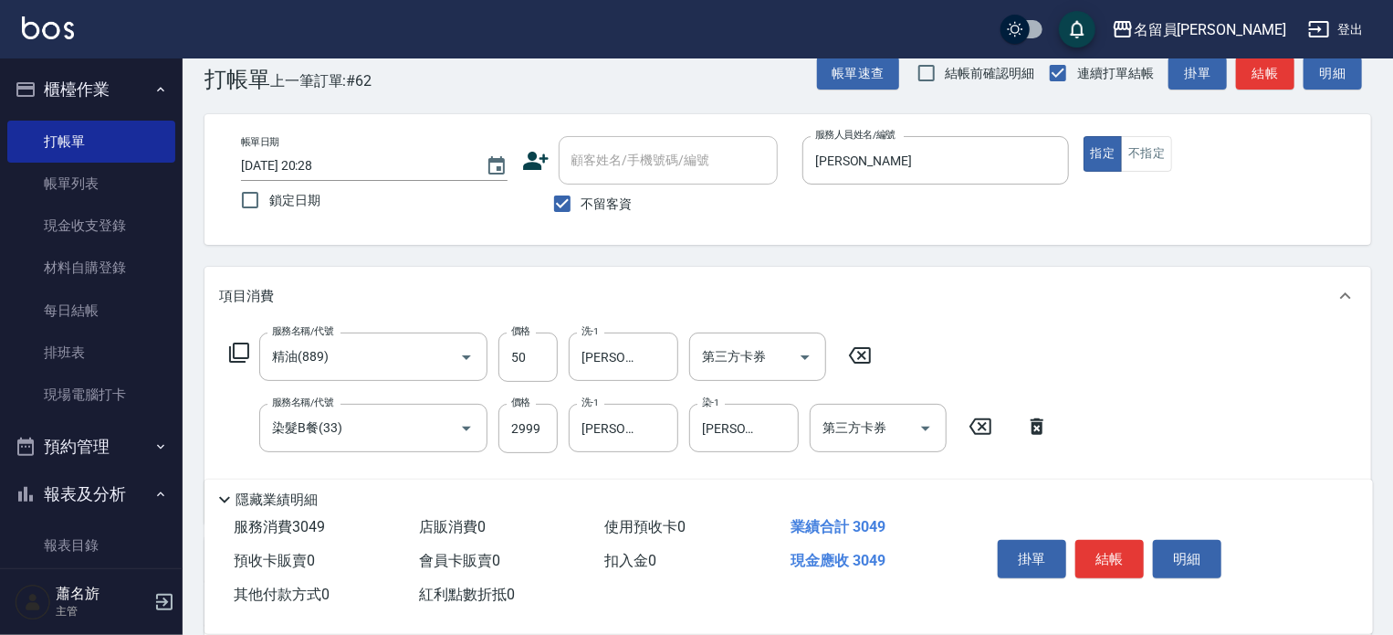
scroll to position [91, 0]
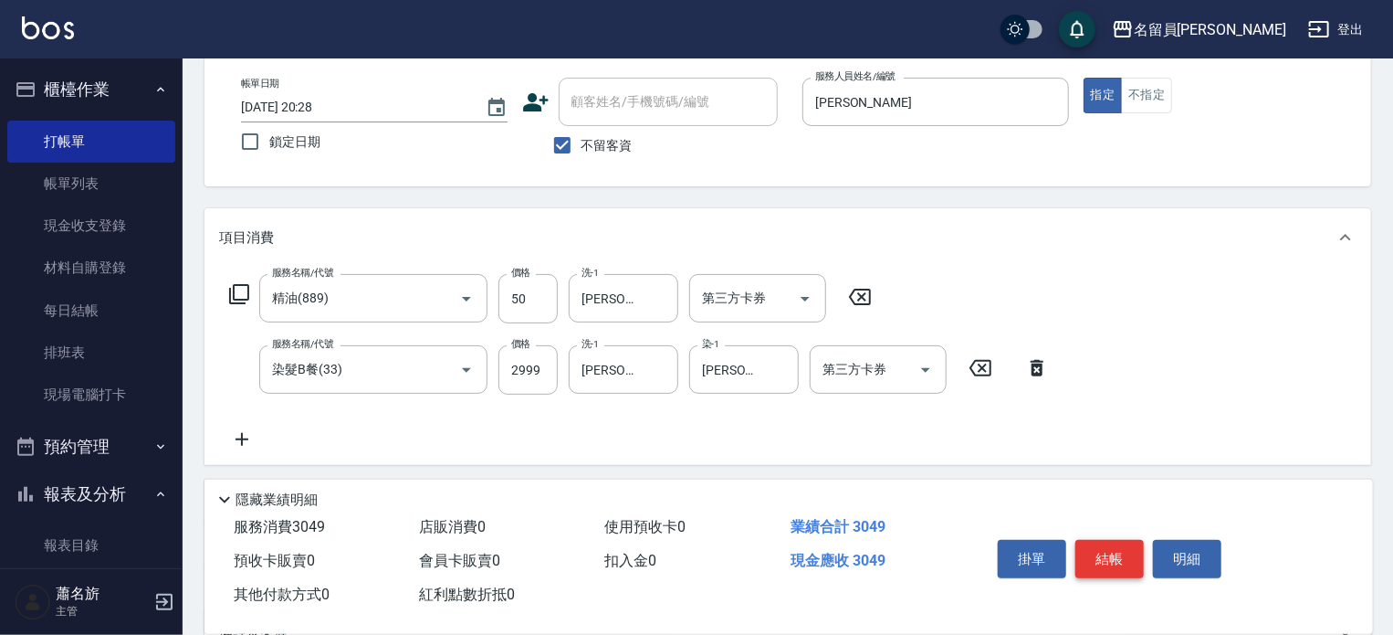
click at [1105, 564] on button "結帳" at bounding box center [1110, 559] width 68 height 38
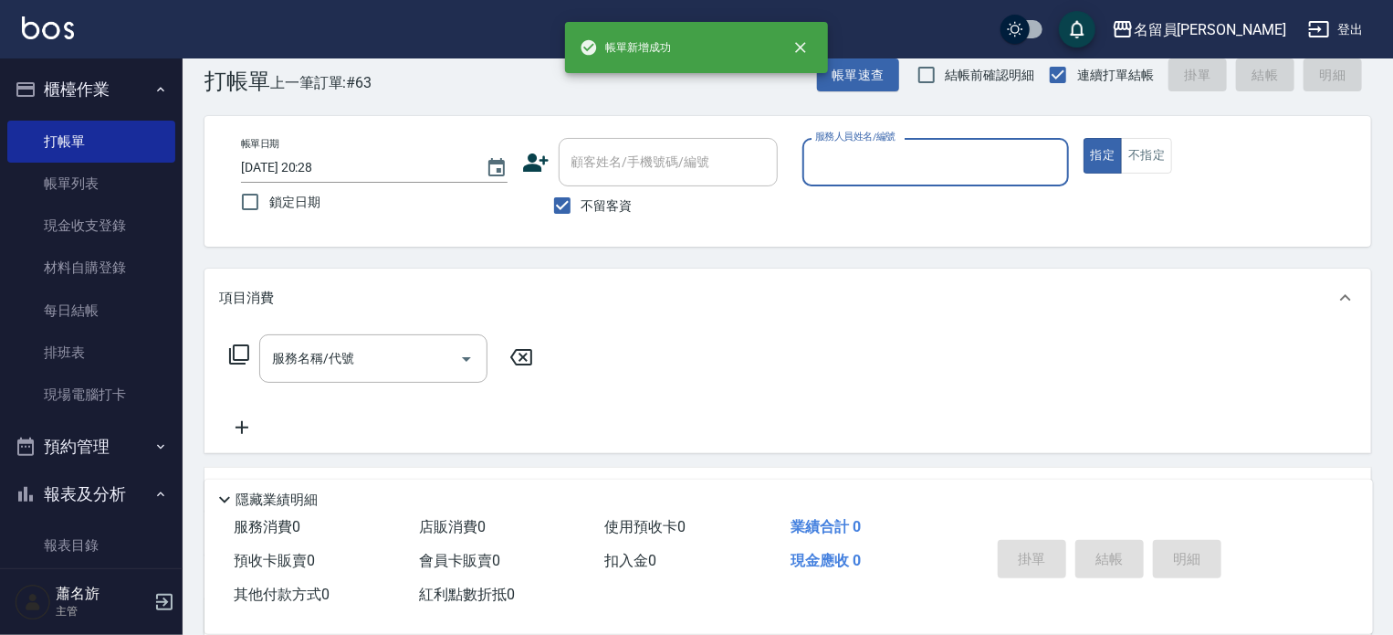
scroll to position [0, 0]
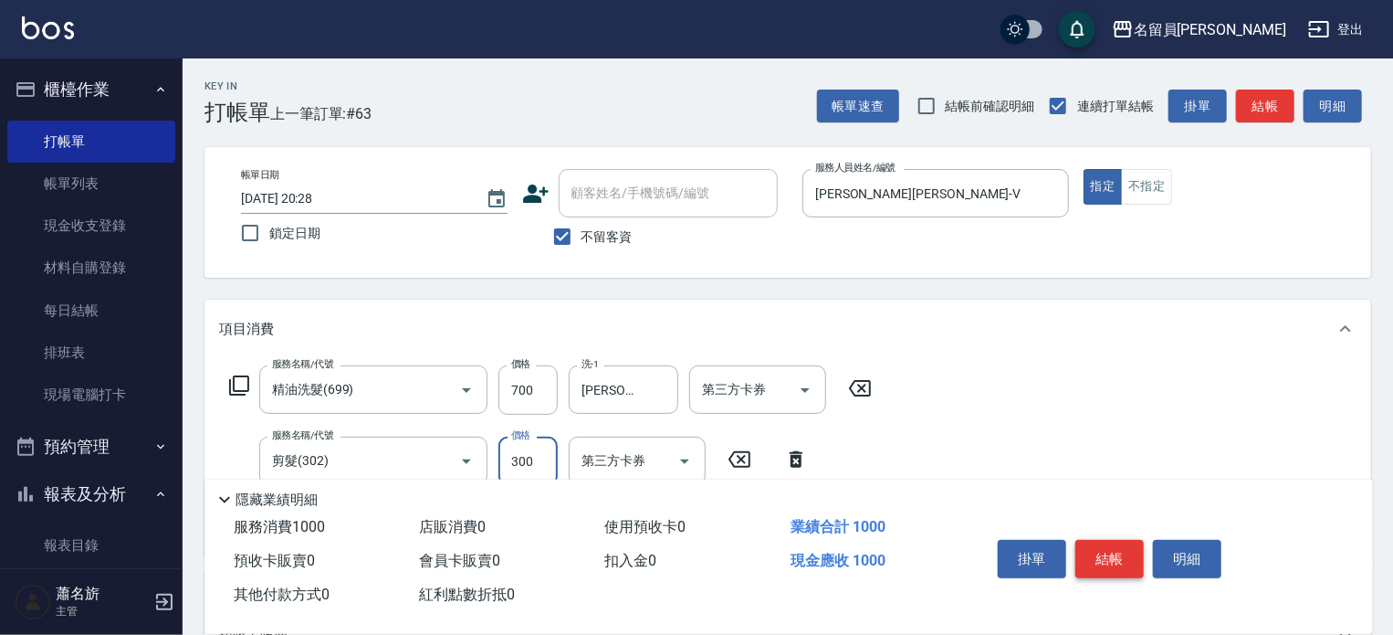
click at [1109, 548] on button "結帳" at bounding box center [1110, 559] width 68 height 38
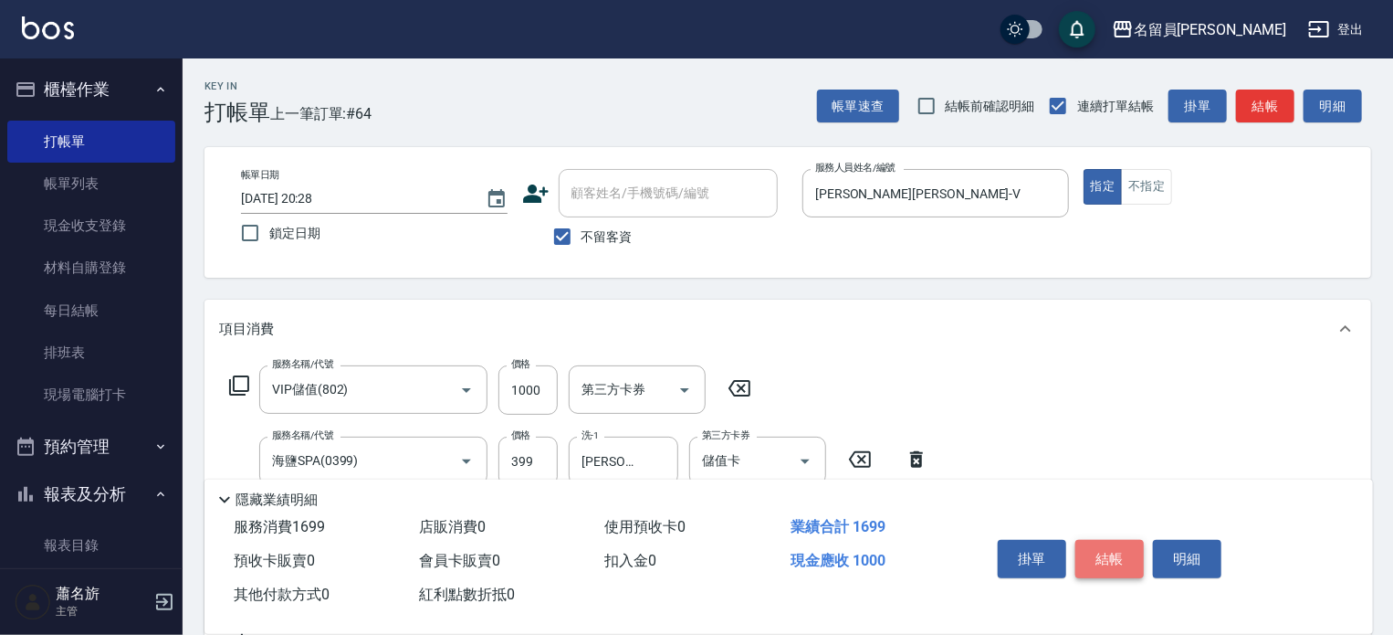
click at [1109, 548] on button "結帳" at bounding box center [1110, 559] width 68 height 38
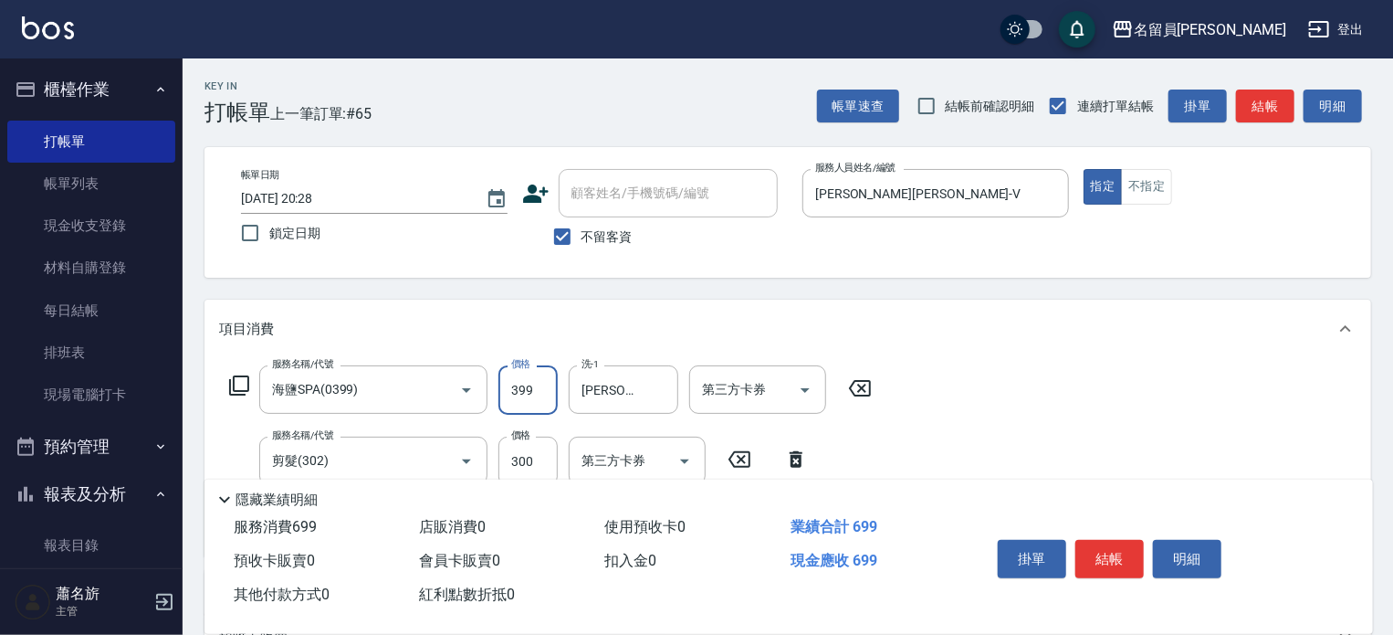
click at [537, 395] on input "399" at bounding box center [528, 389] width 59 height 49
click at [1120, 551] on button "結帳" at bounding box center [1110, 559] width 68 height 38
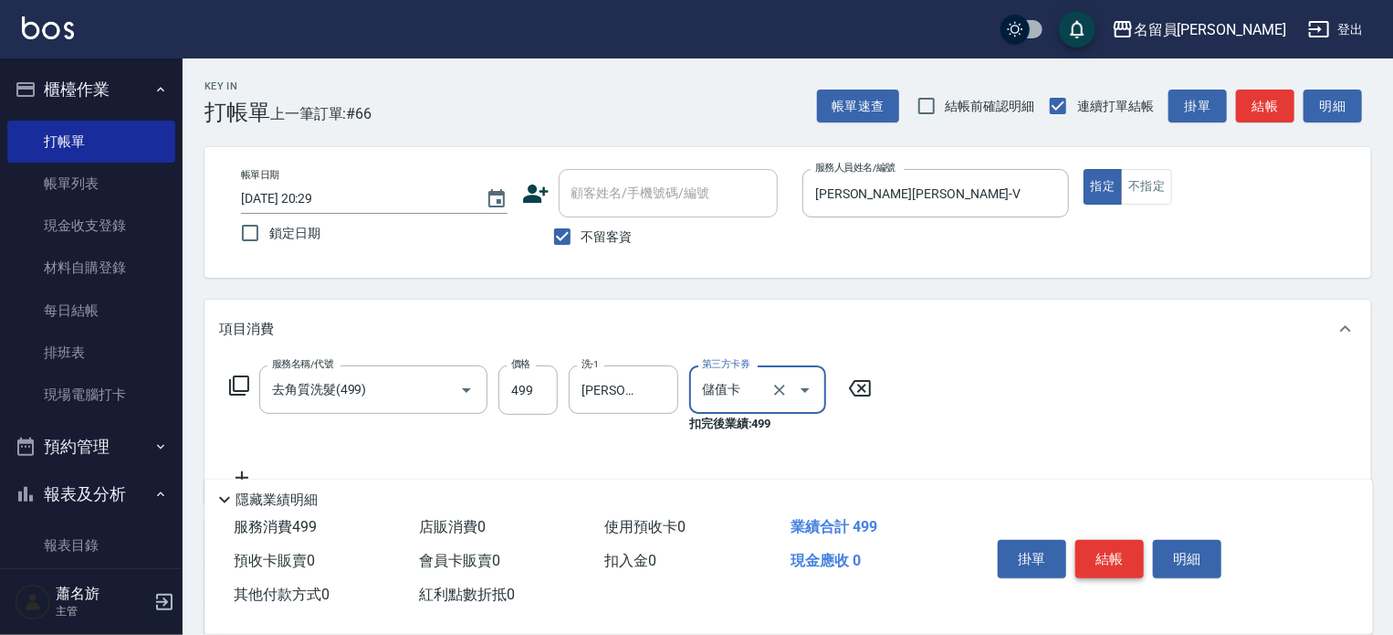
click at [1132, 547] on button "結帳" at bounding box center [1110, 559] width 68 height 38
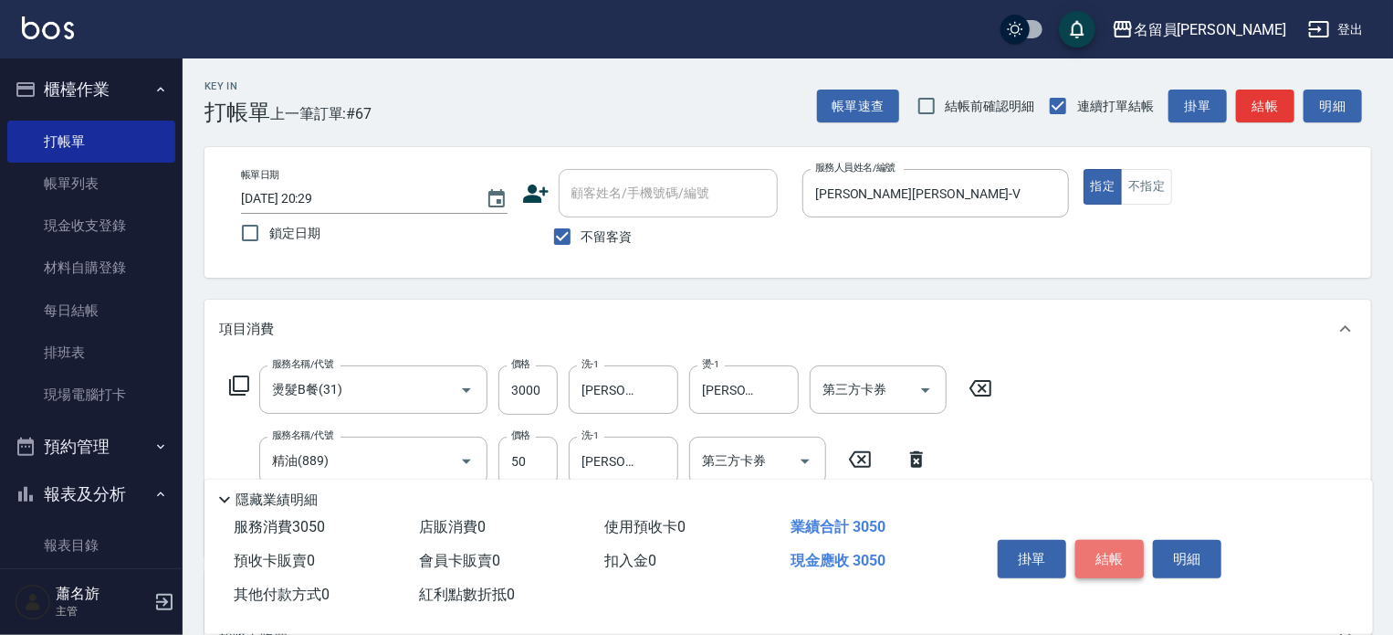
click at [1132, 547] on button "結帳" at bounding box center [1110, 559] width 68 height 38
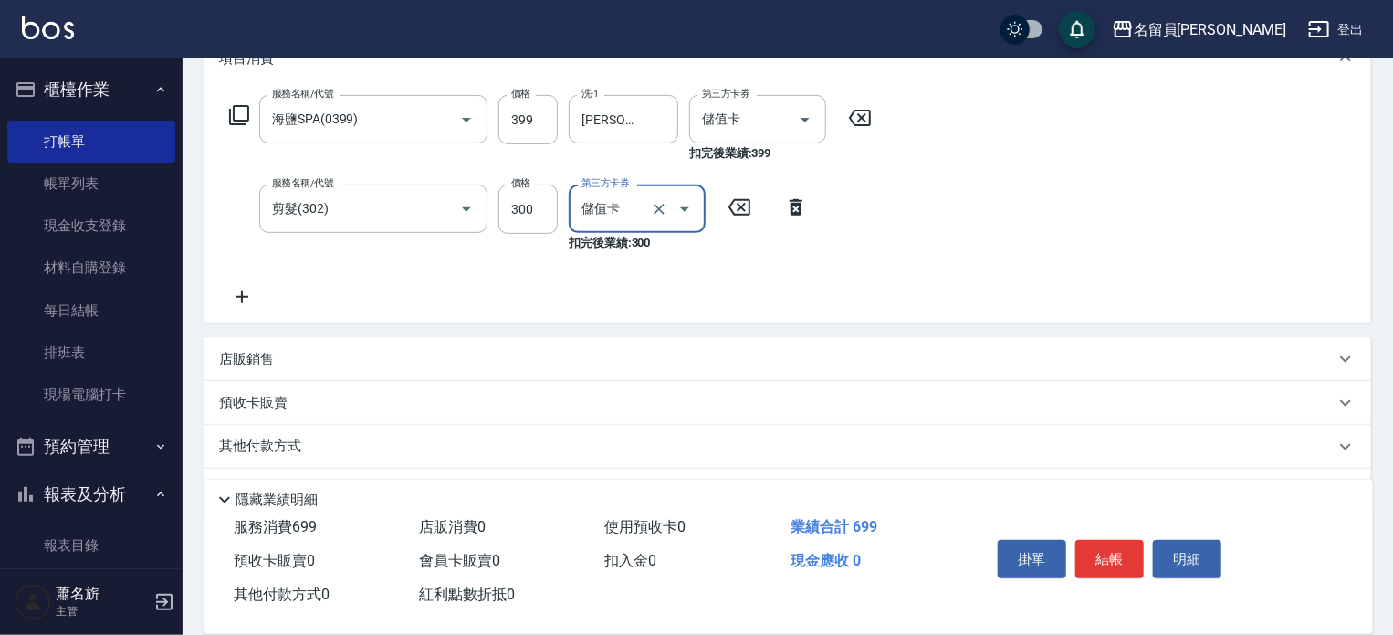
scroll to position [274, 0]
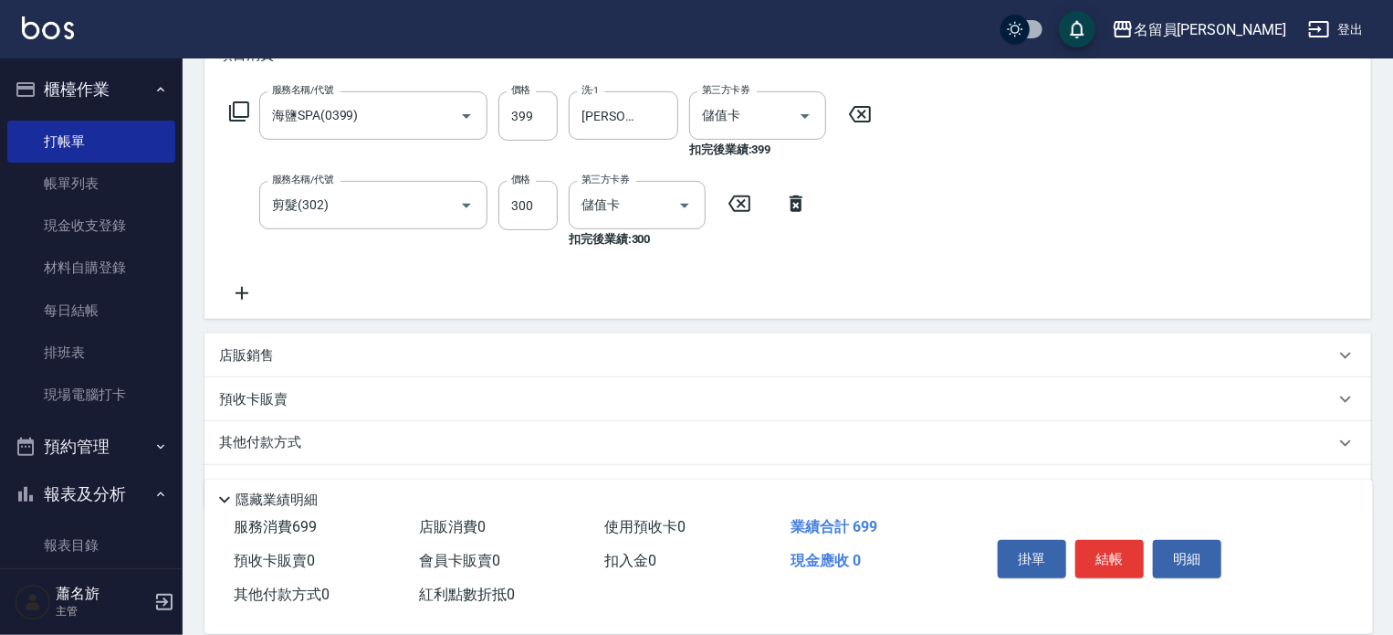
click at [747, 355] on div "店販銷售" at bounding box center [777, 355] width 1116 height 19
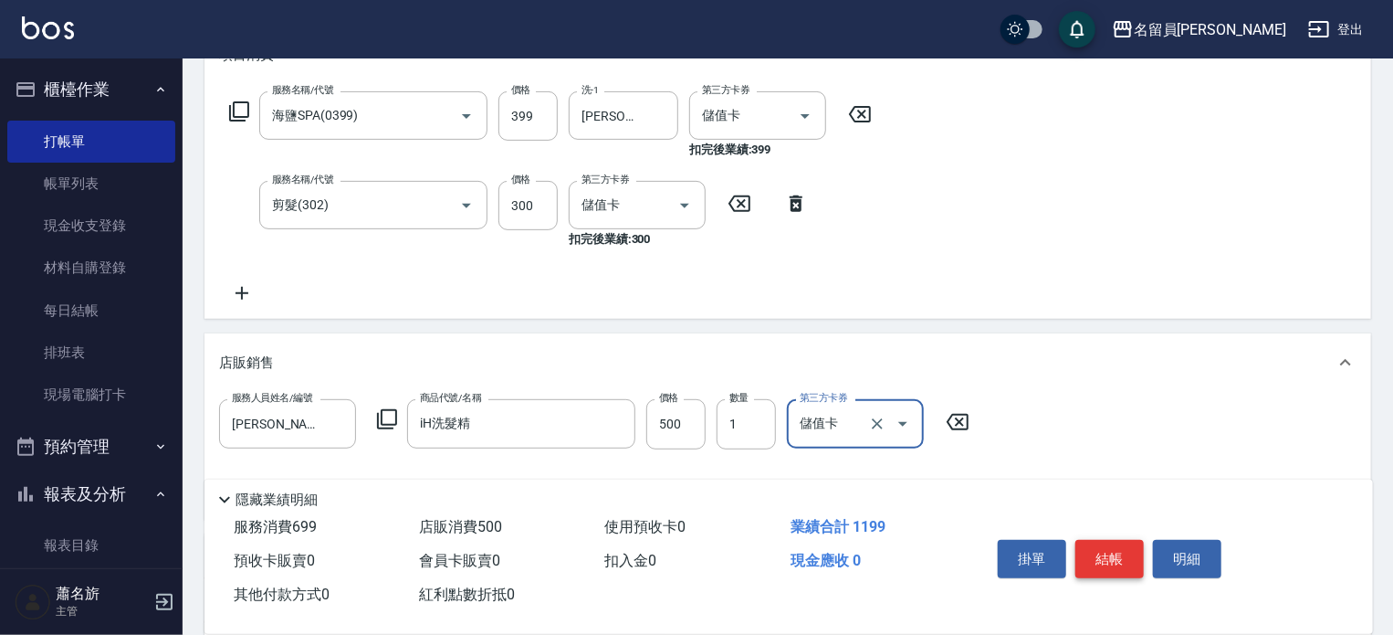
click at [1112, 547] on button "結帳" at bounding box center [1110, 559] width 68 height 38
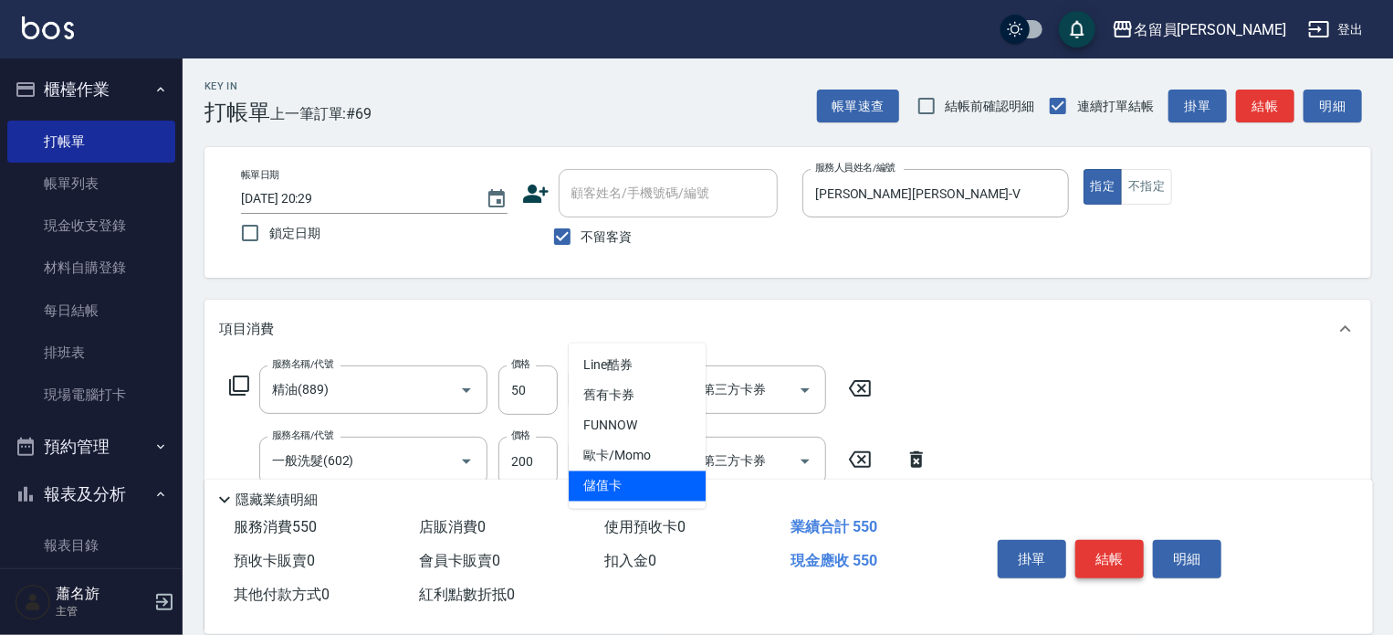
click at [1112, 547] on button "結帳" at bounding box center [1110, 559] width 68 height 38
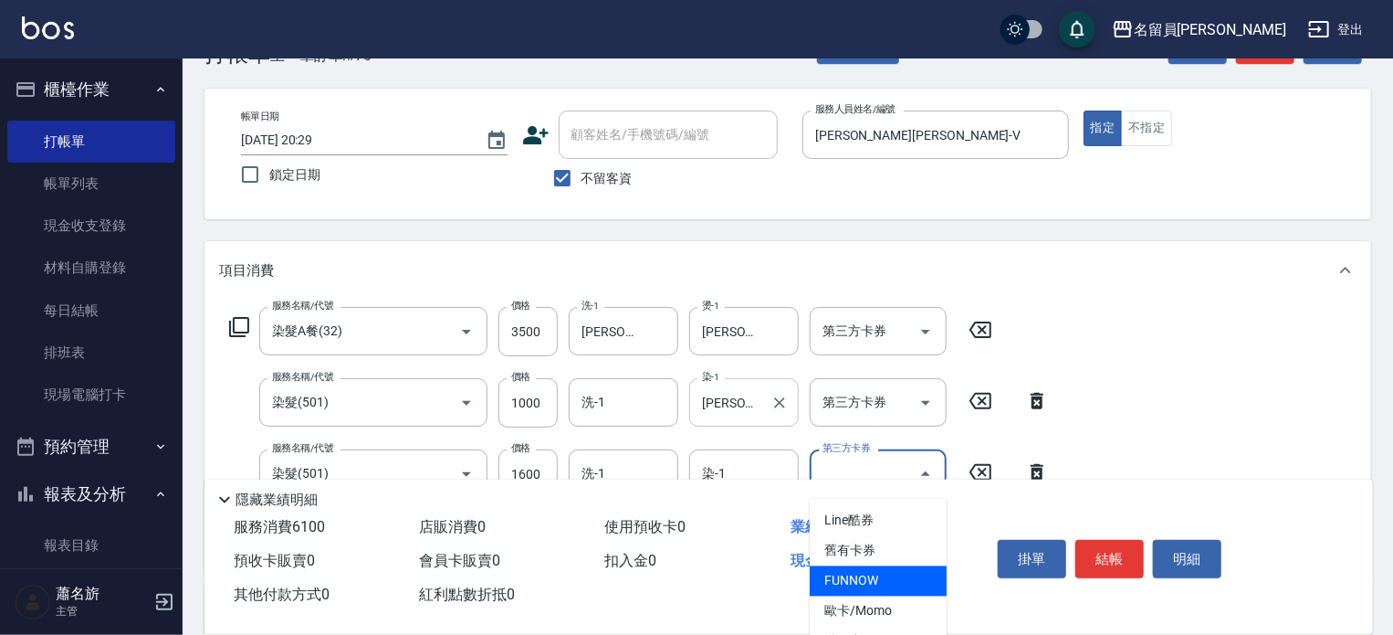
scroll to position [91, 0]
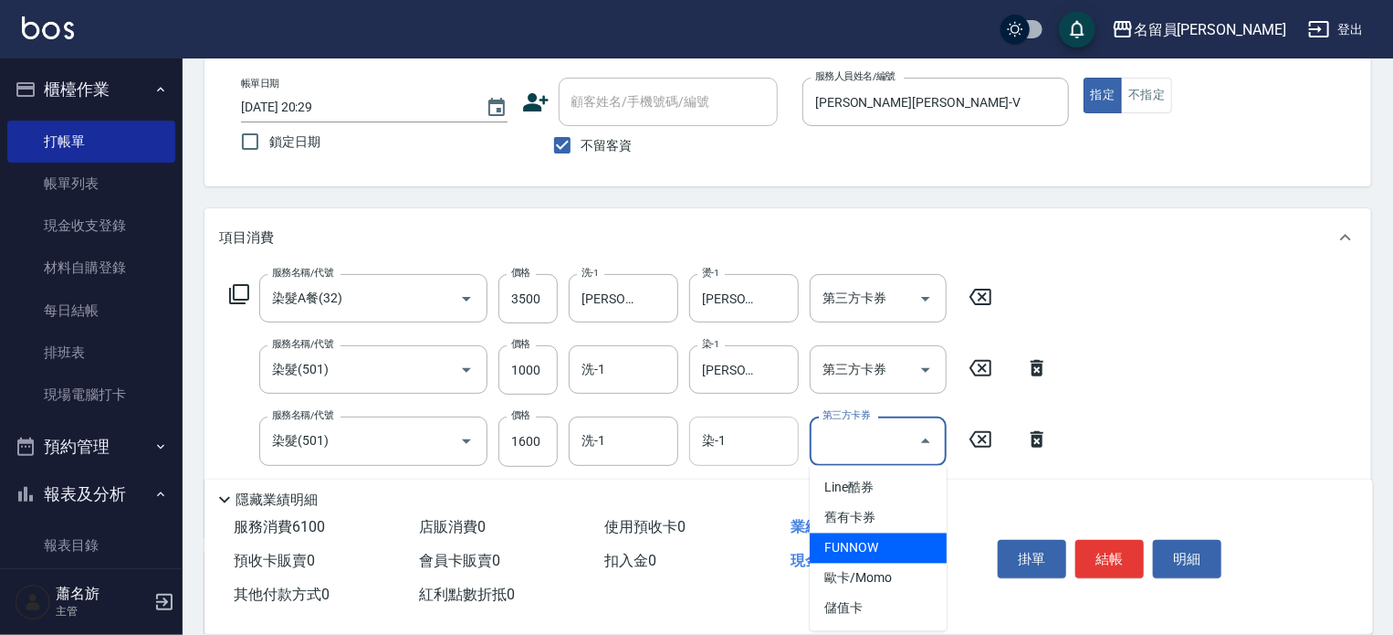
click at [711, 444] on input "染-1" at bounding box center [744, 441] width 93 height 32
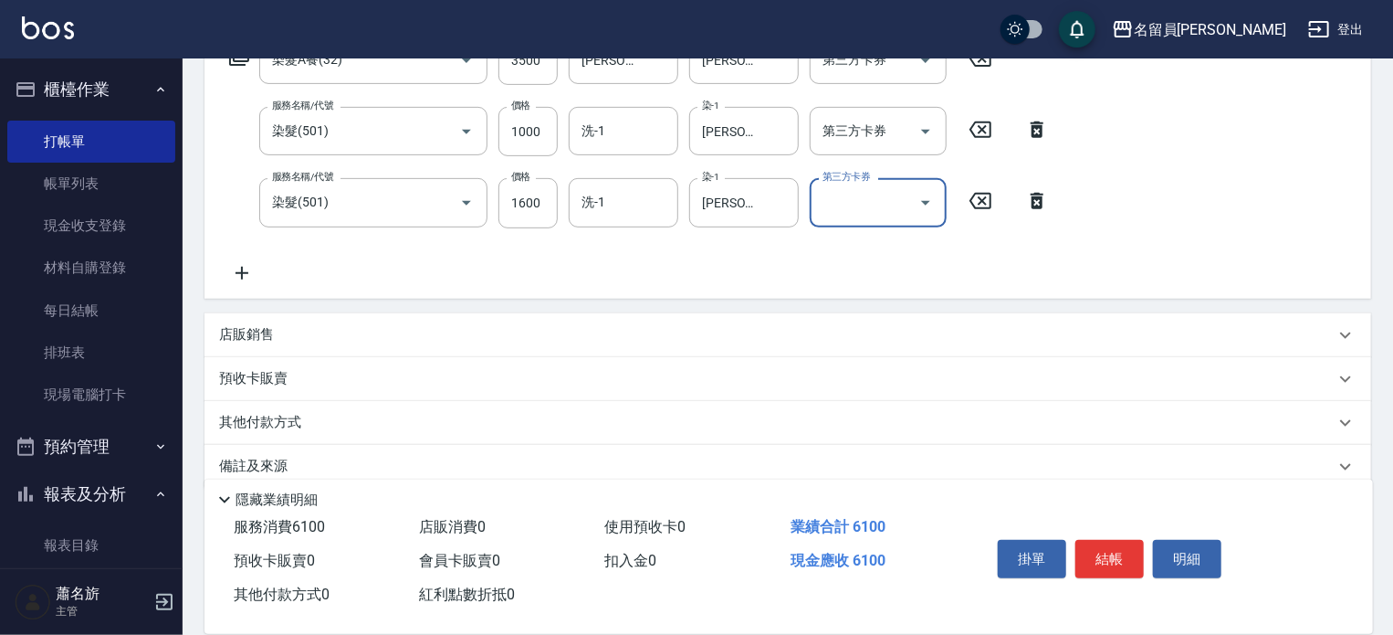
scroll to position [356, 0]
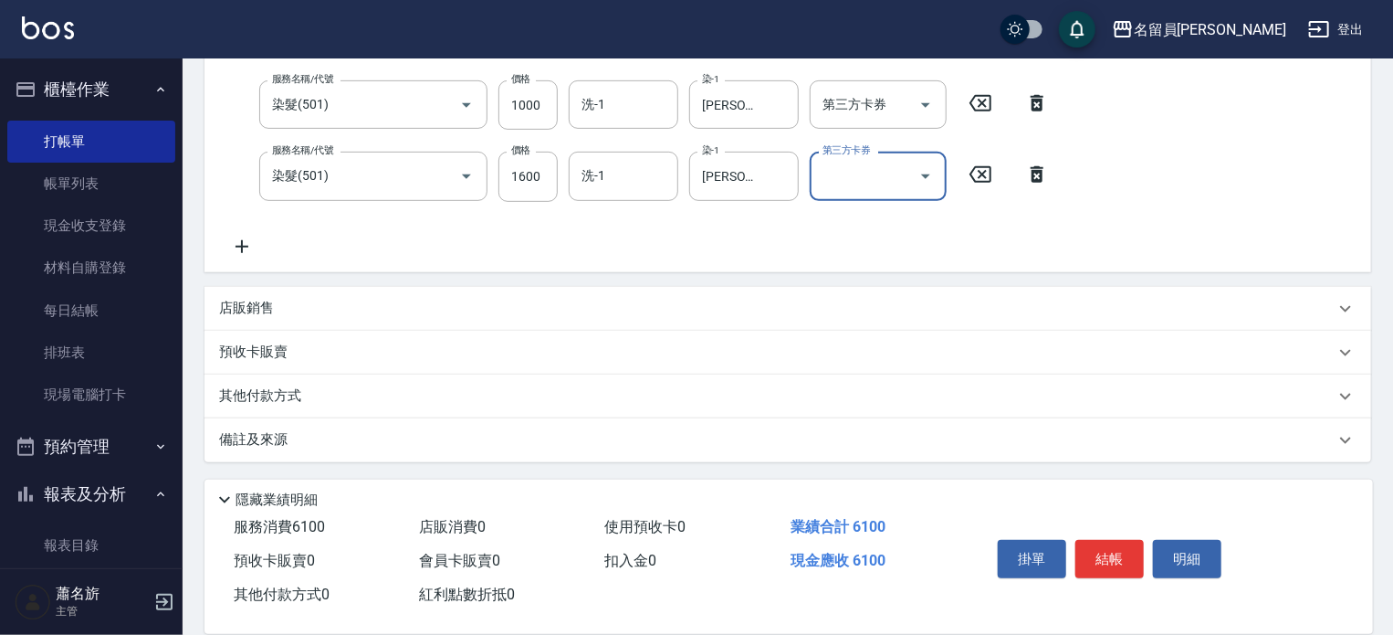
click at [790, 291] on div "店販銷售" at bounding box center [788, 309] width 1167 height 44
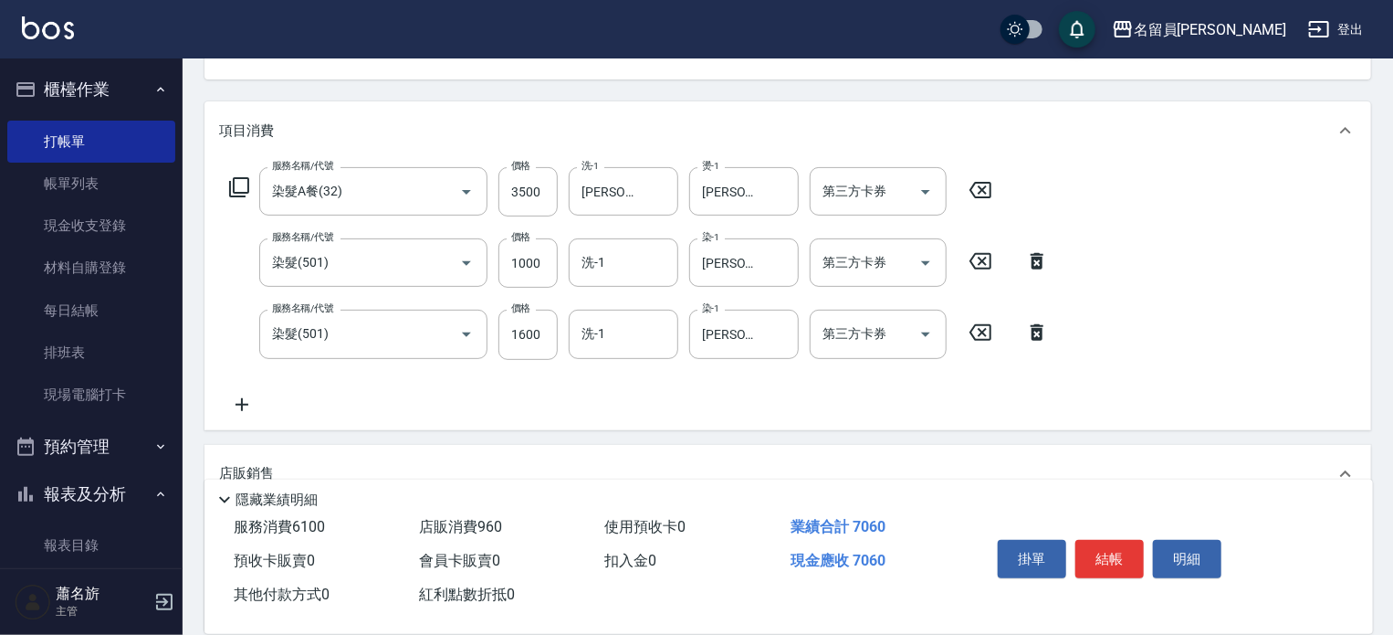
scroll to position [174, 0]
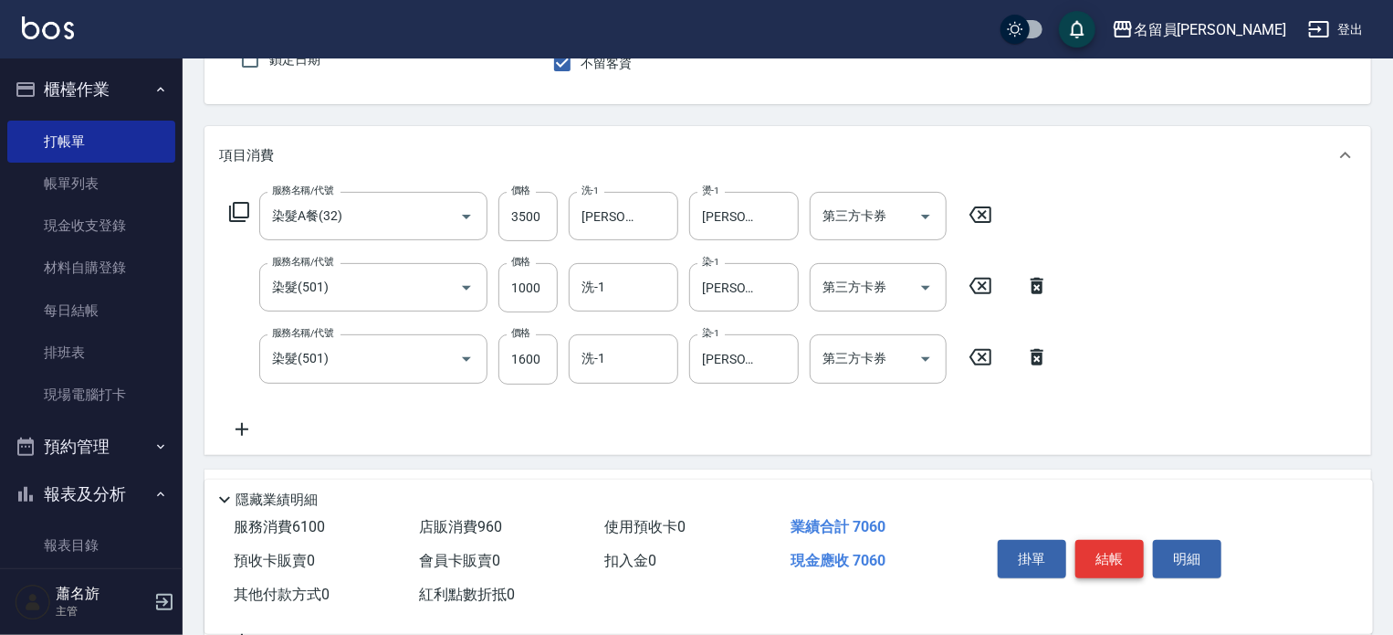
click at [1110, 547] on button "結帳" at bounding box center [1110, 559] width 68 height 38
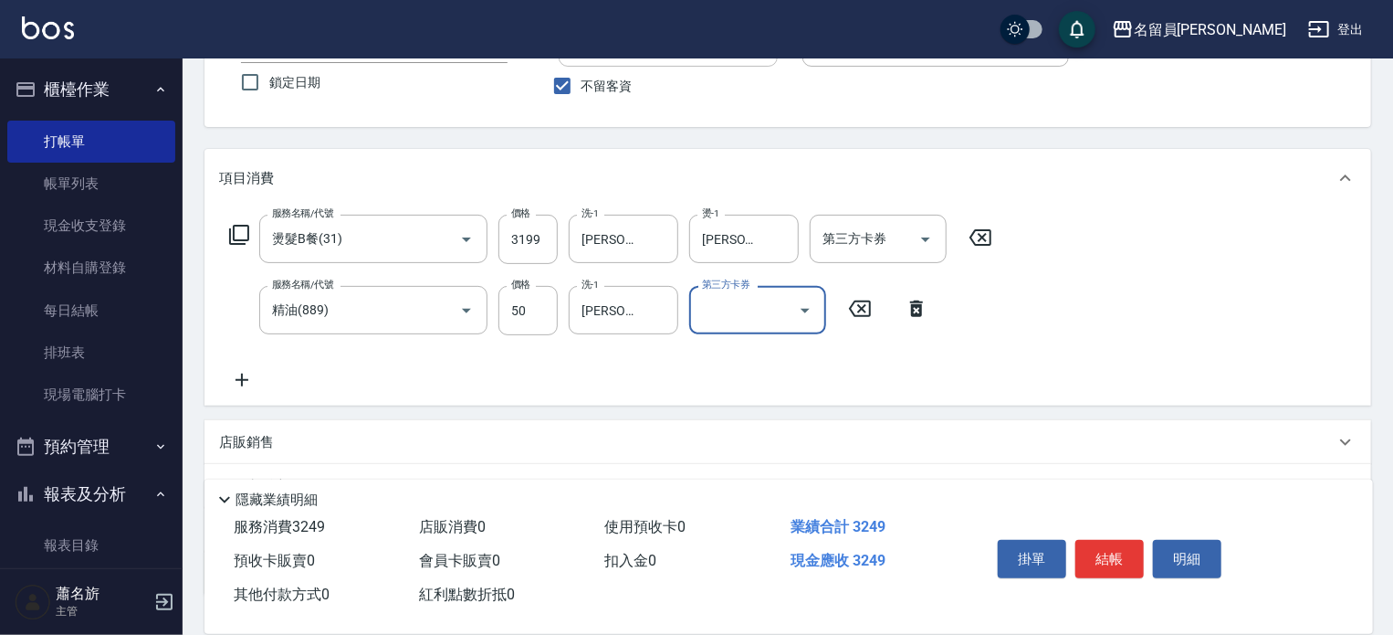
scroll to position [285, 0]
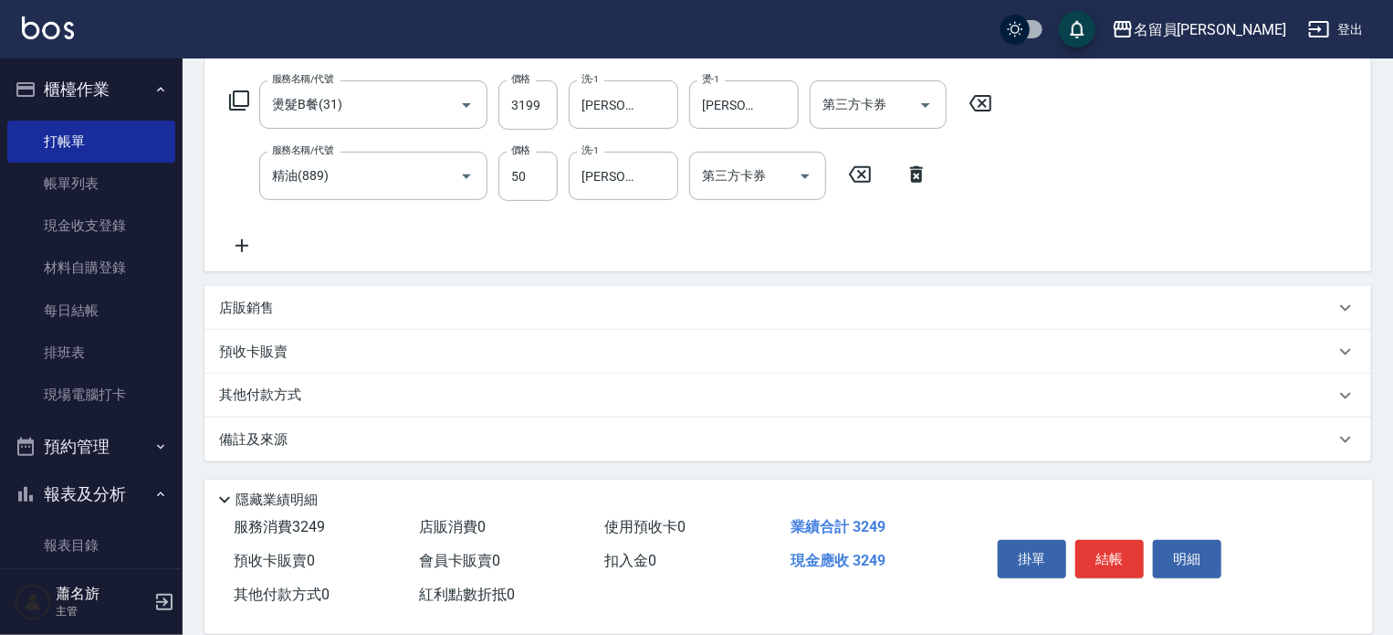
click at [563, 411] on div "其他付款方式" at bounding box center [788, 395] width 1167 height 44
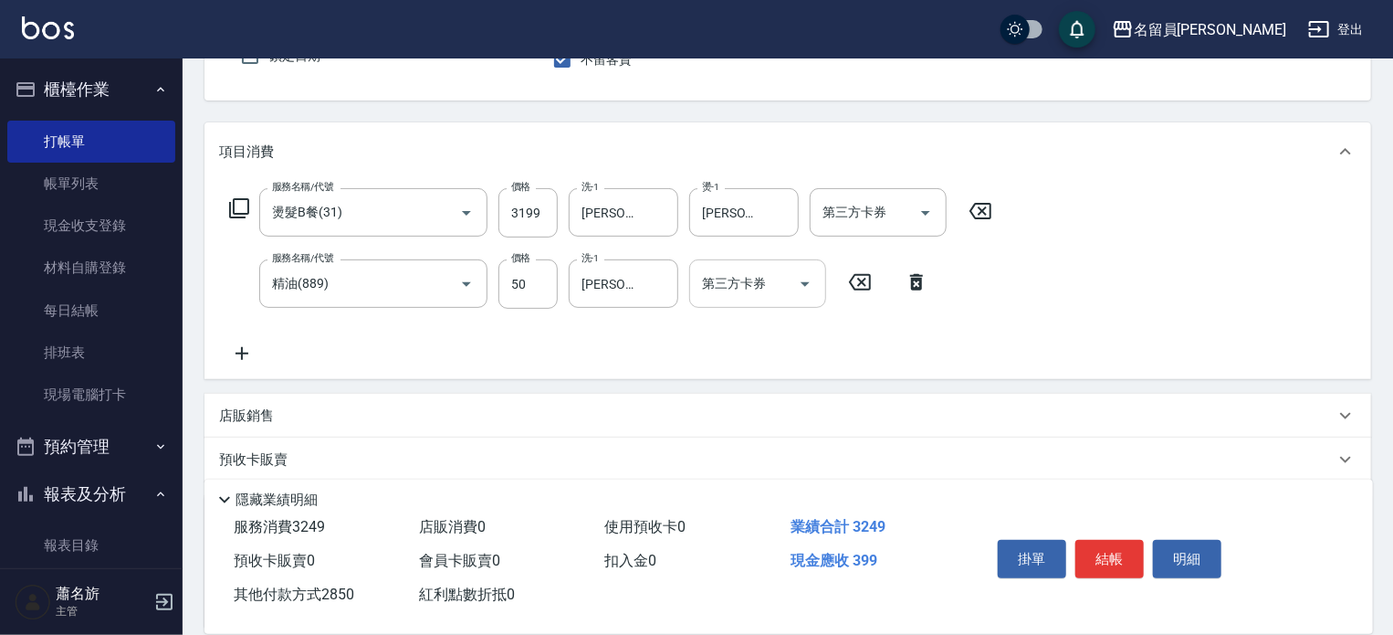
scroll to position [0, 0]
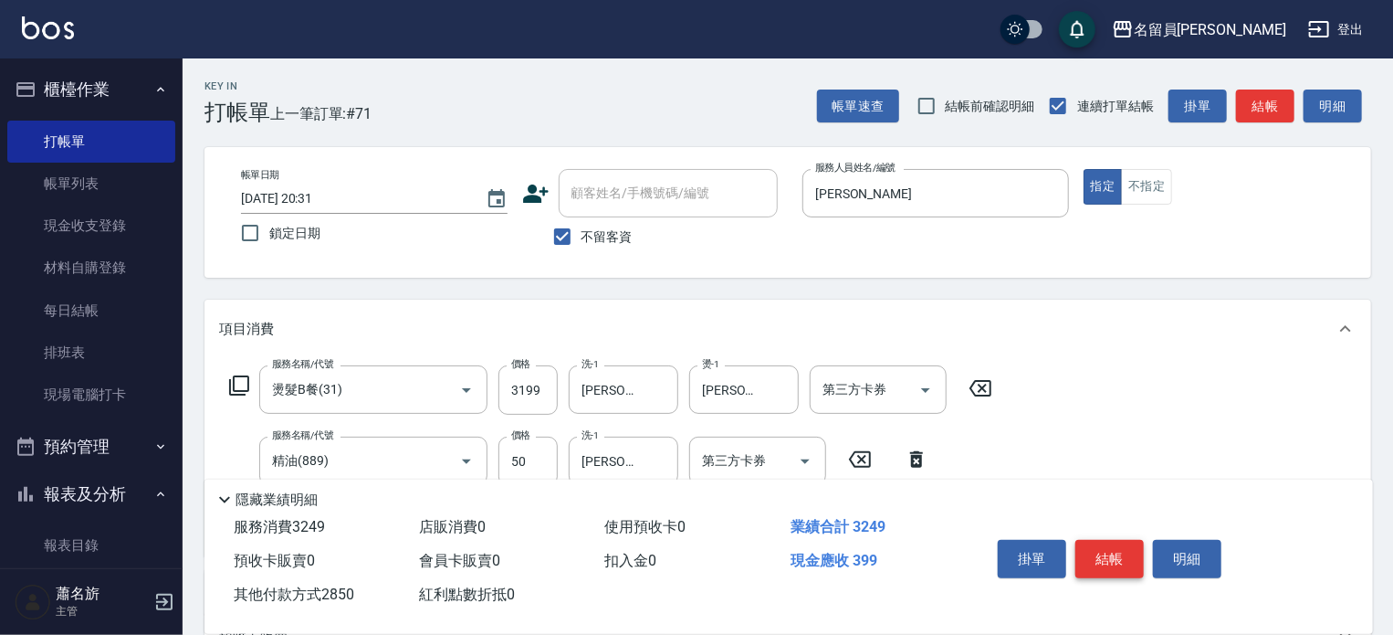
click at [1105, 542] on button "結帳" at bounding box center [1110, 559] width 68 height 38
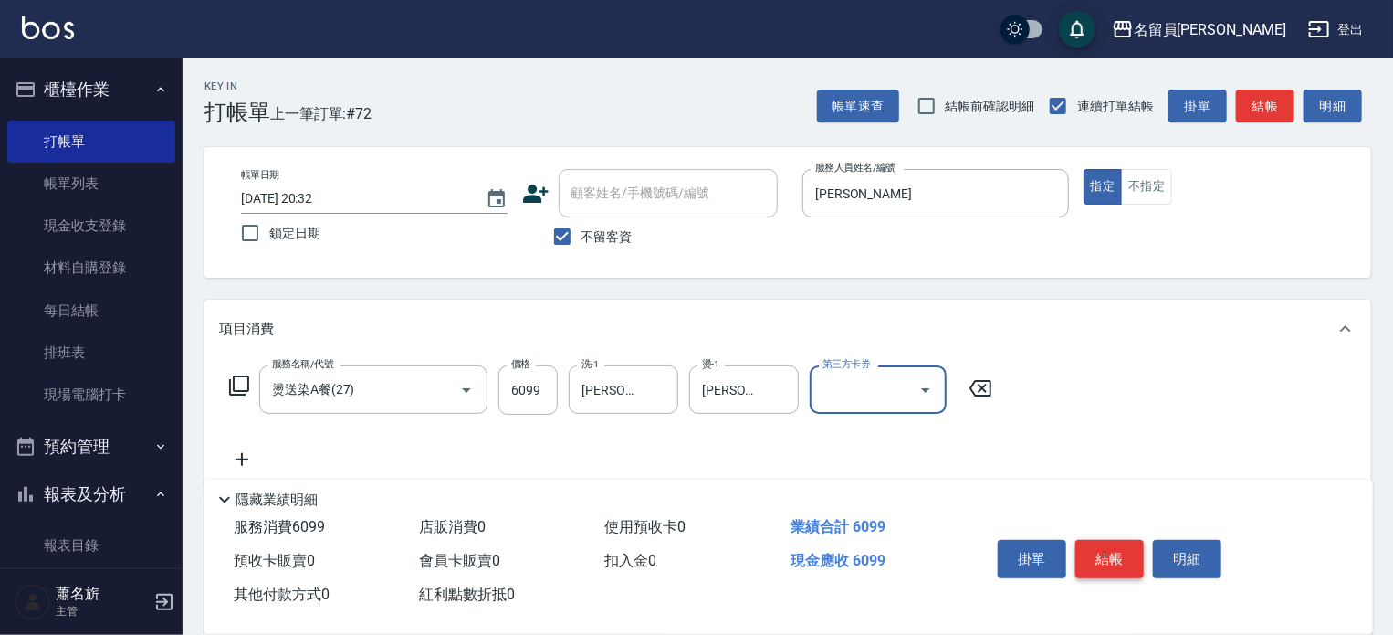
click at [1092, 552] on button "結帳" at bounding box center [1110, 559] width 68 height 38
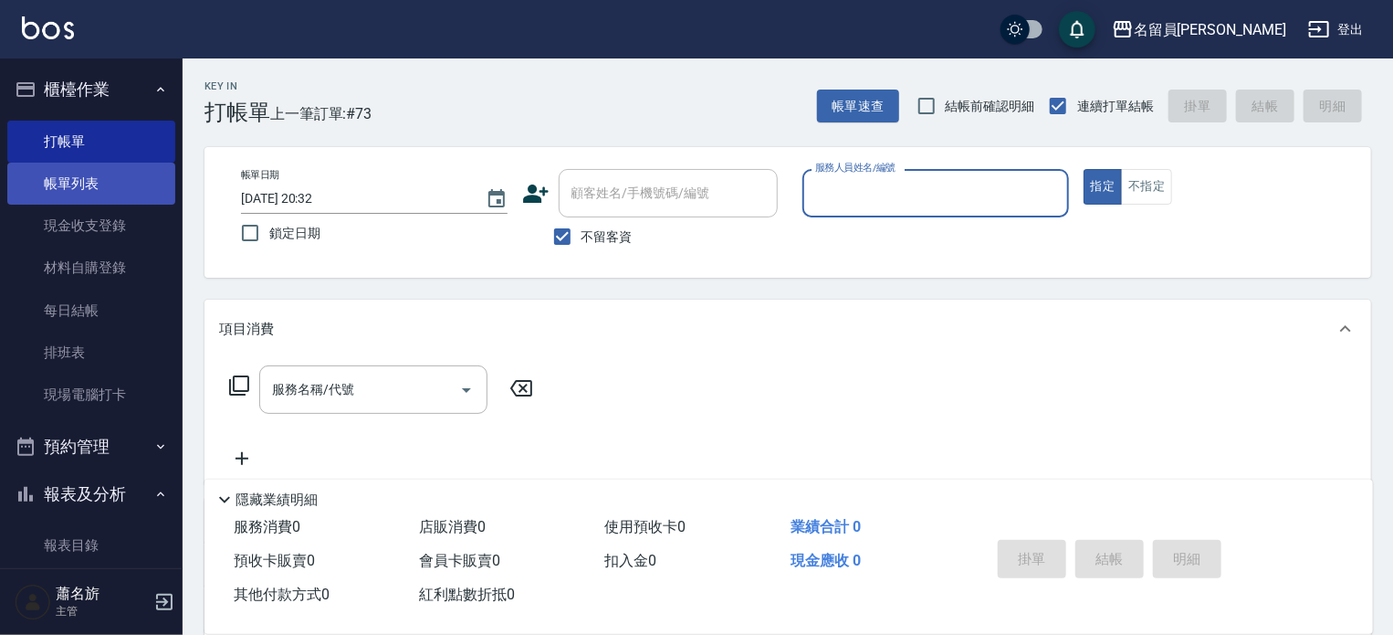
click at [135, 179] on link "帳單列表" at bounding box center [91, 184] width 168 height 42
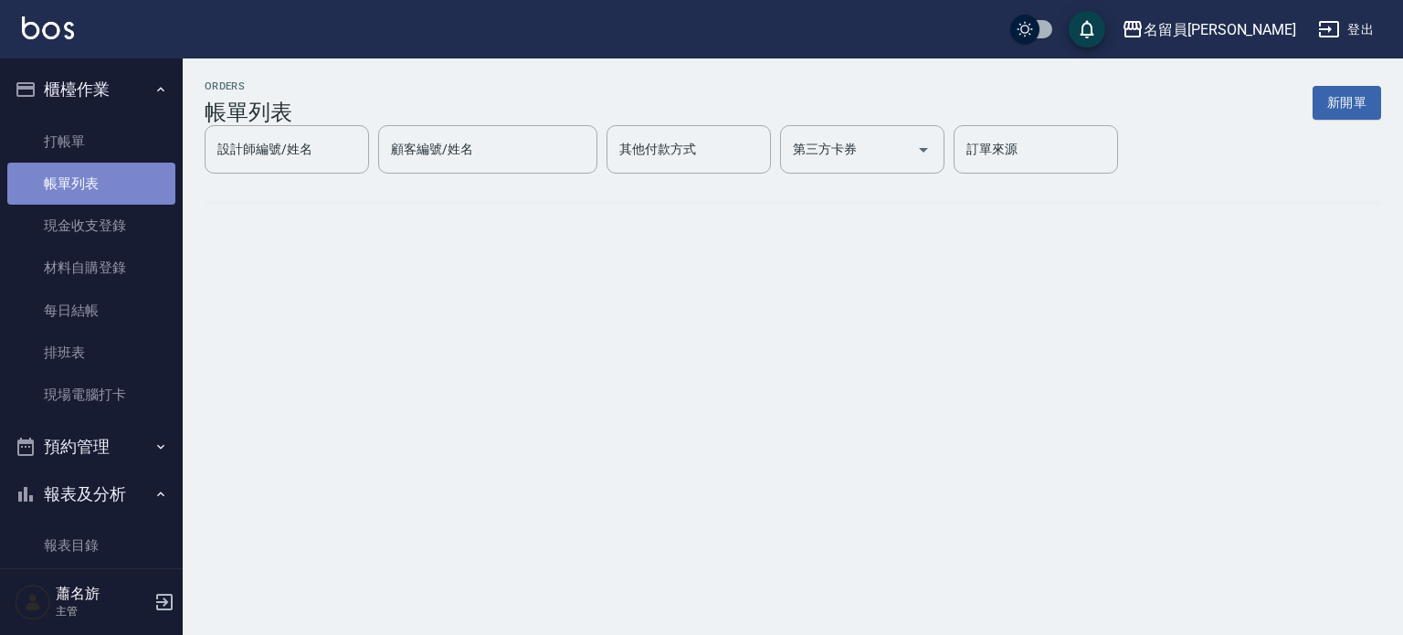
click at [135, 179] on link "帳單列表" at bounding box center [91, 184] width 168 height 42
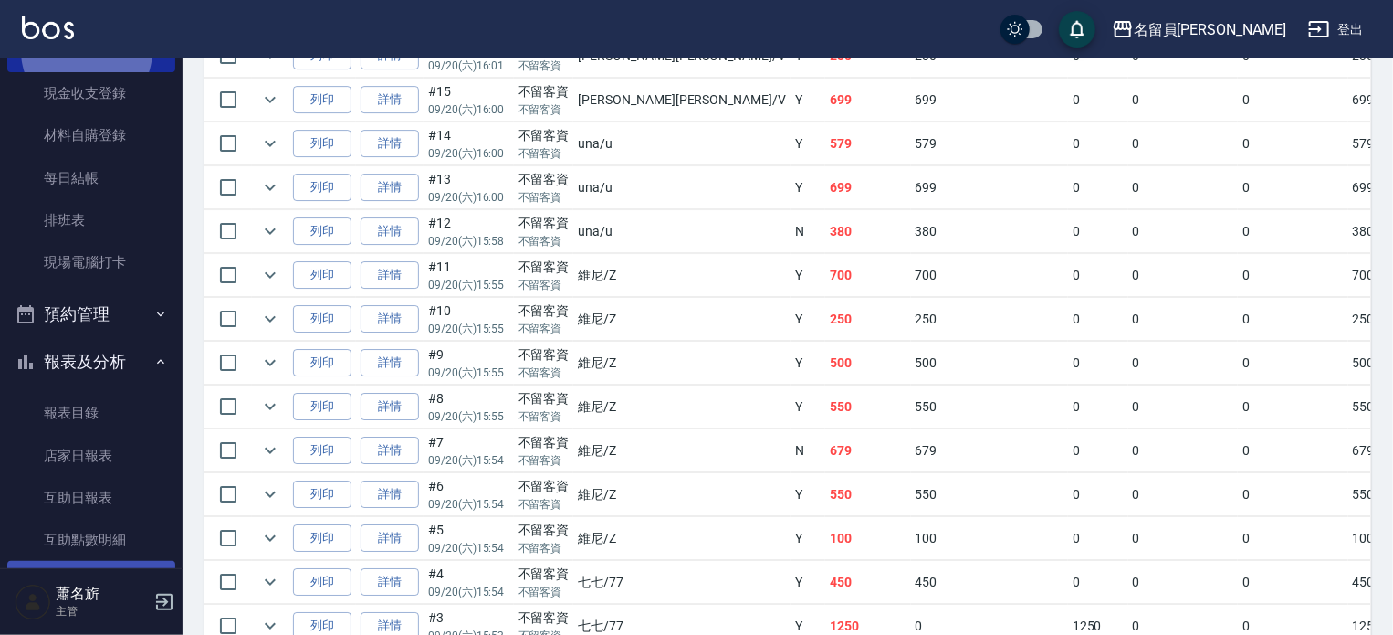
scroll to position [274, 0]
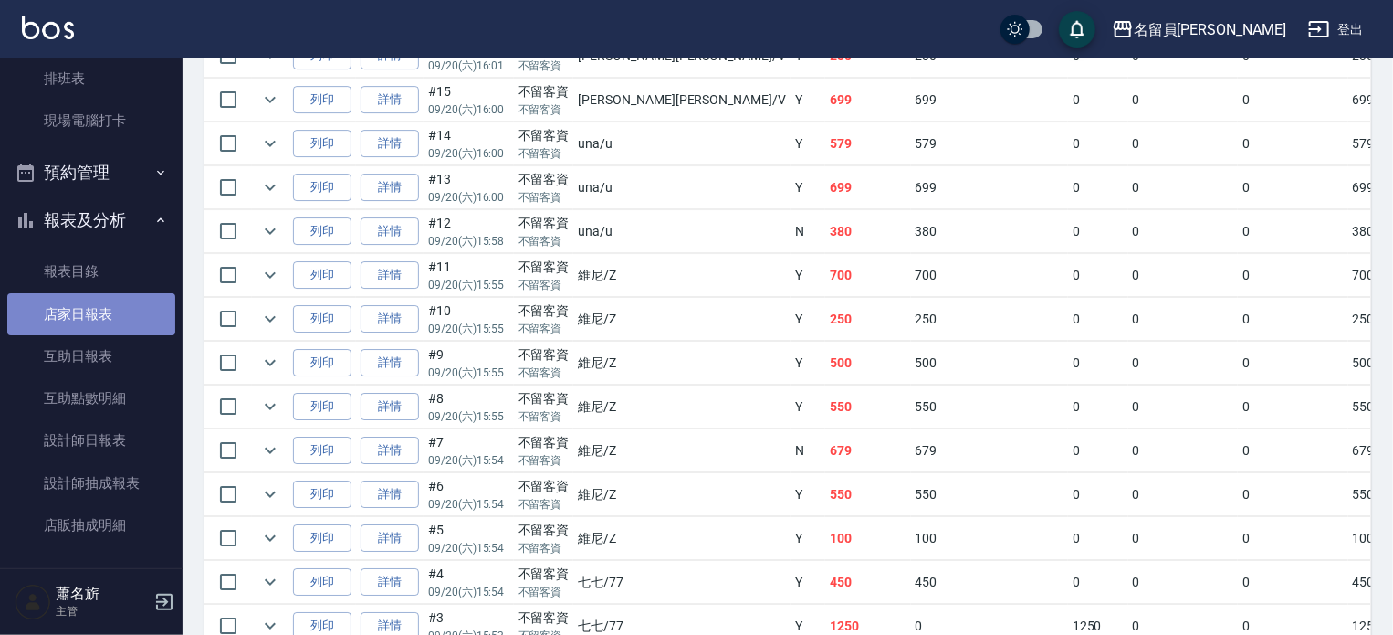
click at [120, 321] on link "店家日報表" at bounding box center [91, 314] width 168 height 42
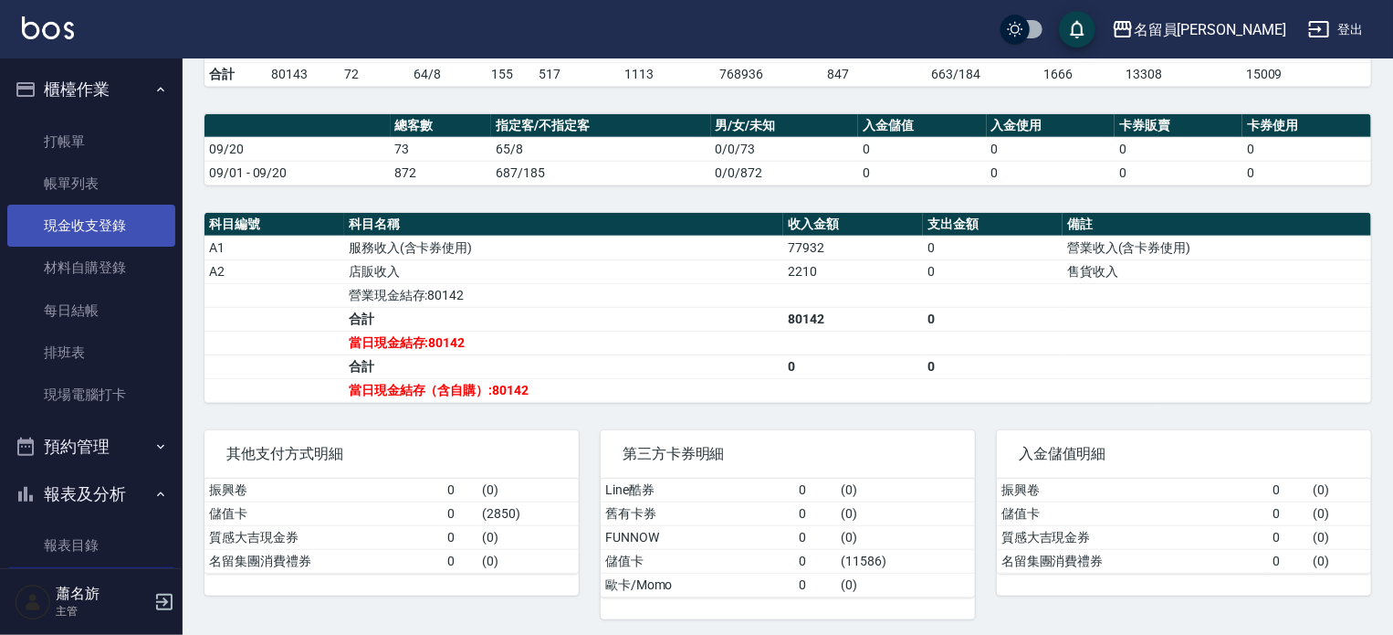
click at [120, 228] on link "現金收支登錄" at bounding box center [91, 226] width 168 height 42
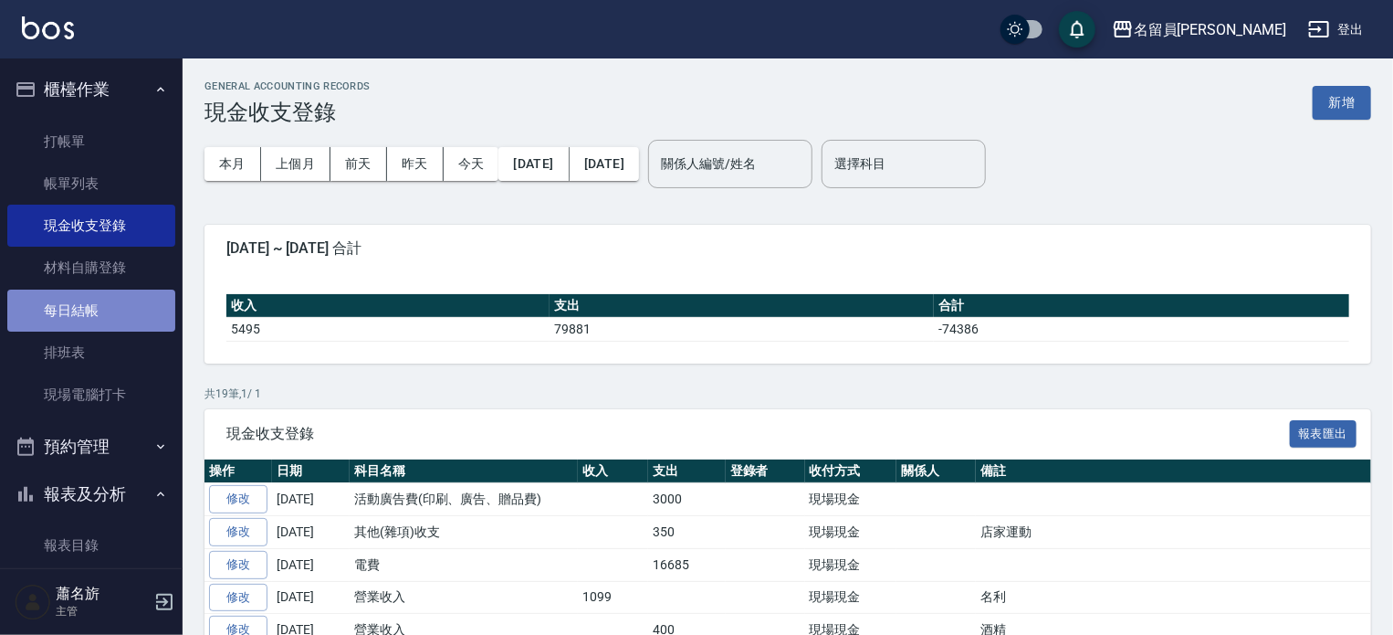
click at [110, 299] on link "每日結帳" at bounding box center [91, 310] width 168 height 42
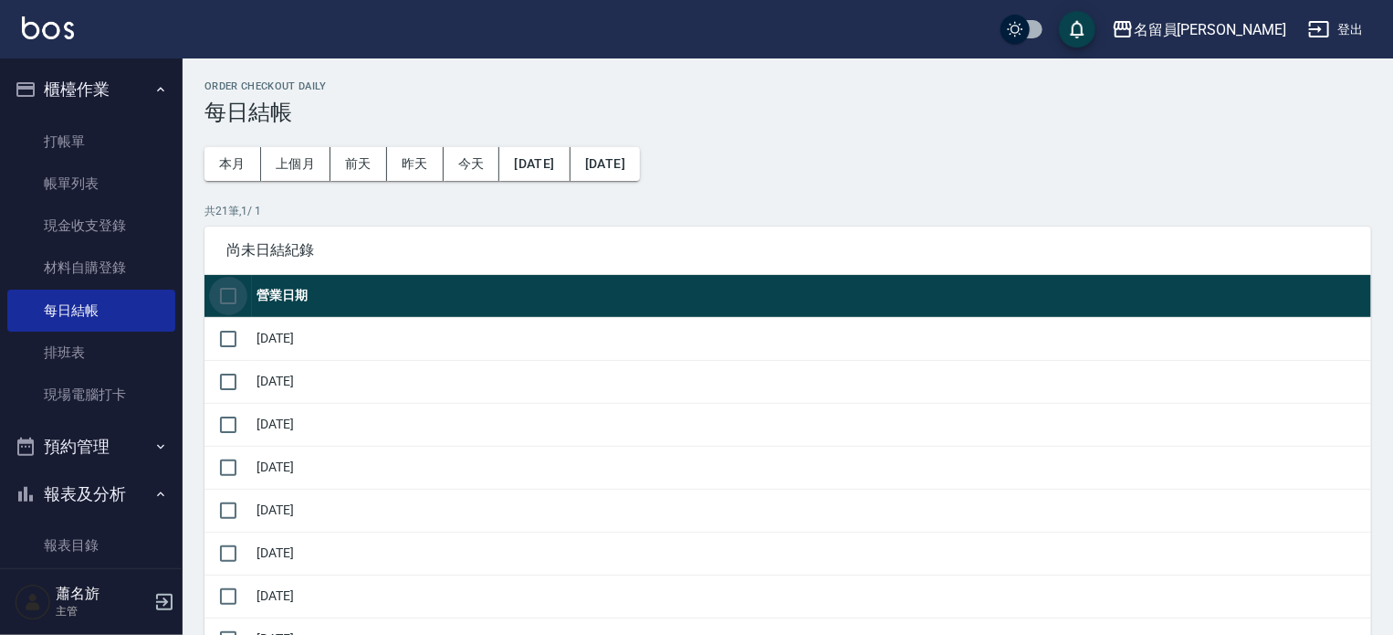
click at [219, 295] on input "checkbox" at bounding box center [228, 296] width 38 height 38
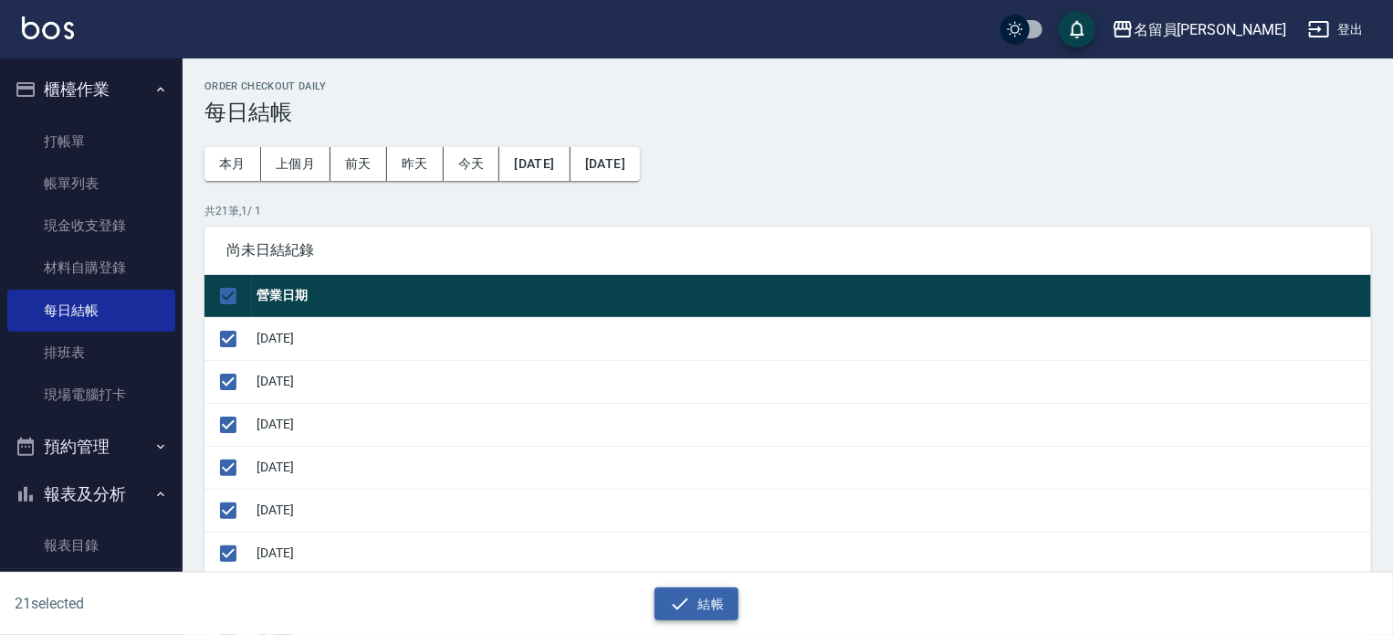
drag, startPoint x: 743, startPoint y: 613, endPoint x: 706, endPoint y: 602, distance: 39.0
click at [731, 609] on div "結帳" at bounding box center [697, 604] width 675 height 34
click at [706, 602] on button "結帳" at bounding box center [697, 604] width 85 height 34
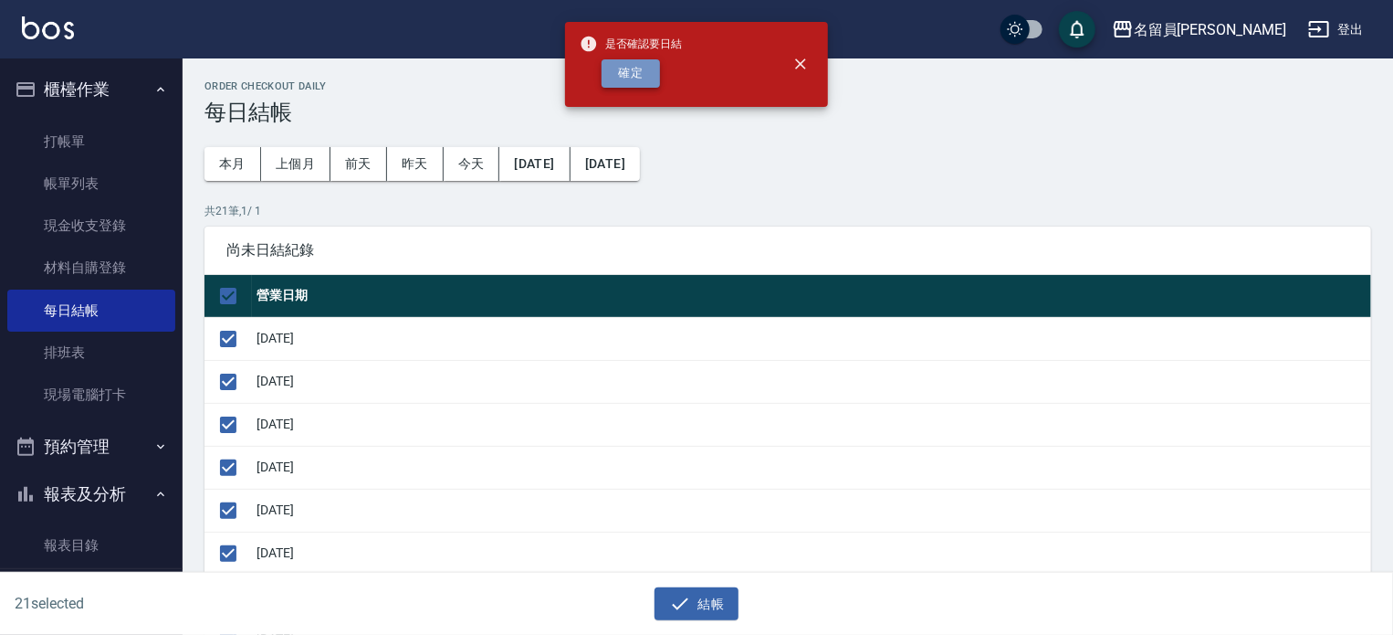
click at [620, 74] on button "確定" at bounding box center [631, 73] width 58 height 28
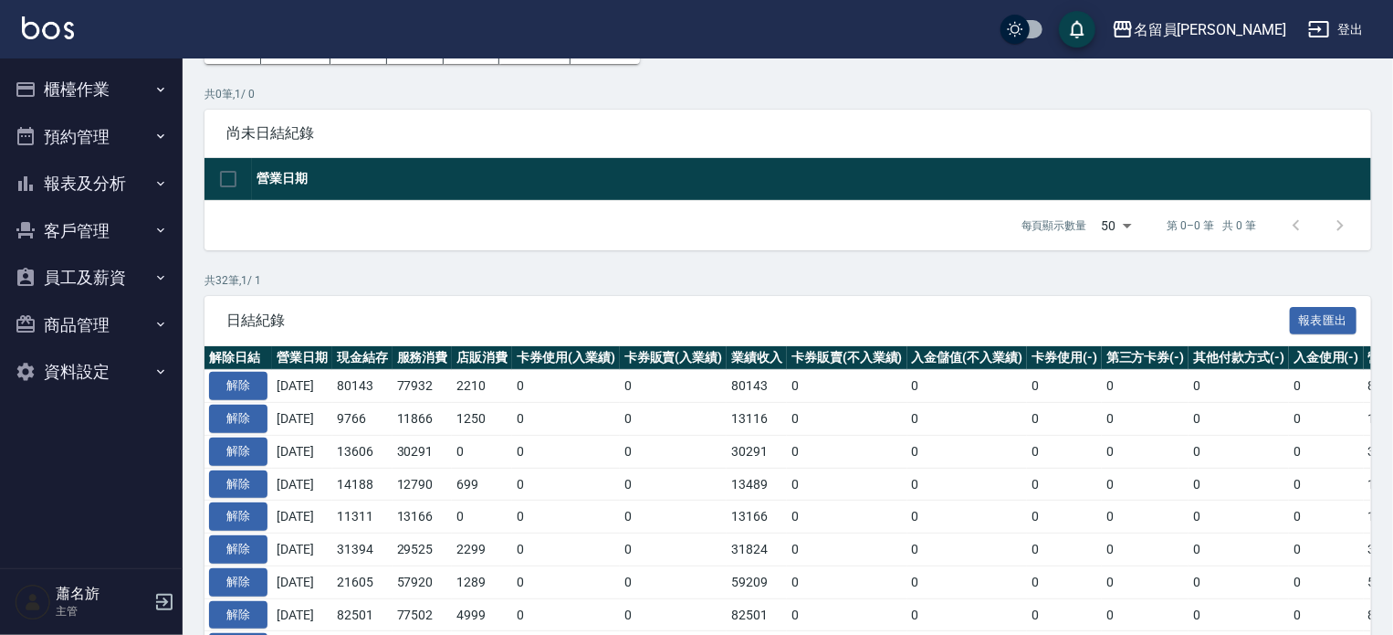
scroll to position [91, 0]
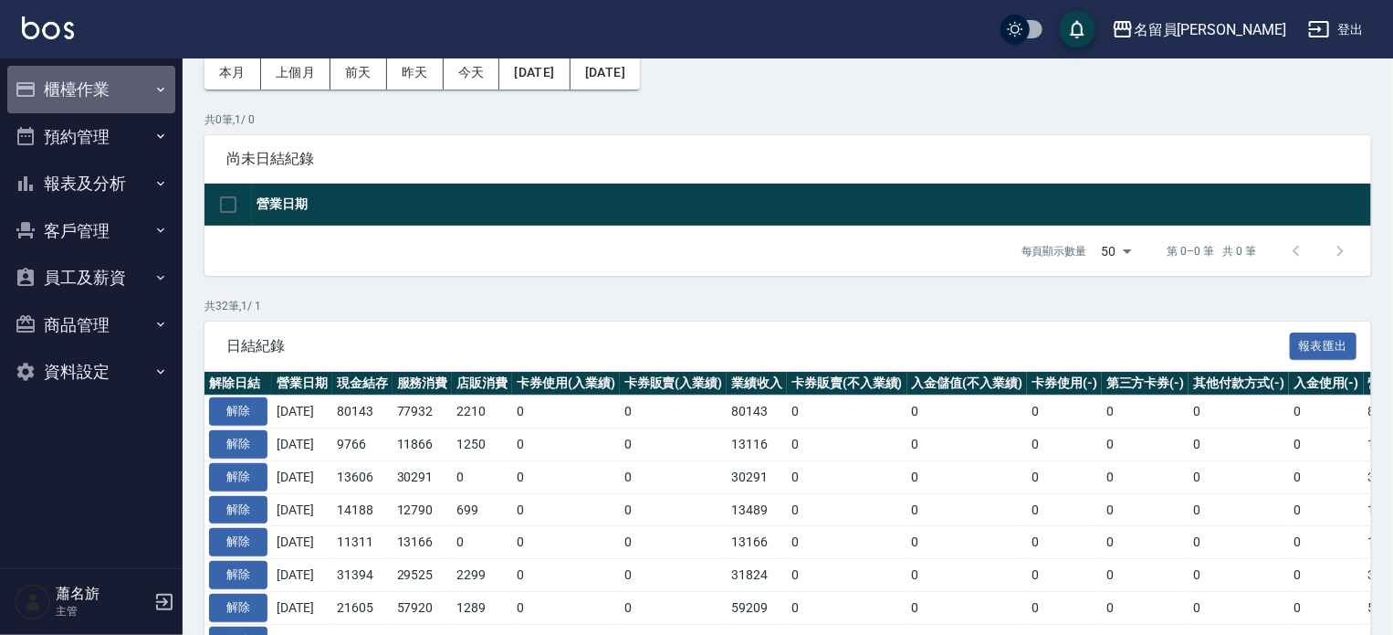
click at [160, 75] on button "櫃檯作業" at bounding box center [91, 89] width 168 height 47
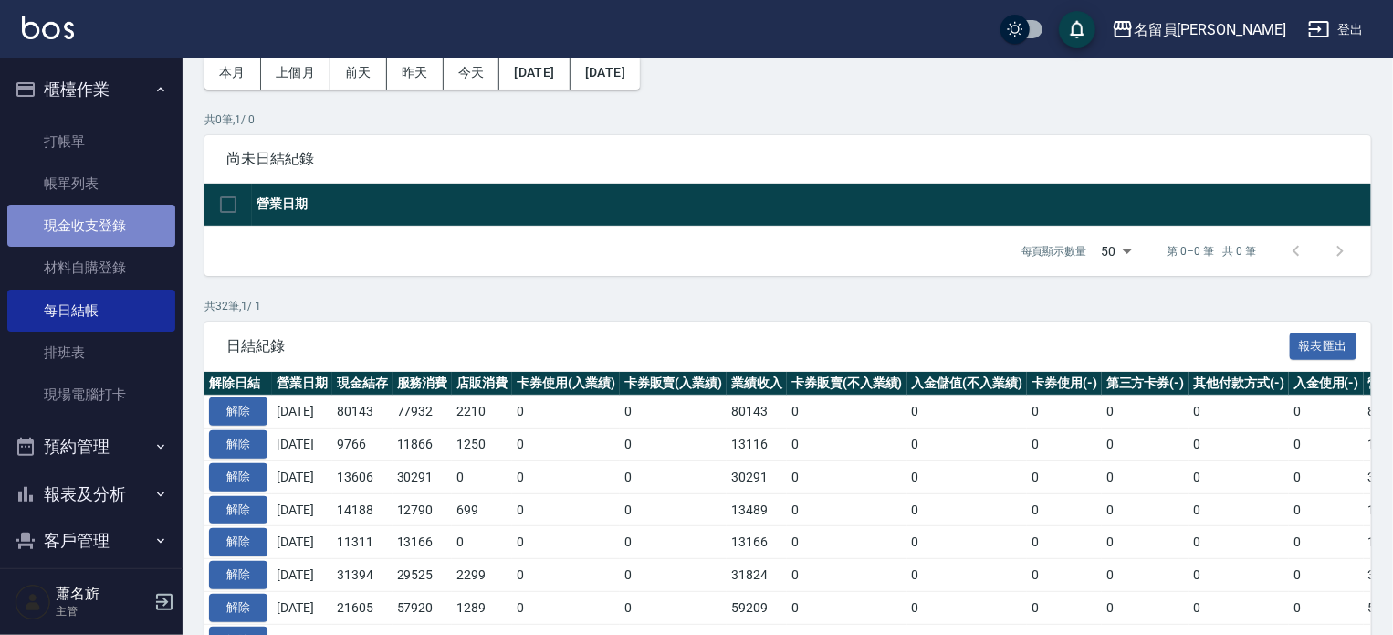
click at [112, 207] on link "現金收支登錄" at bounding box center [91, 226] width 168 height 42
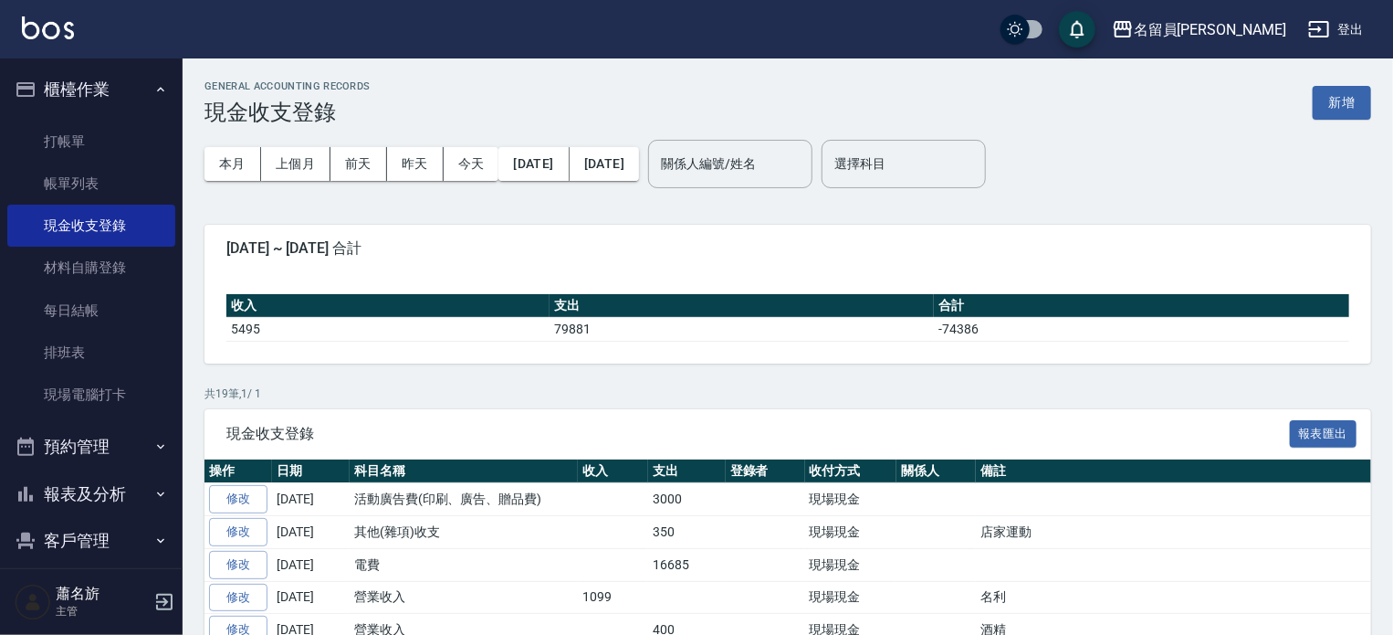
click at [1337, 104] on button "新增" at bounding box center [1342, 103] width 58 height 34
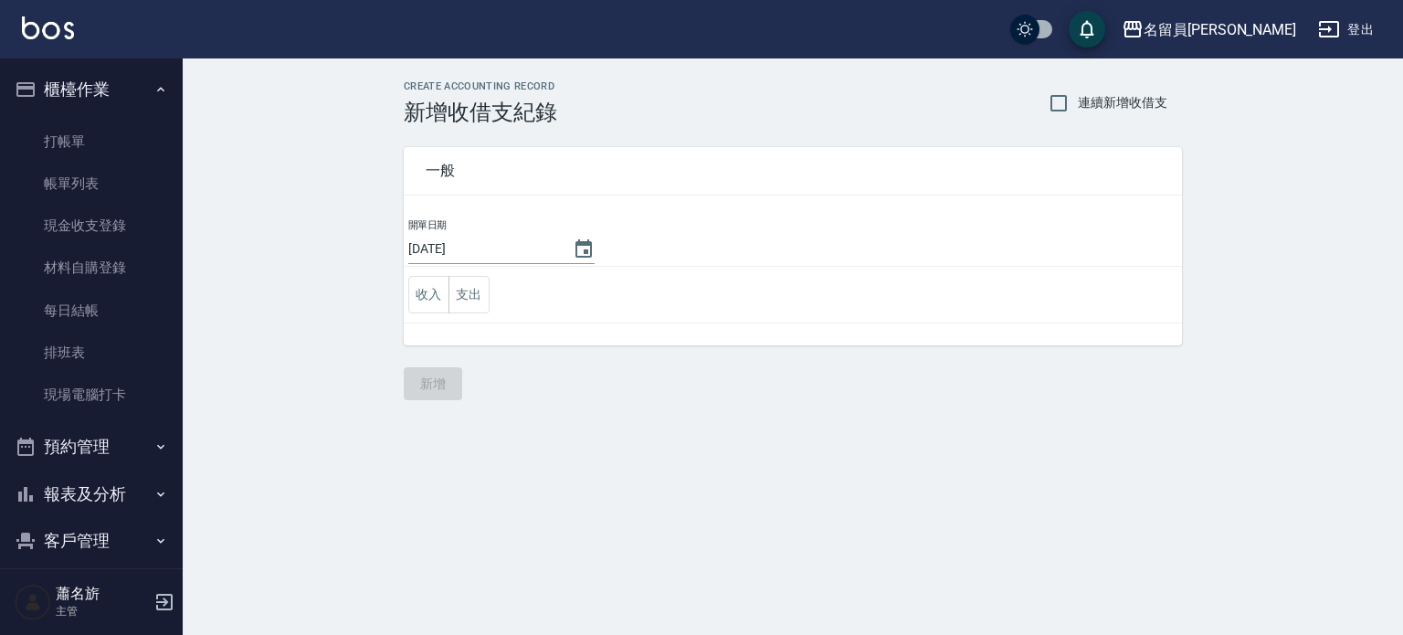
drag, startPoint x: 412, startPoint y: 287, endPoint x: 563, endPoint y: 276, distance: 151.1
click at [414, 287] on button "收入" at bounding box center [428, 294] width 41 height 37
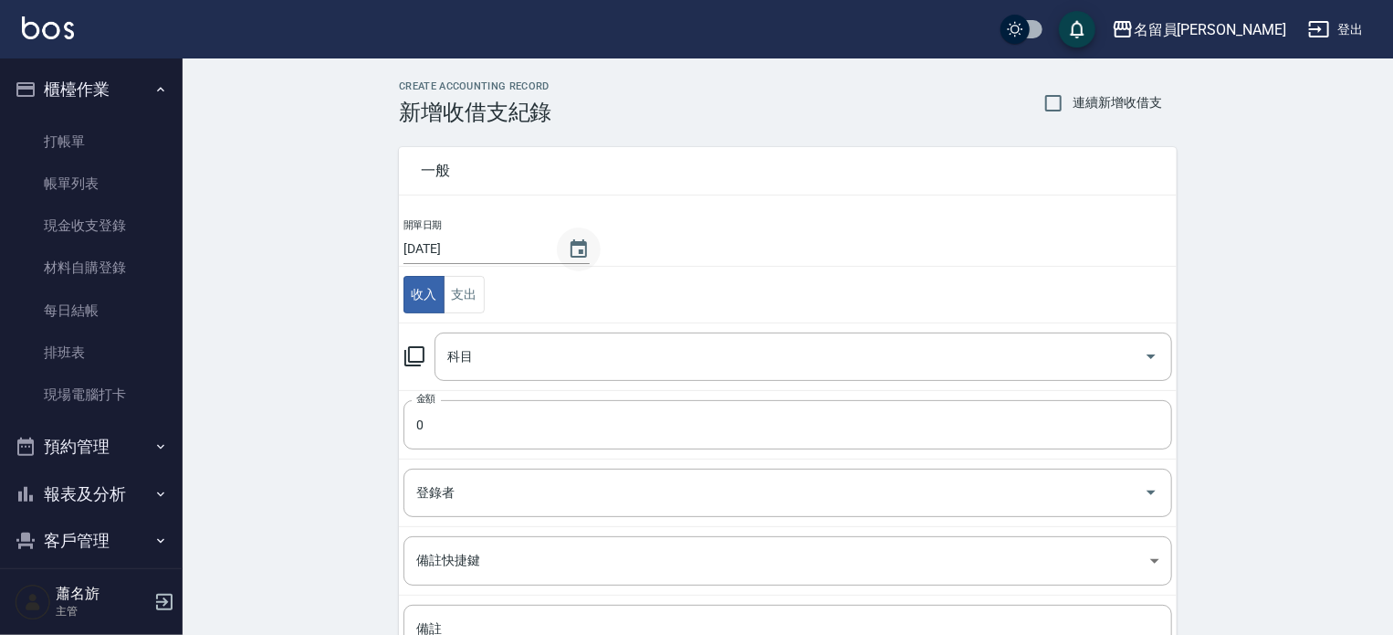
click at [574, 252] on icon "Choose date, selected date is 2025-09-20" at bounding box center [579, 249] width 22 height 22
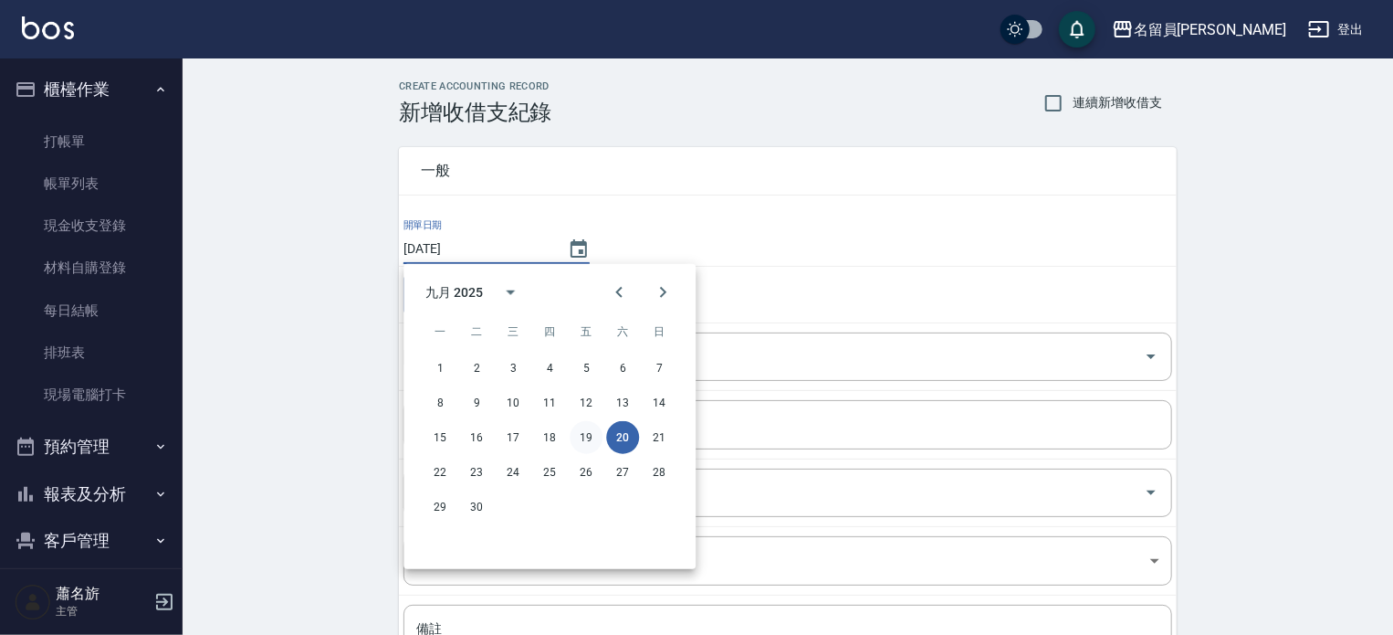
click at [593, 430] on button "19" at bounding box center [586, 437] width 33 height 33
type input "[DATE]"
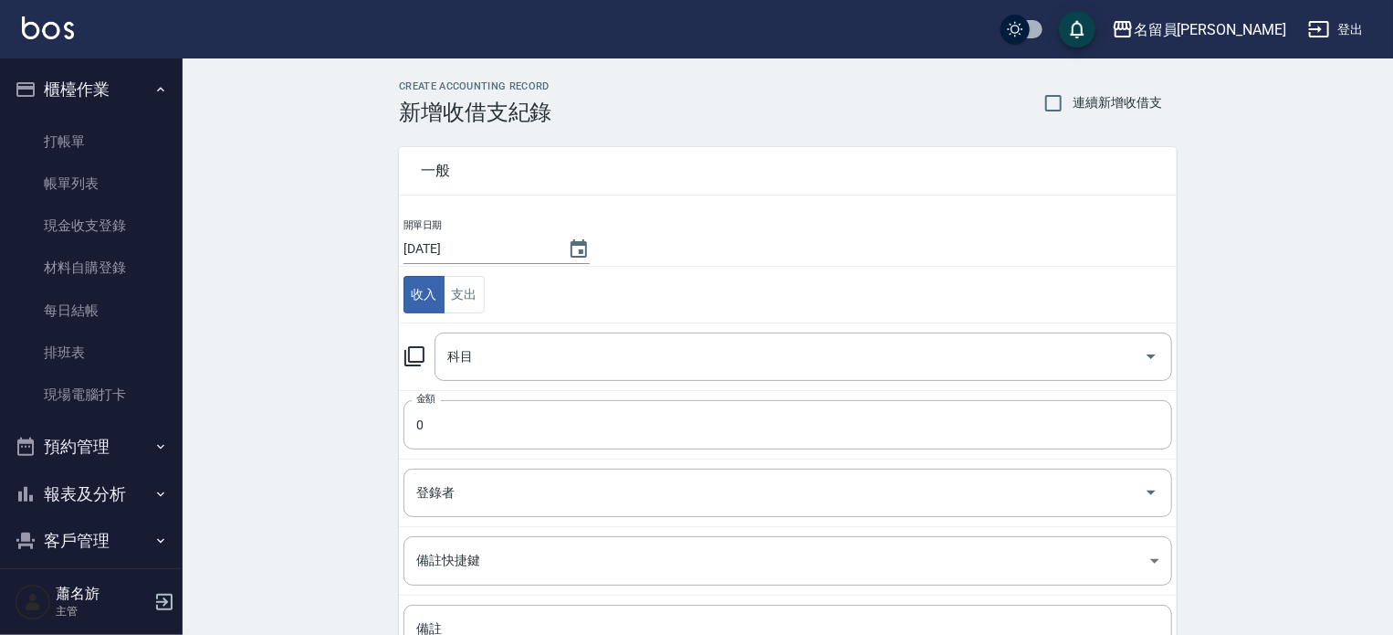
click at [587, 354] on input "科目" at bounding box center [790, 357] width 694 height 32
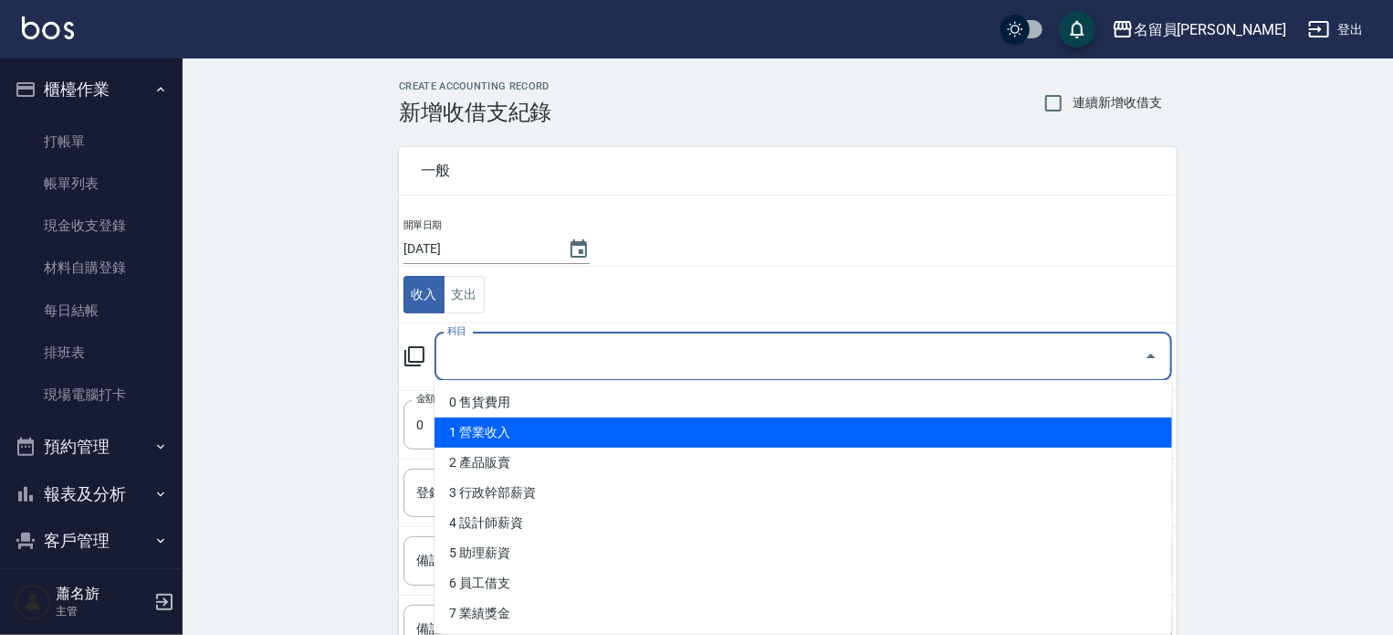
click at [551, 437] on li "1 營業收入" at bounding box center [804, 432] width 738 height 30
type input "1 營業收入"
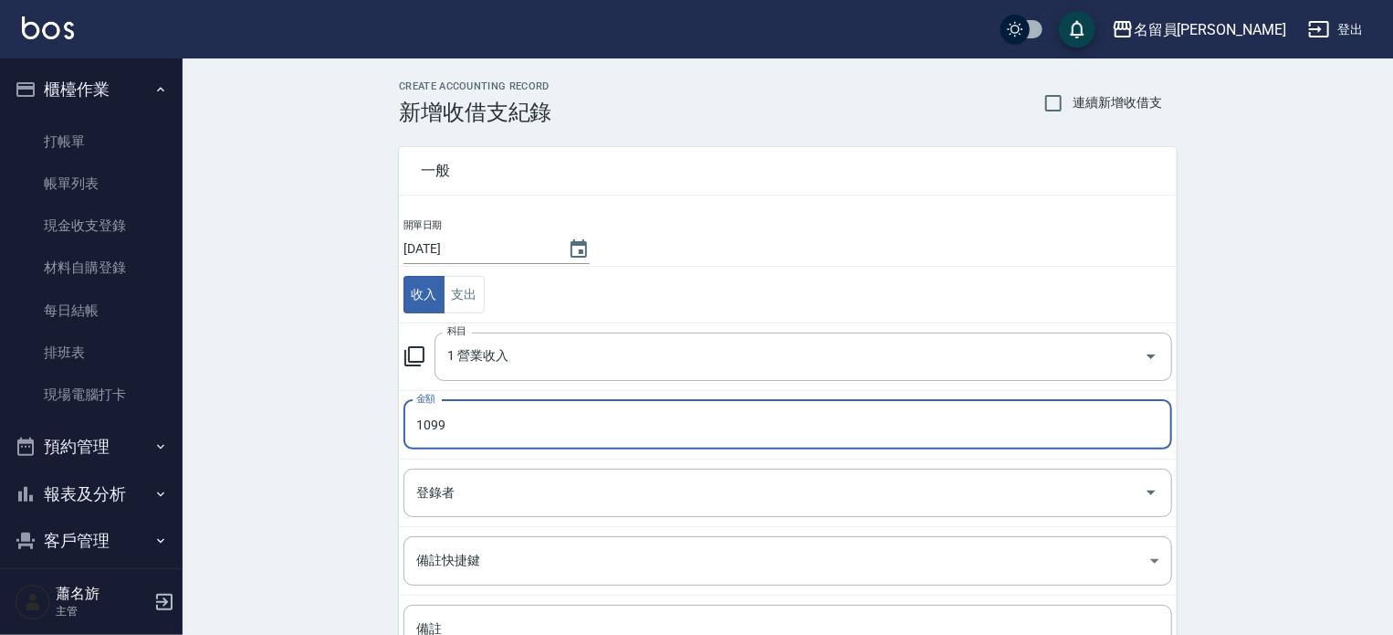
type input "1099"
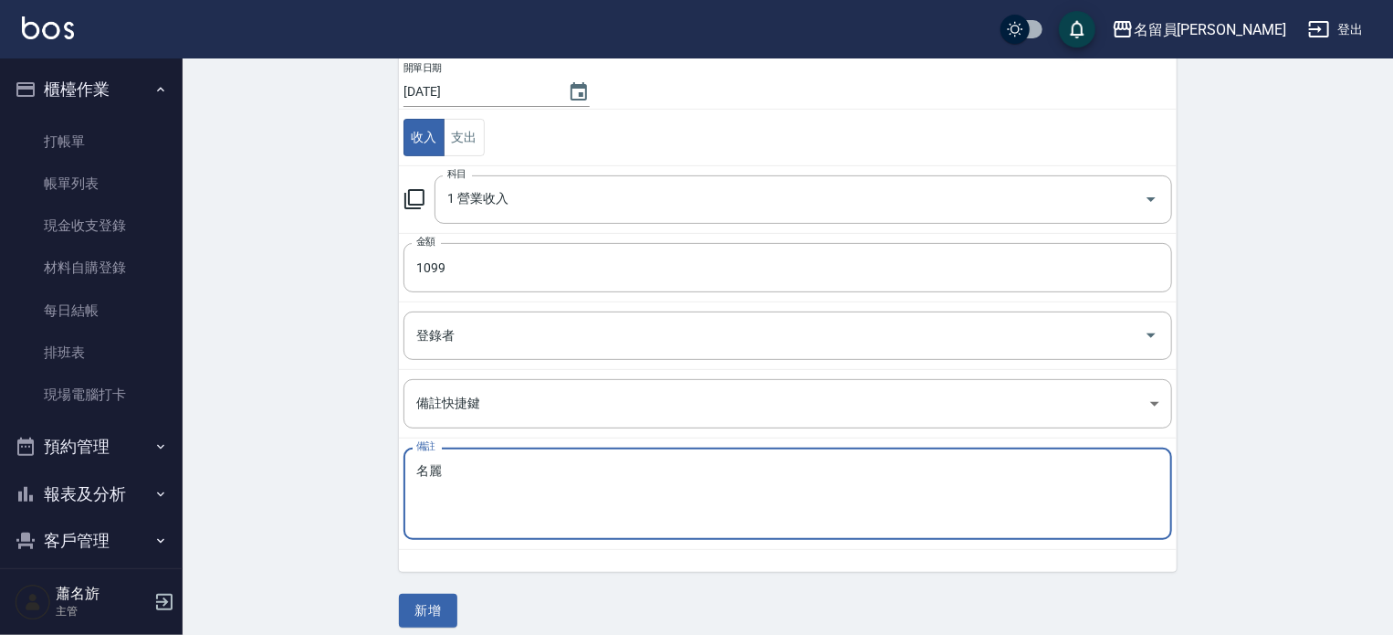
scroll to position [169, 0]
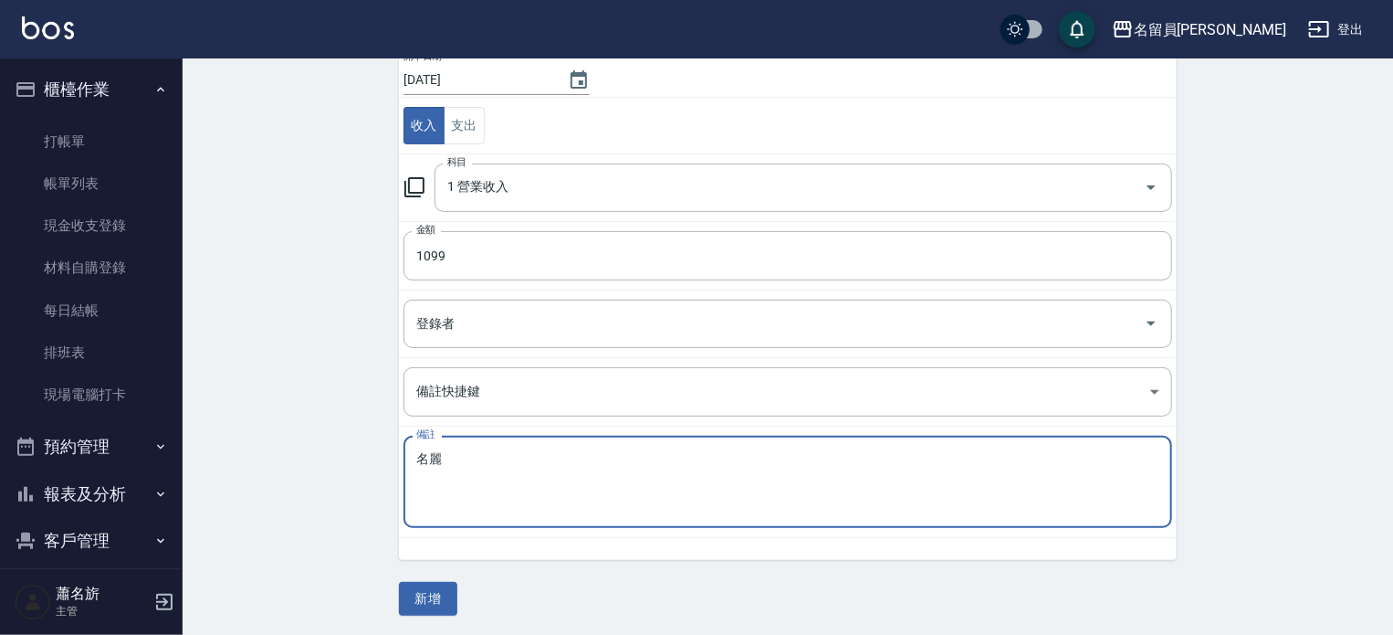
type textarea "名麗"
drag, startPoint x: 413, startPoint y: 616, endPoint x: 413, endPoint y: 595, distance: 21.0
click at [412, 616] on div "CREATE ACCOUNTING RECORD 新增收借支紀錄 連續新增收借支 一般 開單日期 2025/09/19 收入 支出 科目 1 營業收入 科目 …" at bounding box center [788, 264] width 1211 height 748
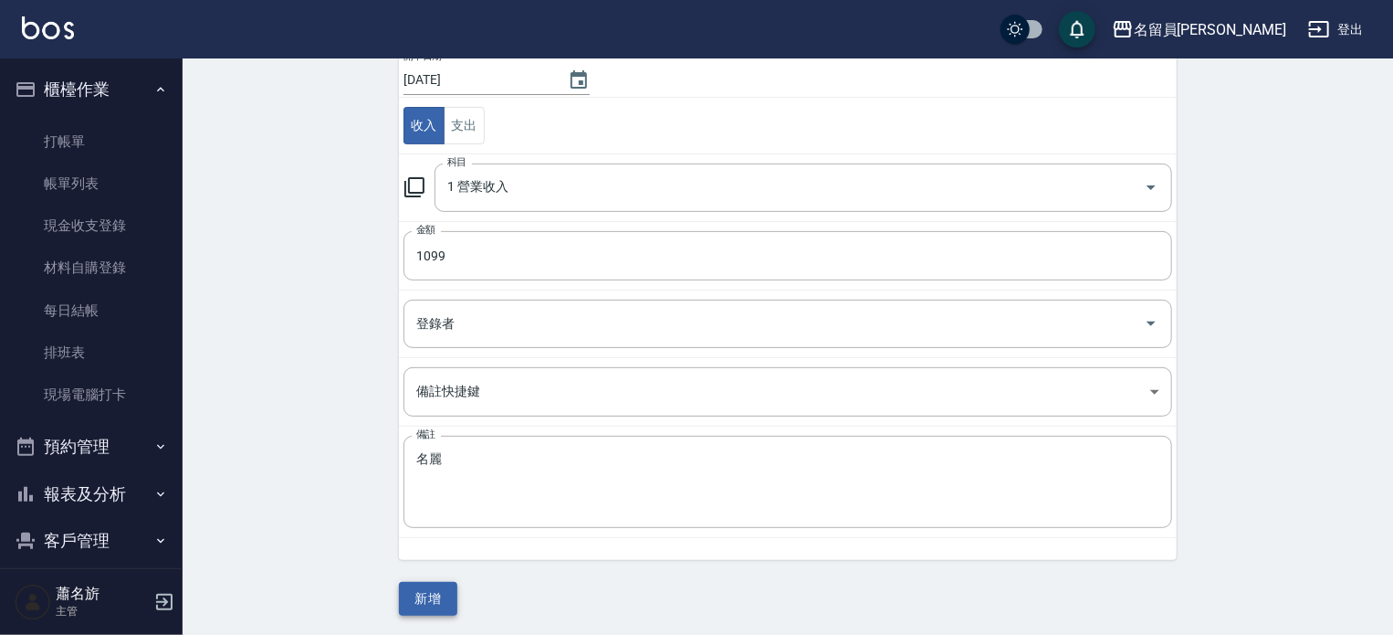
click at [413, 595] on button "新增" at bounding box center [428, 599] width 58 height 34
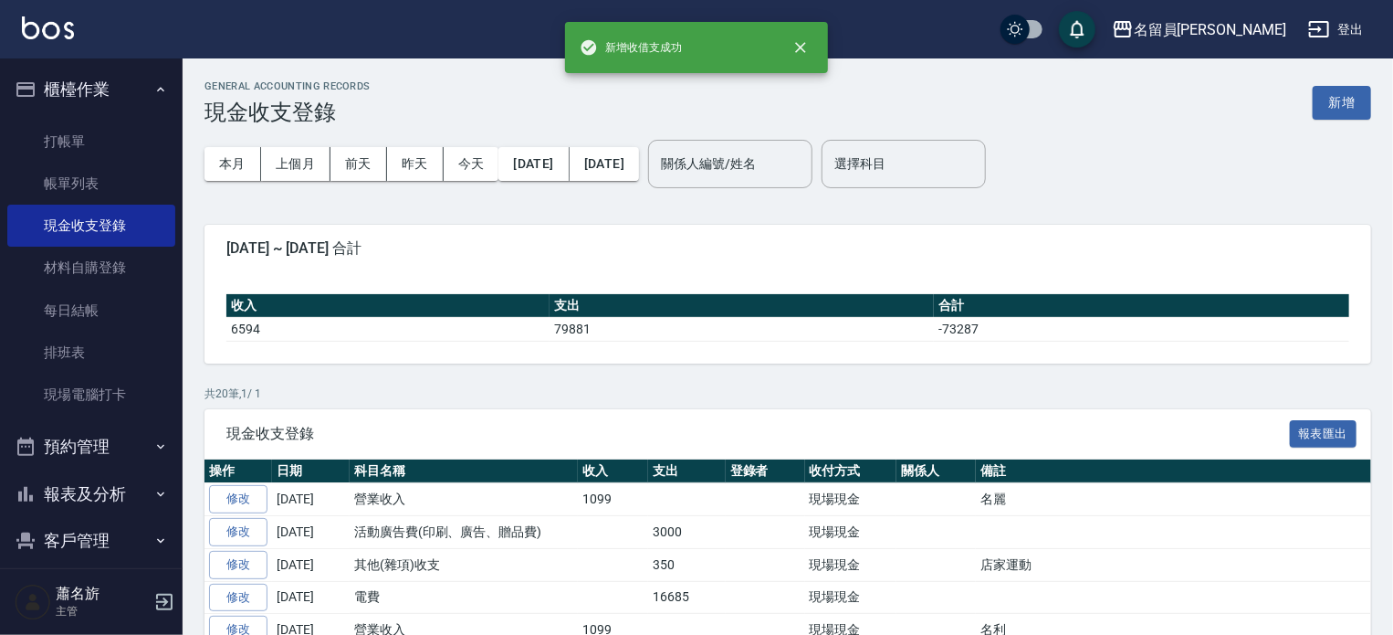
click at [100, 492] on button "報表及分析" at bounding box center [91, 493] width 168 height 47
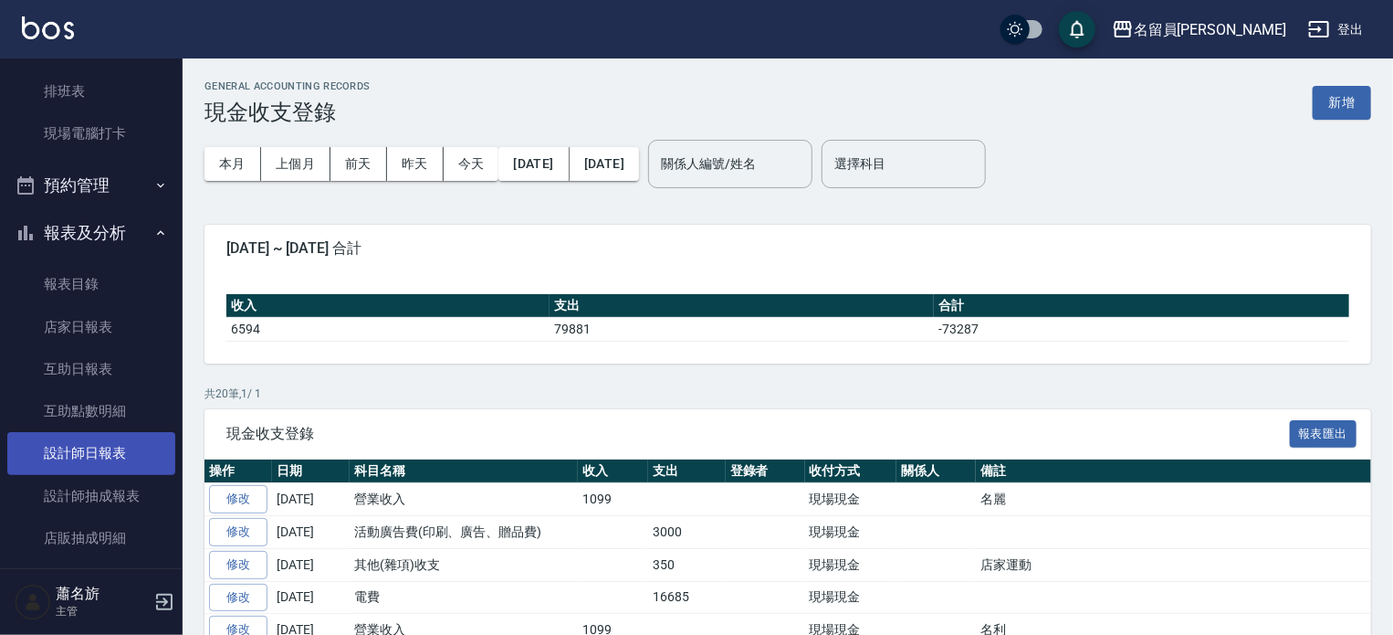
scroll to position [274, 0]
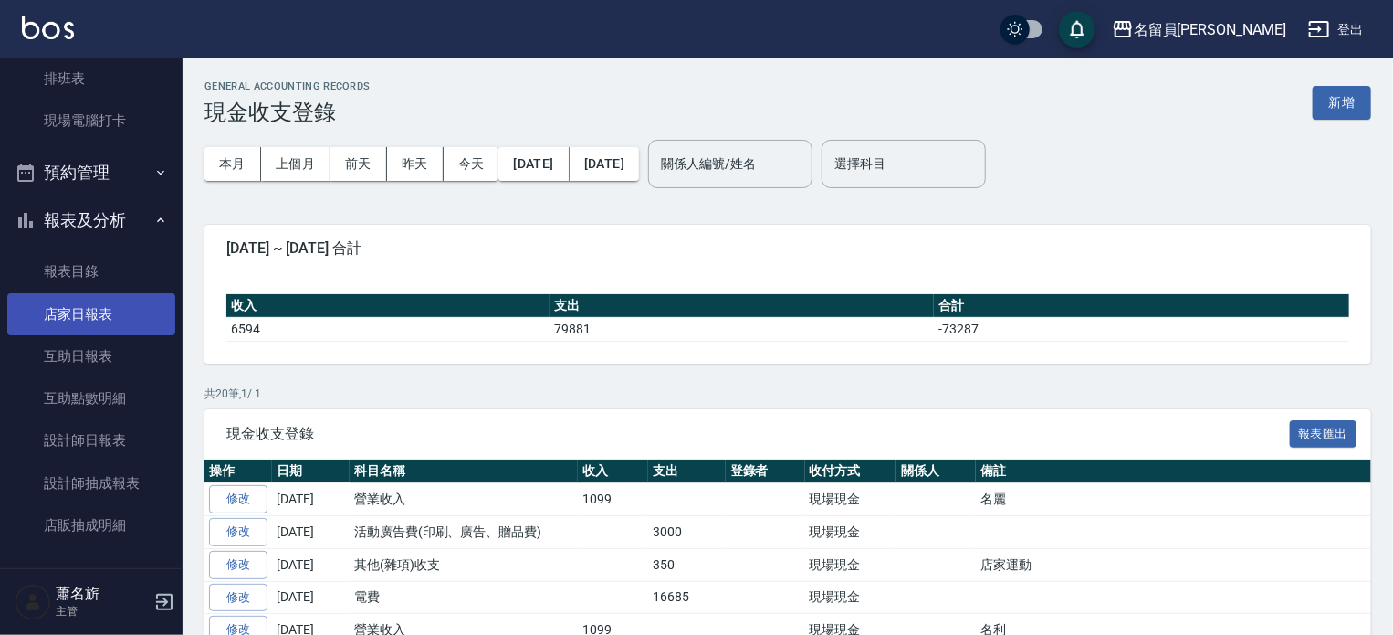
click at [96, 325] on link "店家日報表" at bounding box center [91, 314] width 168 height 42
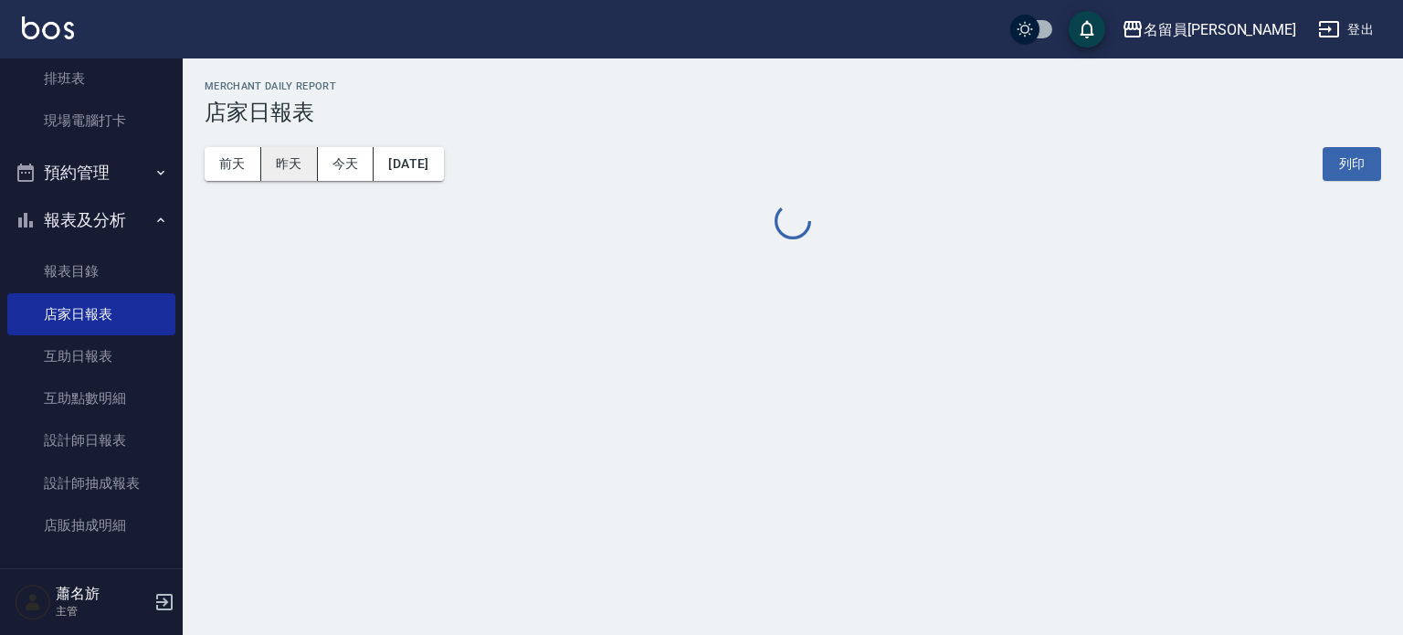
click at [302, 171] on button "昨天" at bounding box center [289, 164] width 57 height 34
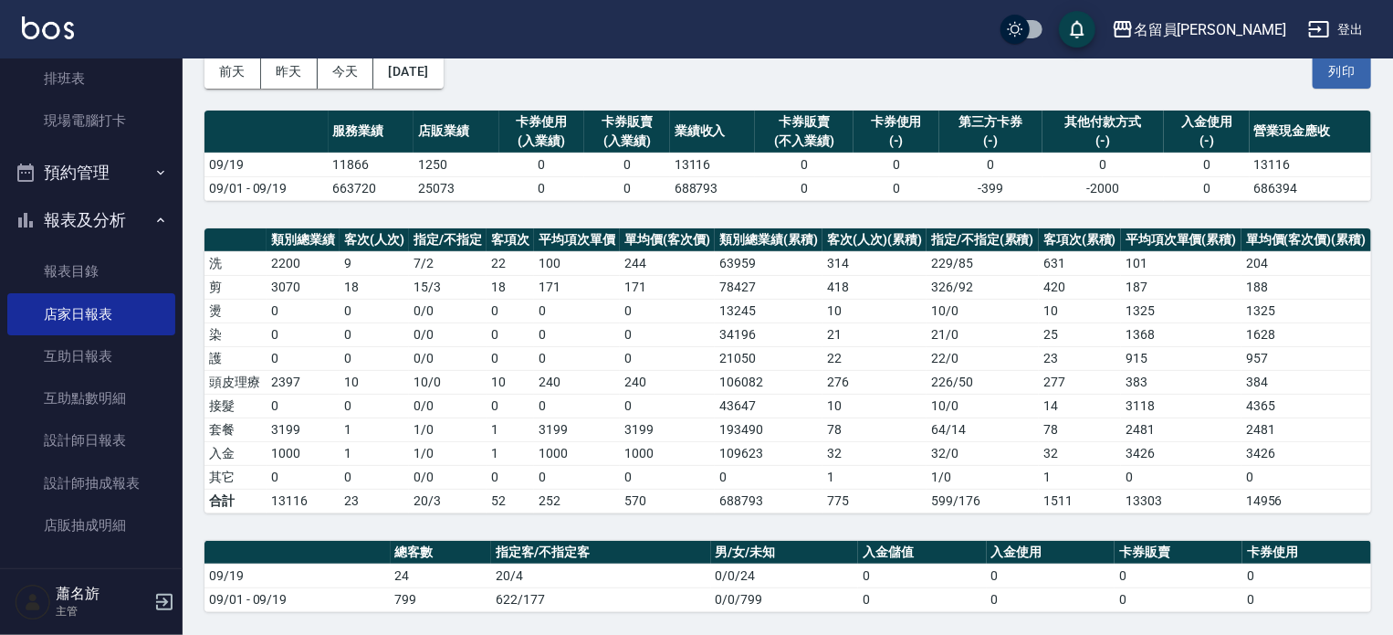
scroll to position [548, 0]
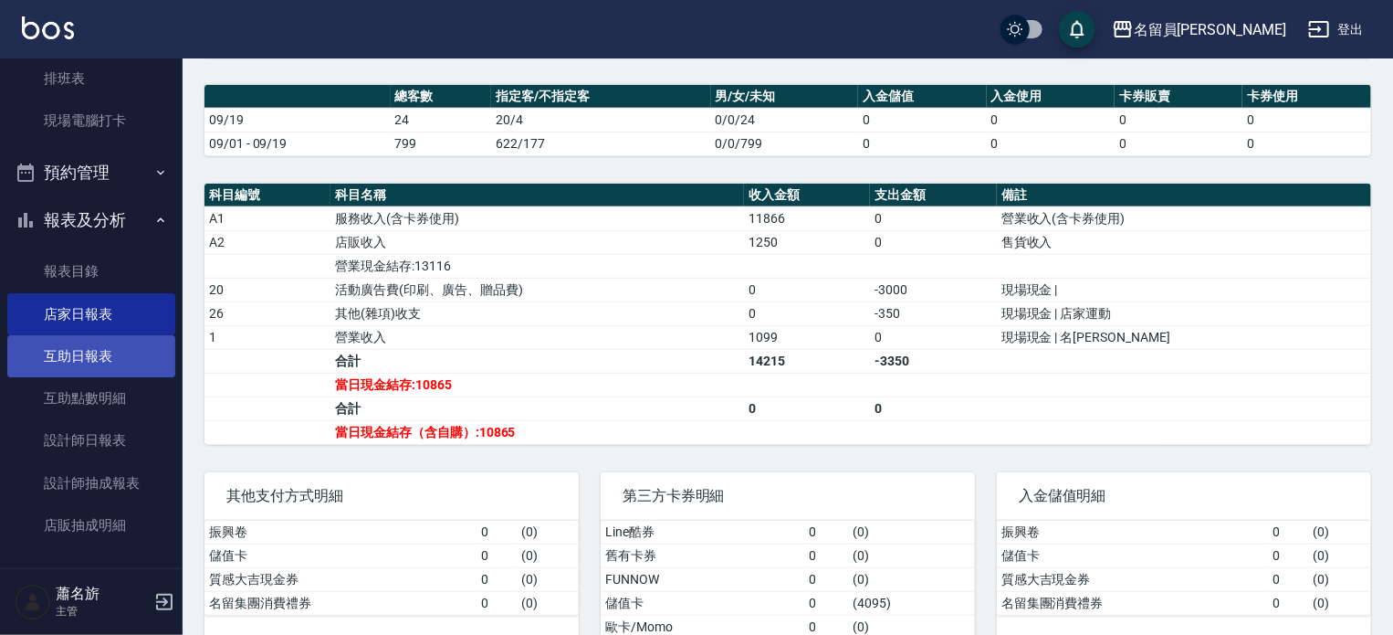
click at [115, 368] on link "互助日報表" at bounding box center [91, 356] width 168 height 42
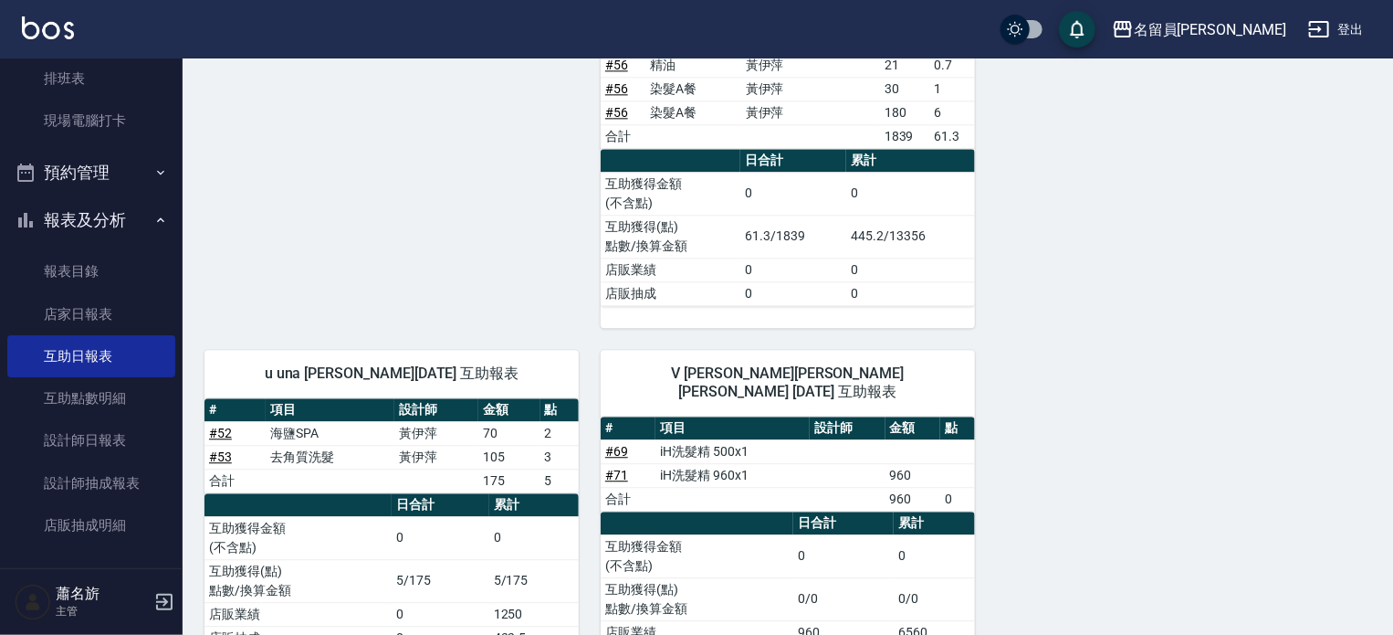
scroll to position [2145, 0]
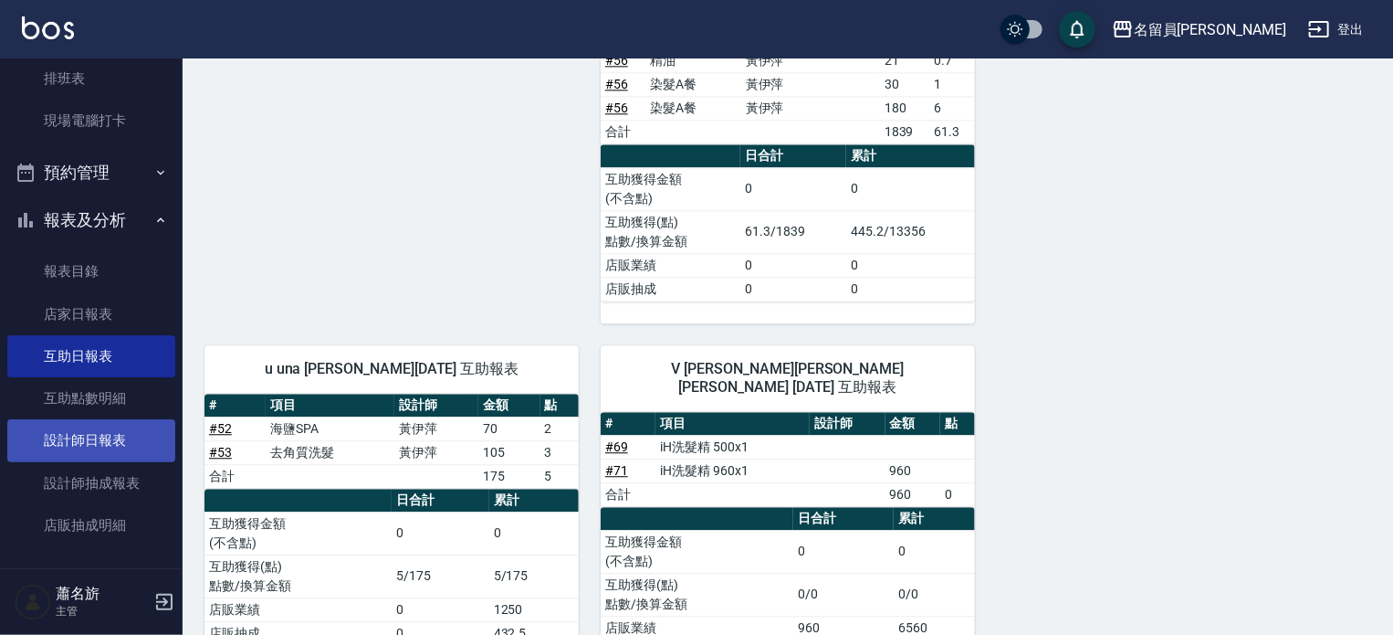
click at [110, 426] on link "設計師日報表" at bounding box center [91, 440] width 168 height 42
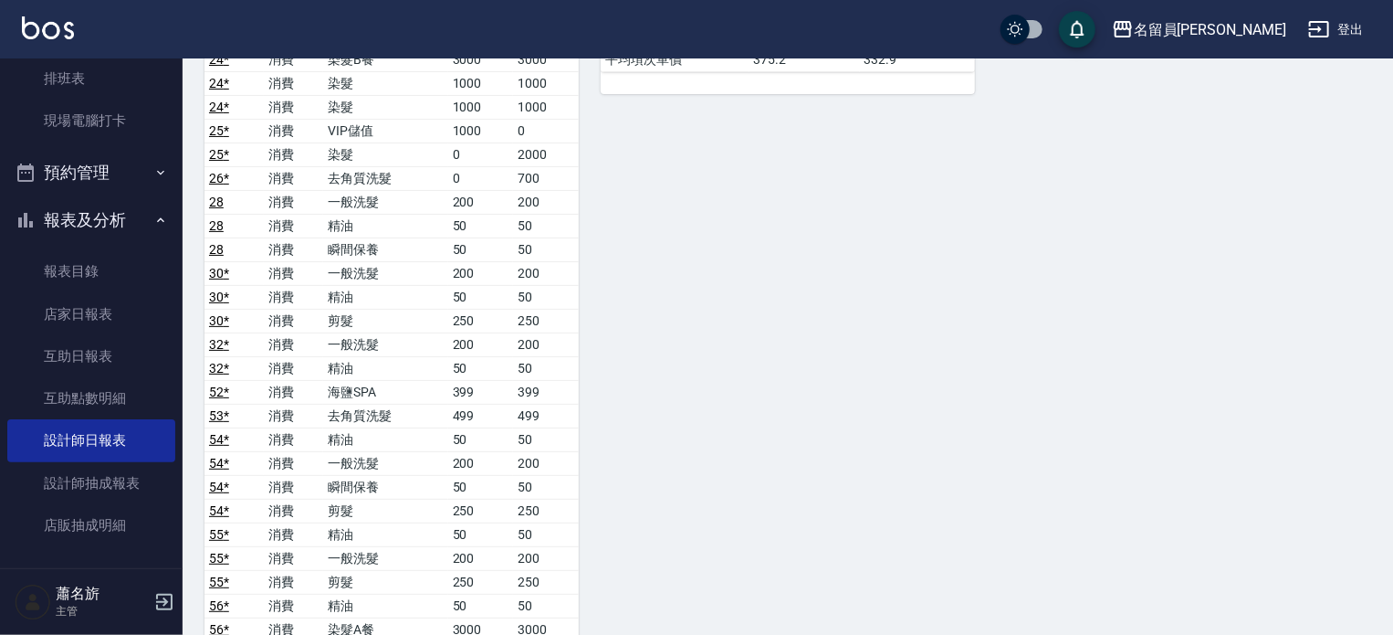
scroll to position [3634, 0]
